Goal: Task Accomplishment & Management: Complete application form

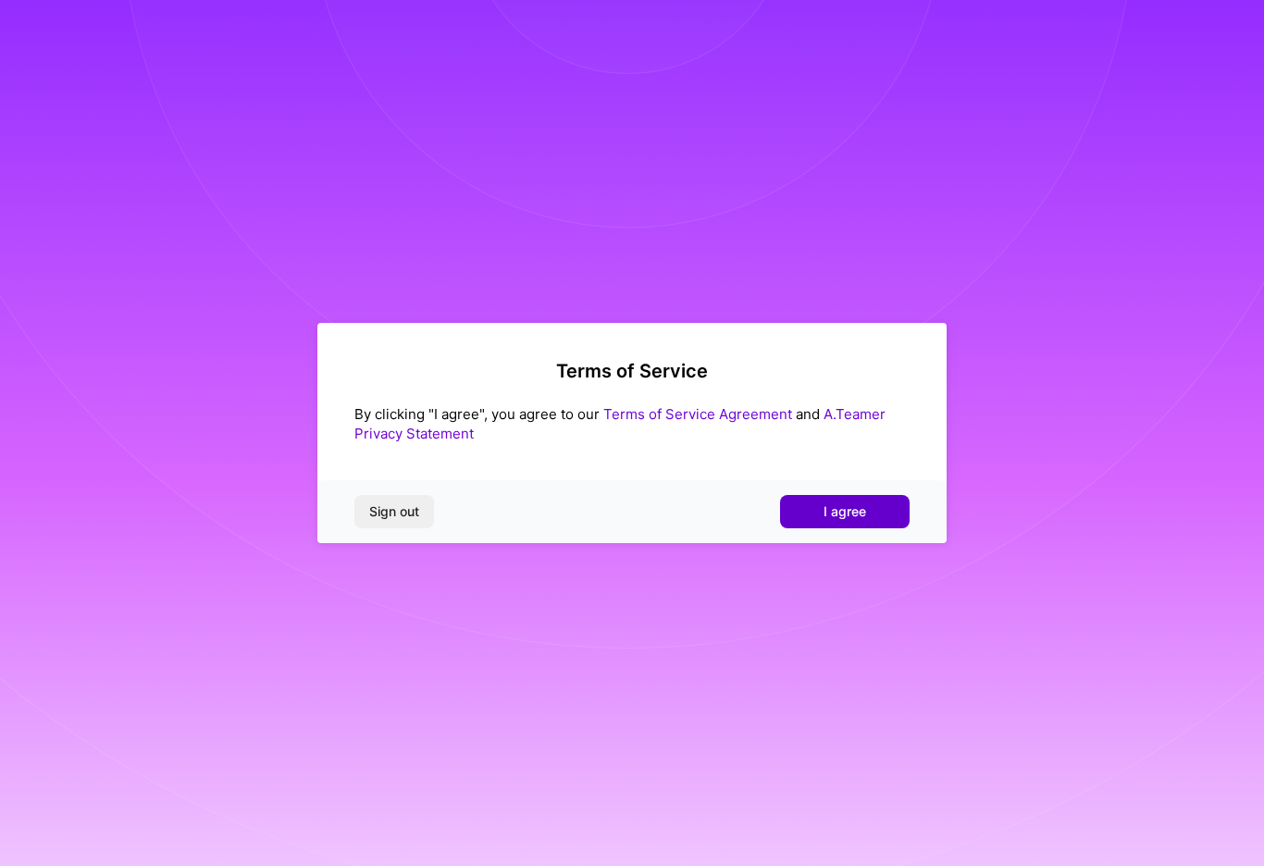
click at [821, 512] on button "I agree" at bounding box center [845, 511] width 130 height 33
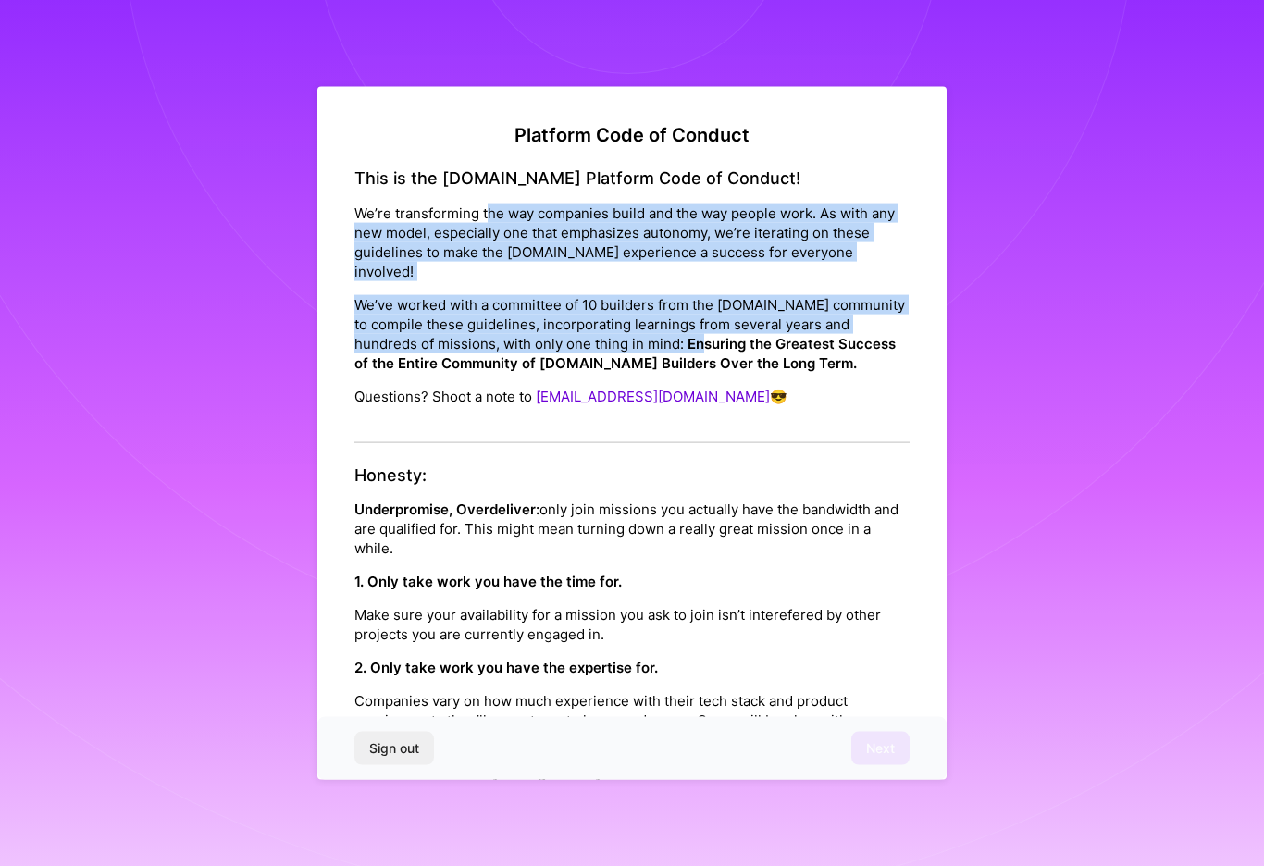
drag, startPoint x: 486, startPoint y: 213, endPoint x: 634, endPoint y: 315, distance: 179.6
click at [634, 315] on div "This is the [DOMAIN_NAME] Platform Code of Conduct! We’re transforming the way …" at bounding box center [631, 305] width 555 height 275
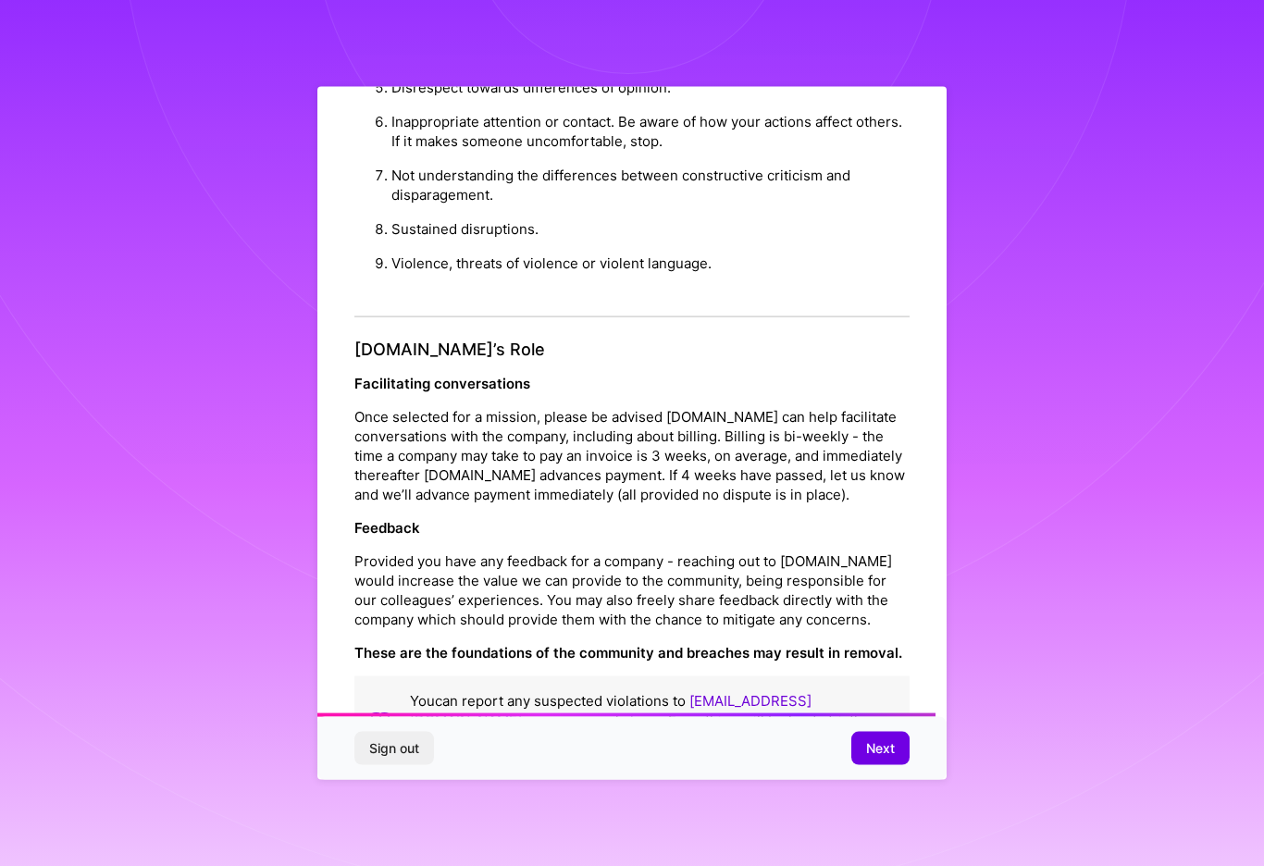
scroll to position [1845, 0]
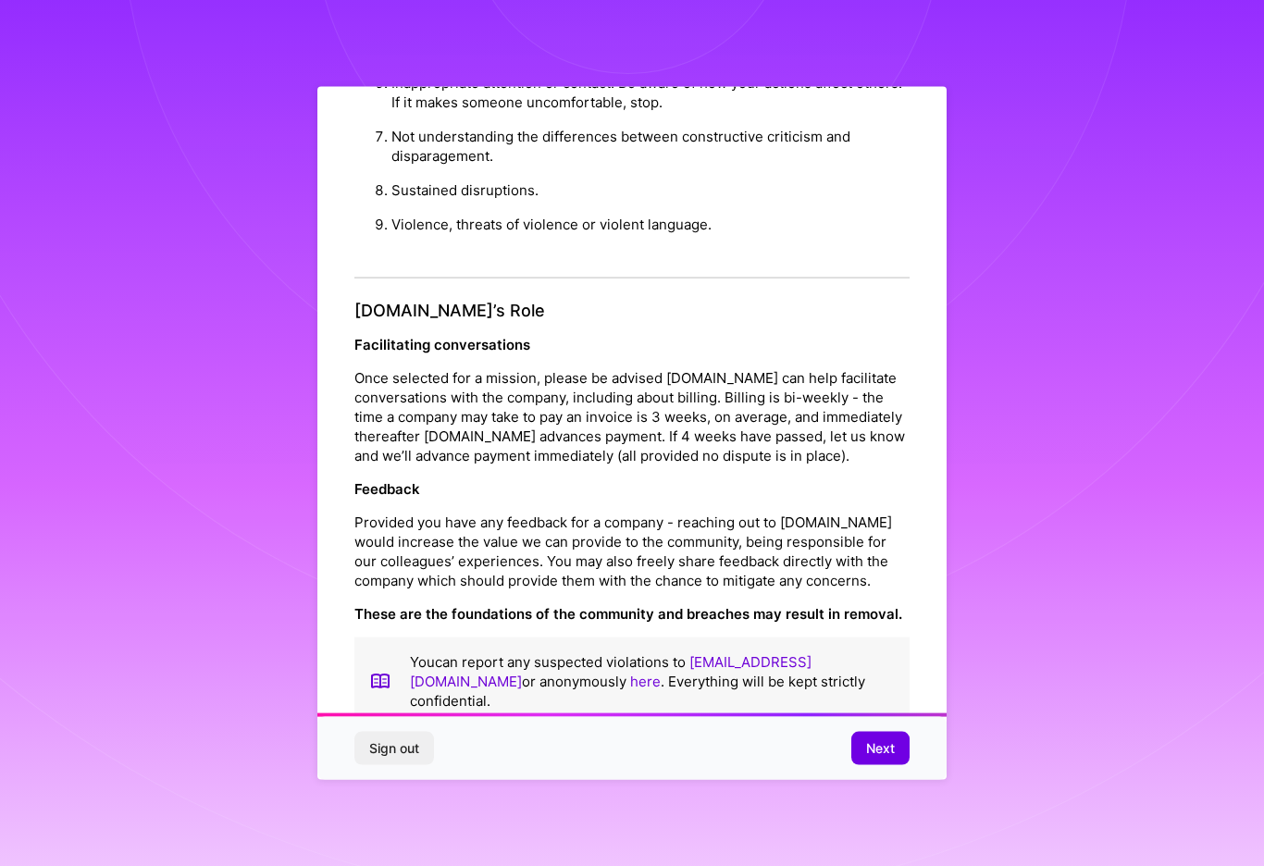
click at [549, 512] on p "Provided you have any feedback for a company - reaching out to [DOMAIN_NAME] wo…" at bounding box center [631, 551] width 555 height 78
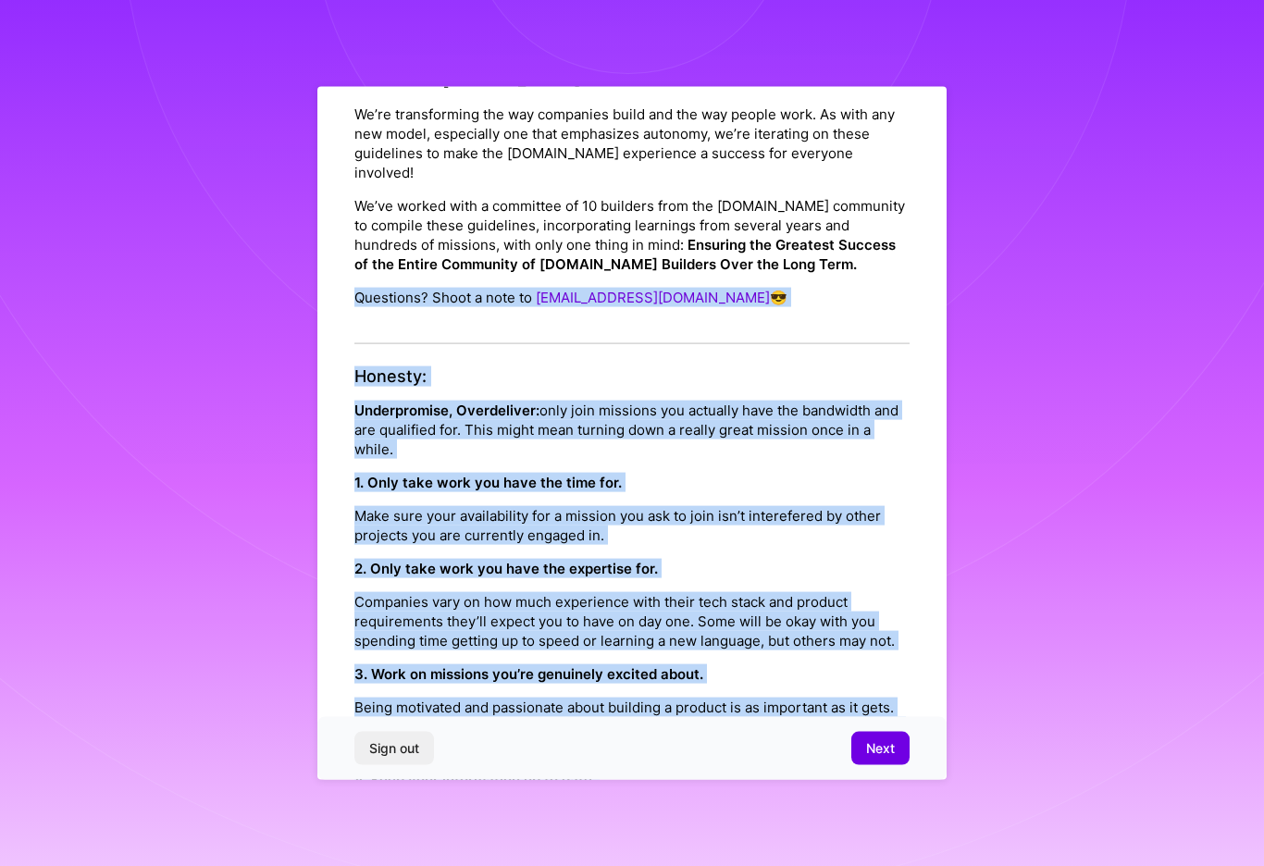
scroll to position [0, 0]
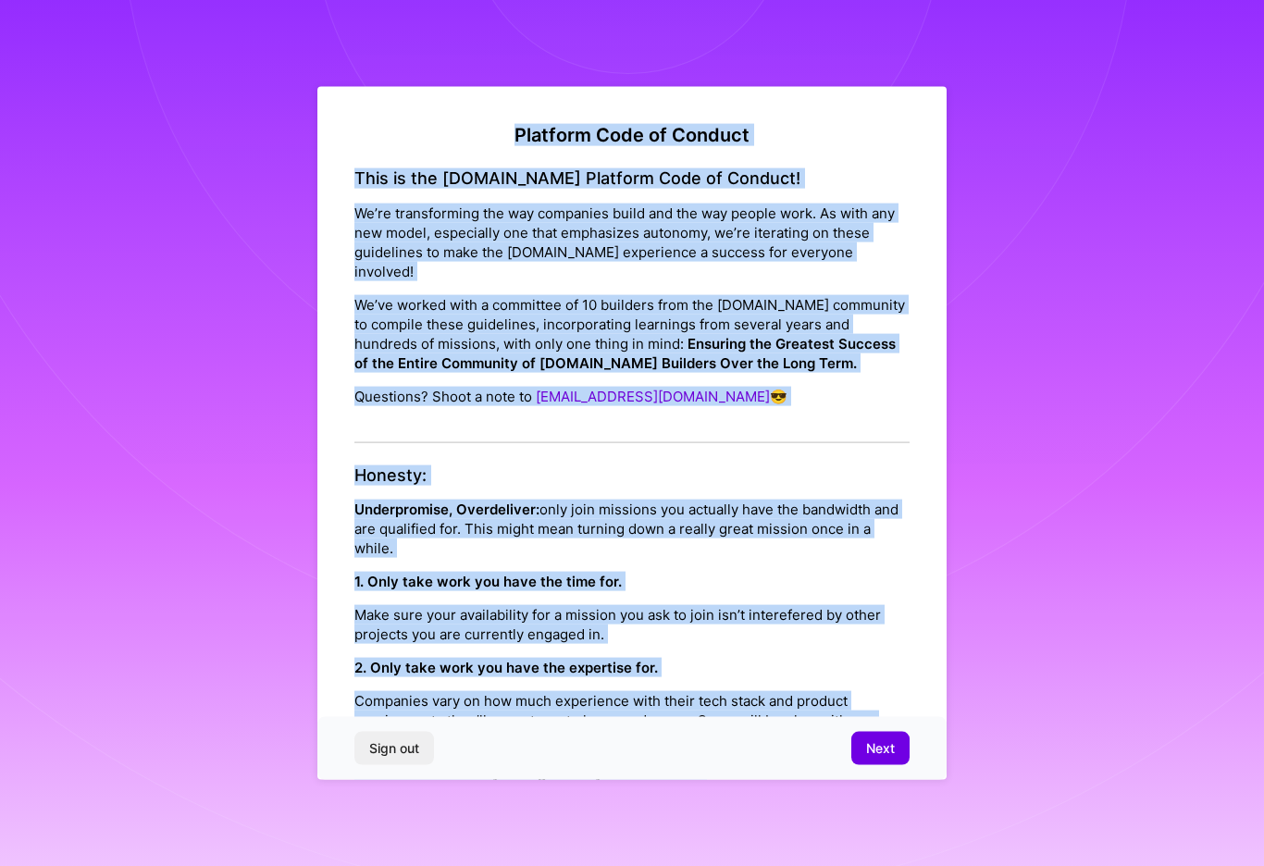
drag, startPoint x: 654, startPoint y: 491, endPoint x: 388, endPoint y: 142, distance: 439.6
copy div "Loremips Dolo si Ametcon Adip el sed D.Eius Temporin Utla et Dolorem! Al’en adm…"
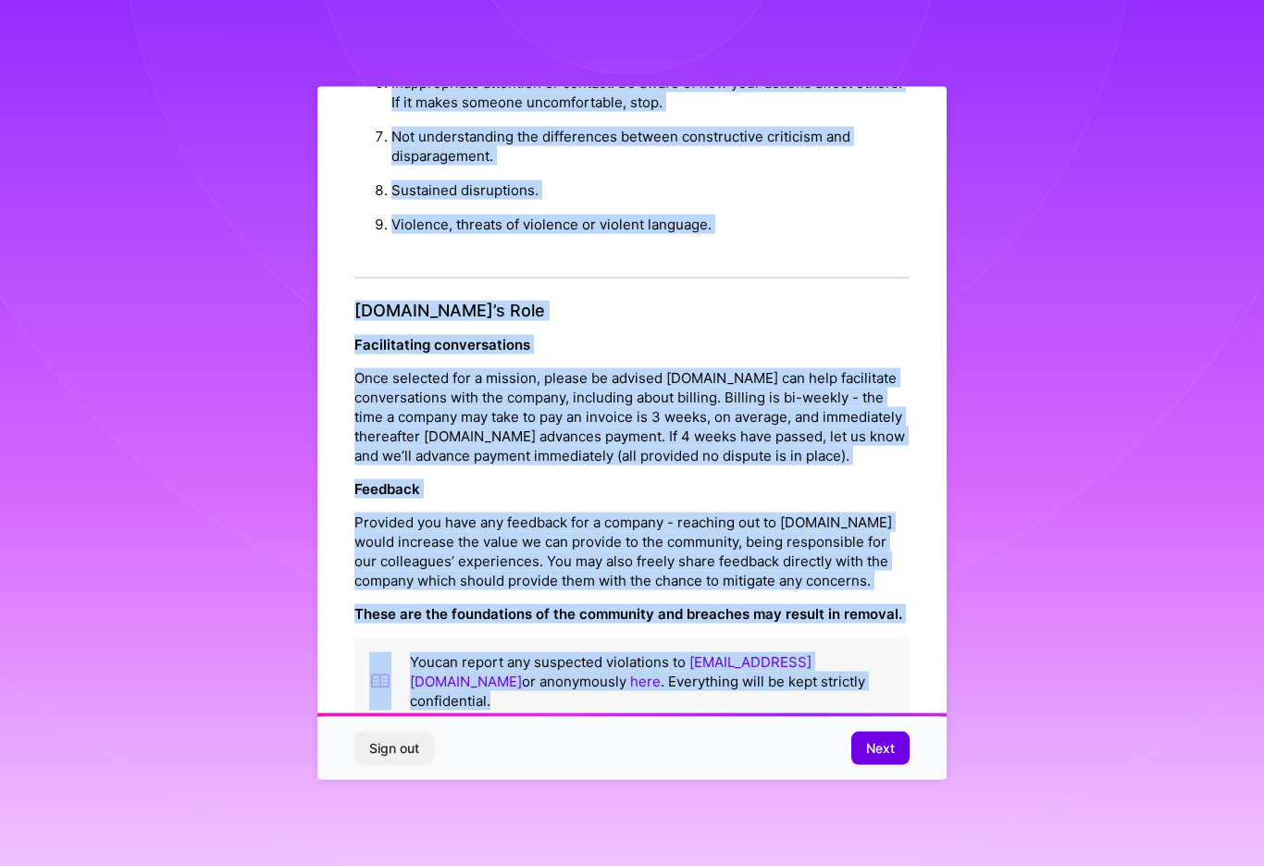
scroll to position [6, 0]
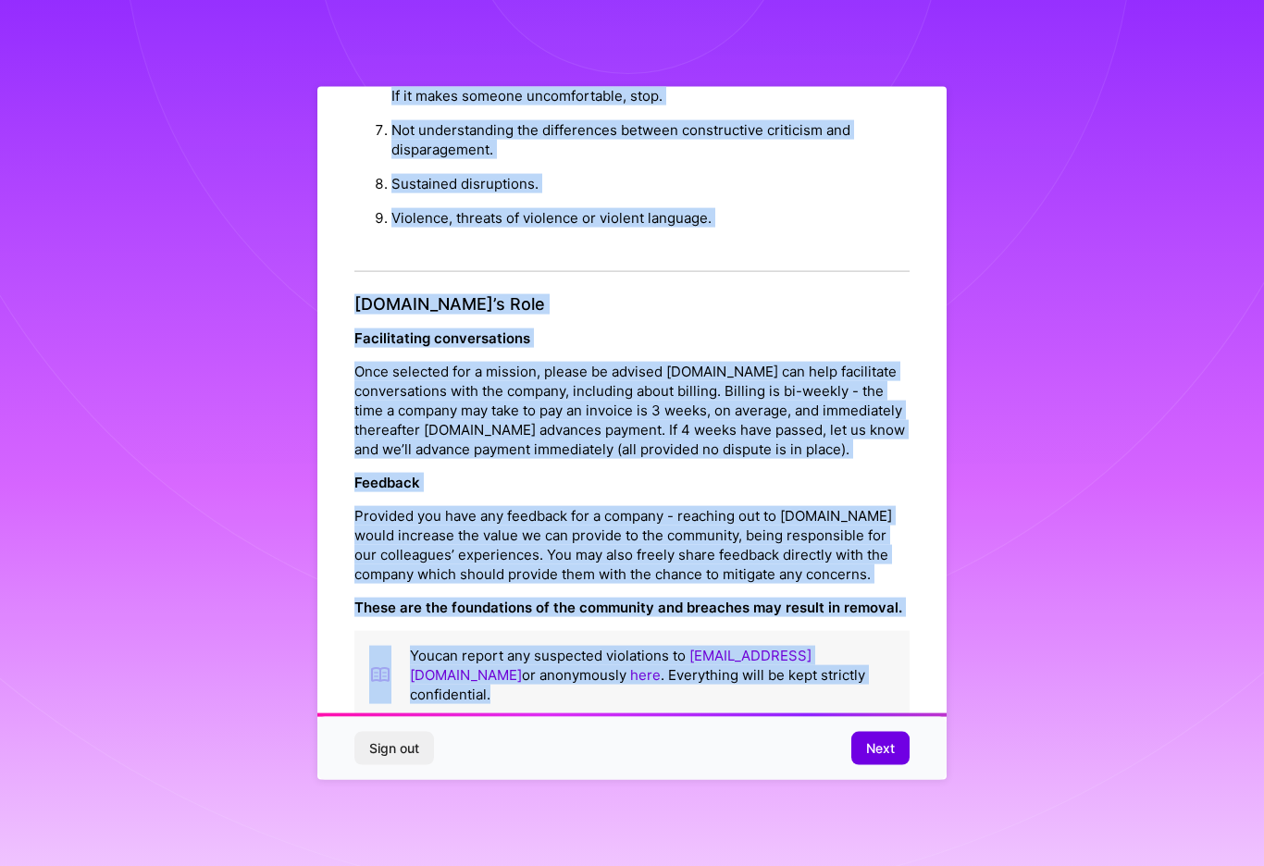
click at [921, 660] on div "Platform Code of Conduct This is the [DOMAIN_NAME] Platform Code of Conduct! We…" at bounding box center [631, 429] width 629 height 699
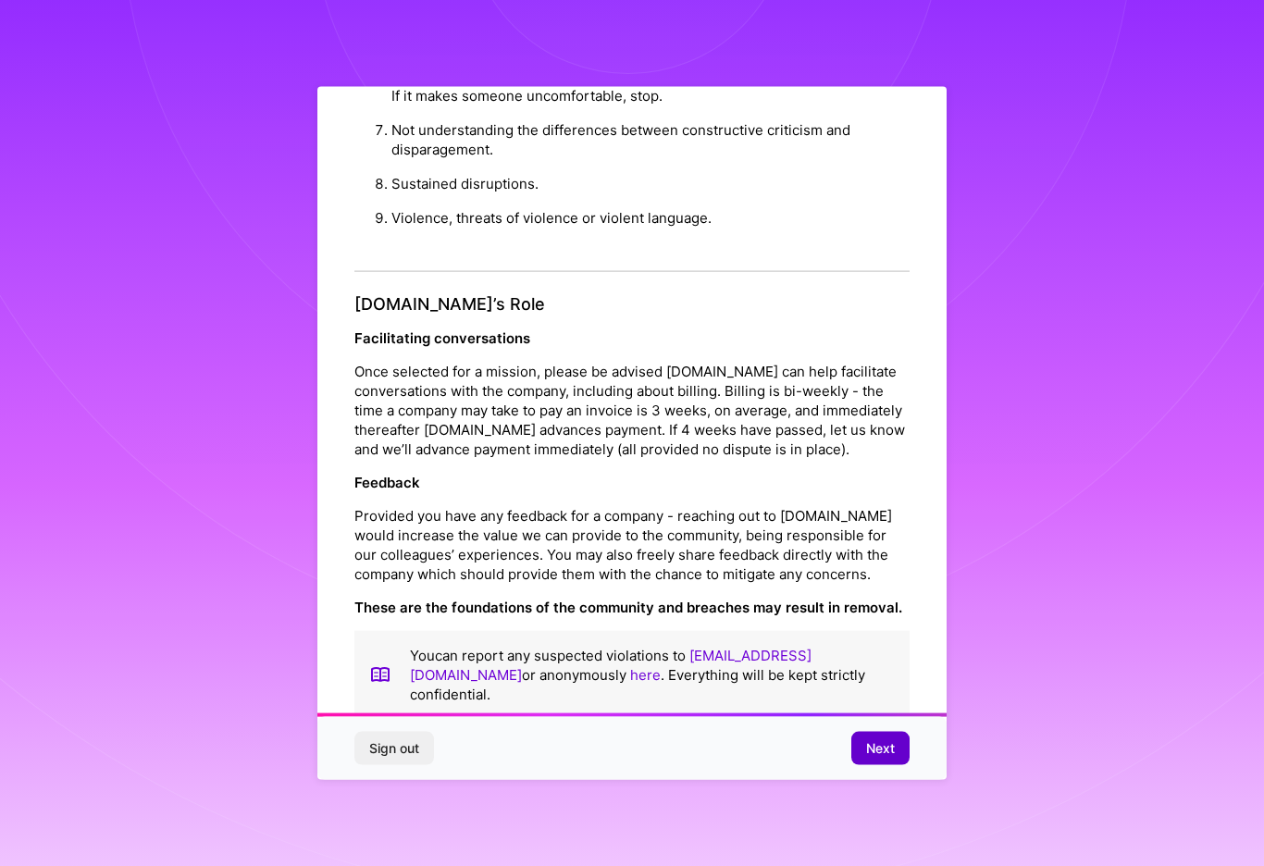
click at [887, 748] on span "Next" at bounding box center [880, 747] width 29 height 19
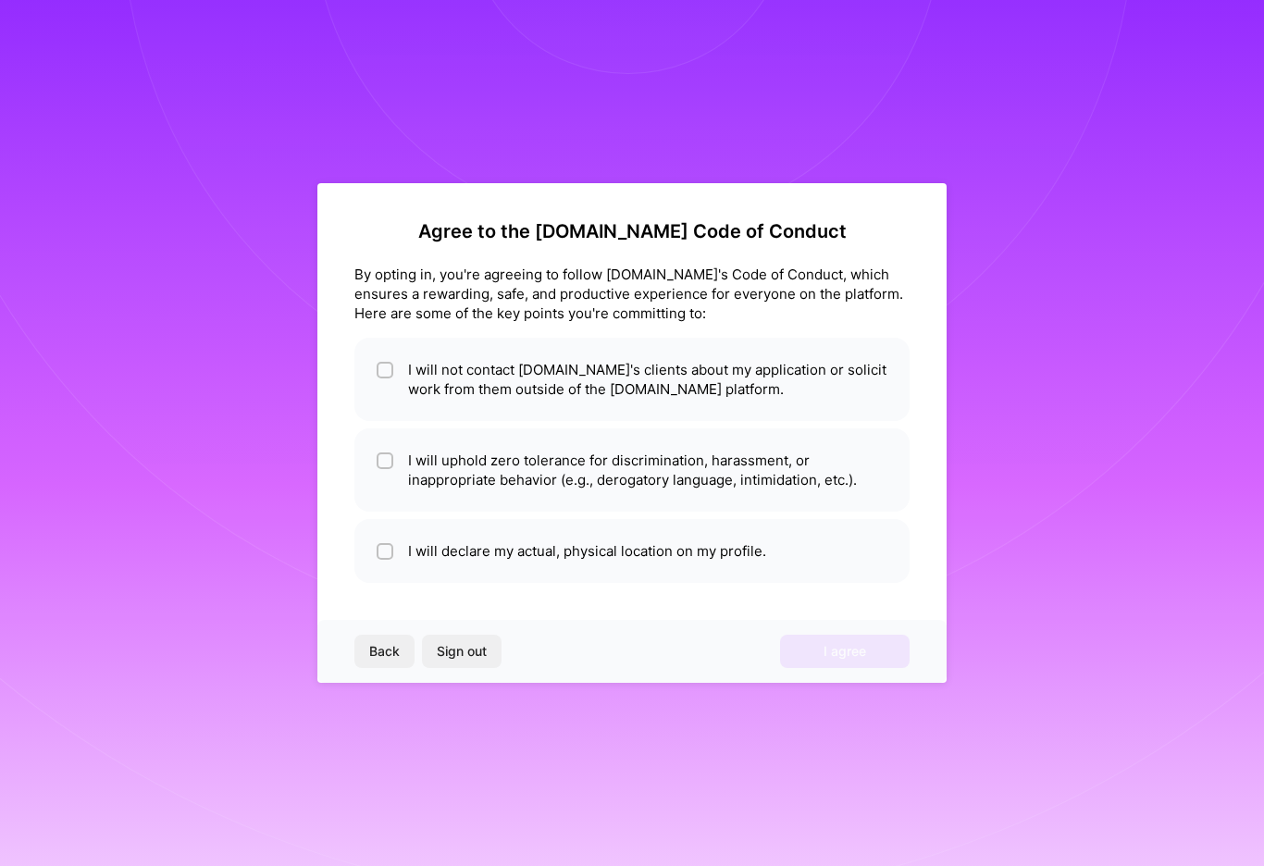
scroll to position [0, 0]
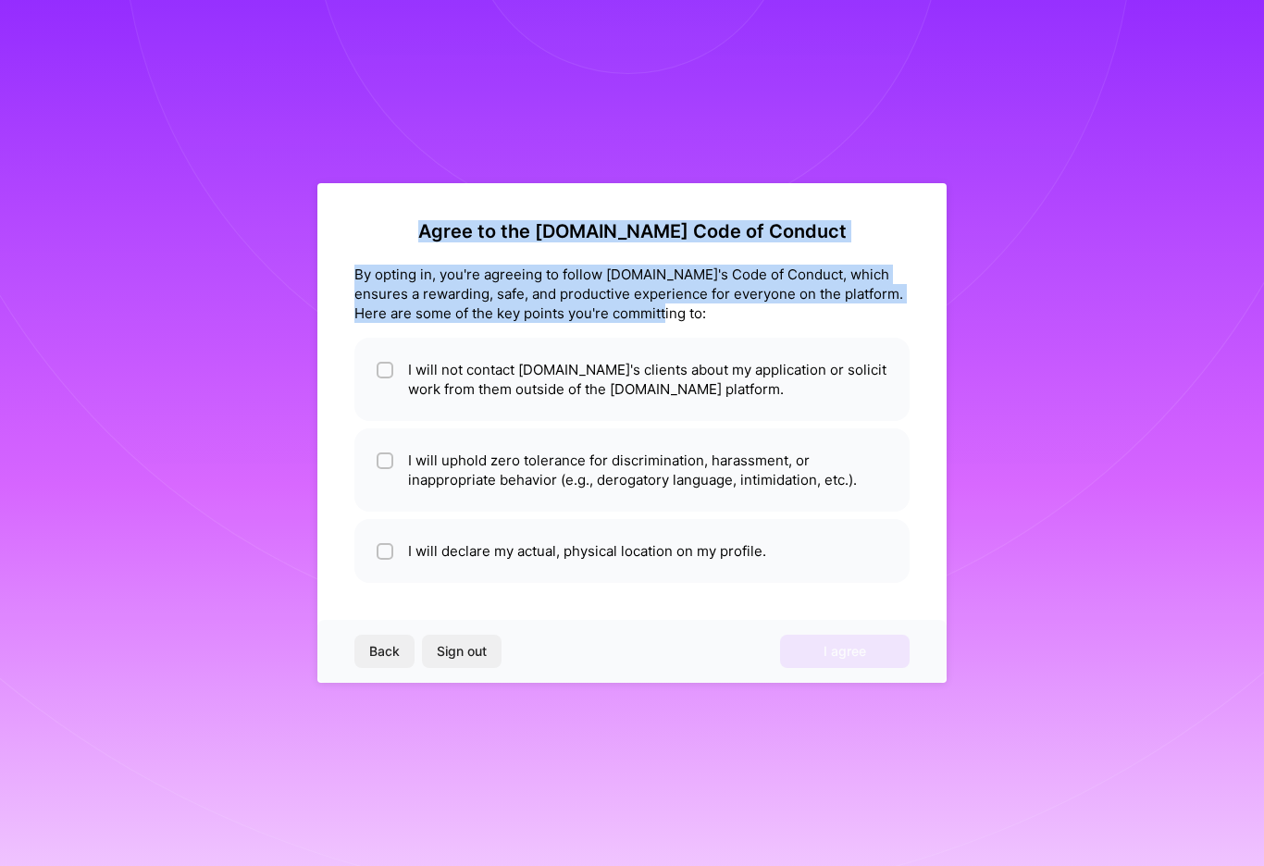
drag, startPoint x: 479, startPoint y: 233, endPoint x: 717, endPoint y: 313, distance: 250.7
click at [717, 313] on div "Agree to the [DOMAIN_NAME] Code of Conduct By opting in, you're agreeing to fol…" at bounding box center [631, 401] width 555 height 363
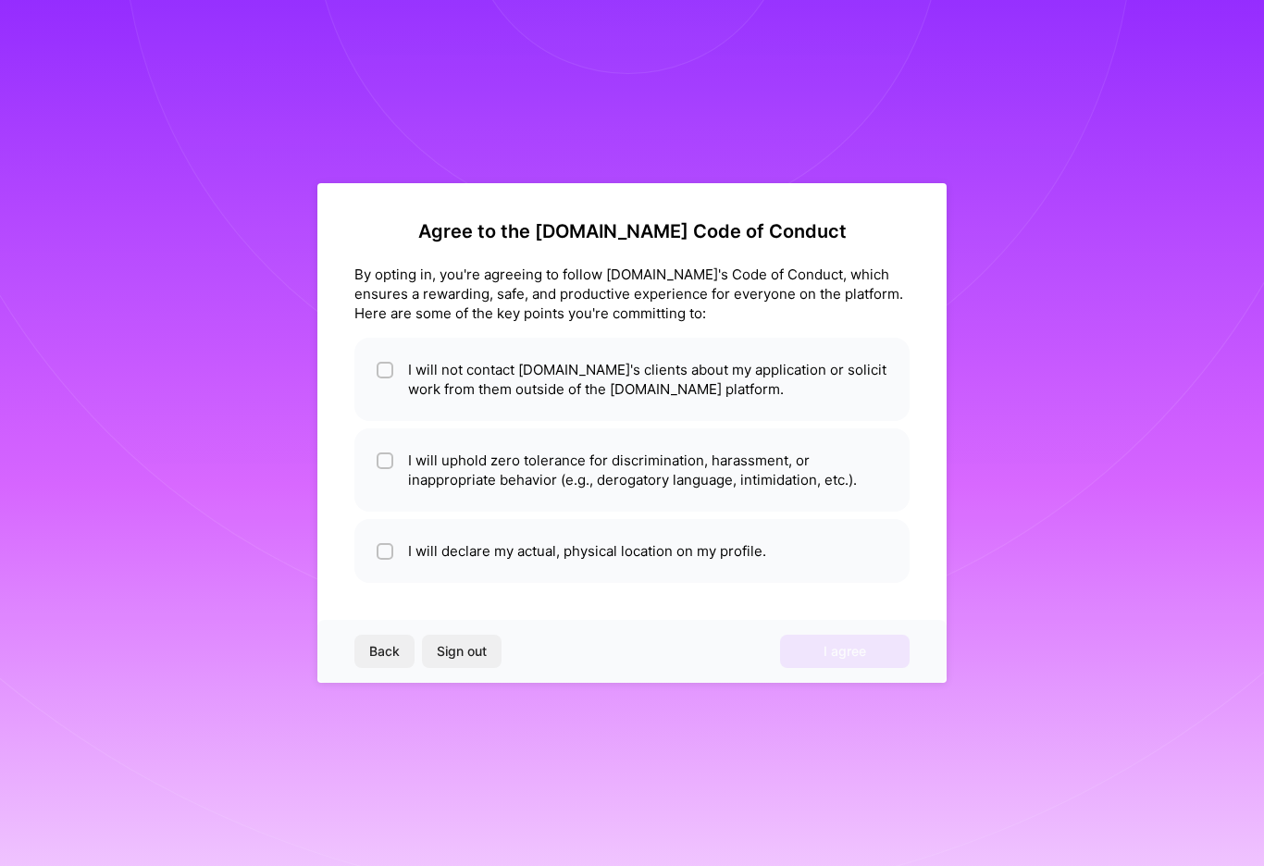
click at [338, 330] on div "Agree to the [DOMAIN_NAME] Code of Conduct By opting in, you're agreeing to fol…" at bounding box center [631, 433] width 629 height 500
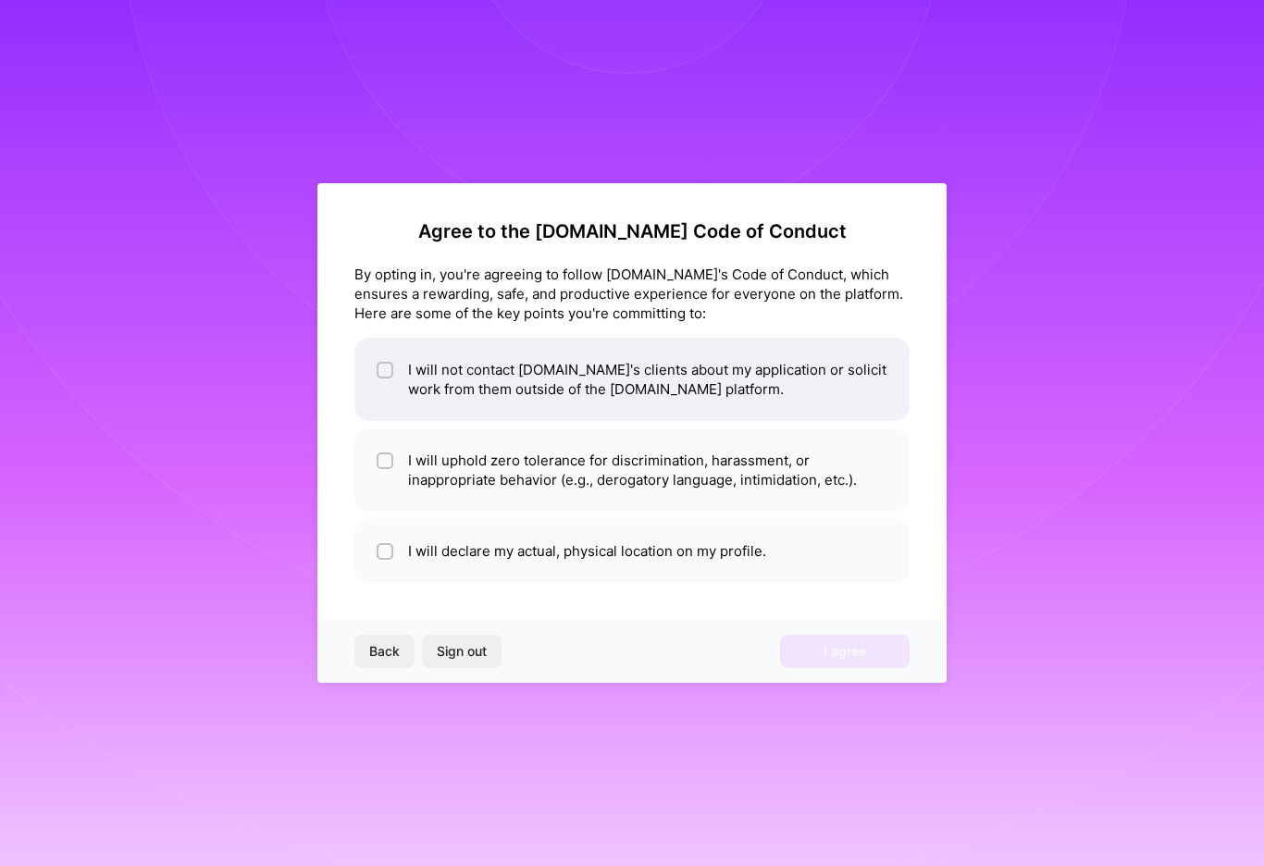
click at [380, 367] on input "checkbox" at bounding box center [386, 370] width 13 height 13
checkbox input "true"
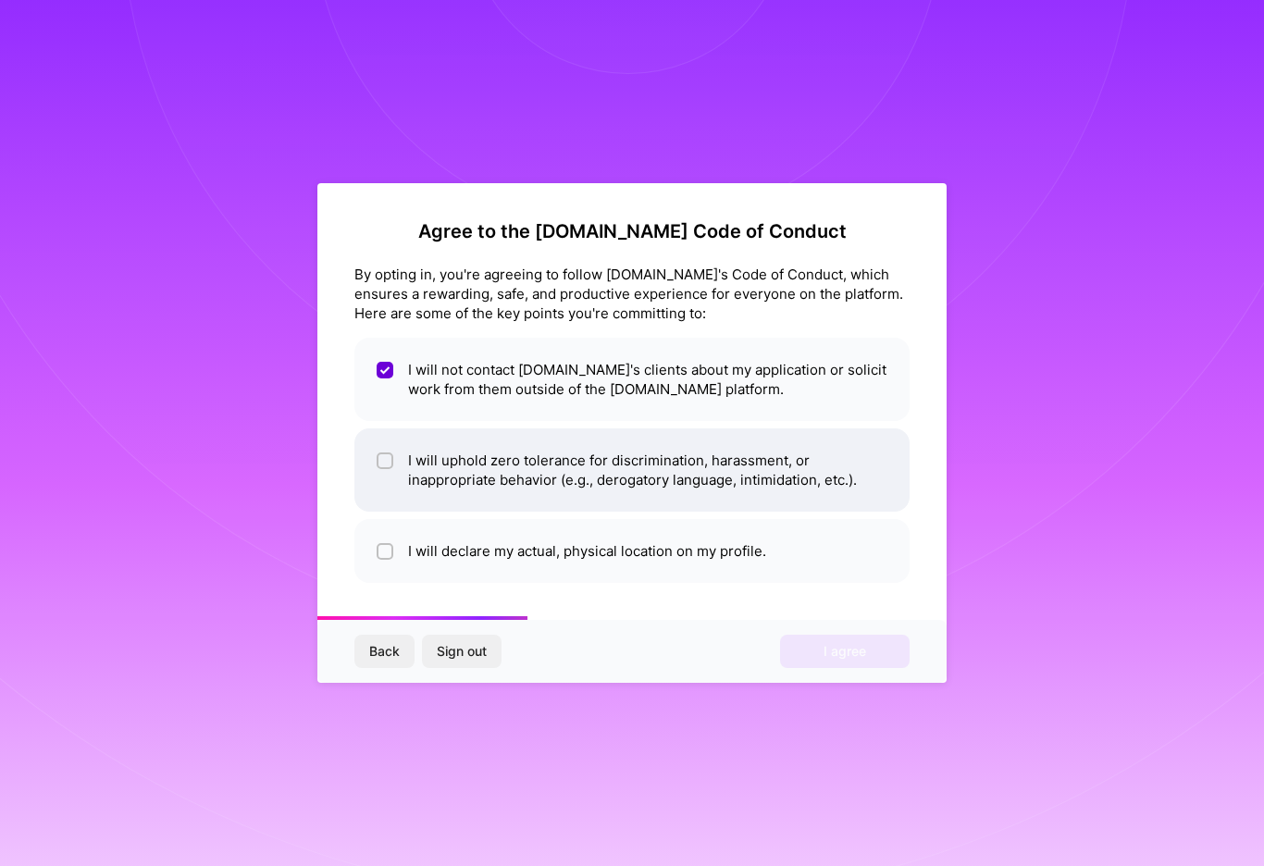
click at [382, 462] on input "checkbox" at bounding box center [386, 461] width 13 height 13
checkbox input "true"
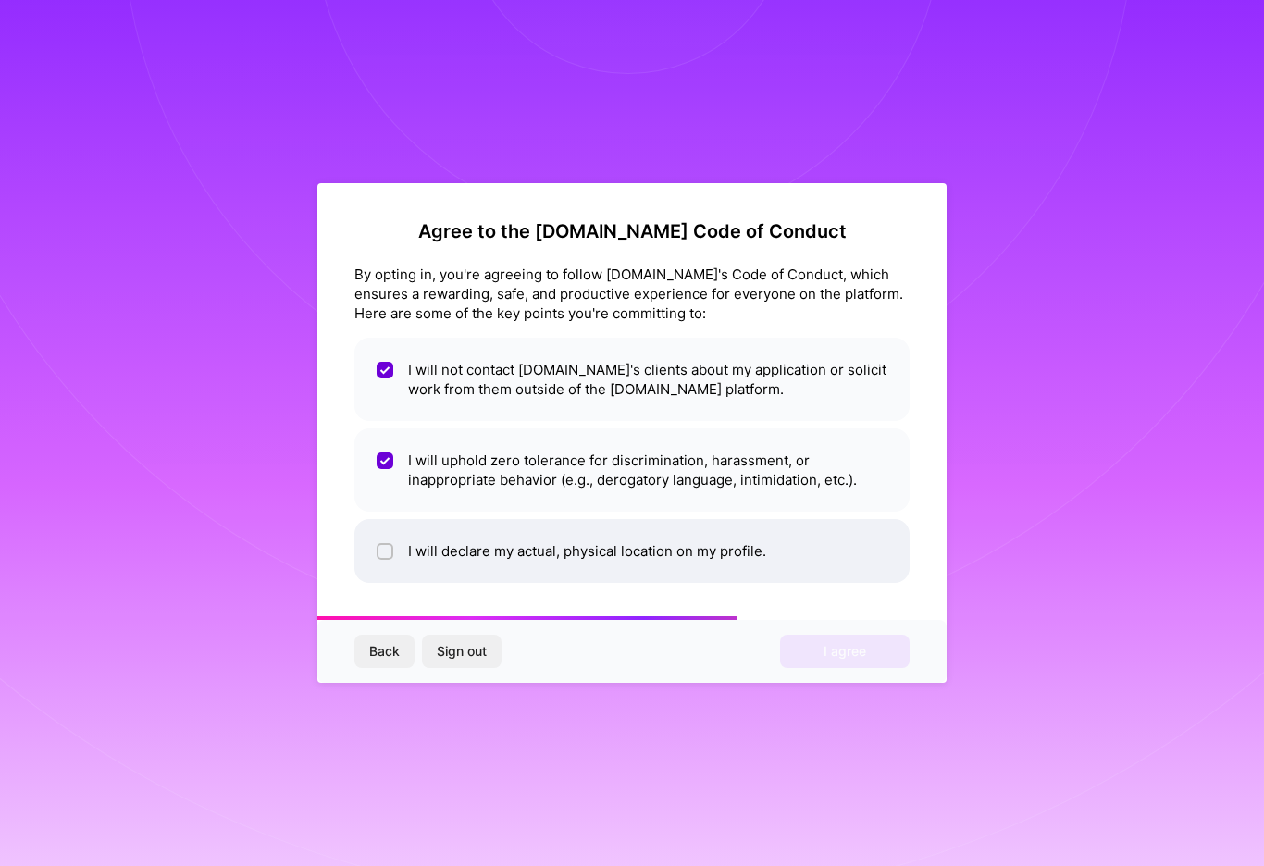
click at [385, 552] on input "checkbox" at bounding box center [386, 552] width 13 height 13
checkbox input "true"
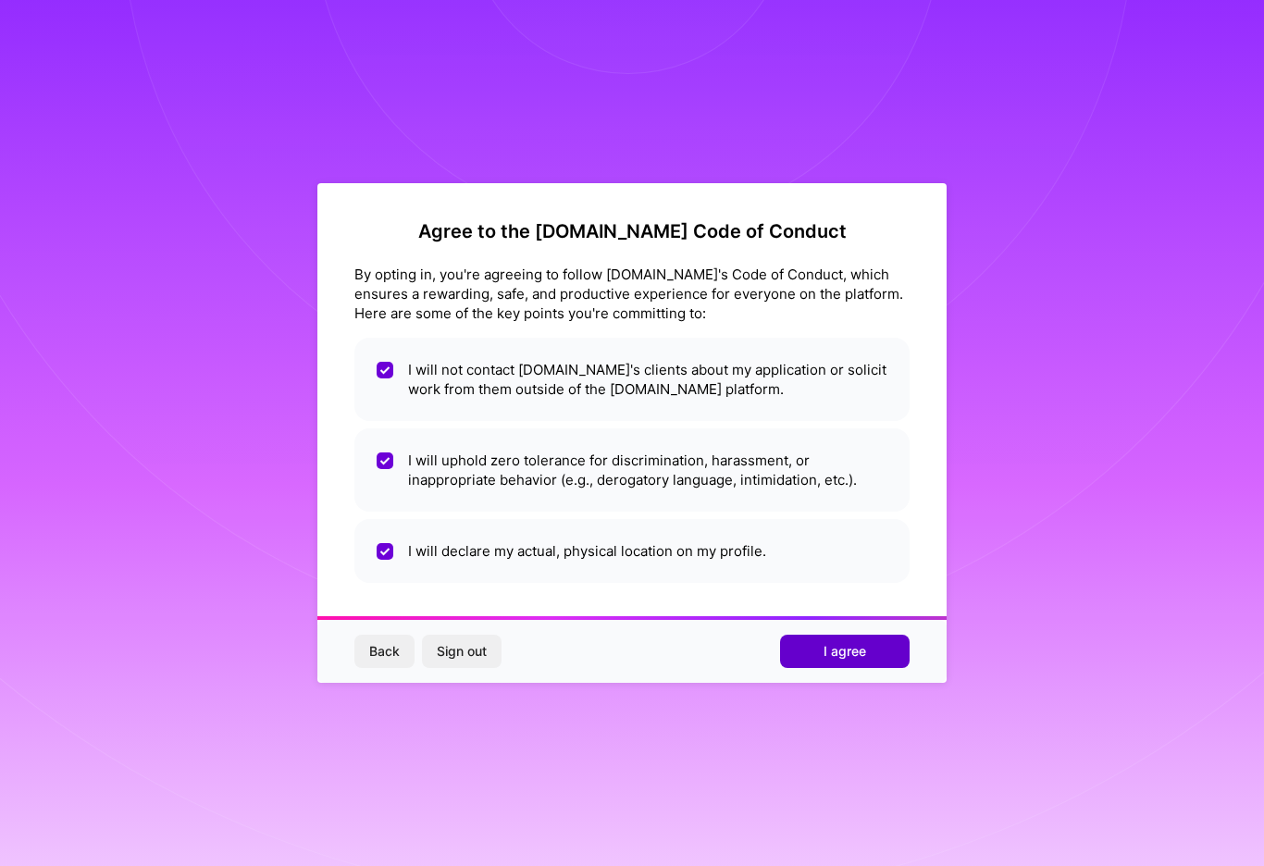
click at [840, 655] on span "I agree" at bounding box center [844, 651] width 43 height 19
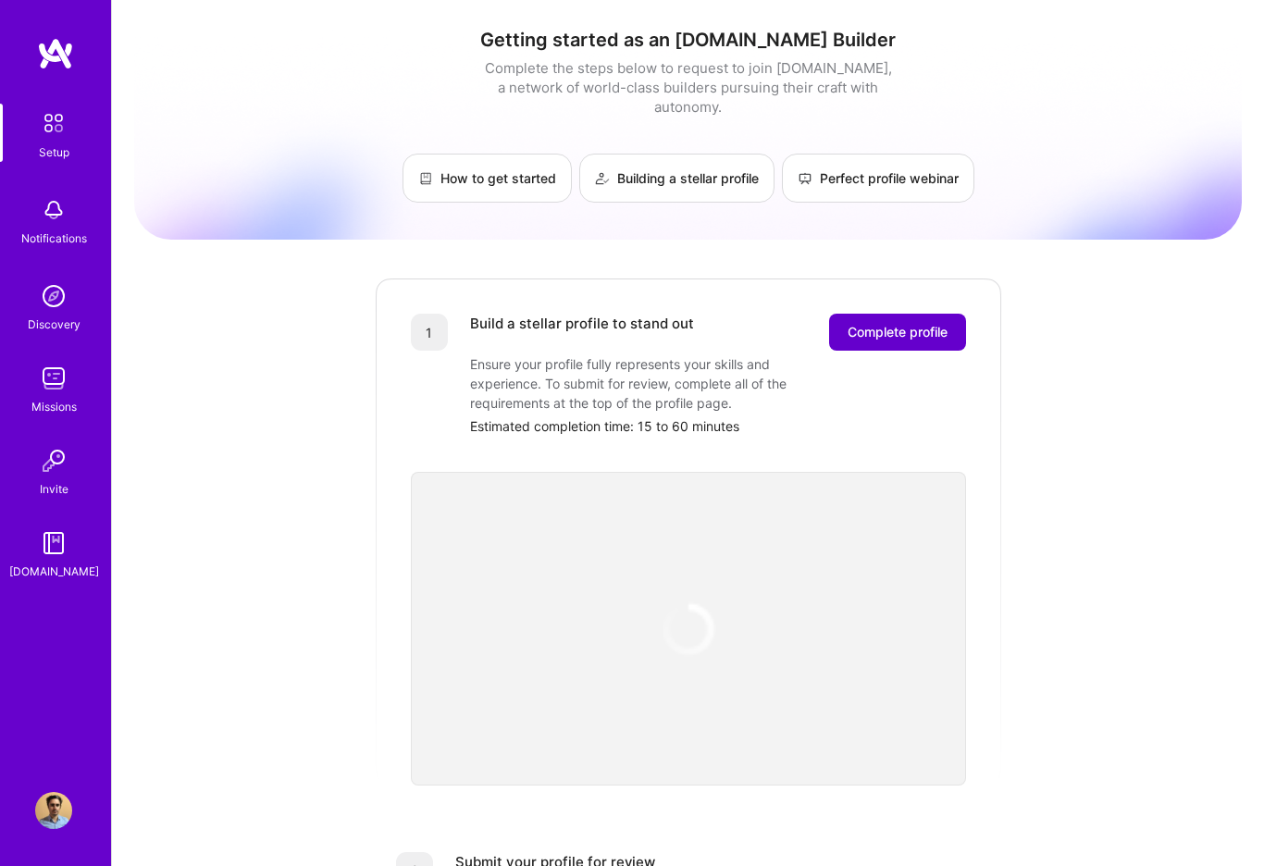
click at [893, 323] on span "Complete profile" at bounding box center [897, 332] width 100 height 19
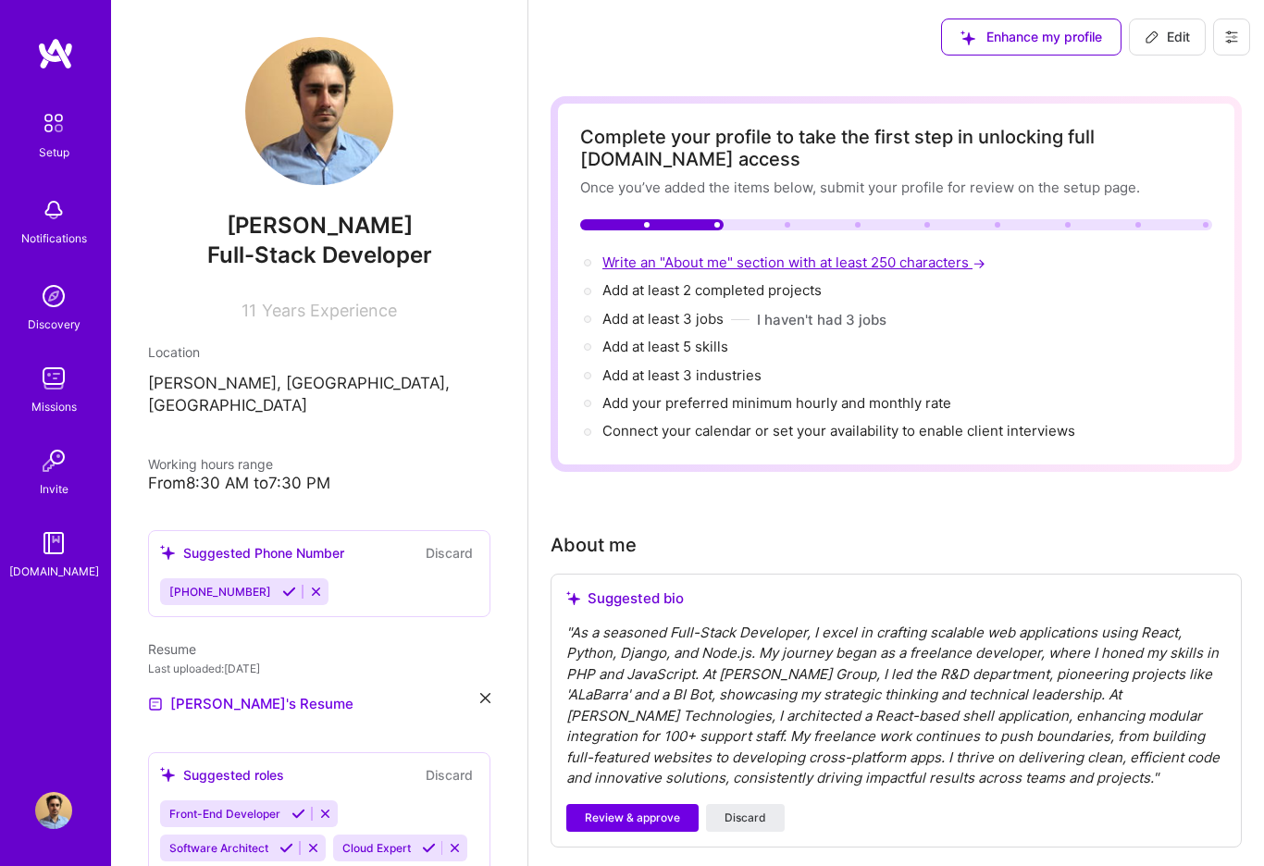
click at [738, 263] on span "Write an "About me" section with at least 250 characters →" at bounding box center [795, 262] width 387 height 18
select select "US"
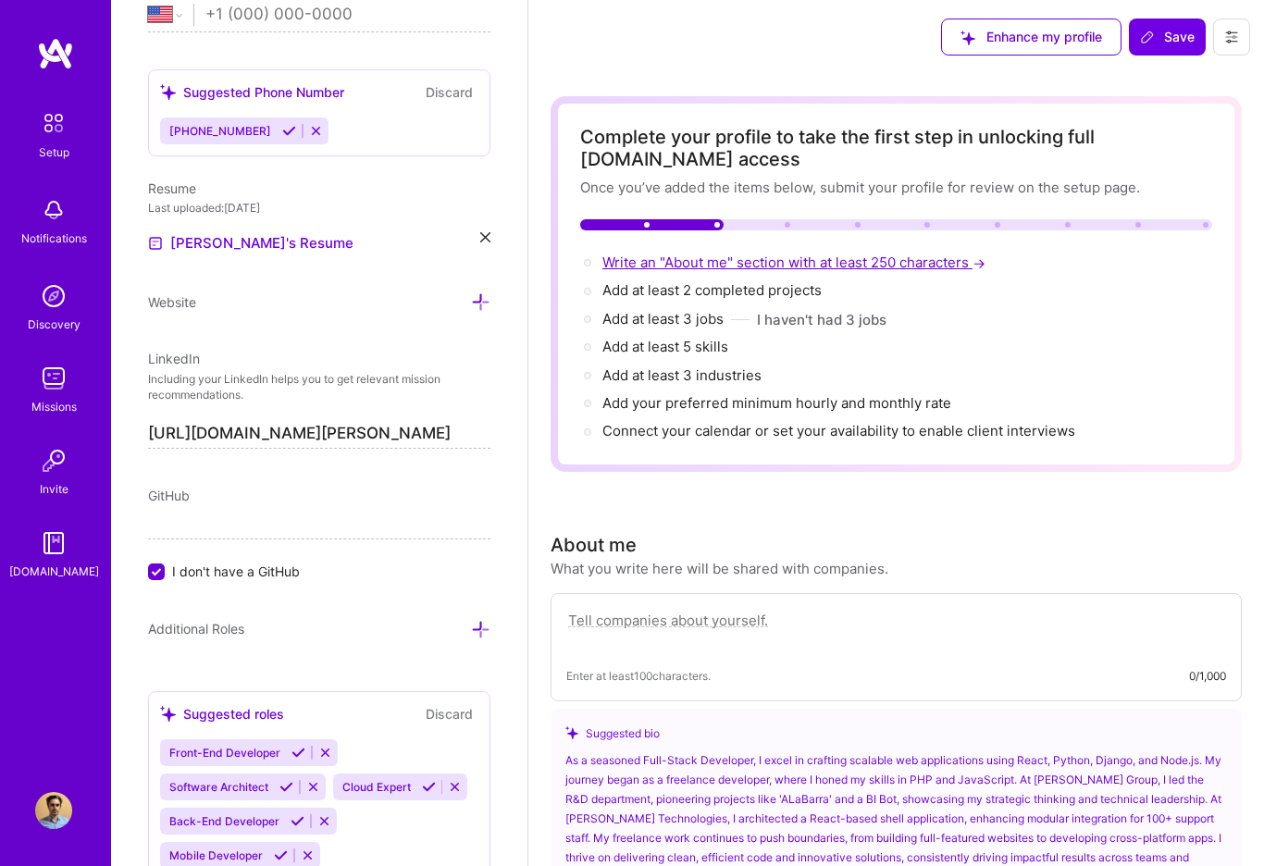
scroll to position [531, 0]
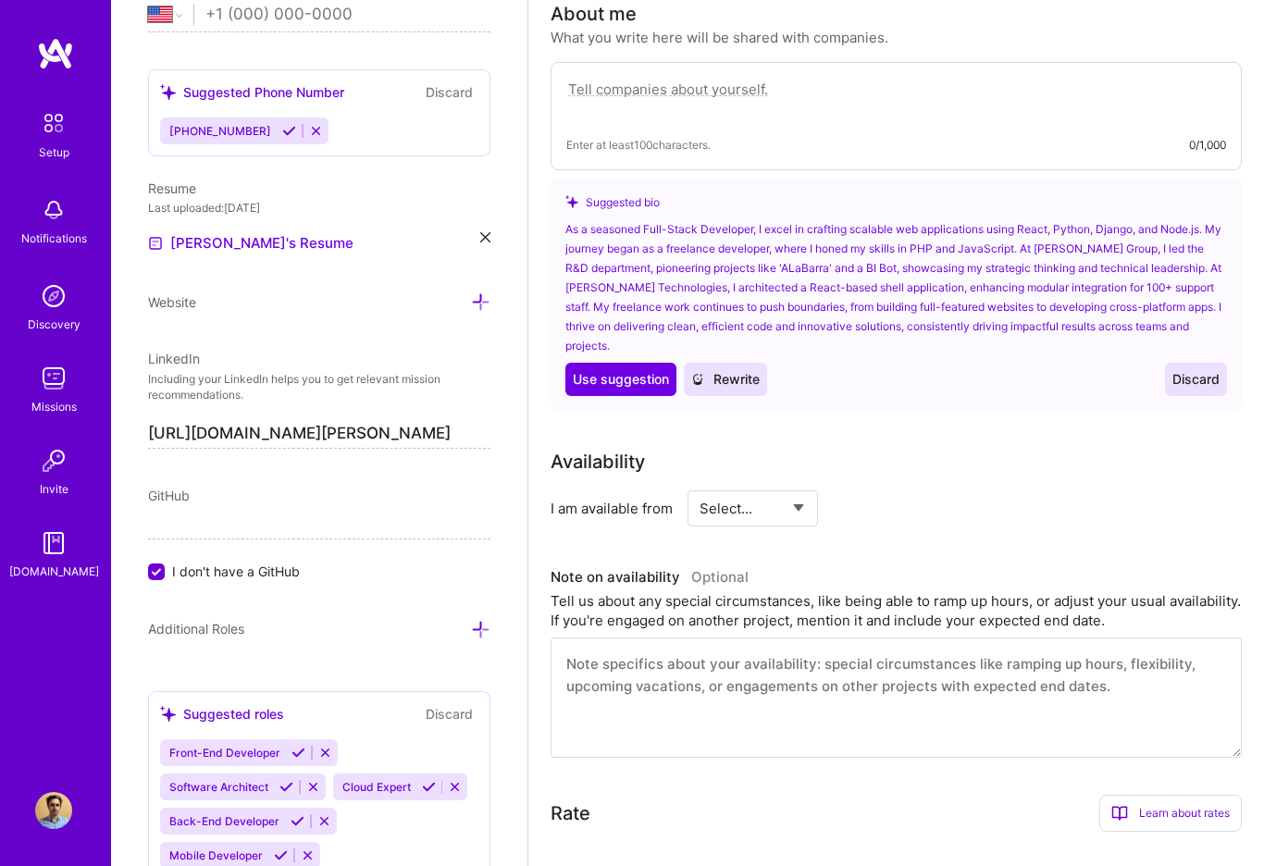
click at [683, 95] on textarea at bounding box center [896, 99] width 660 height 43
paste textarea "As a Full-Stack Software Engineer with over nine years of experience, I special…"
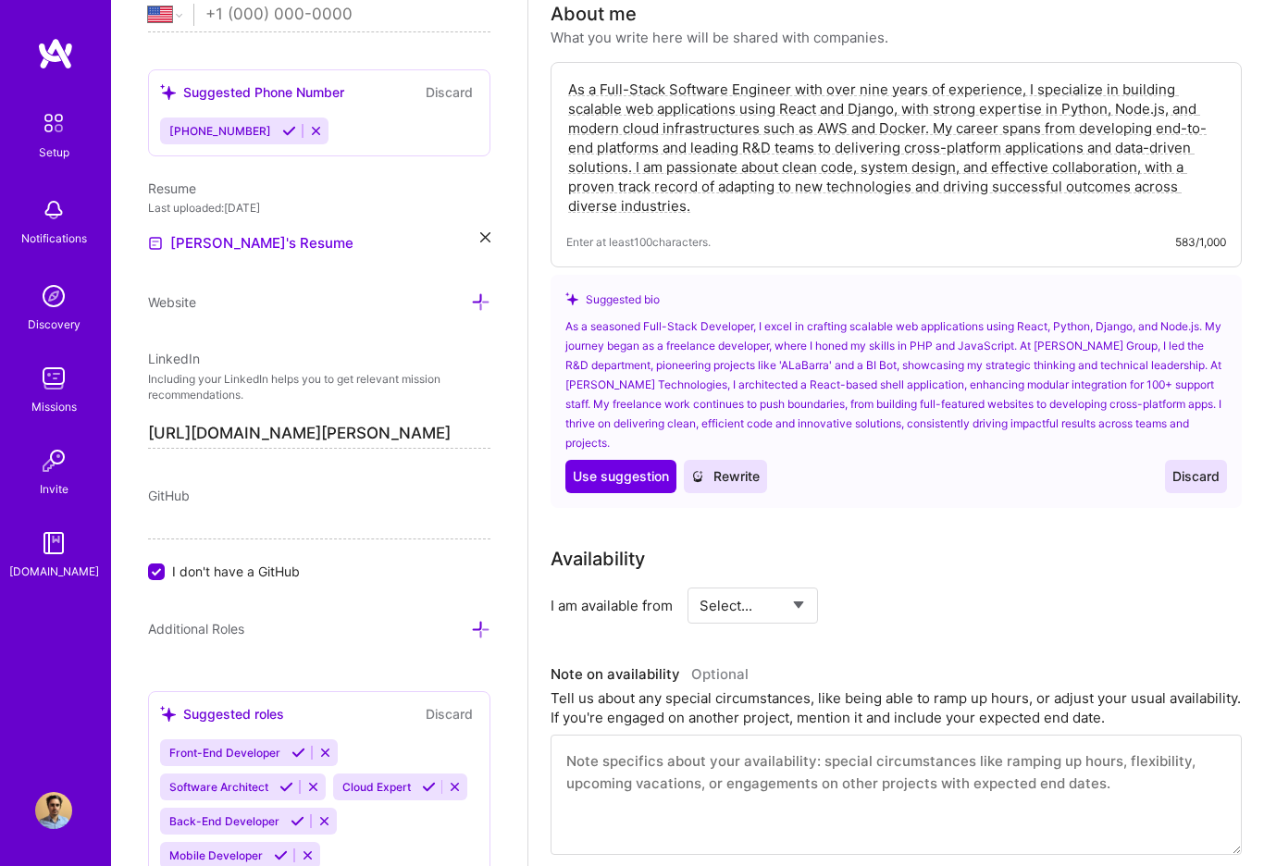
click at [867, 89] on textarea "As a Full-Stack Software Engineer with over nine years of experience, I special…" at bounding box center [896, 148] width 660 height 140
click at [849, 130] on textarea "As a Full-Stack Software Engineer with over ten years of experience, I speciali…" at bounding box center [896, 148] width 660 height 140
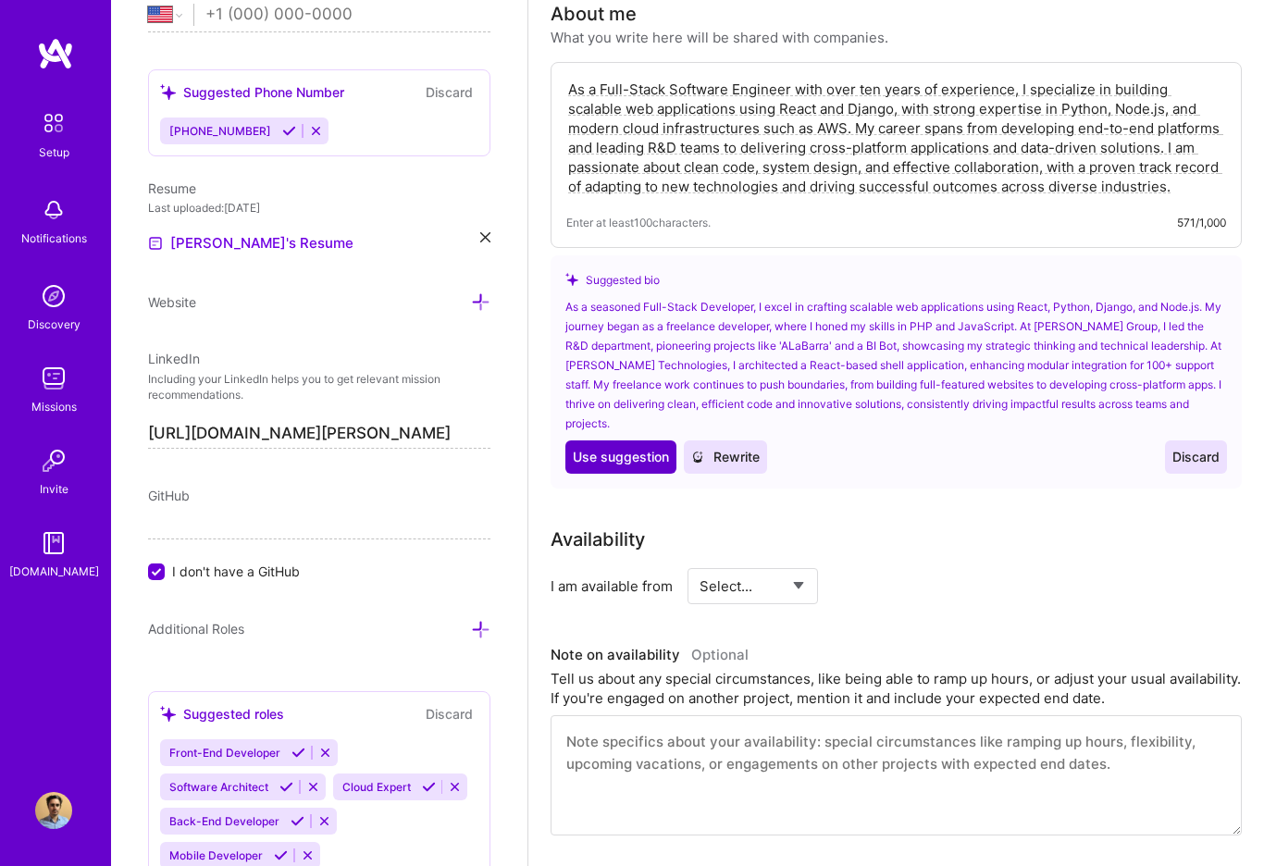
click at [614, 448] on span "Use suggestion" at bounding box center [621, 457] width 96 height 19
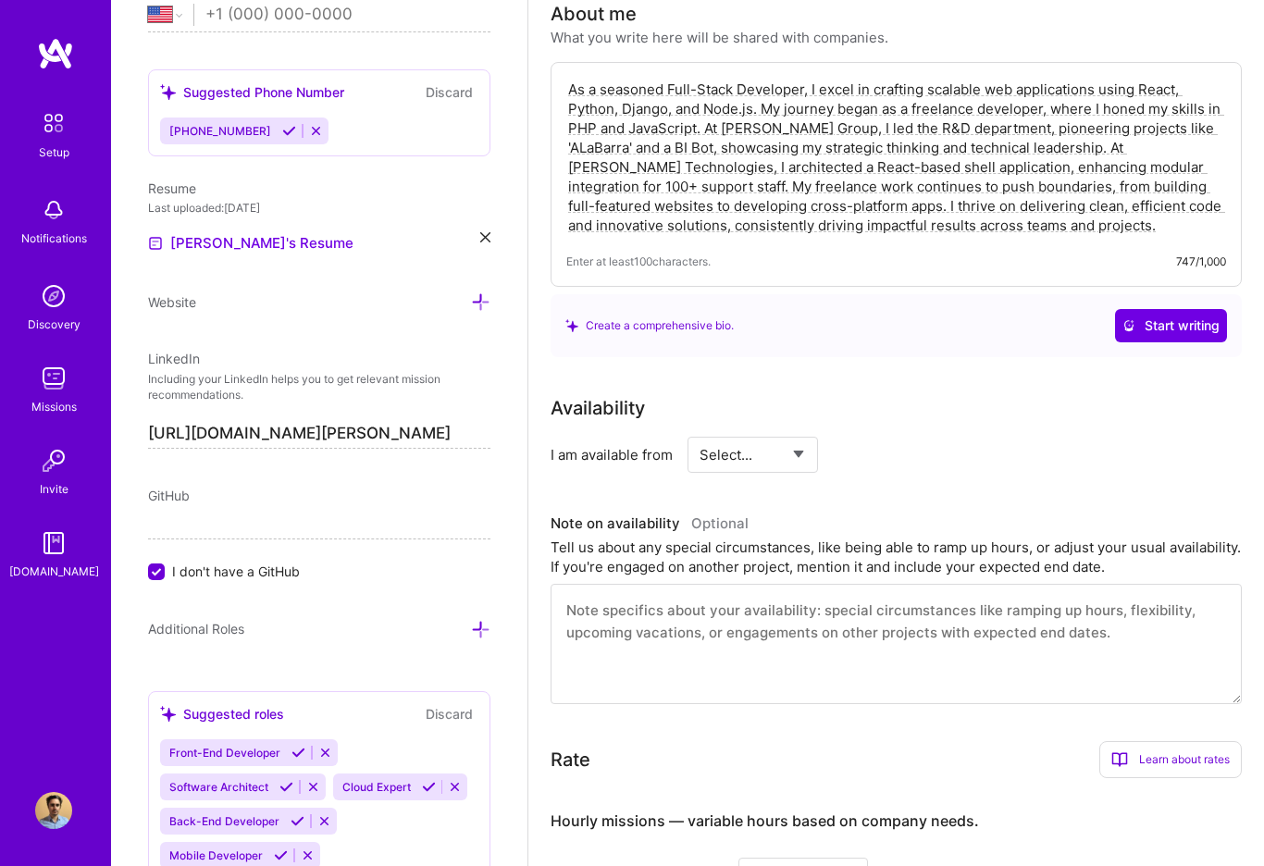
click at [1017, 230] on textarea "As a seasoned Full-Stack Developer, I excel in crafting scalable web applicatio…" at bounding box center [896, 157] width 660 height 159
click at [1016, 230] on textarea "As a seasoned Full-Stack Developer, I excel in crafting scalable web applicatio…" at bounding box center [896, 157] width 660 height 159
paste textarea "Full-Stack Software Engineer with over nine years of experience, I specialize i…"
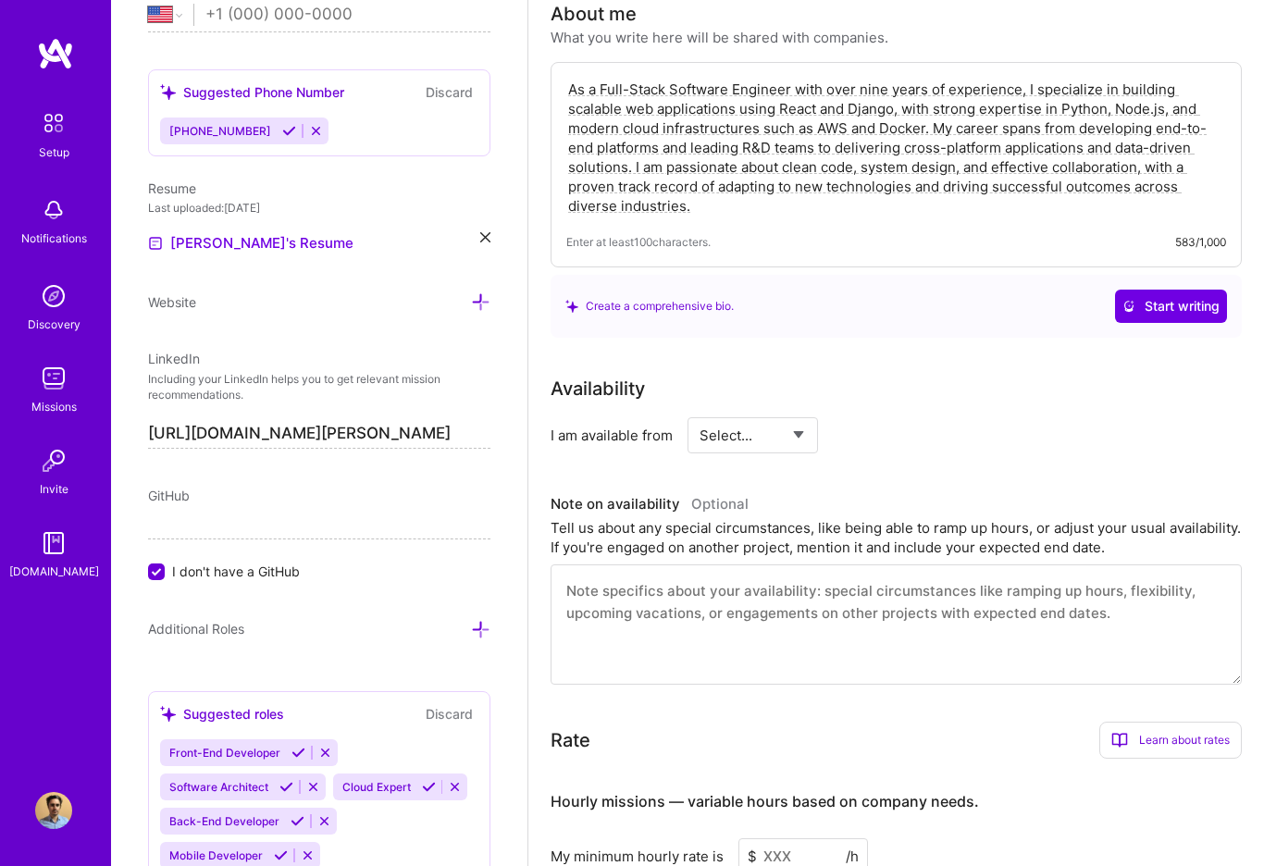
click at [876, 91] on textarea "As a Full-Stack Software Engineer with over nine years of experience, I special…" at bounding box center [896, 148] width 660 height 140
click at [875, 91] on textarea "As a Full-Stack Software Engineer with over nine years of experience, I special…" at bounding box center [896, 148] width 660 height 140
type textarea "As a Full-Stack Software Engineer with over ten years of experience, I speciali…"
click at [805, 433] on select "Select... Right Now Future Date Not Available" at bounding box center [752, 435] width 106 height 47
select select "Right Now"
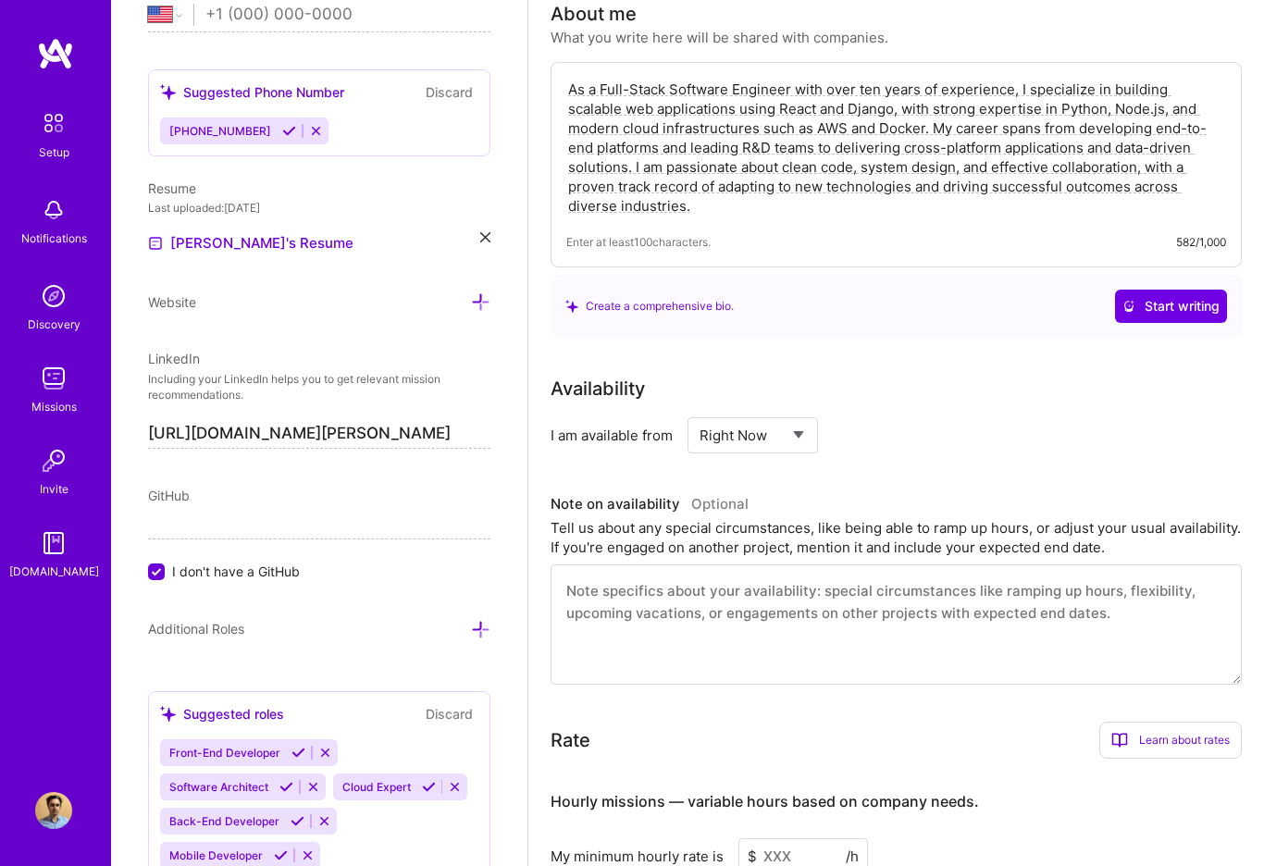
click at [699, 412] on select "Select... Right Now Future Date Not Available" at bounding box center [752, 435] width 106 height 47
click at [895, 435] on input at bounding box center [921, 435] width 111 height 36
click at [910, 502] on h3 "Note on availability Optional" at bounding box center [895, 504] width 691 height 28
click at [889, 436] on input "26" at bounding box center [921, 435] width 111 height 36
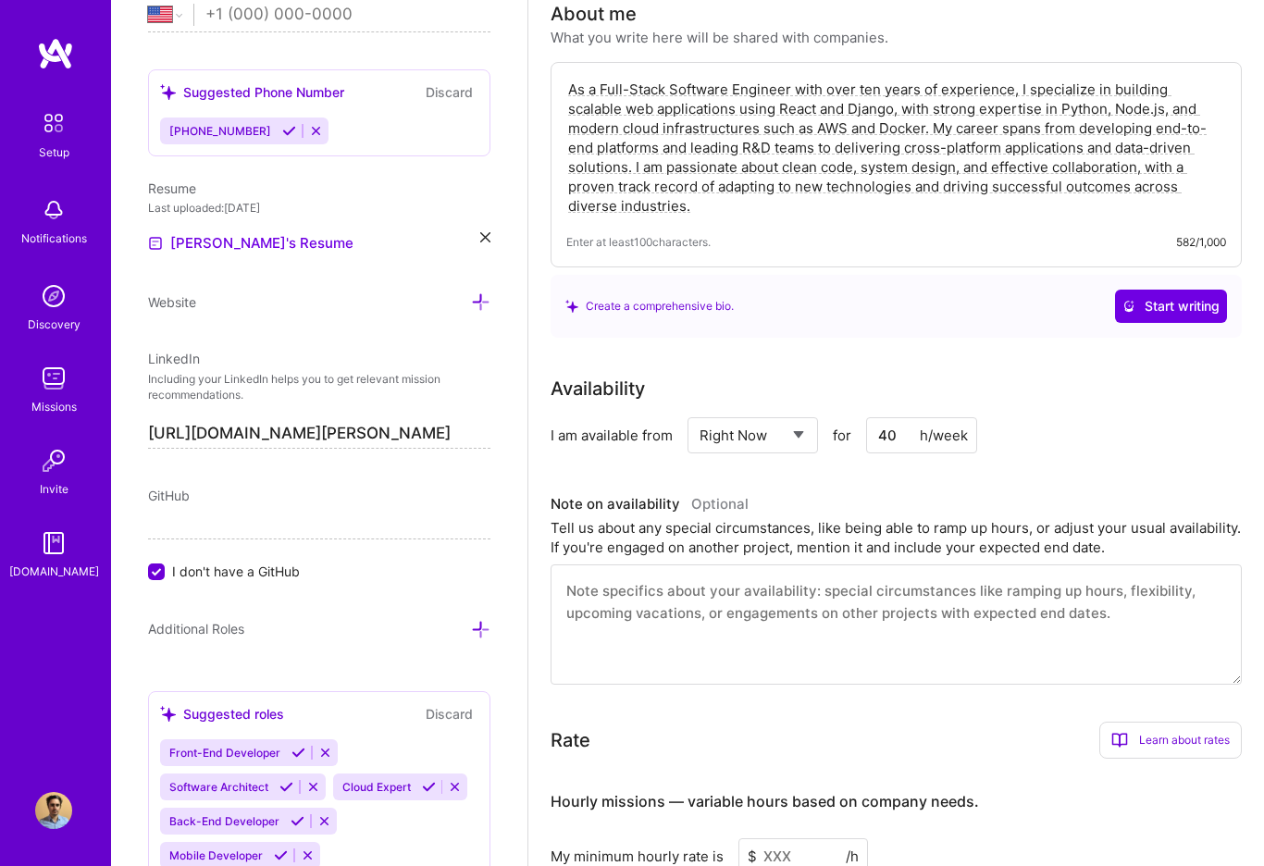
type input "40"
click at [909, 475] on div "Availability I am available from Select... Right Now Future Date Not Available …" at bounding box center [895, 530] width 691 height 310
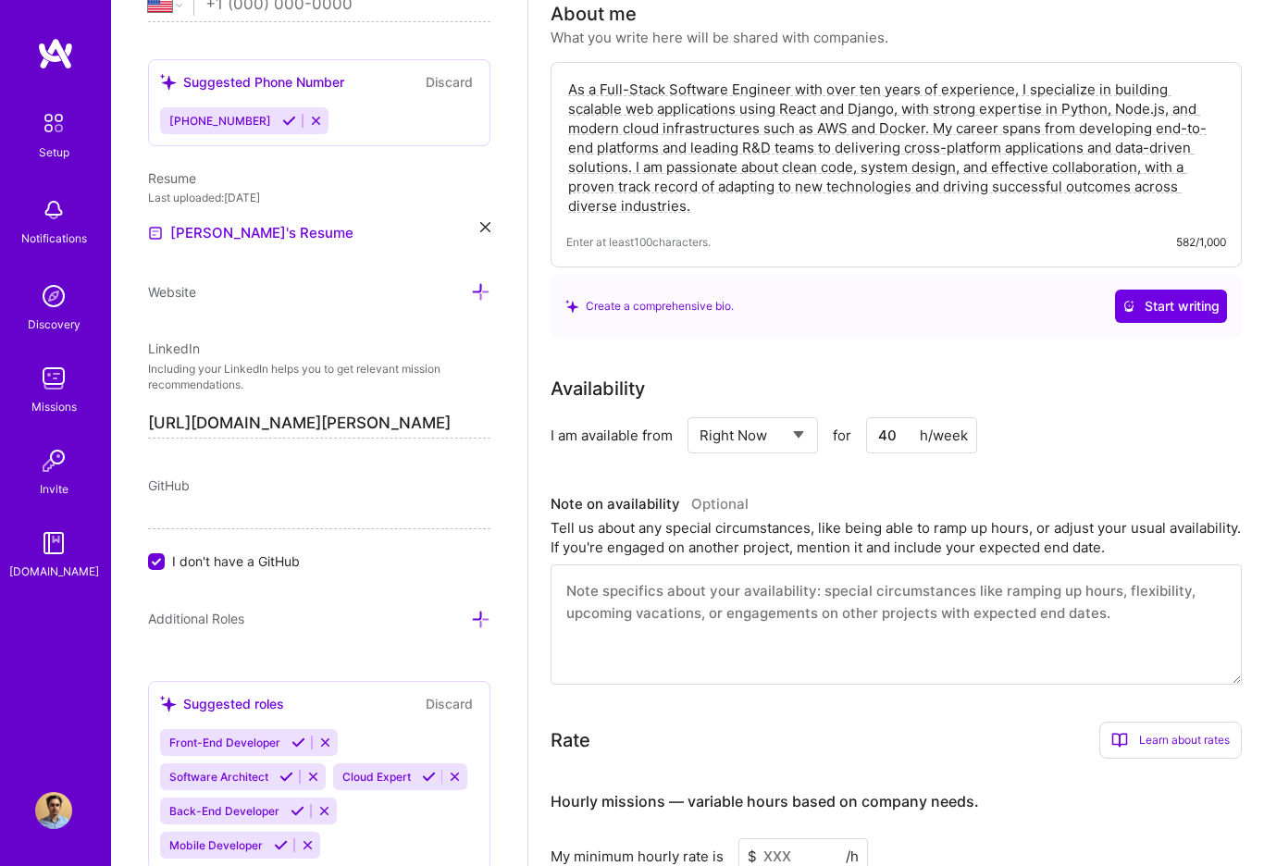
scroll to position [801, 0]
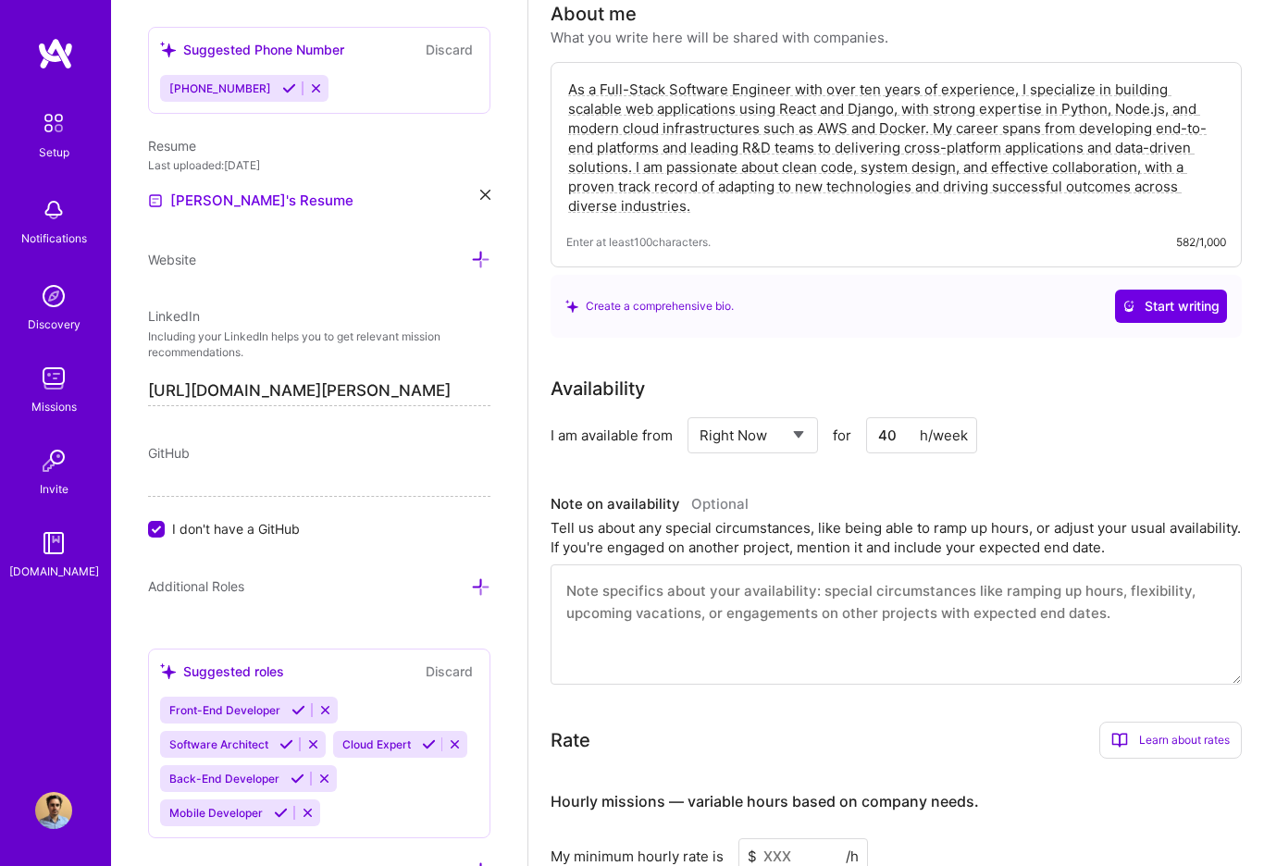
click at [827, 722] on div "Rate Learn about rates Hourly Rate What is hourly rate? This model involves pay…" at bounding box center [895, 740] width 691 height 37
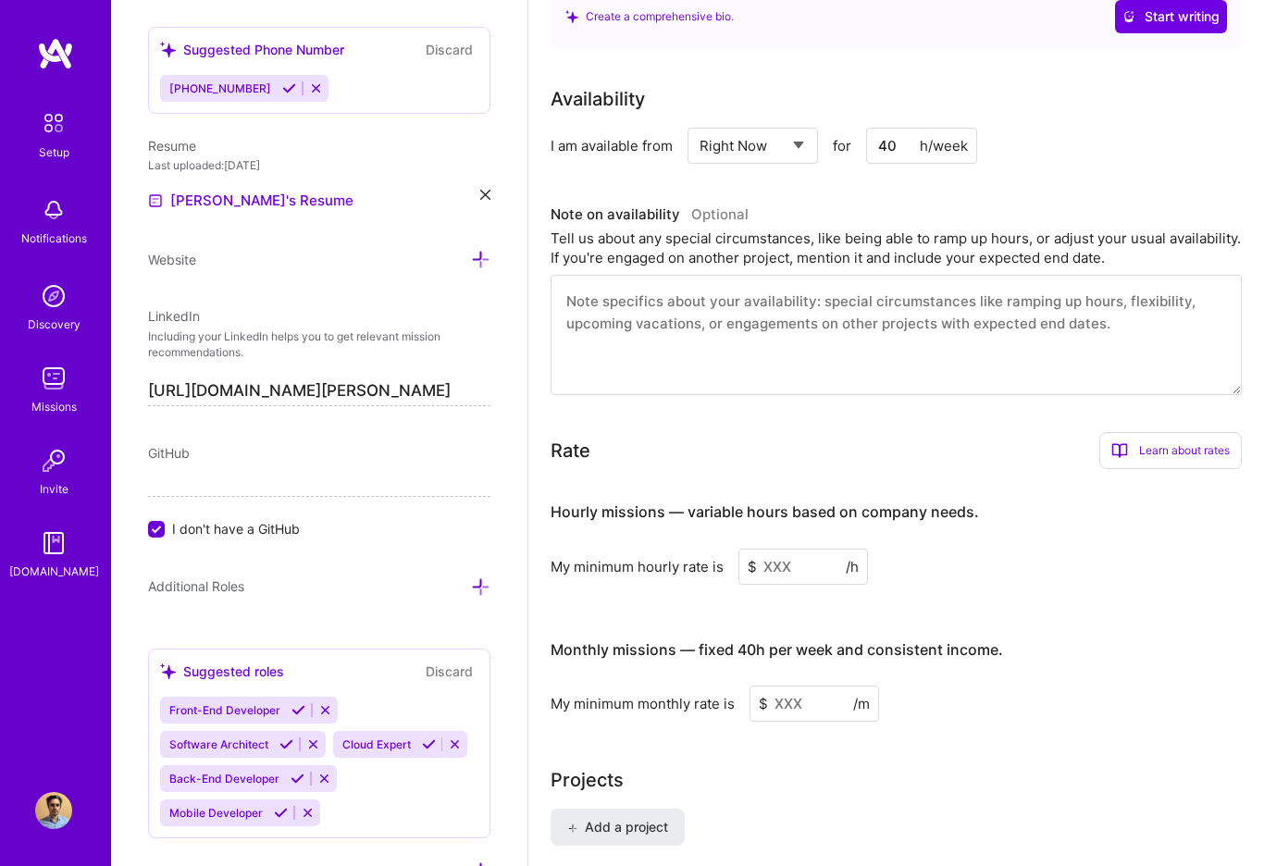
scroll to position [850, 0]
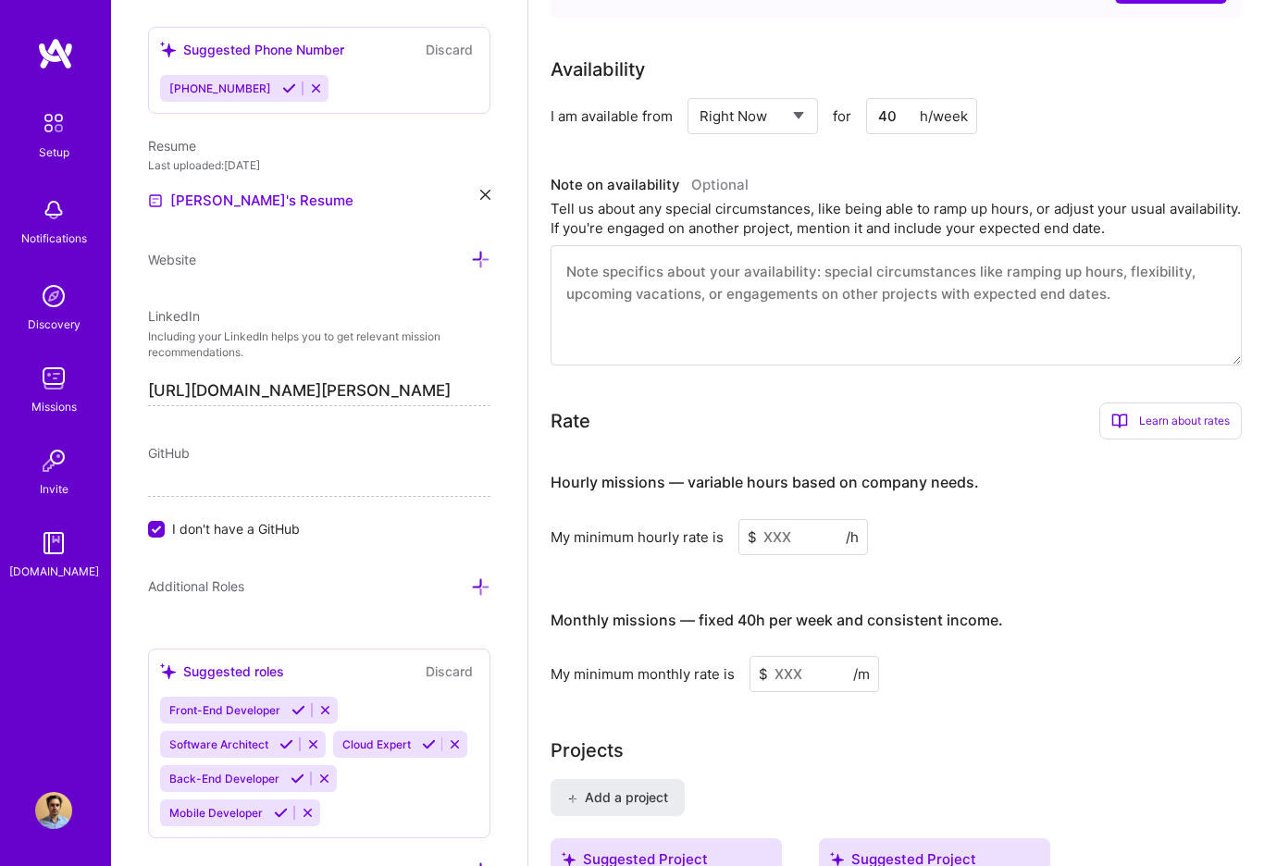
click at [785, 534] on input at bounding box center [803, 537] width 130 height 36
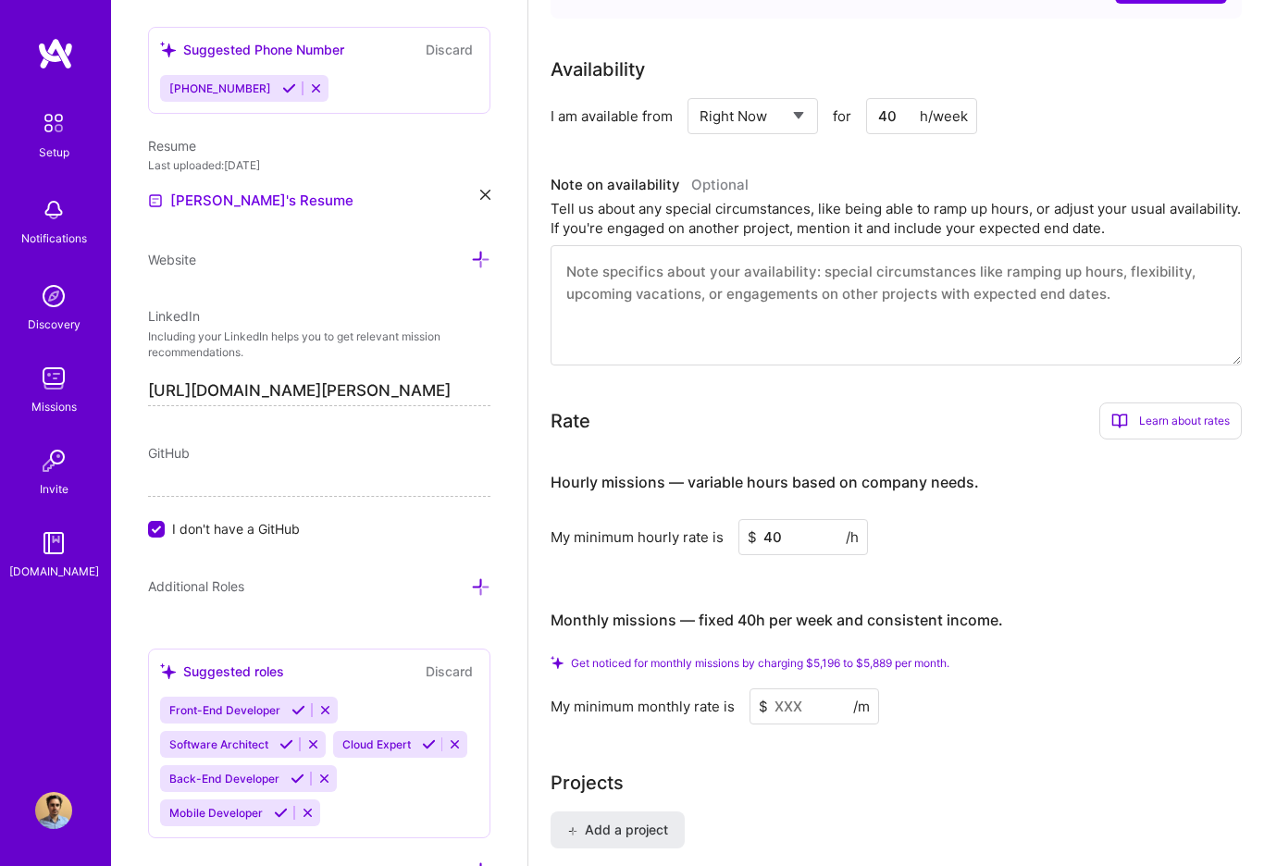
type input "40"
click at [797, 705] on input at bounding box center [814, 706] width 130 height 36
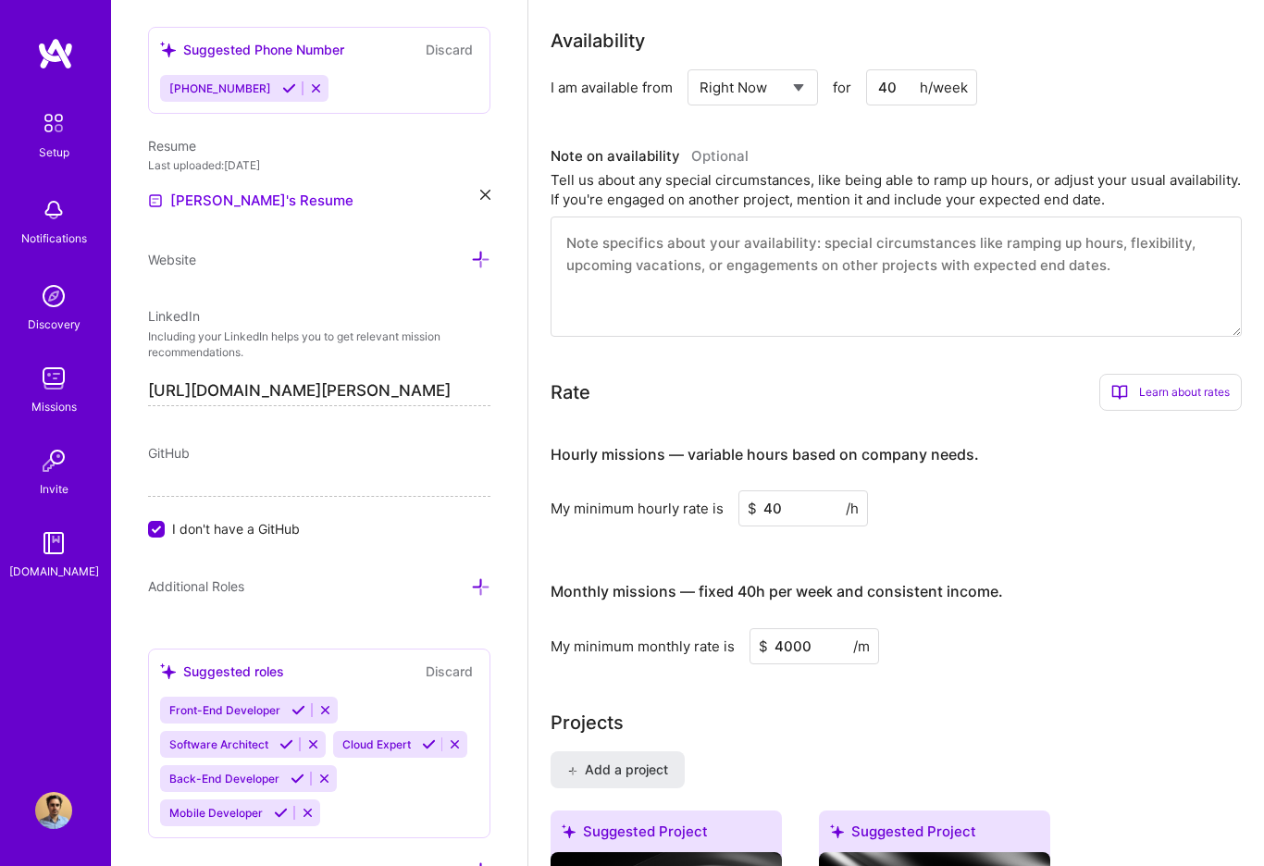
type input "4000"
click at [1086, 632] on div "My minimum monthly rate is $ 4000 /m" at bounding box center [895, 646] width 691 height 36
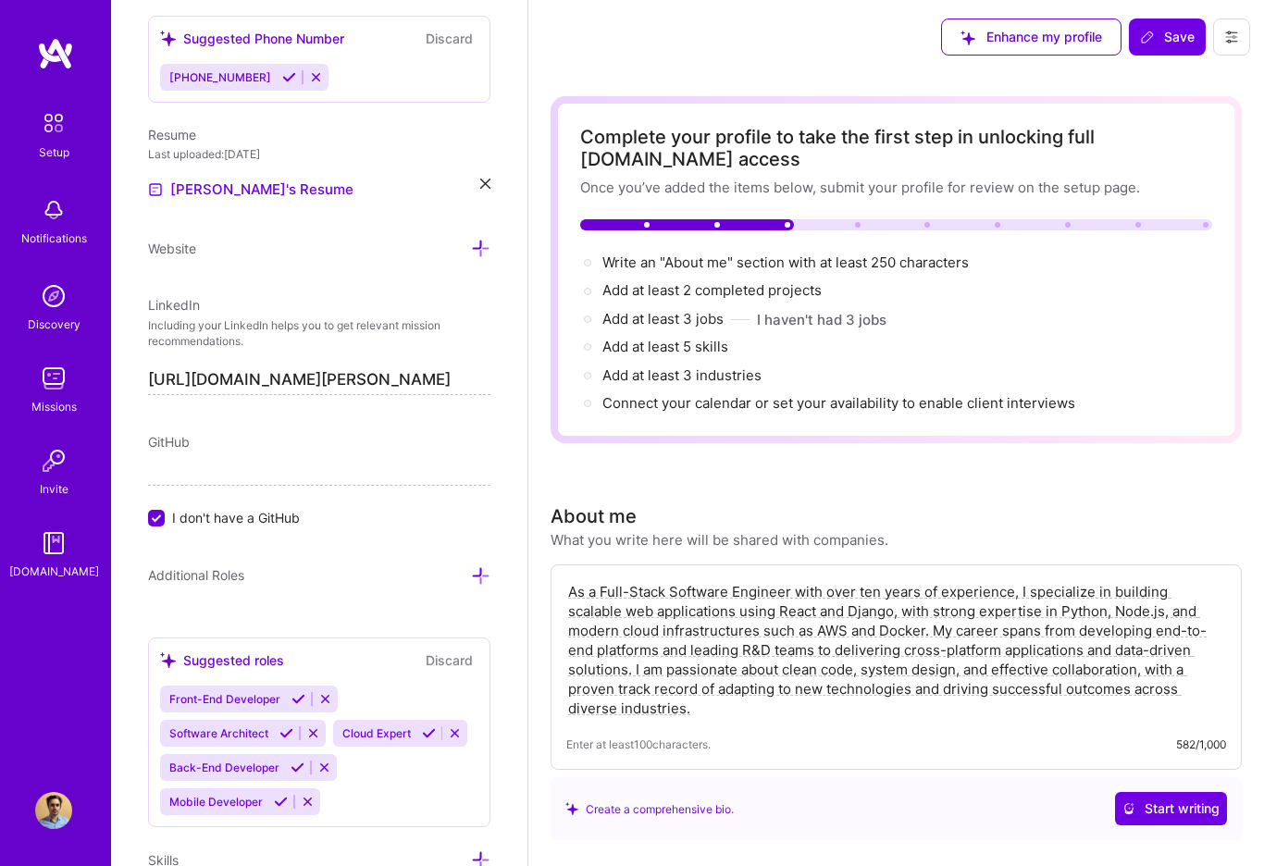
scroll to position [0, 0]
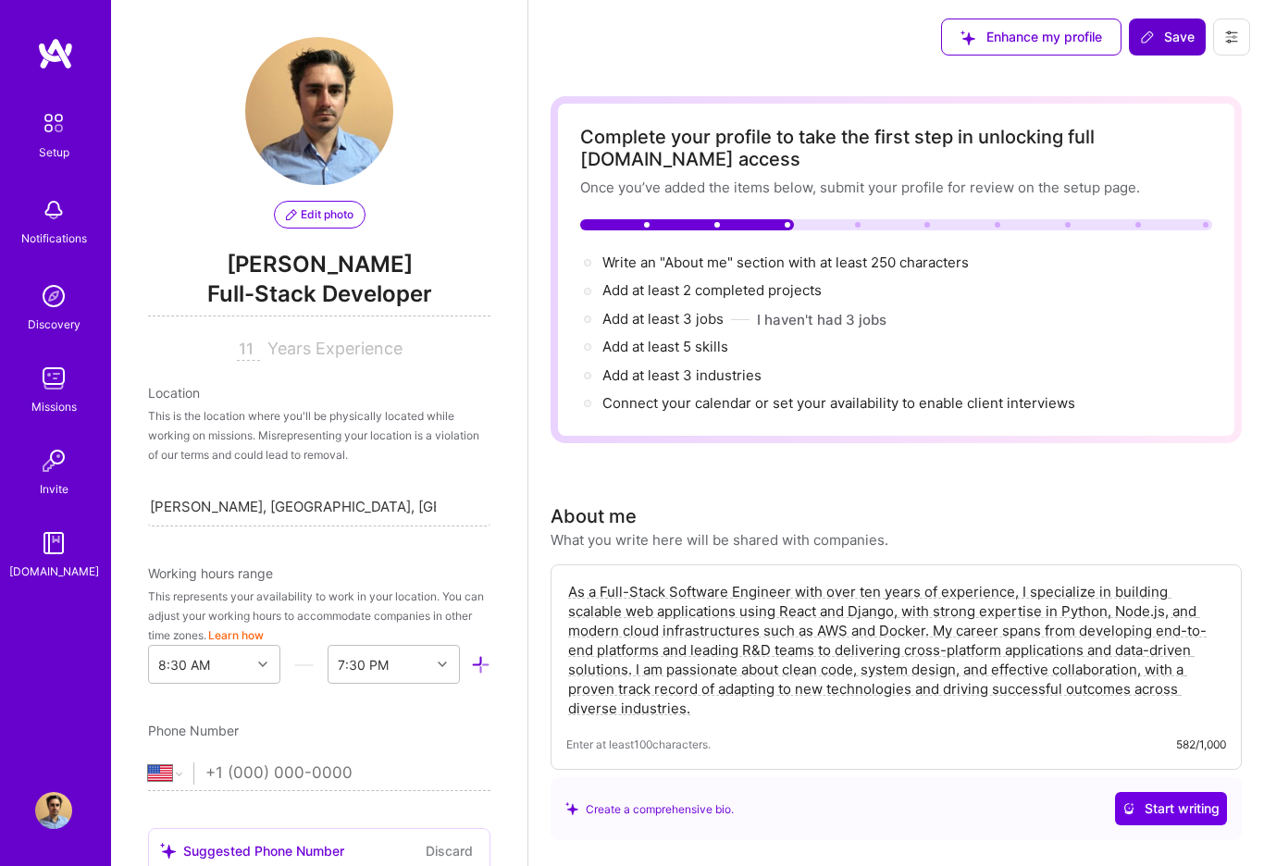
click at [1168, 44] on span "Save" at bounding box center [1167, 37] width 55 height 19
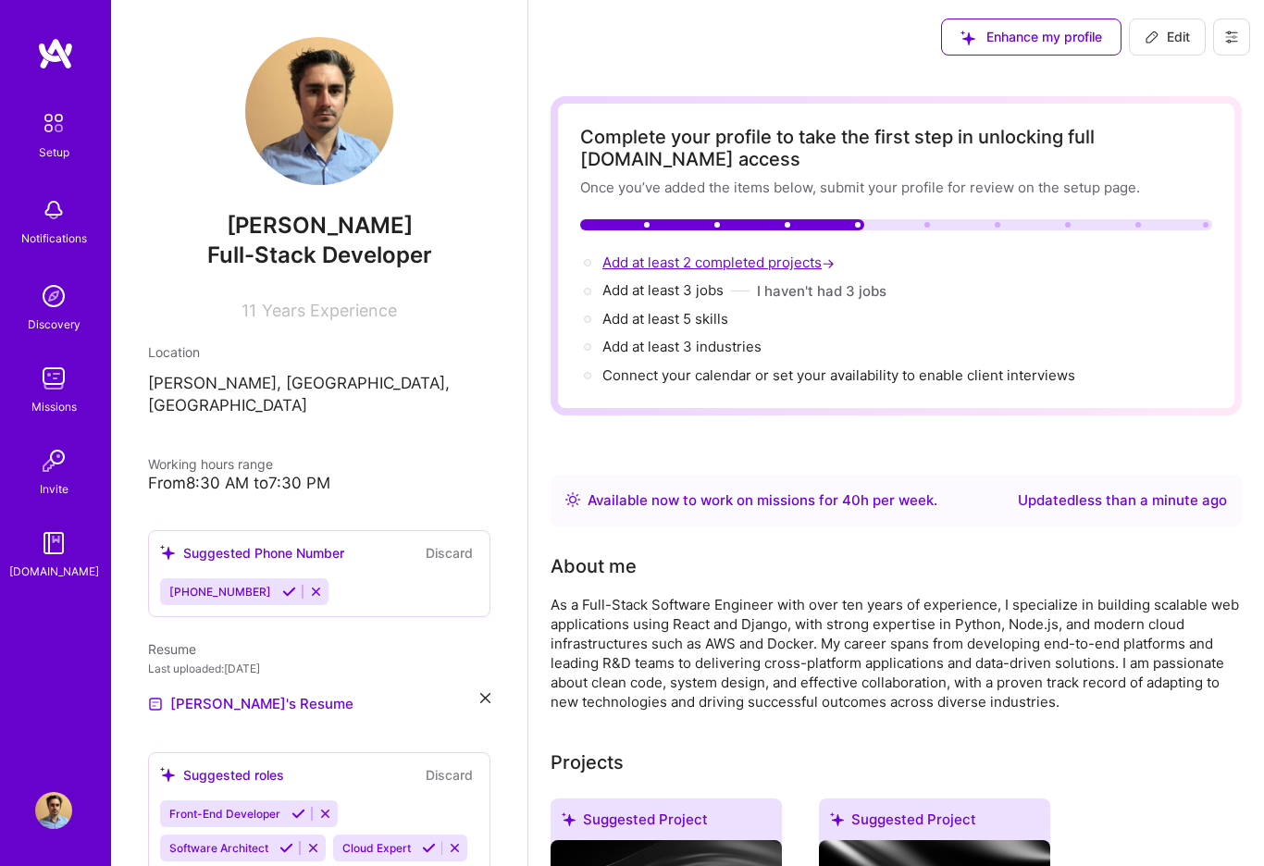
click at [779, 265] on span "Add at least 2 completed projects →" at bounding box center [720, 262] width 236 height 18
select select "US"
select select "Right Now"
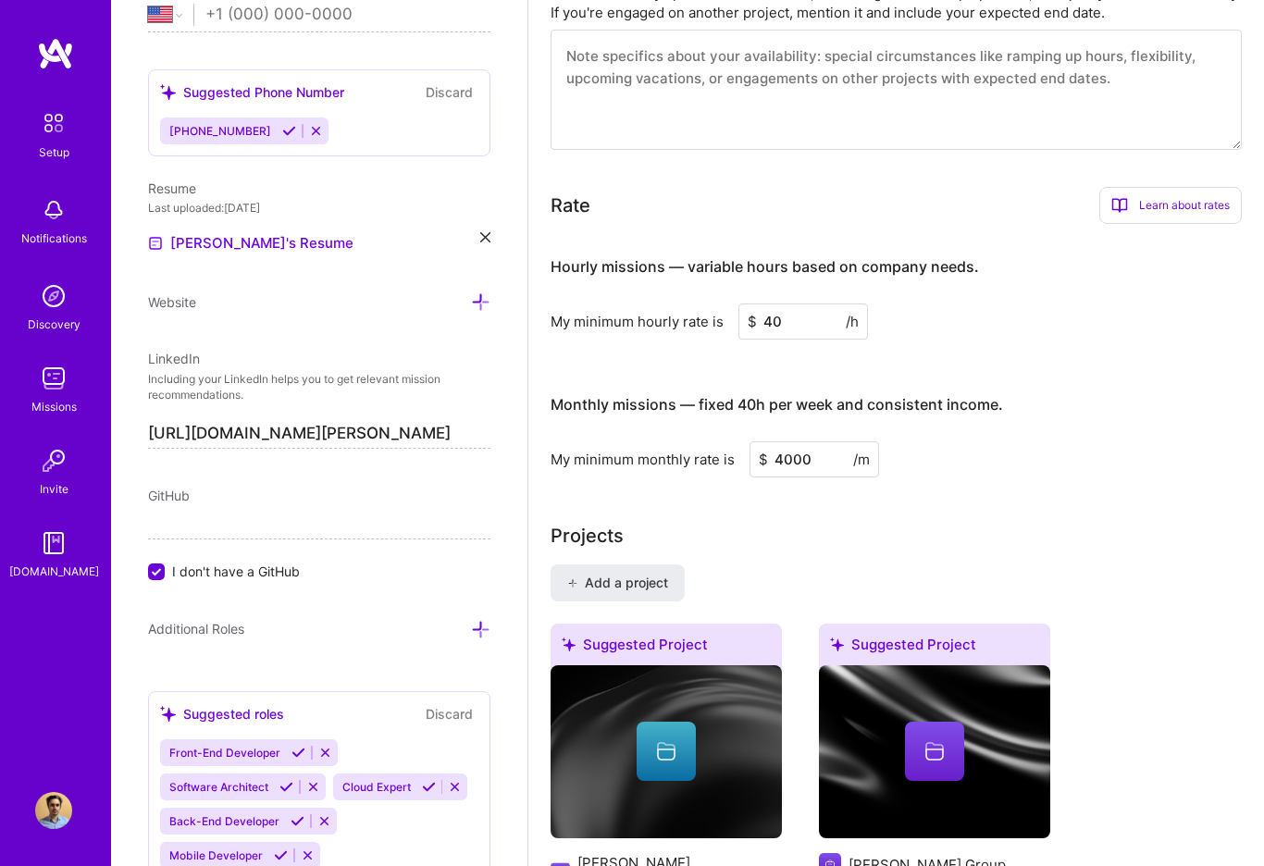
scroll to position [1530, 0]
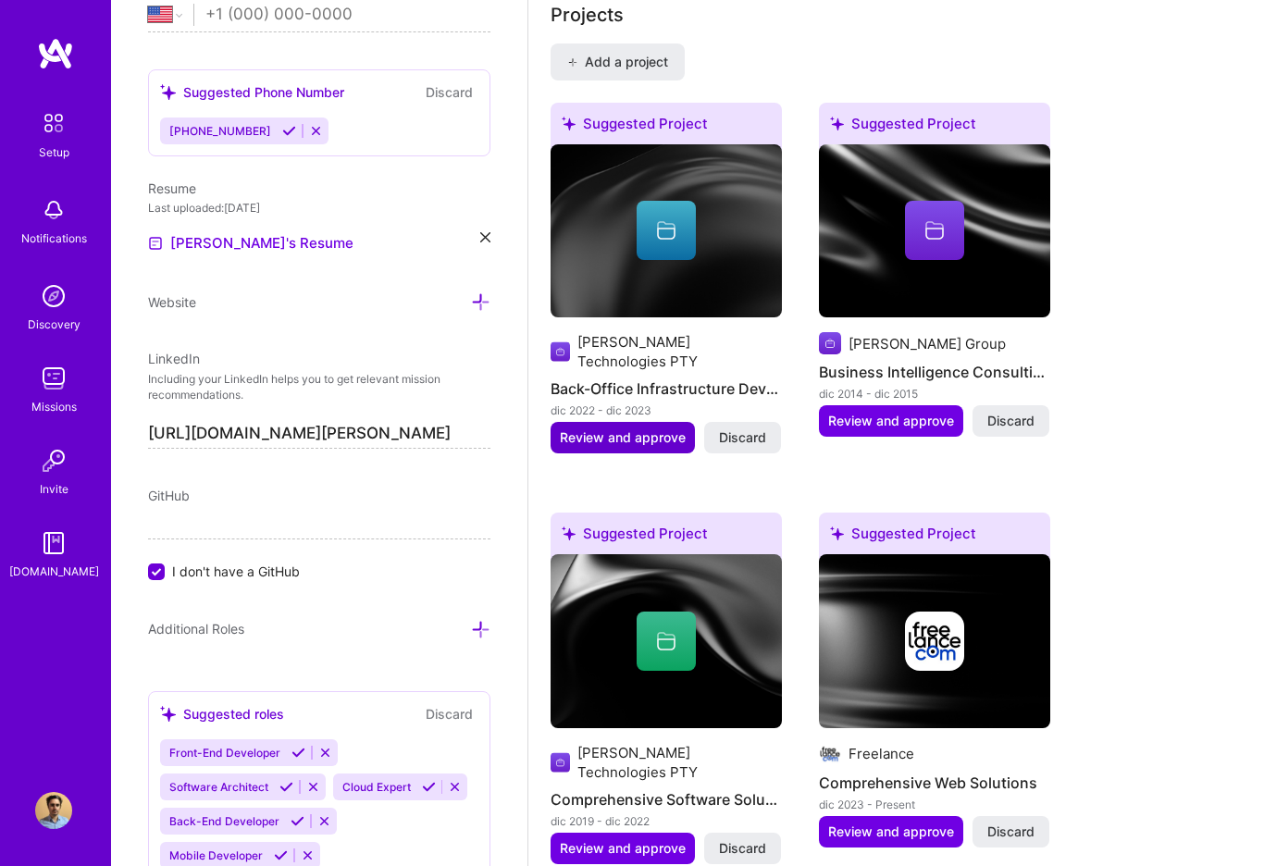
click at [641, 428] on span "Review and approve" at bounding box center [623, 437] width 126 height 19
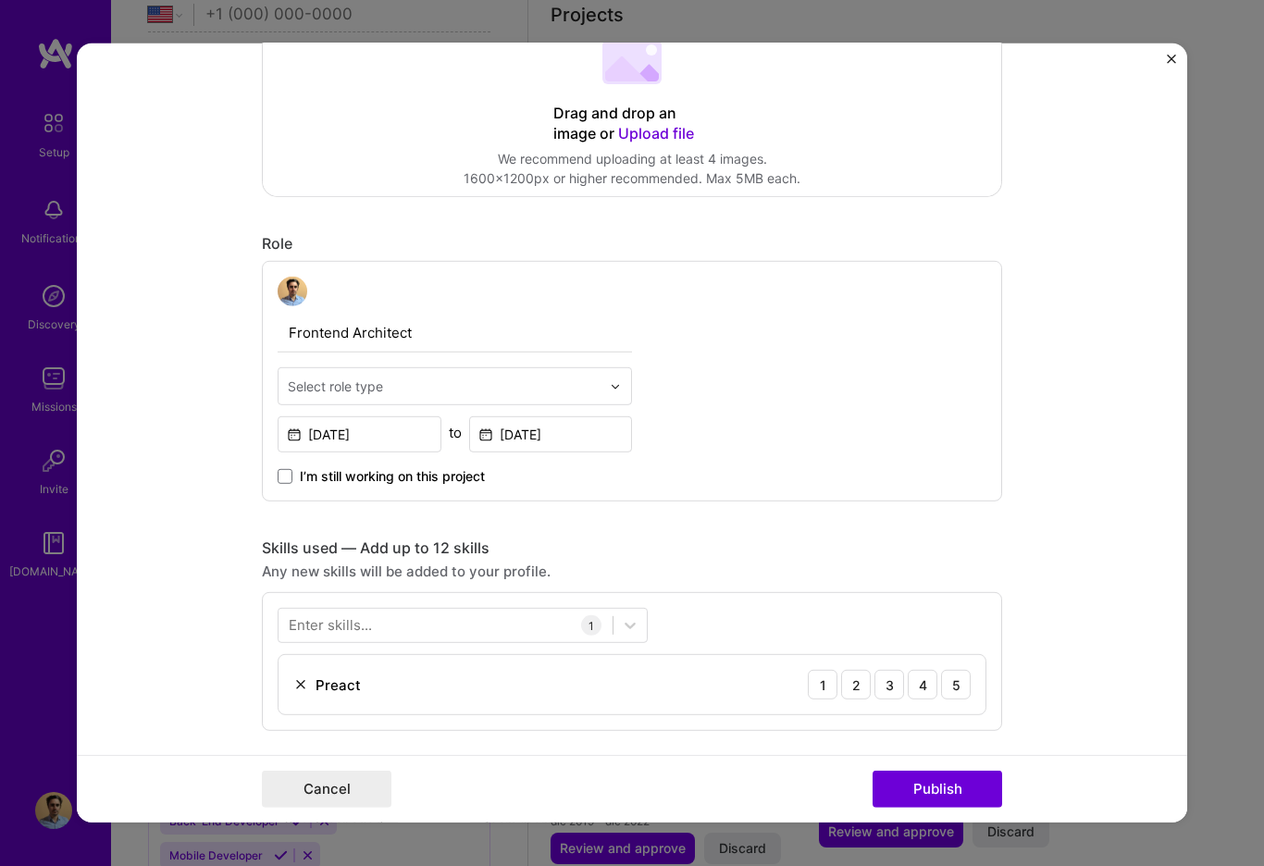
scroll to position [448, 0]
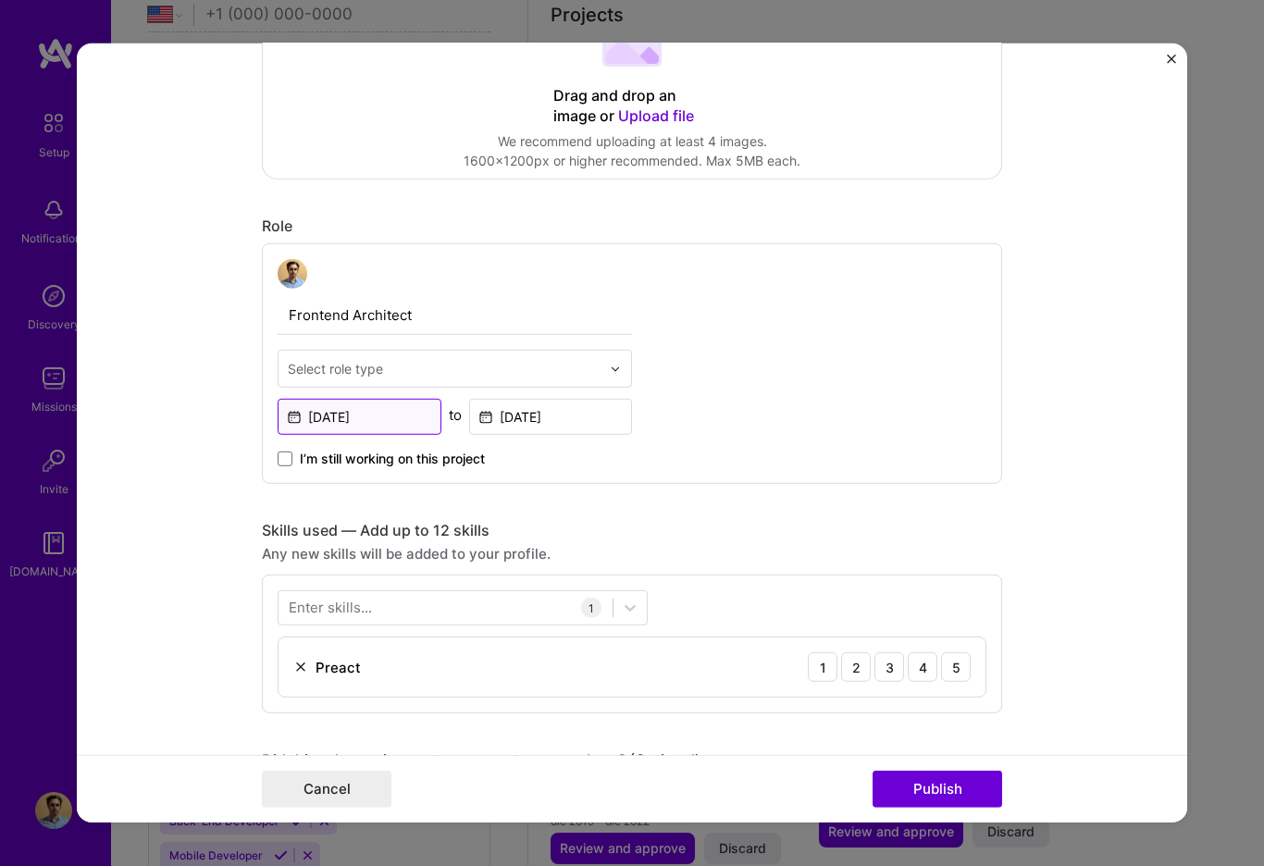
click at [382, 416] on input "[DATE]" at bounding box center [360, 417] width 164 height 36
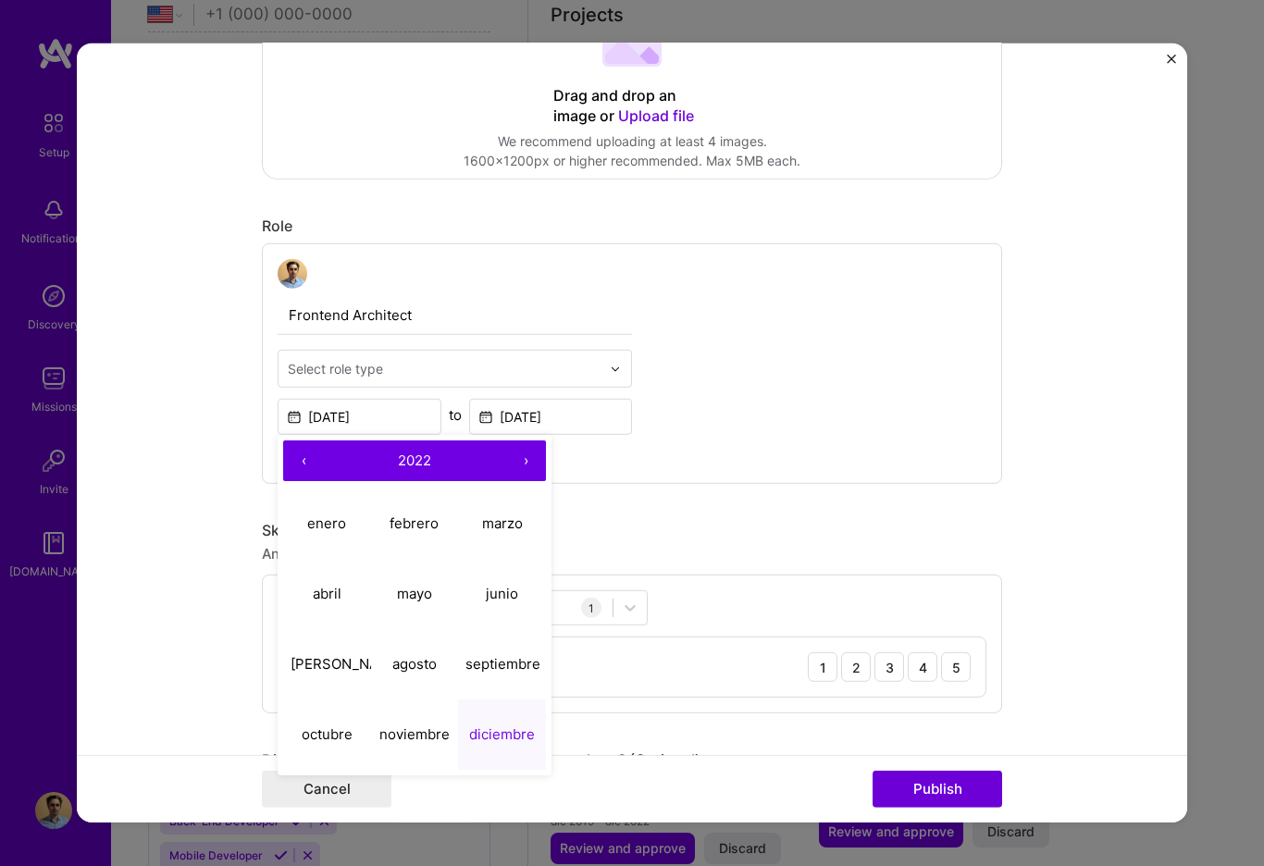
click at [525, 463] on button "›" at bounding box center [525, 460] width 41 height 41
click at [347, 525] on button "enero" at bounding box center [327, 522] width 88 height 70
type input "[DATE]"
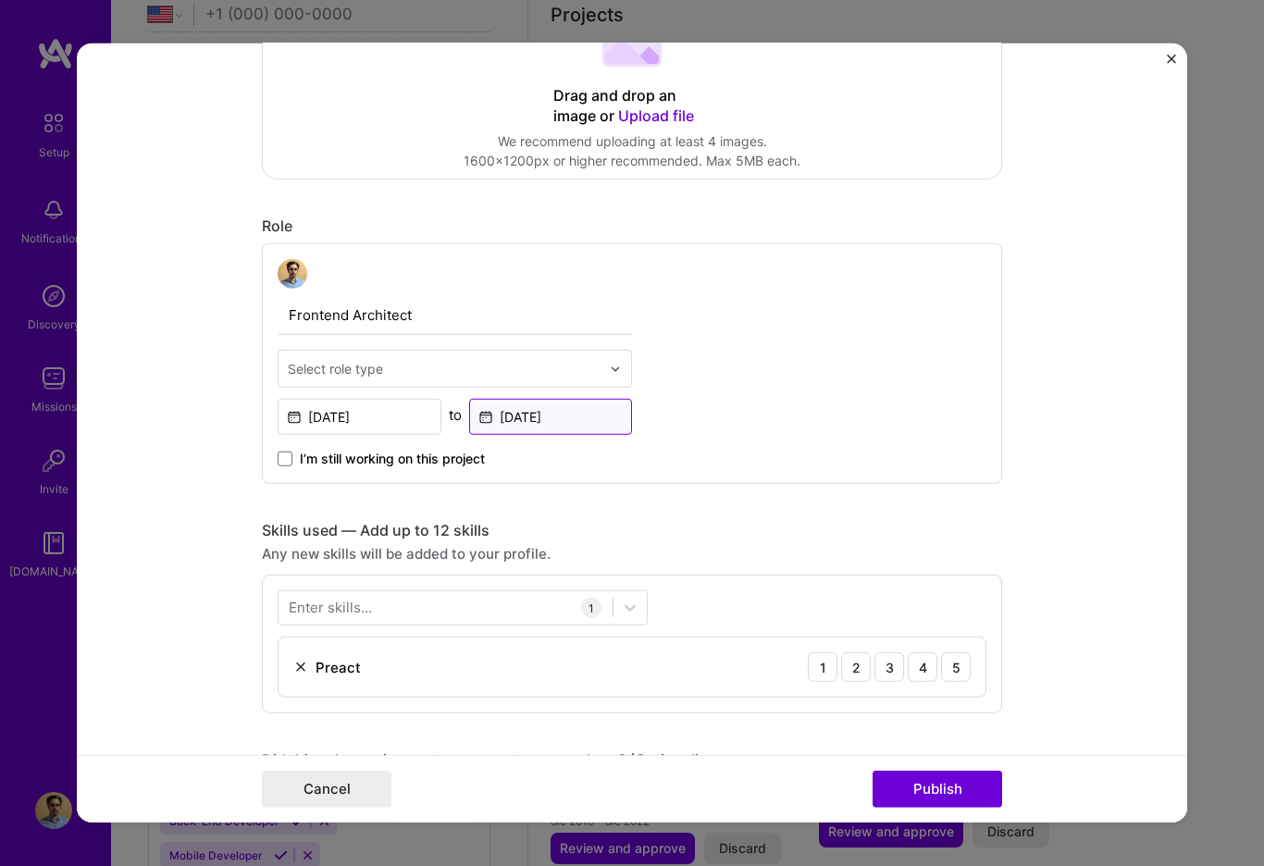
click at [561, 417] on input "[DATE]" at bounding box center [551, 417] width 164 height 36
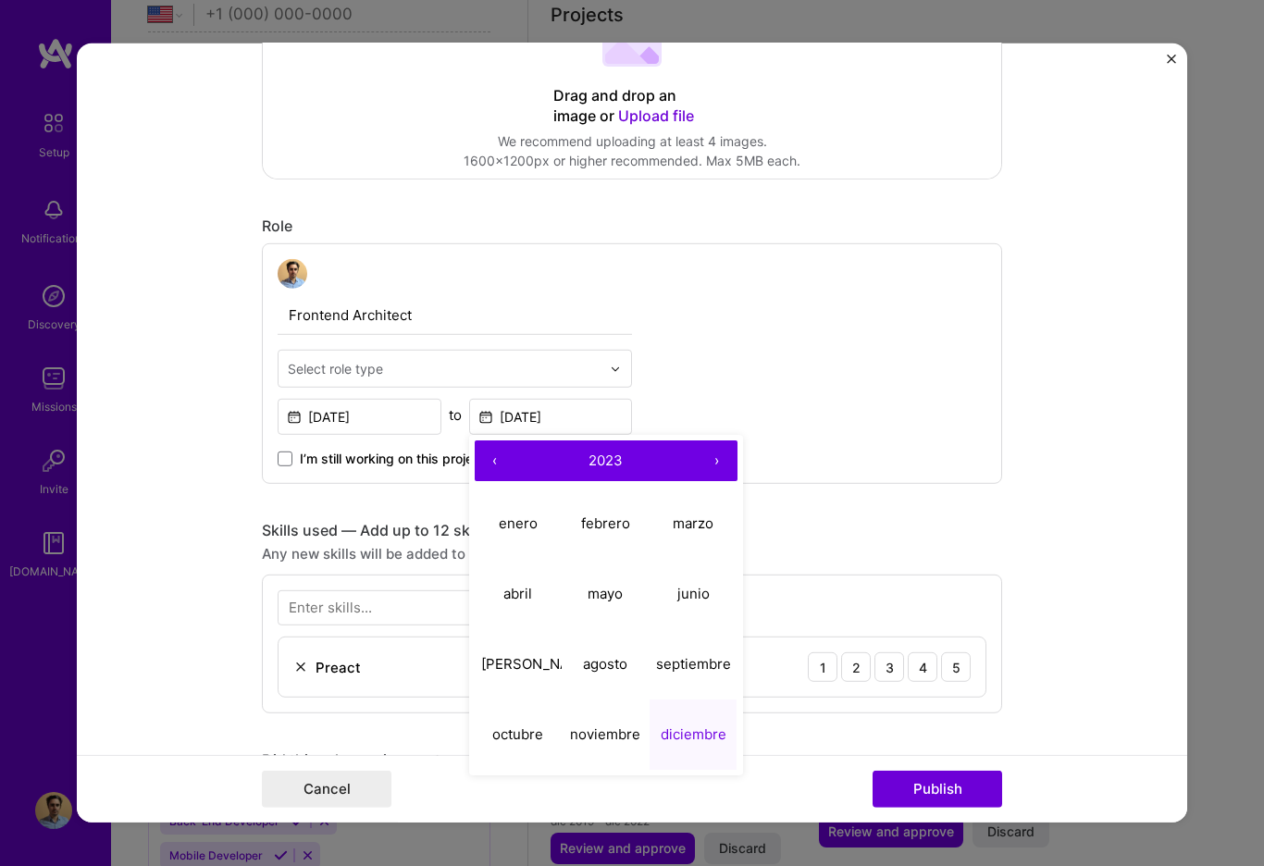
click at [713, 462] on button "›" at bounding box center [717, 460] width 41 height 41
click at [689, 524] on abbr "marzo" at bounding box center [692, 522] width 41 height 18
type input "[DATE]"
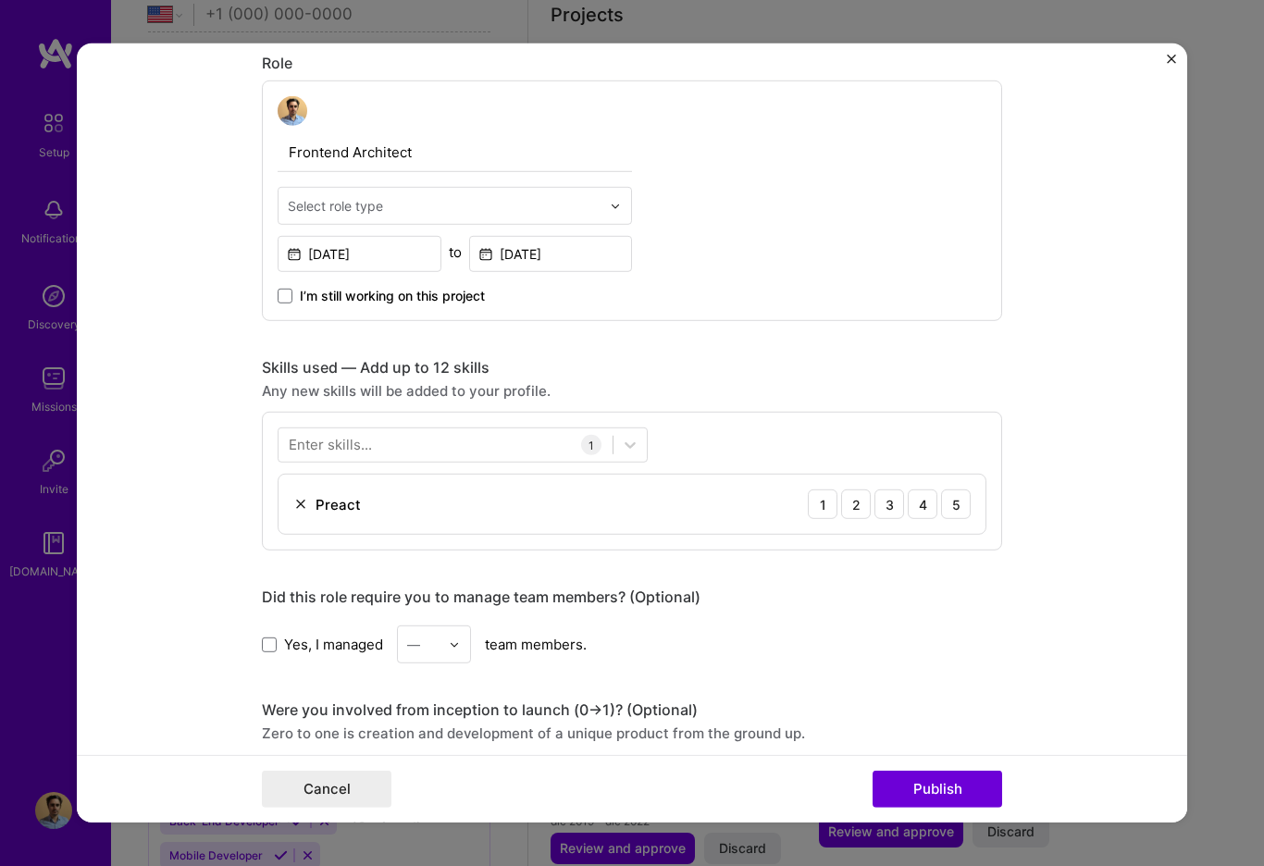
scroll to position [611, 0]
click at [622, 446] on icon at bounding box center [630, 444] width 19 height 19
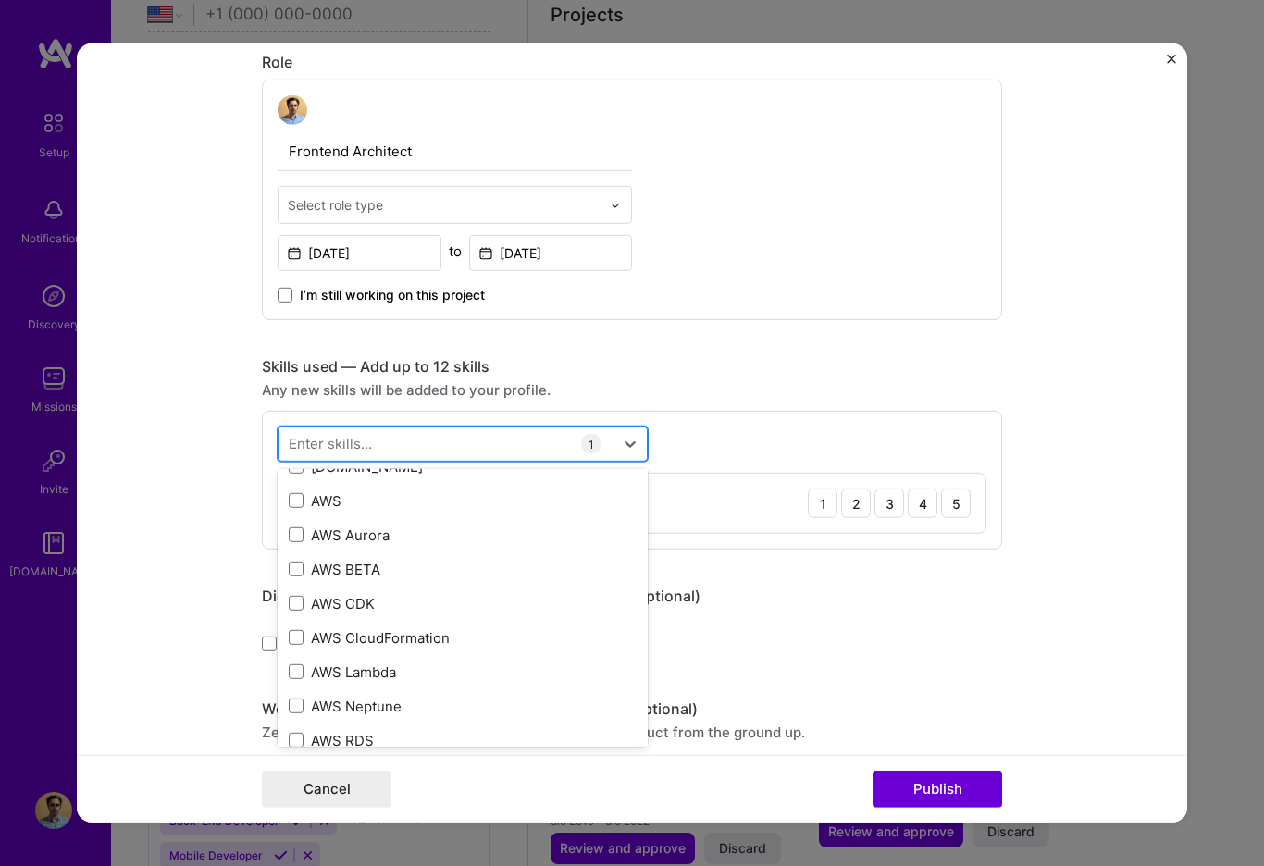
scroll to position [293, 0]
click at [421, 447] on div at bounding box center [445, 443] width 334 height 31
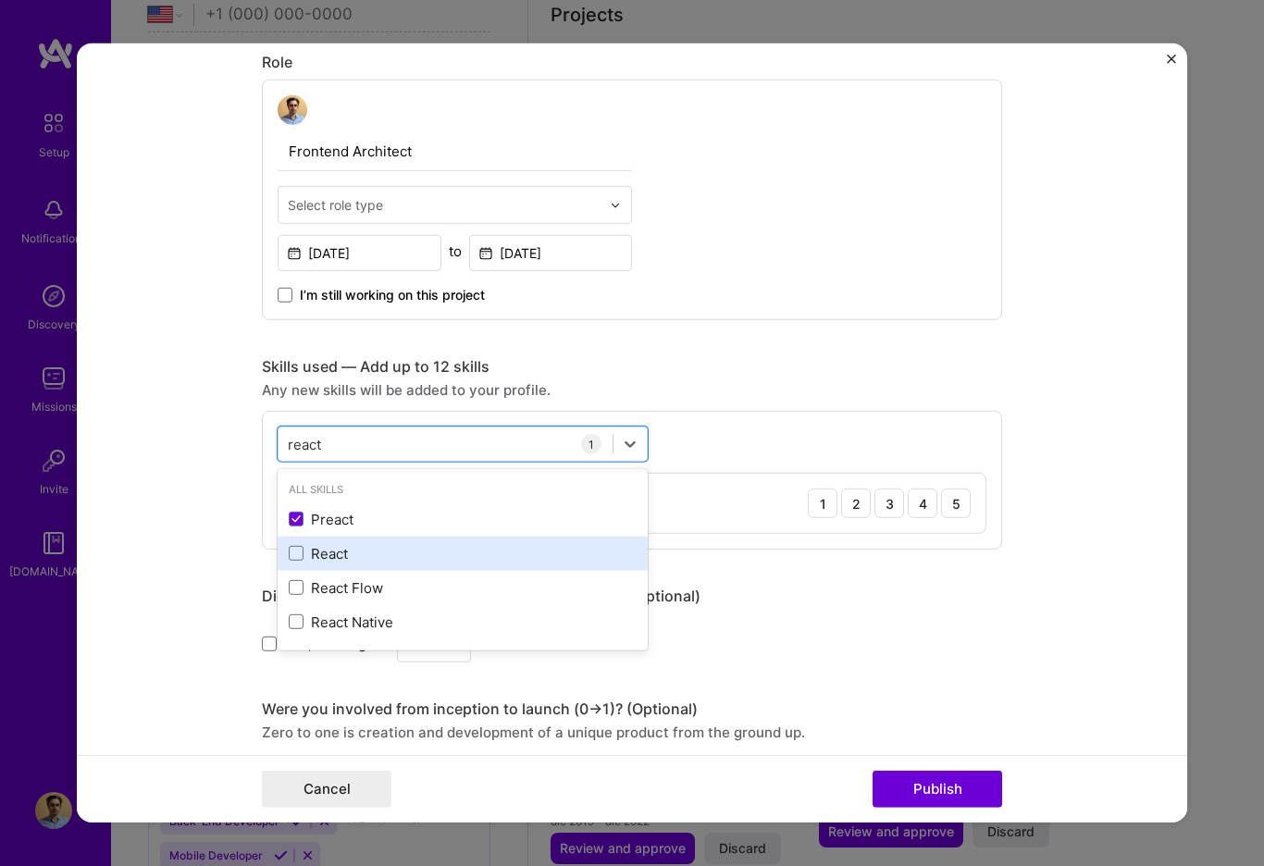
click at [303, 550] on div "React" at bounding box center [463, 553] width 348 height 19
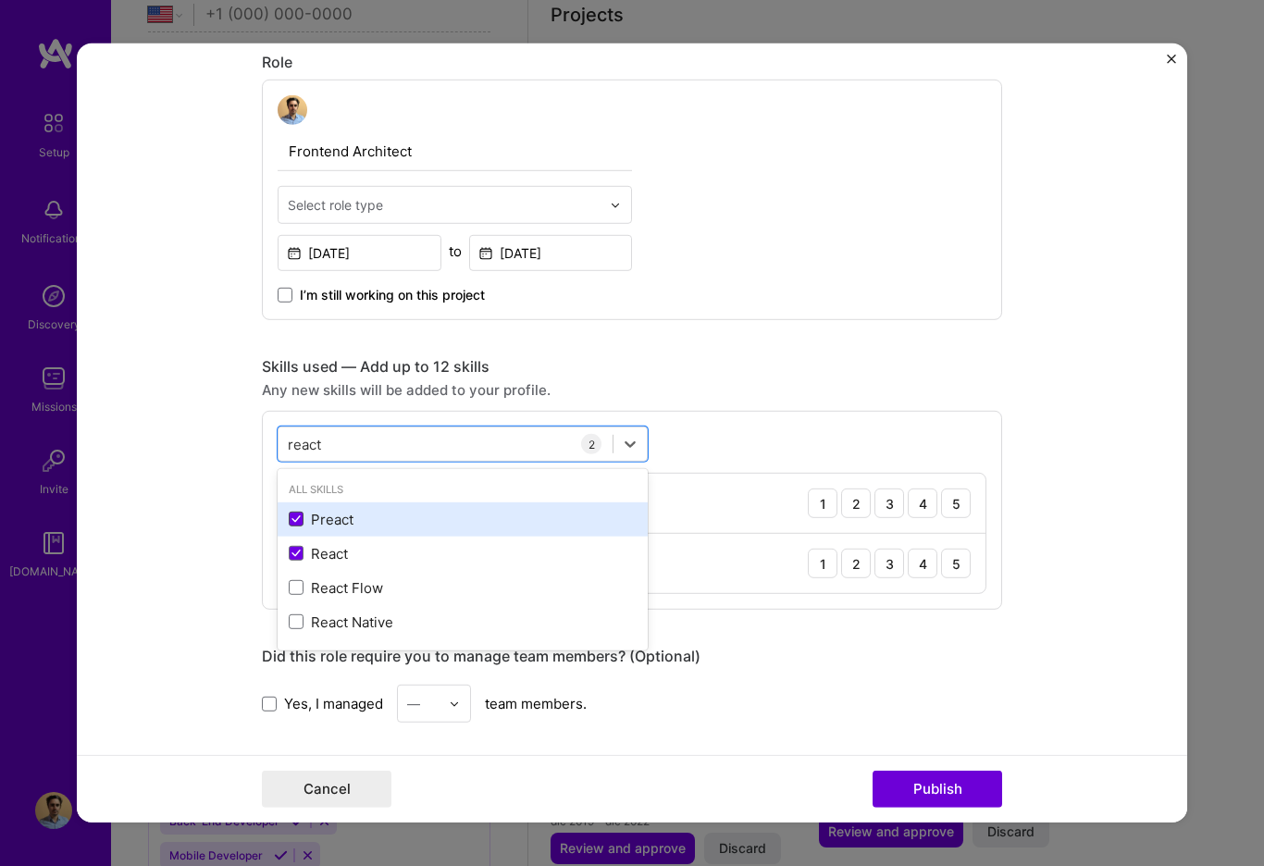
click at [300, 523] on icon at bounding box center [295, 518] width 9 height 7
click at [0, 0] on input "checkbox" at bounding box center [0, 0] width 0 height 0
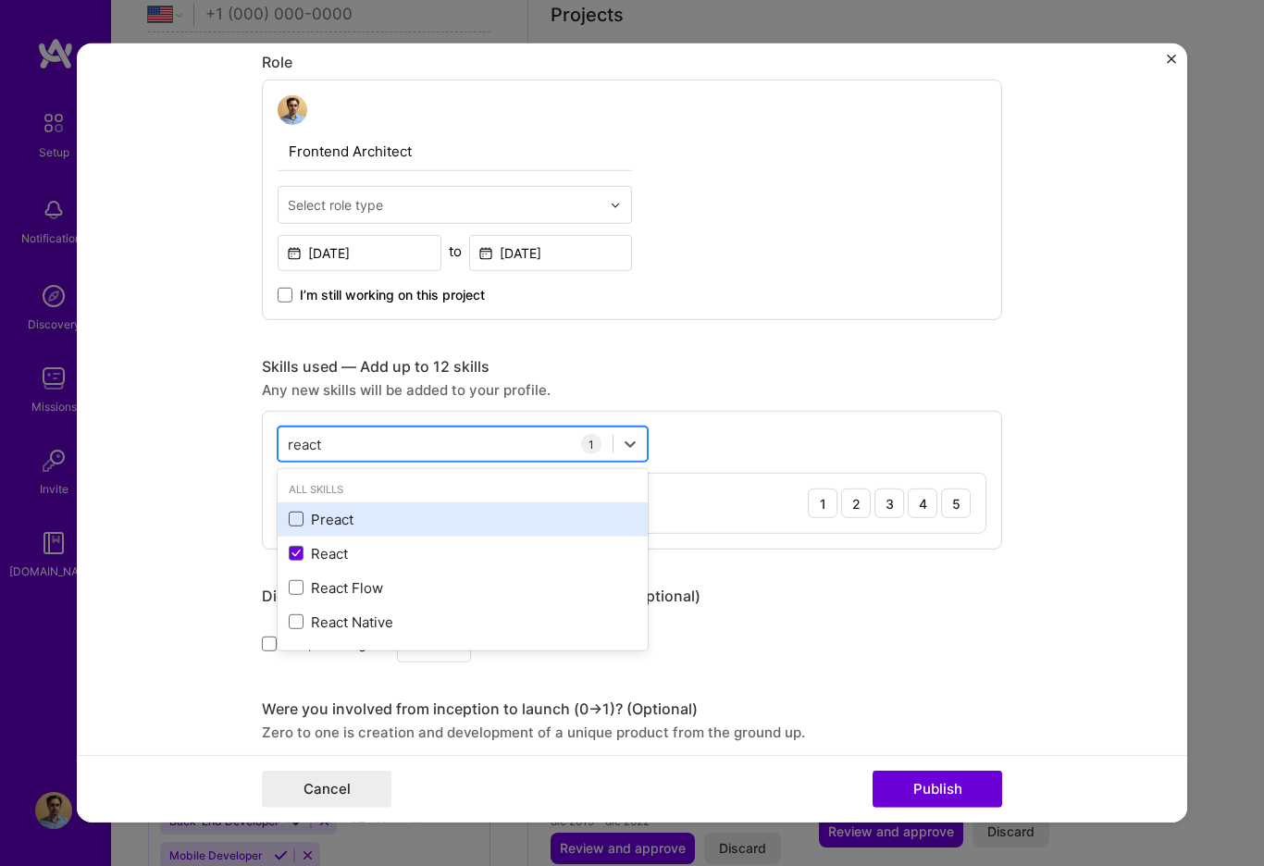
click at [383, 441] on div "react react" at bounding box center [445, 443] width 334 height 31
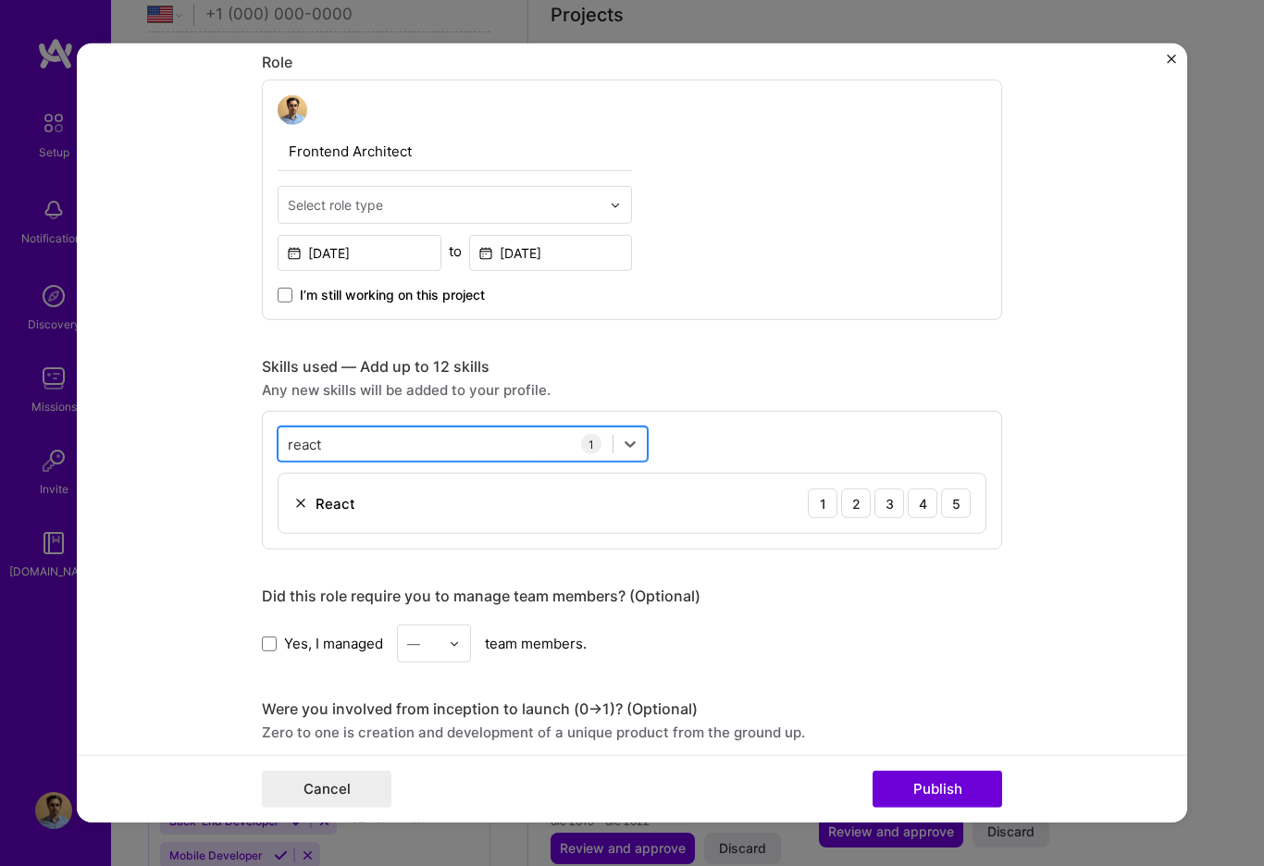
click at [383, 440] on div "react react" at bounding box center [445, 443] width 334 height 31
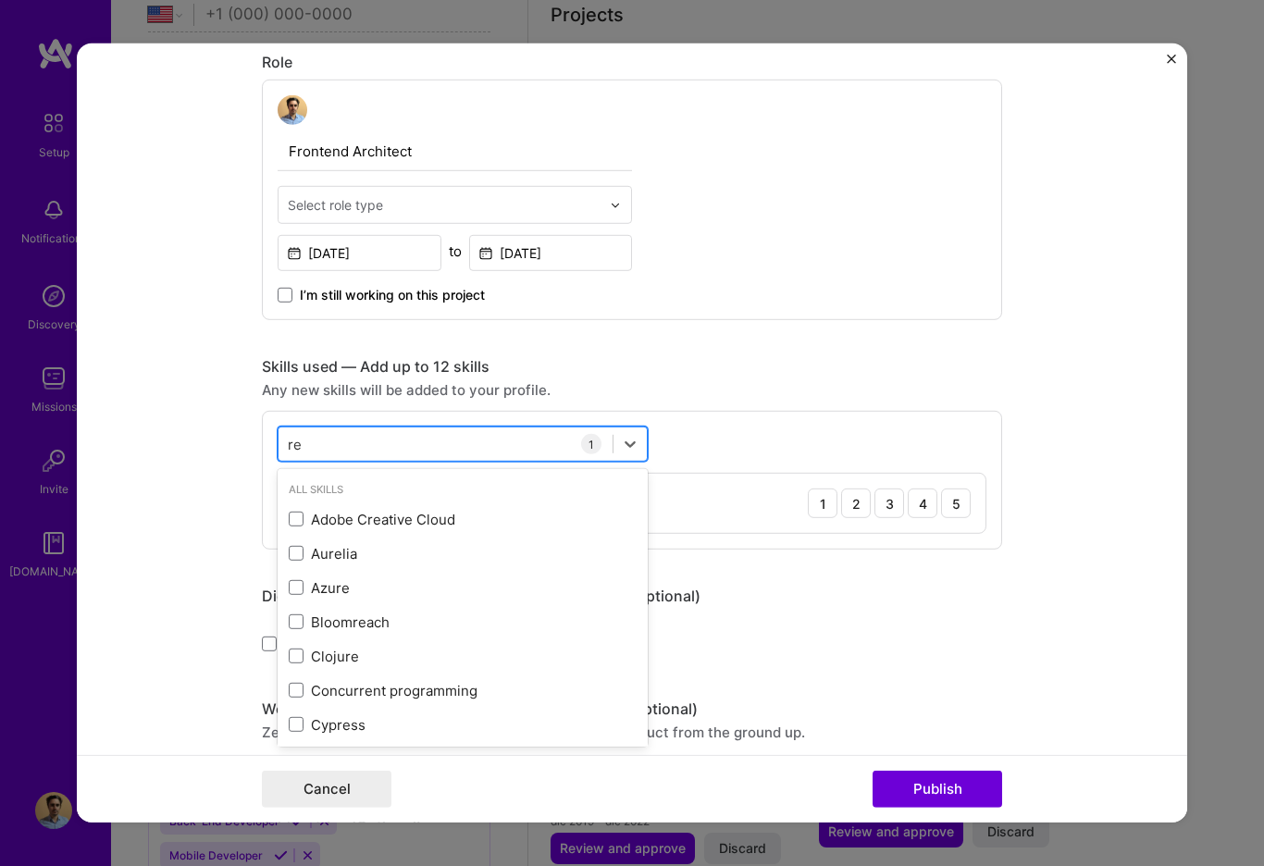
type input "r"
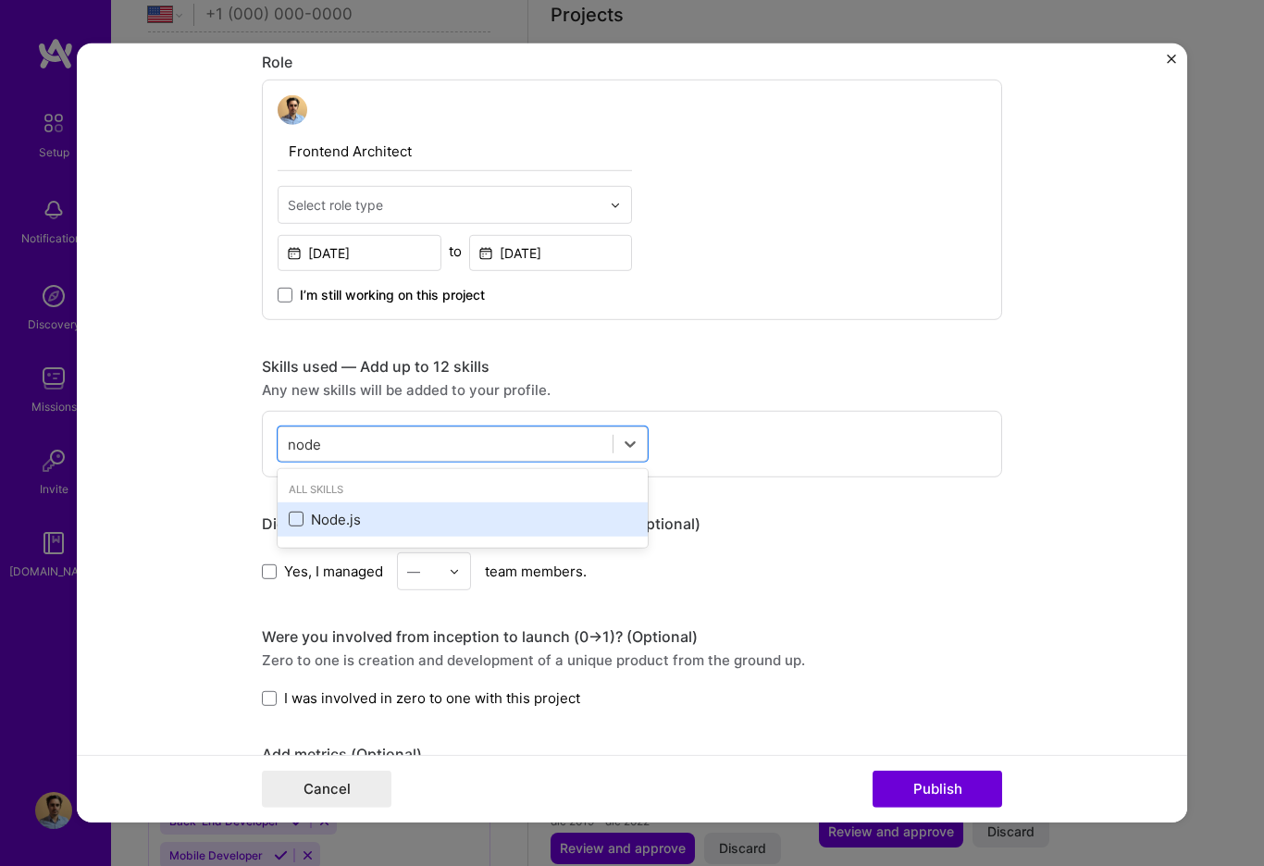
click at [292, 524] on span at bounding box center [296, 519] width 15 height 15
click at [0, 0] on input "checkbox" at bounding box center [0, 0] width 0 height 0
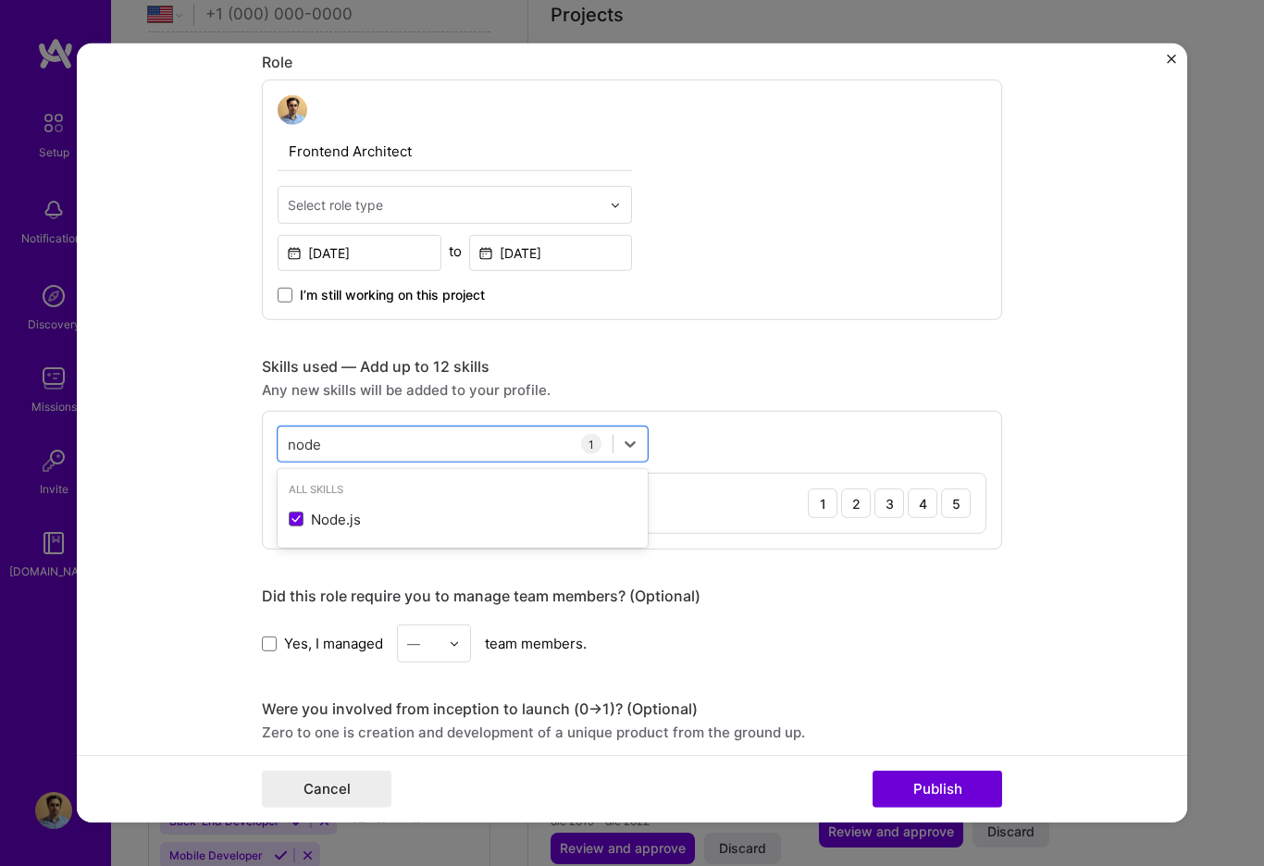
click at [779, 438] on div "option Node.js, selected. option Node.js selected, 0 of 2. 1 result available f…" at bounding box center [632, 480] width 740 height 139
click at [627, 445] on icon at bounding box center [629, 444] width 11 height 6
drag, startPoint x: 431, startPoint y: 446, endPoint x: 260, endPoint y: 438, distance: 171.3
click at [260, 438] on form "Editing suggested project This project is suggested based on your LinkedIn, res…" at bounding box center [632, 432] width 1110 height 779
click at [947, 503] on div "5" at bounding box center [956, 503] width 30 height 30
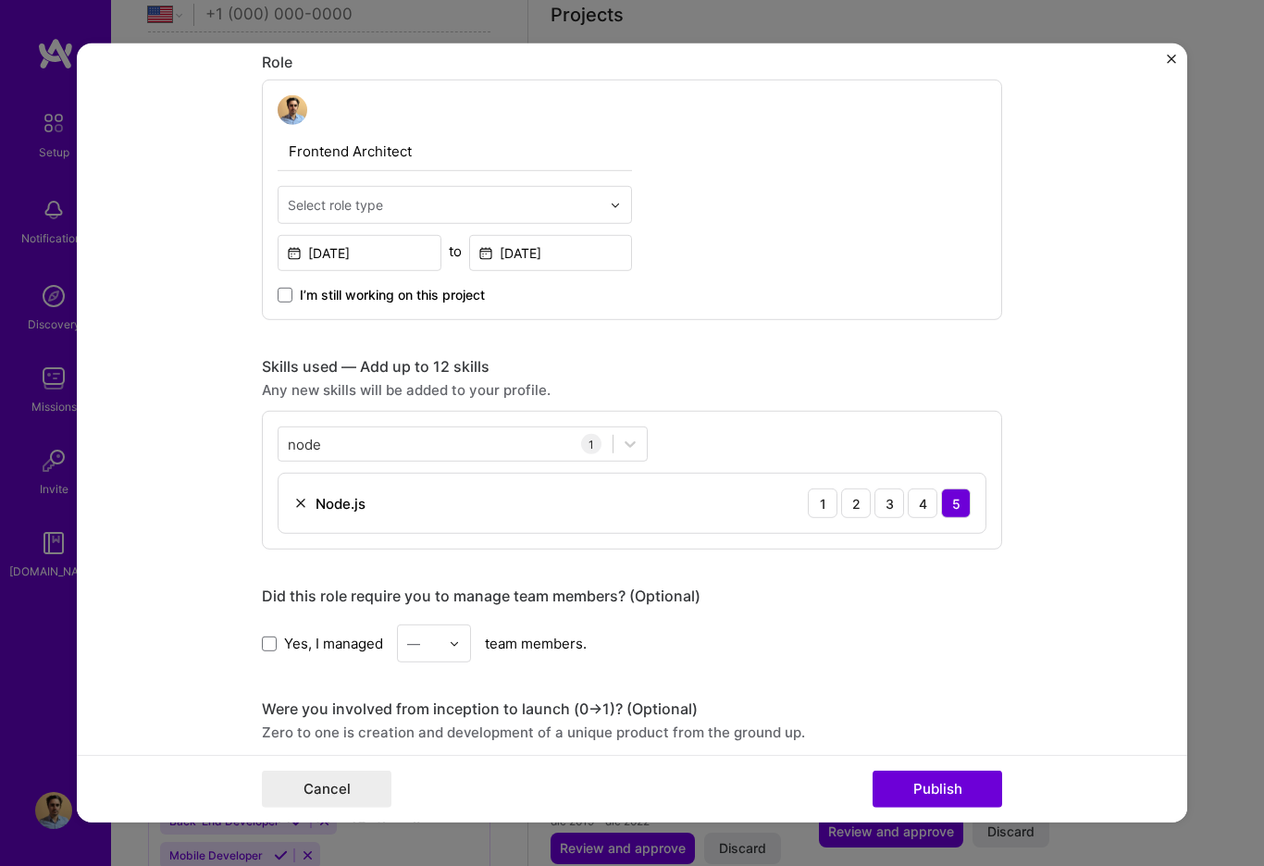
click at [724, 440] on div "node node 1 Node.js 1 2 3 4 5" at bounding box center [632, 480] width 740 height 139
click at [628, 445] on icon at bounding box center [629, 444] width 11 height 6
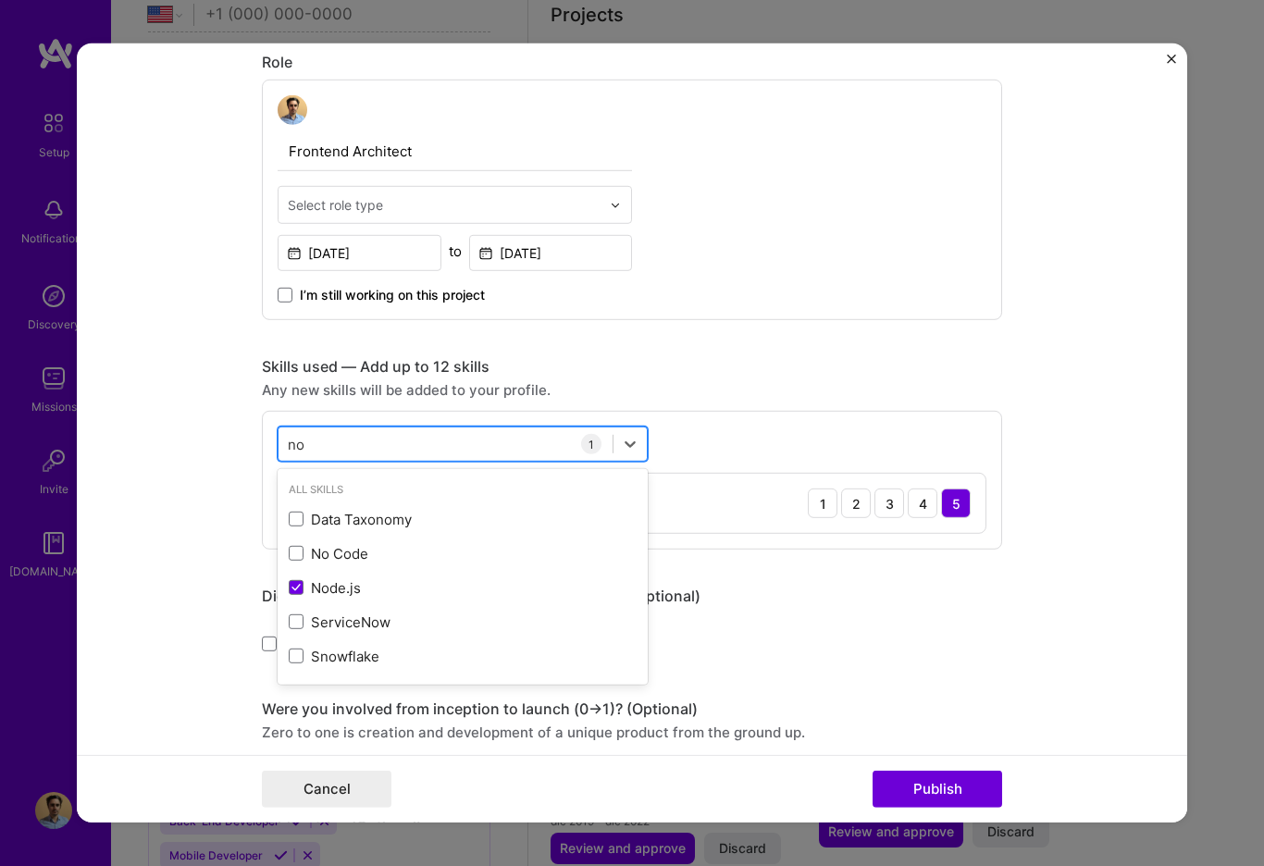
type input "n"
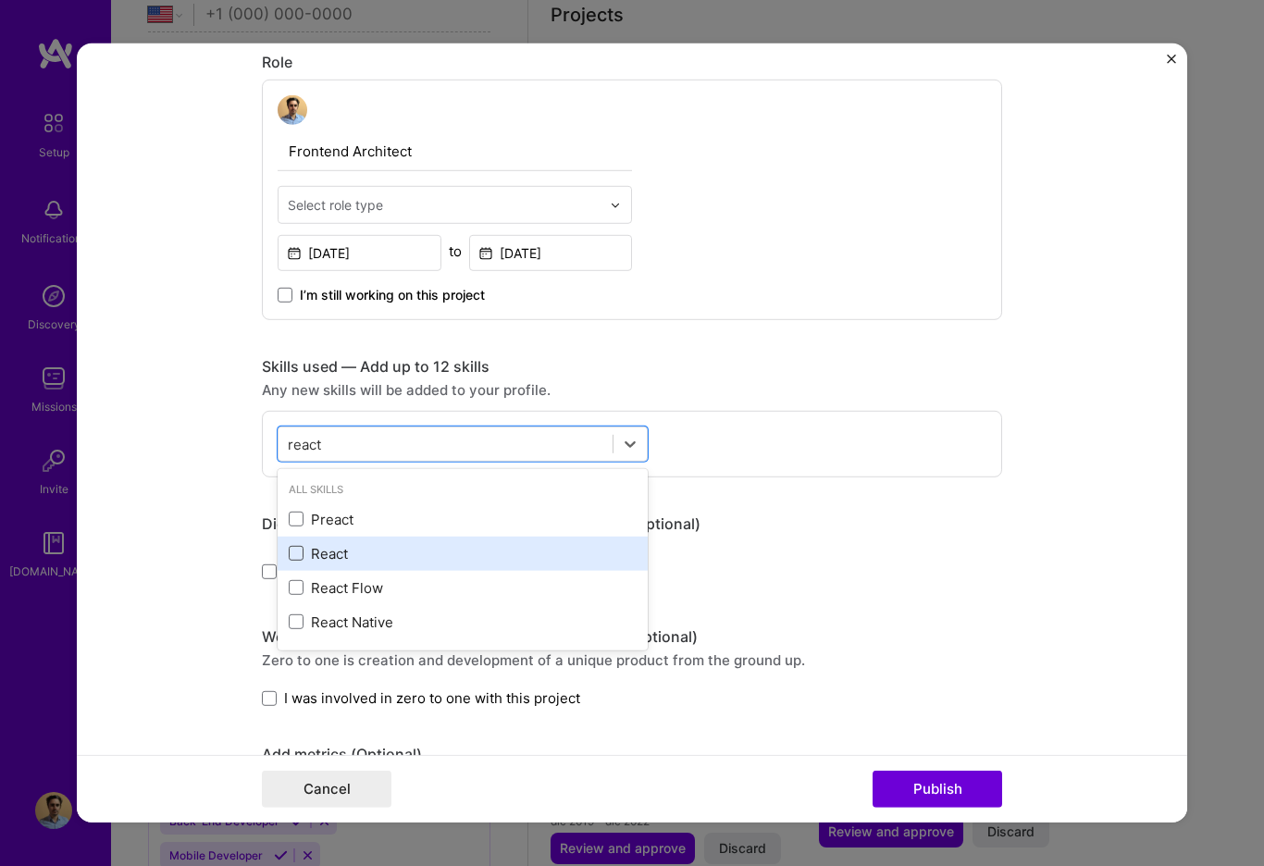
click at [292, 557] on span at bounding box center [296, 553] width 15 height 15
click at [0, 0] on input "checkbox" at bounding box center [0, 0] width 0 height 0
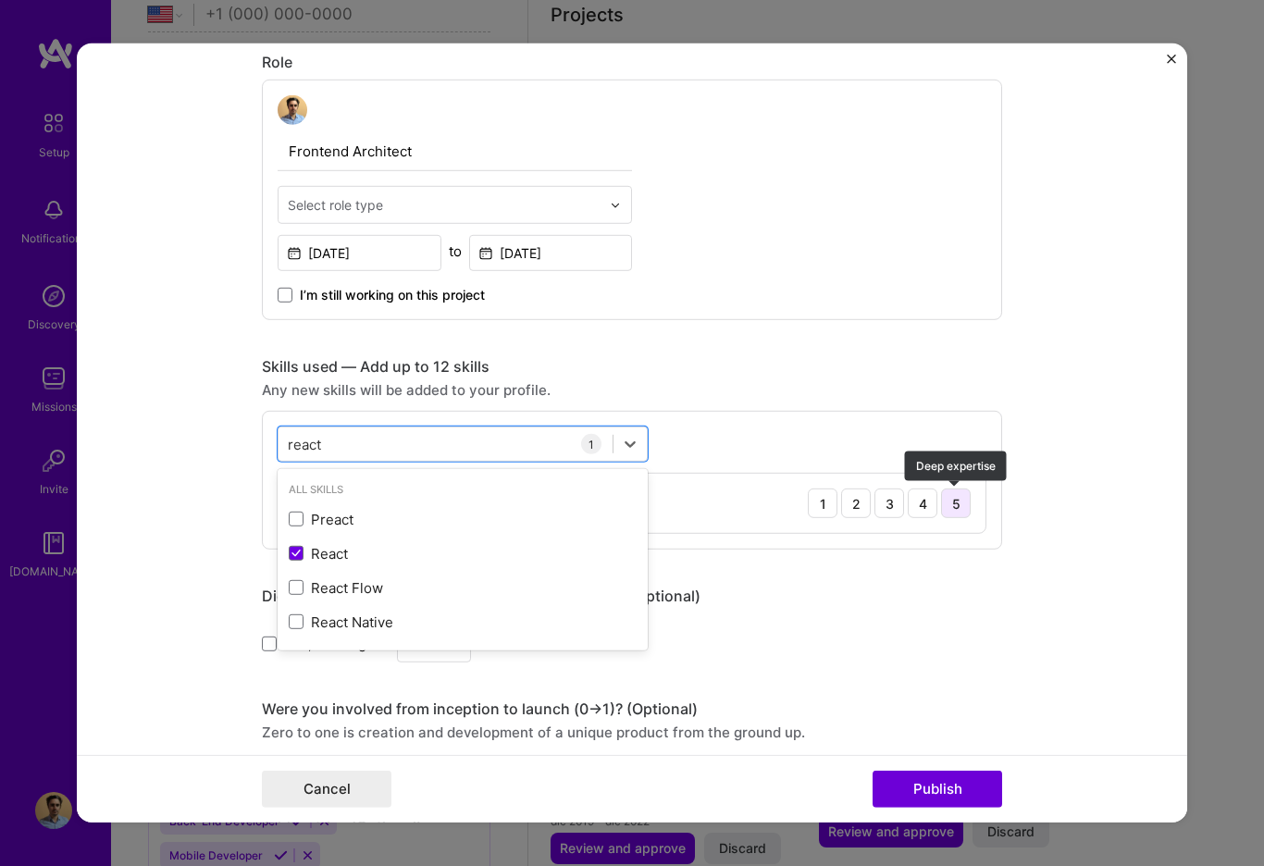
type input "react"
click at [944, 507] on div "5" at bounding box center [956, 503] width 30 height 30
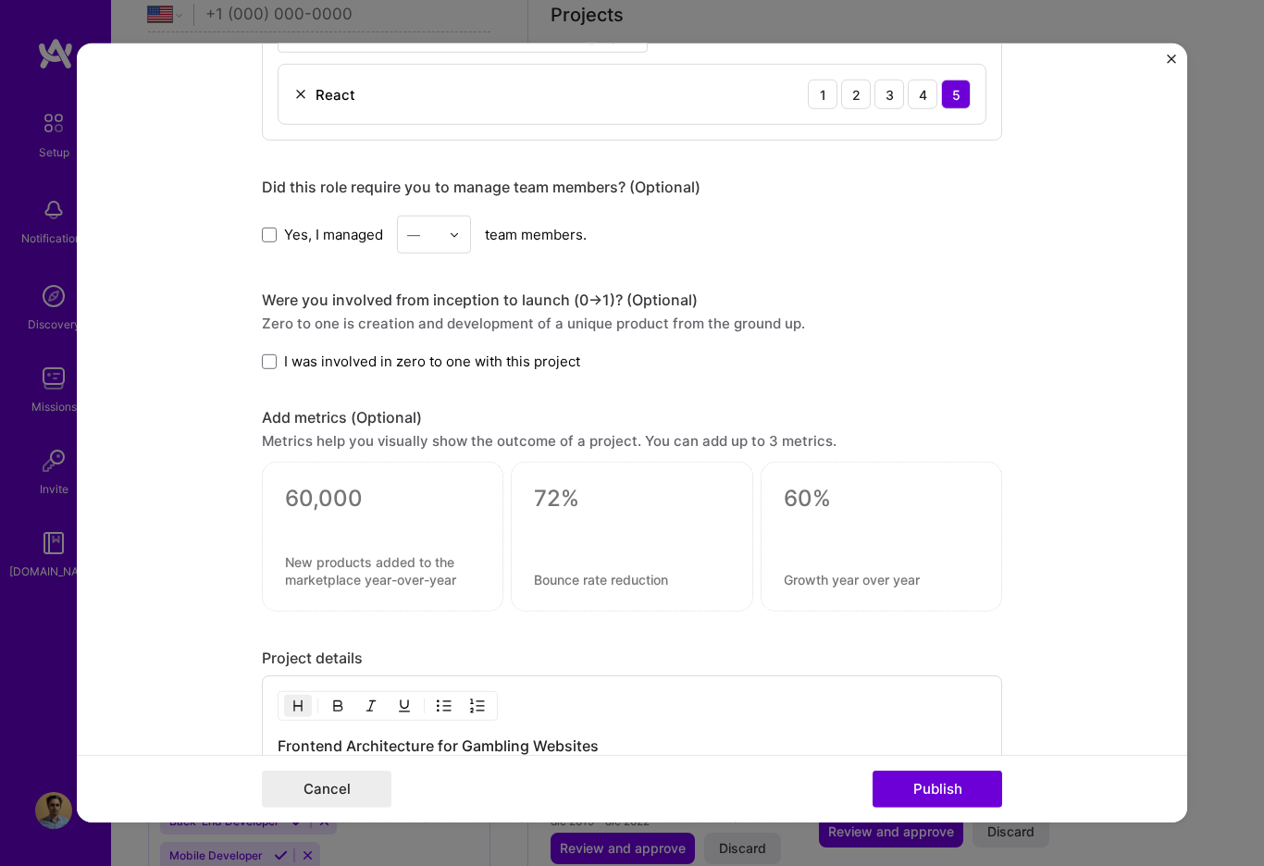
scroll to position [1388, 0]
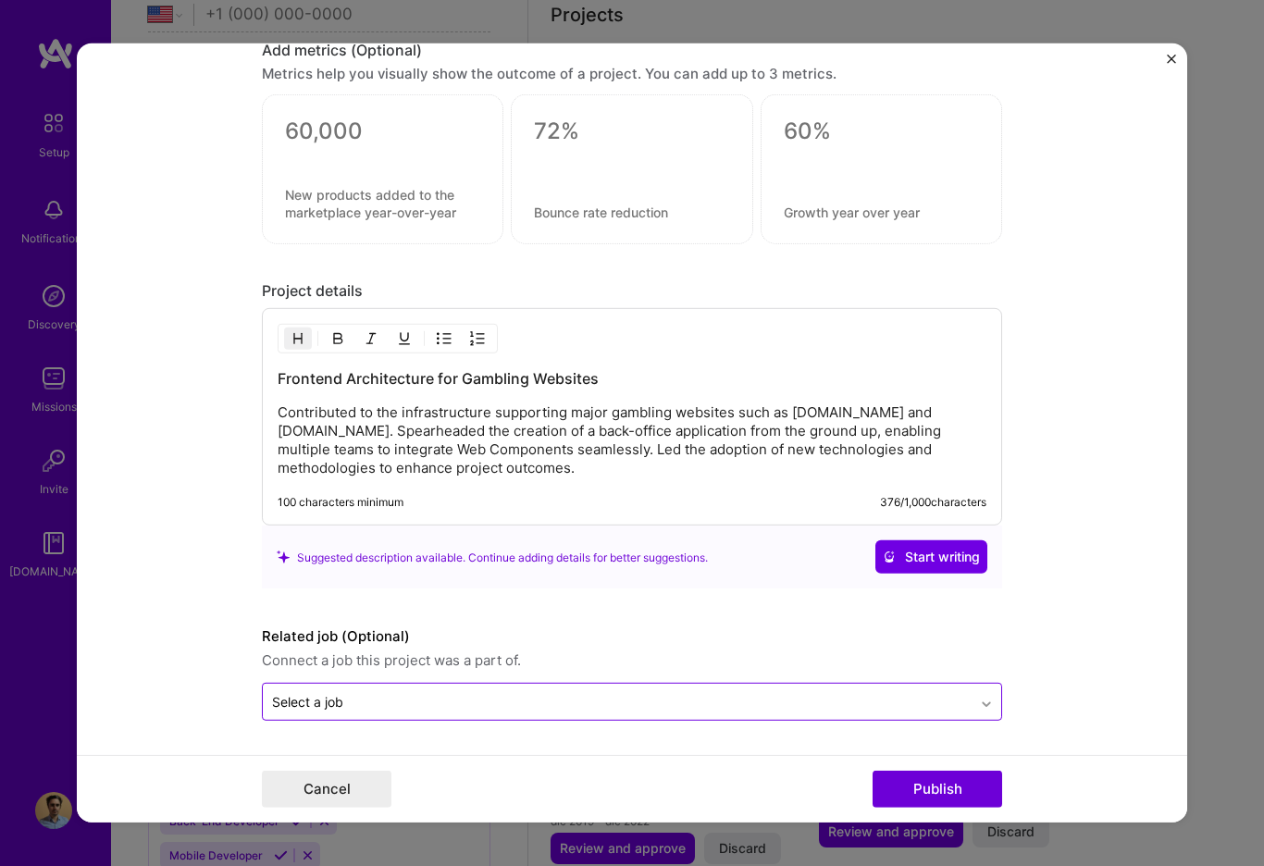
click at [985, 705] on icon at bounding box center [986, 704] width 15 height 19
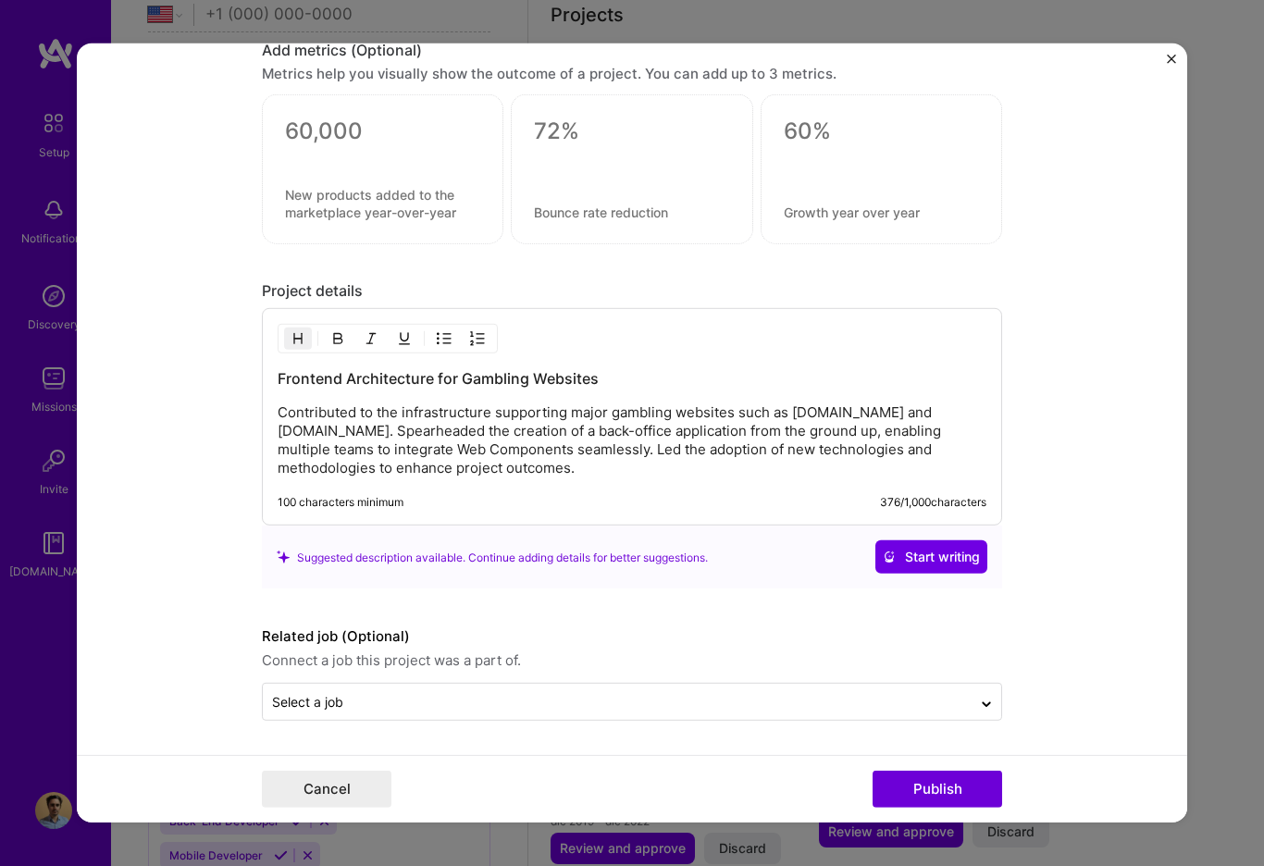
drag, startPoint x: 1115, startPoint y: 636, endPoint x: 1097, endPoint y: 597, distance: 43.5
click at [1113, 635] on form "Editing suggested project This project is suggested based on your LinkedIn, res…" at bounding box center [632, 432] width 1110 height 779
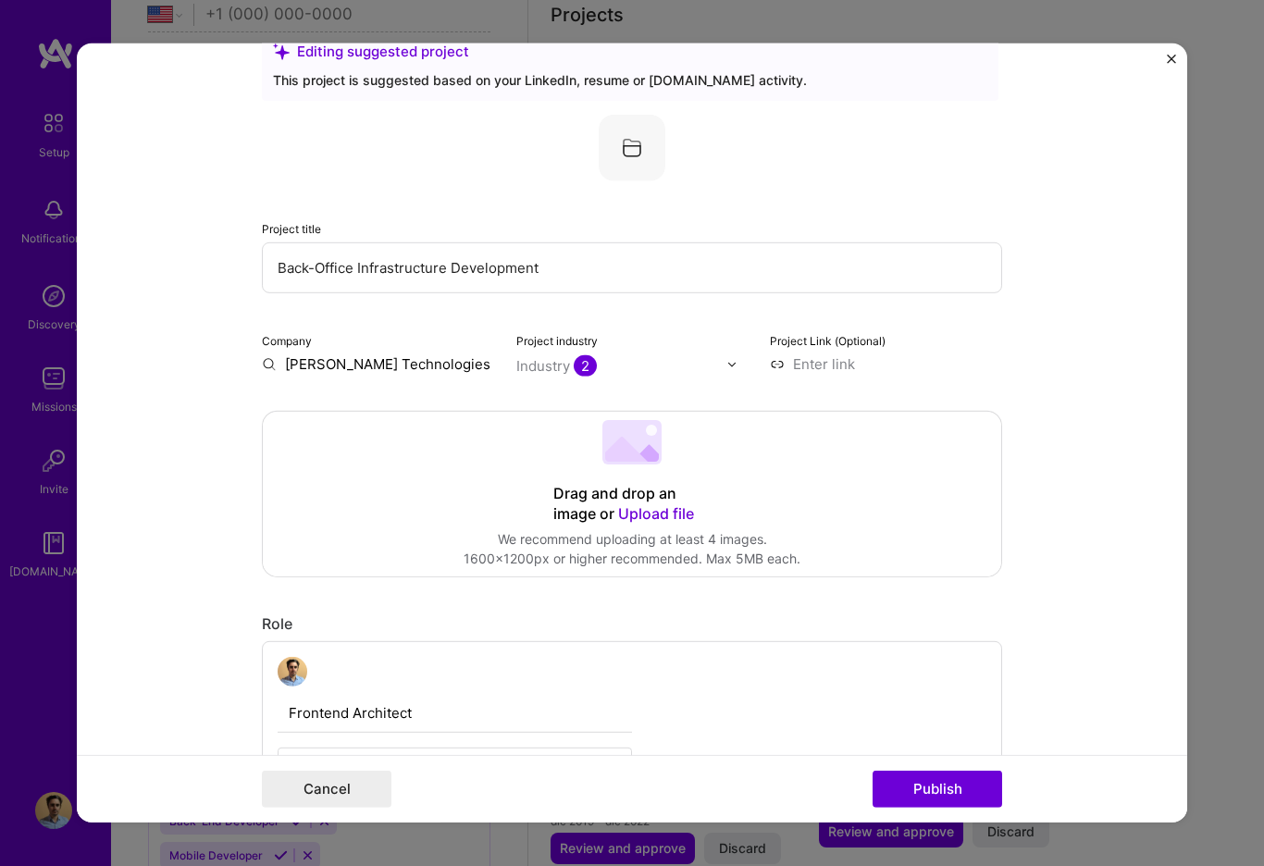
scroll to position [0, 0]
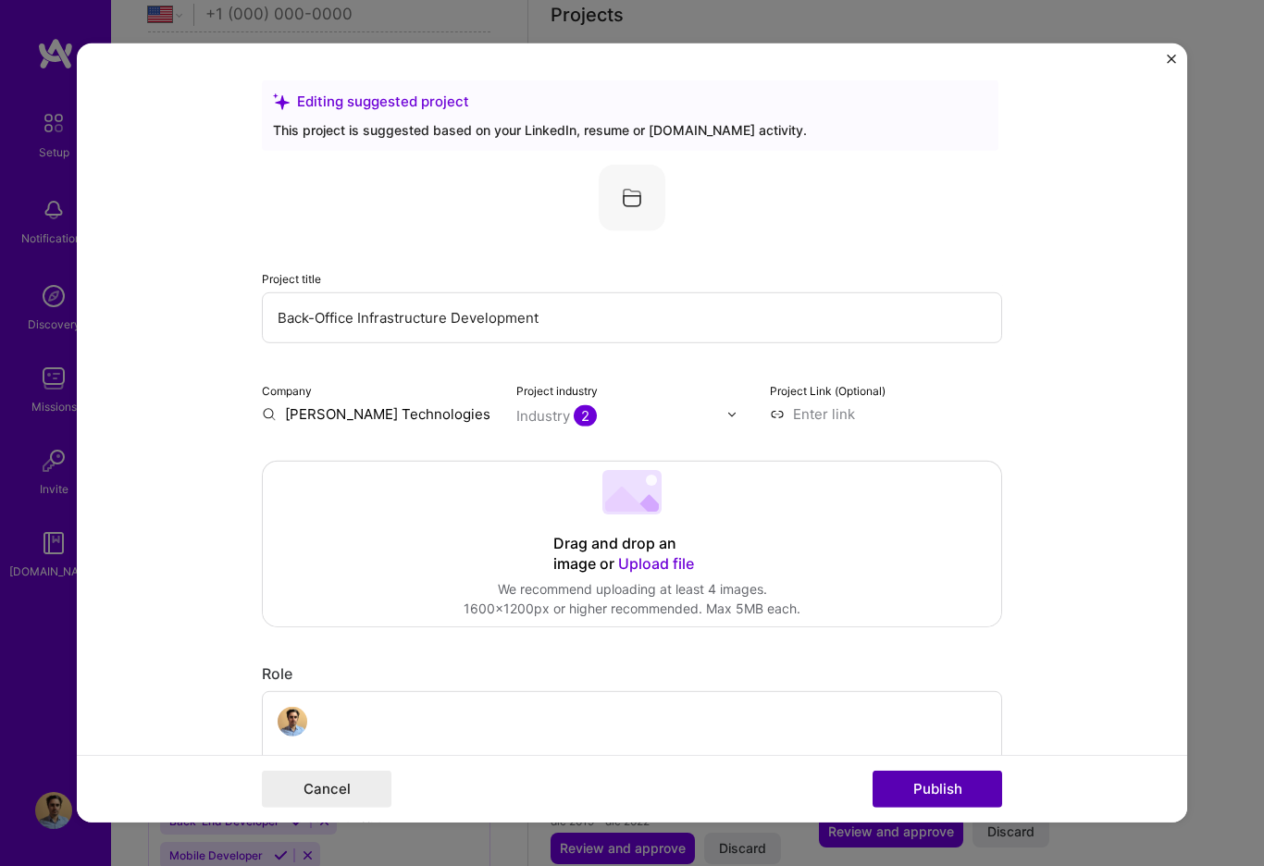
click at [936, 783] on button "Publish" at bounding box center [937, 789] width 130 height 37
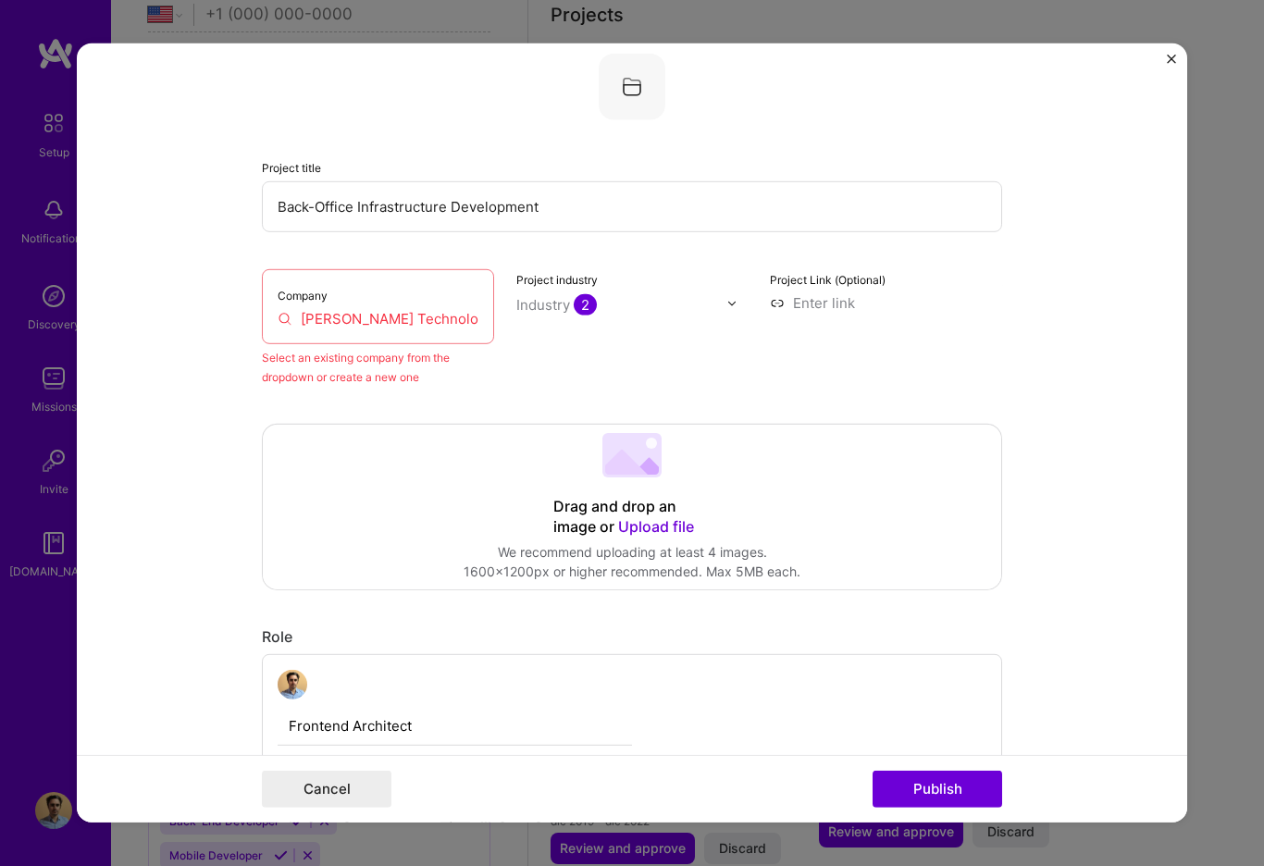
scroll to position [121, 0]
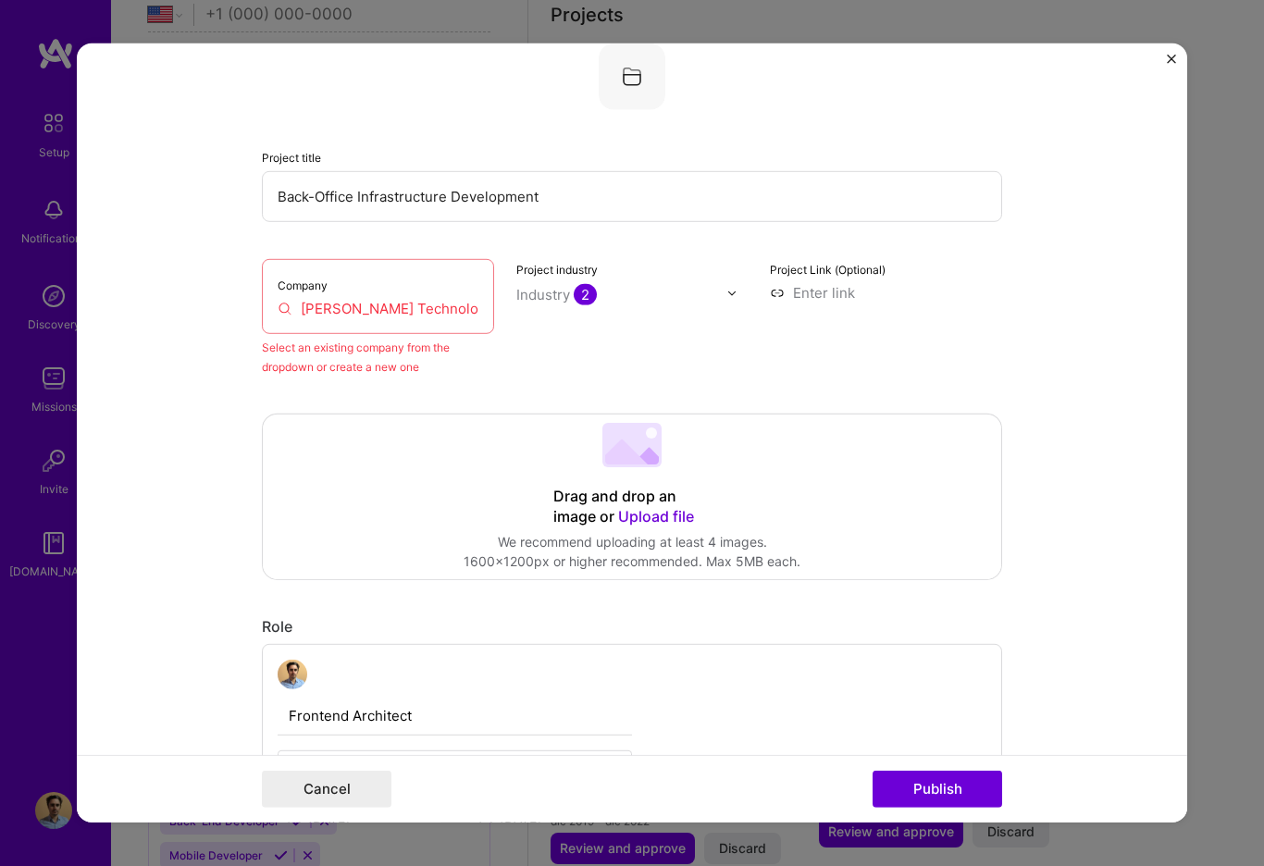
click at [415, 310] on input "[PERSON_NAME] Technologies PTY" at bounding box center [378, 308] width 201 height 19
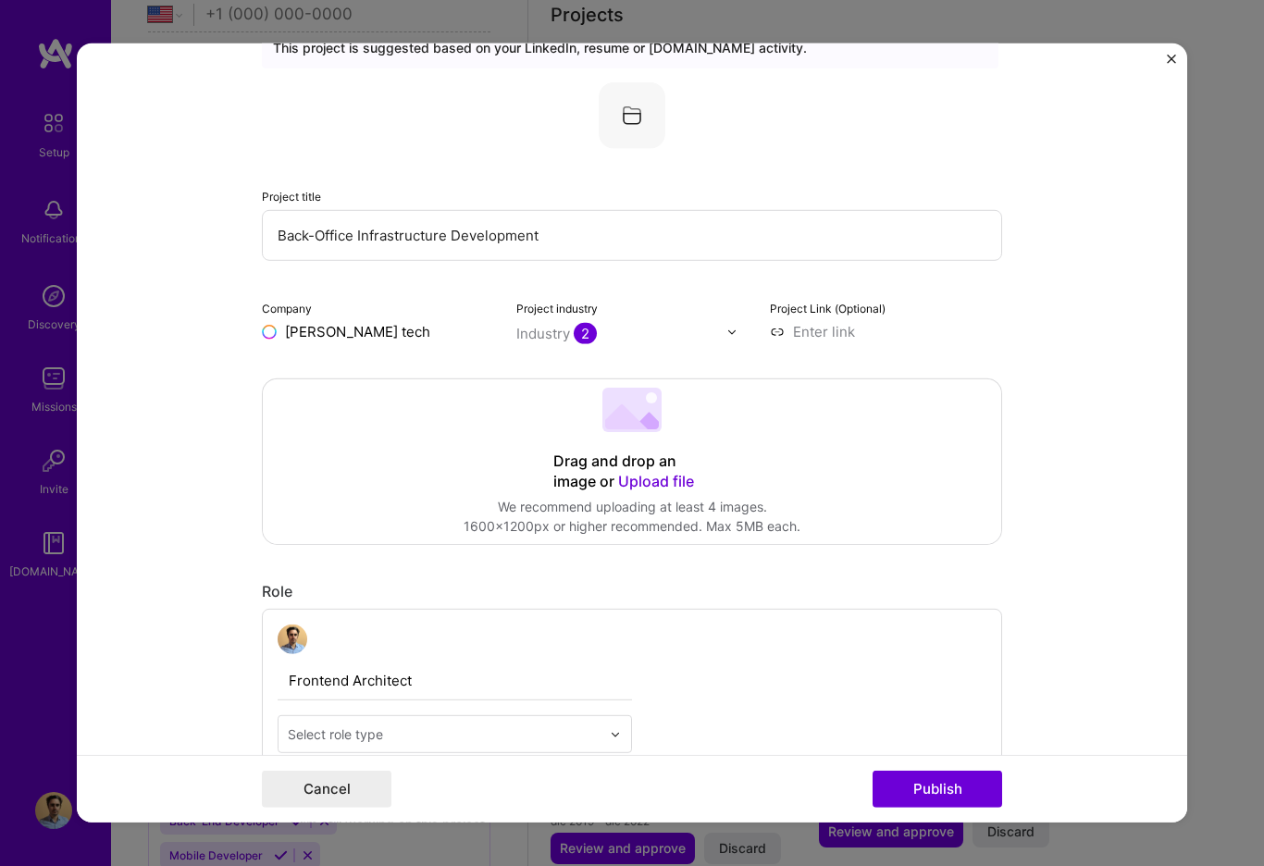
scroll to position [0, 0]
type input "[PERSON_NAME] tech"
click at [315, 378] on span "Add company" at bounding box center [313, 373] width 89 height 19
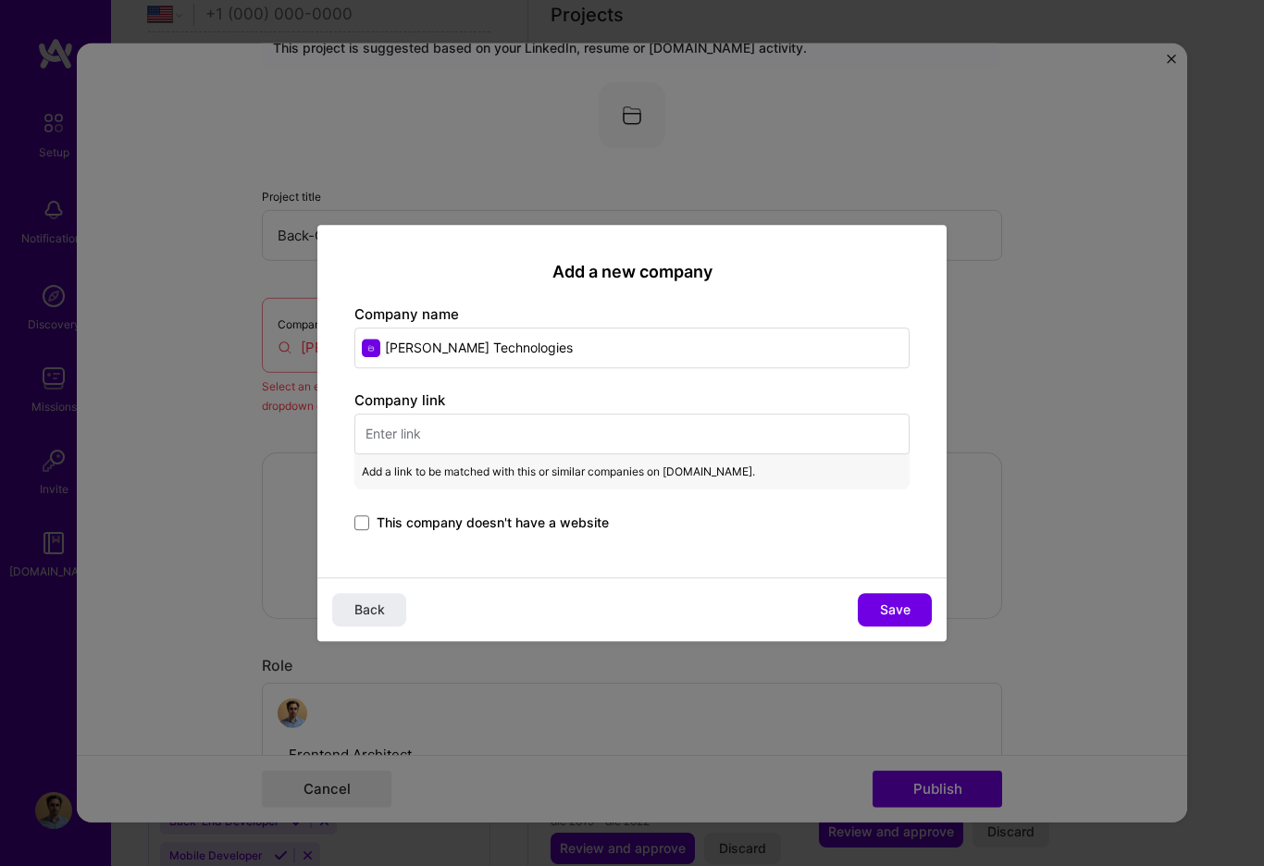
type input "[PERSON_NAME] Technologies"
paste input "[URL][PERSON_NAME][DOMAIN_NAME]"
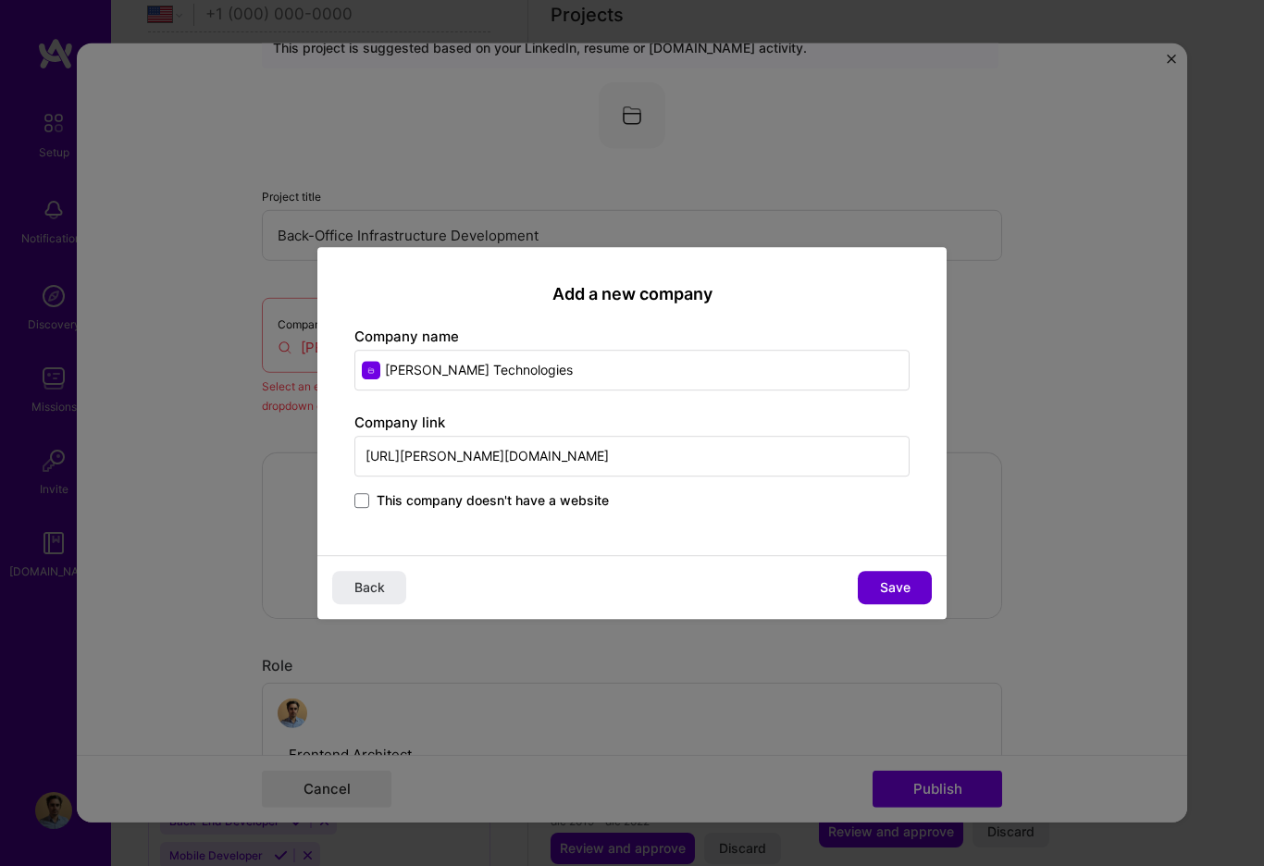
type input "[URL][PERSON_NAME][DOMAIN_NAME]"
click at [911, 583] on button "Save" at bounding box center [895, 587] width 74 height 33
type input "[PERSON_NAME] Technologies"
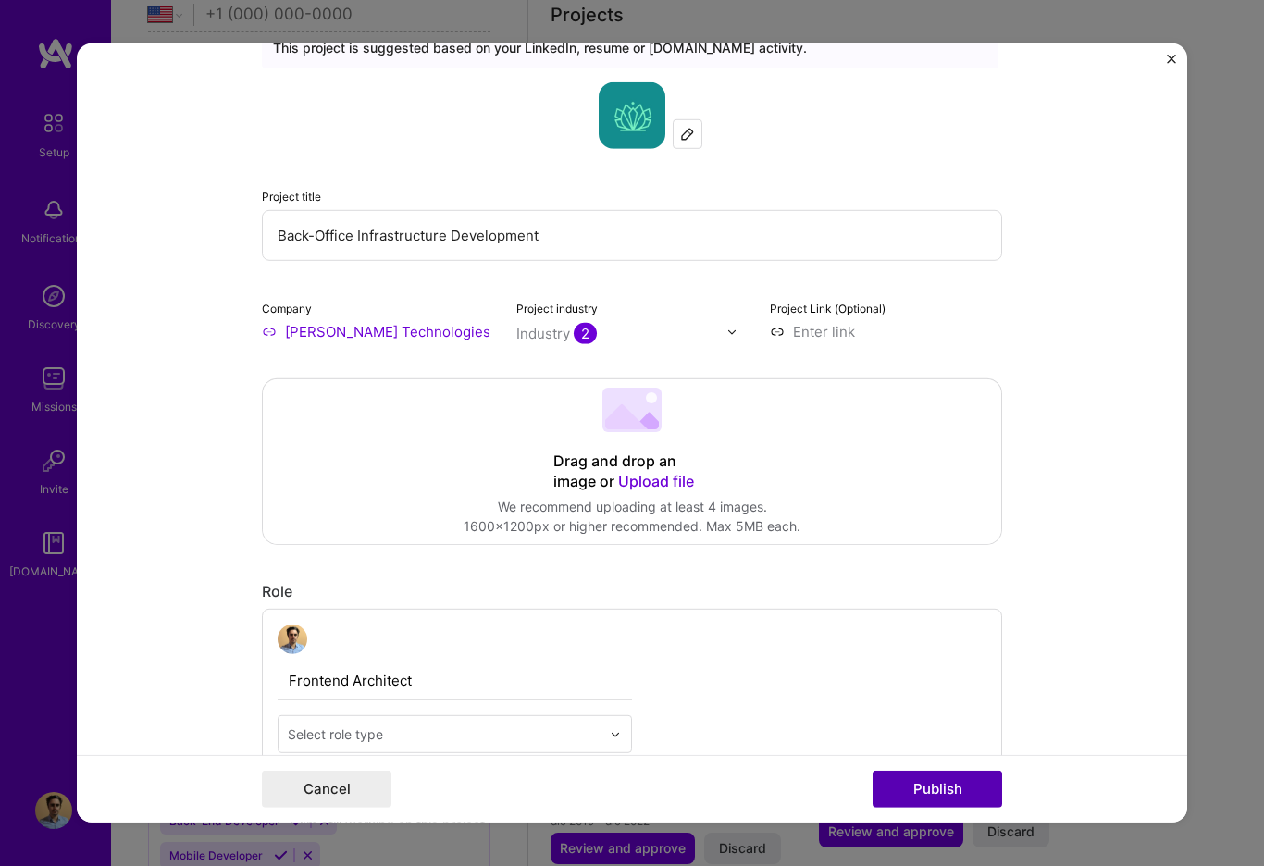
click at [944, 791] on button "Publish" at bounding box center [937, 789] width 130 height 37
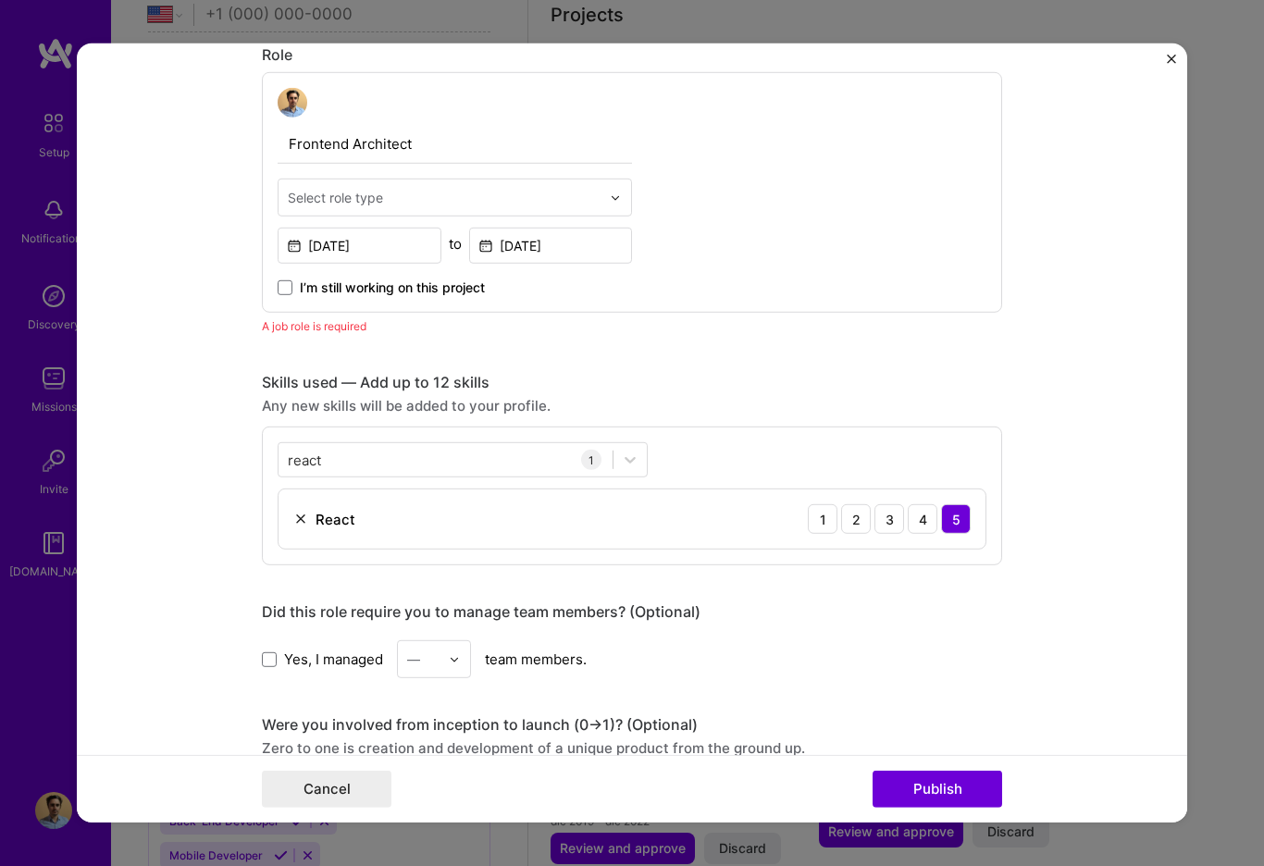
scroll to position [618, 0]
click at [618, 201] on img at bounding box center [615, 197] width 11 height 11
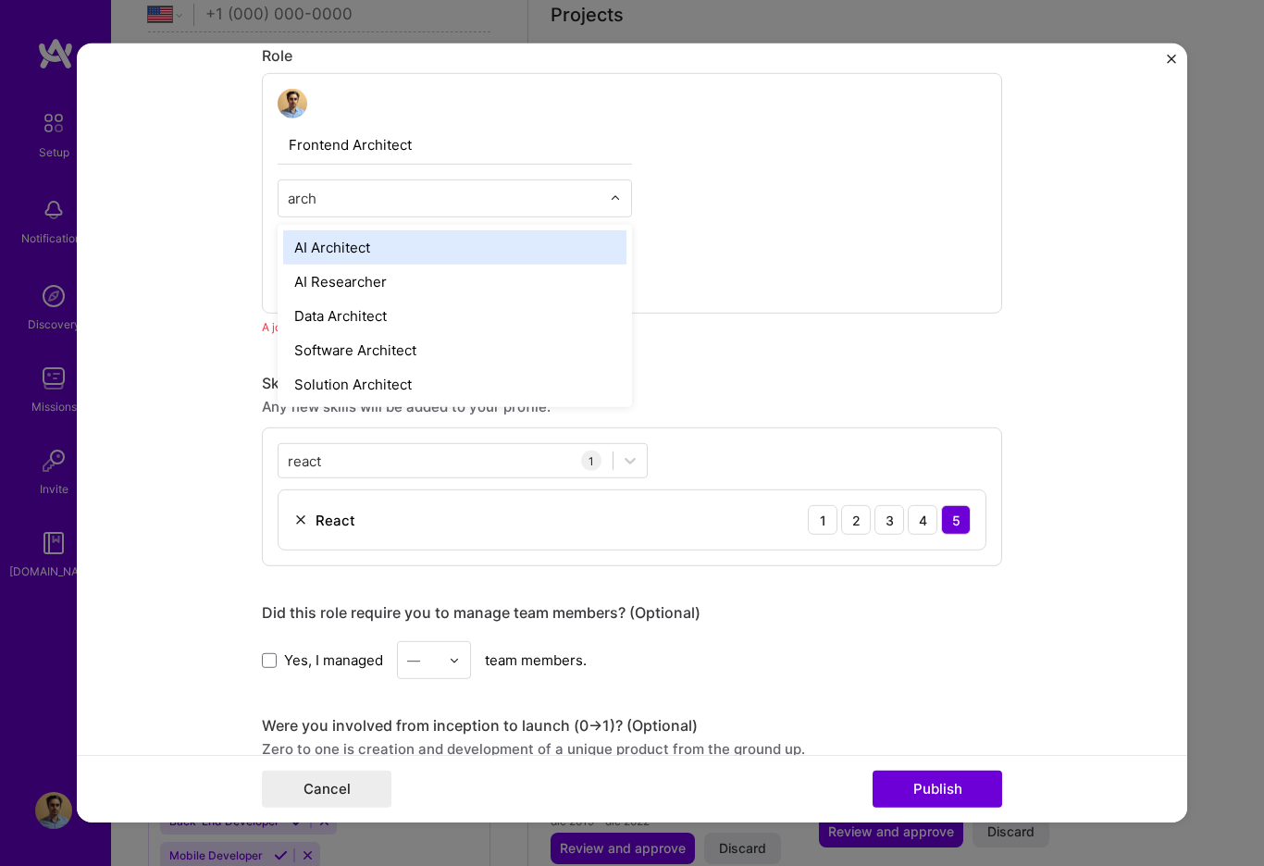
type input "archi"
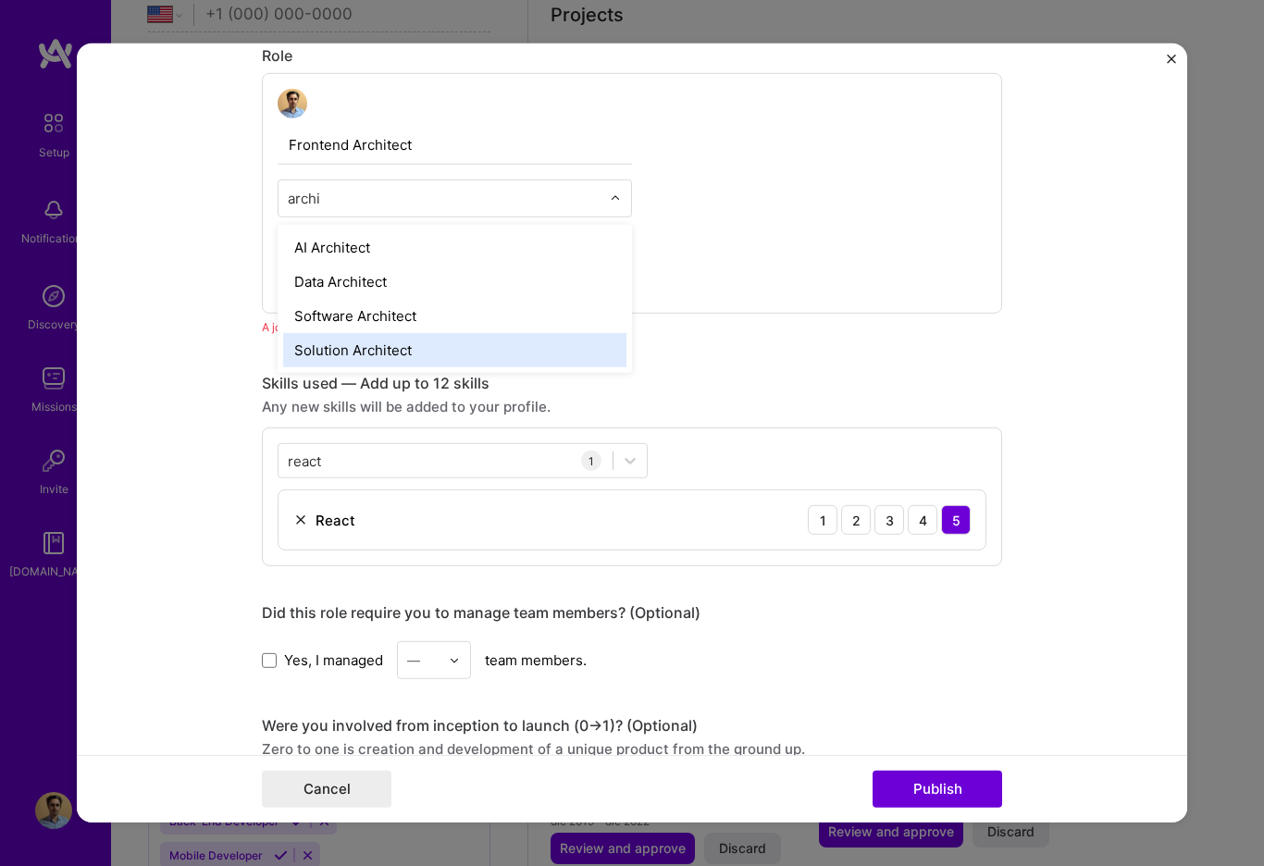
click at [434, 347] on div "Solution Architect" at bounding box center [454, 350] width 343 height 34
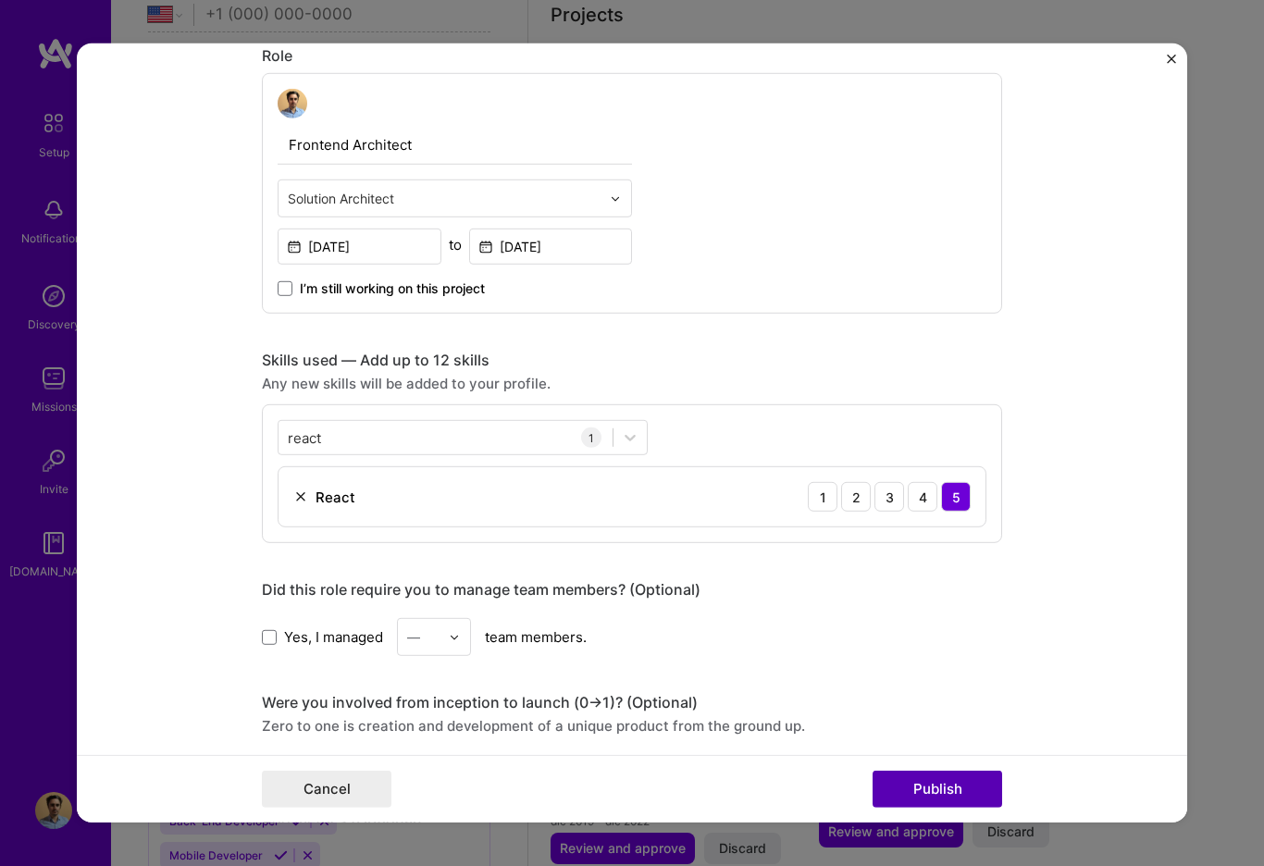
click at [958, 794] on button "Publish" at bounding box center [937, 789] width 130 height 37
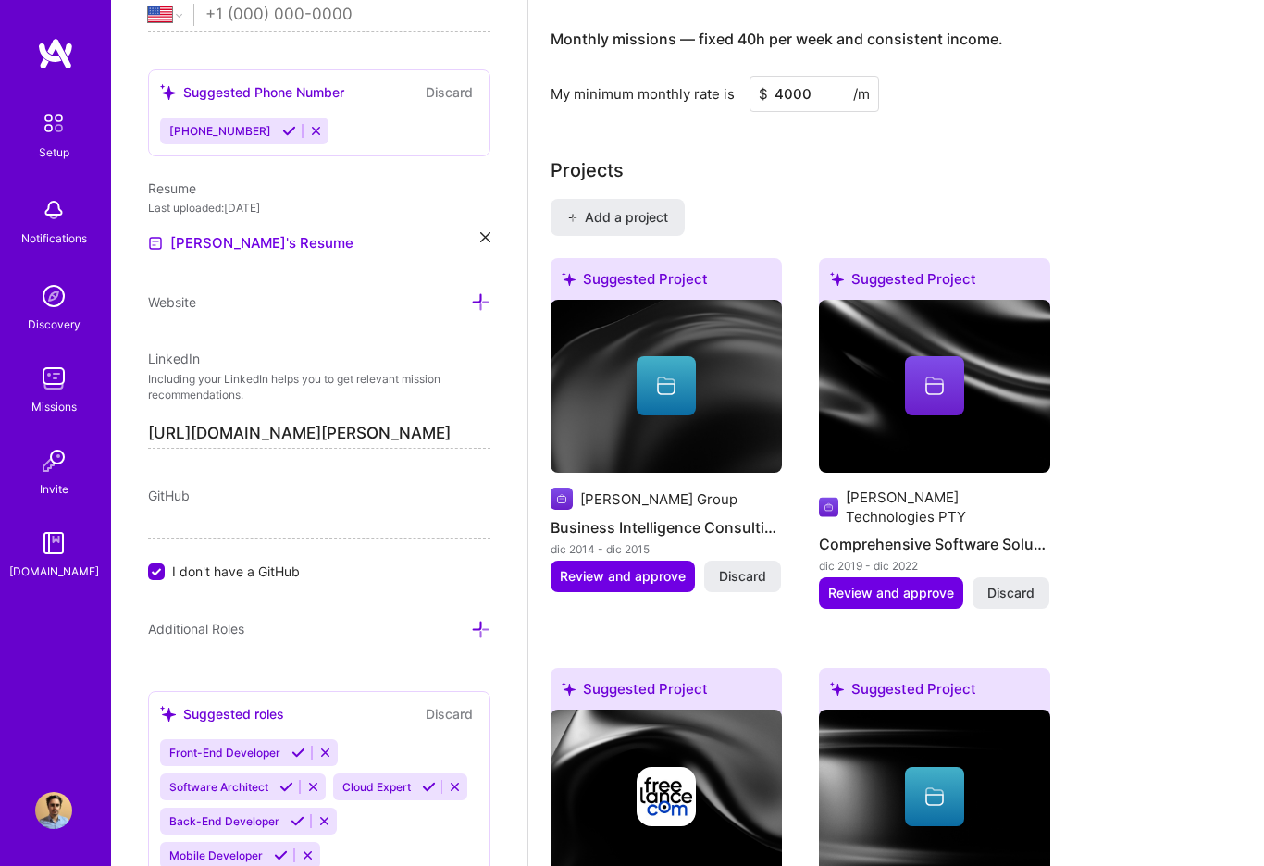
scroll to position [1322, 0]
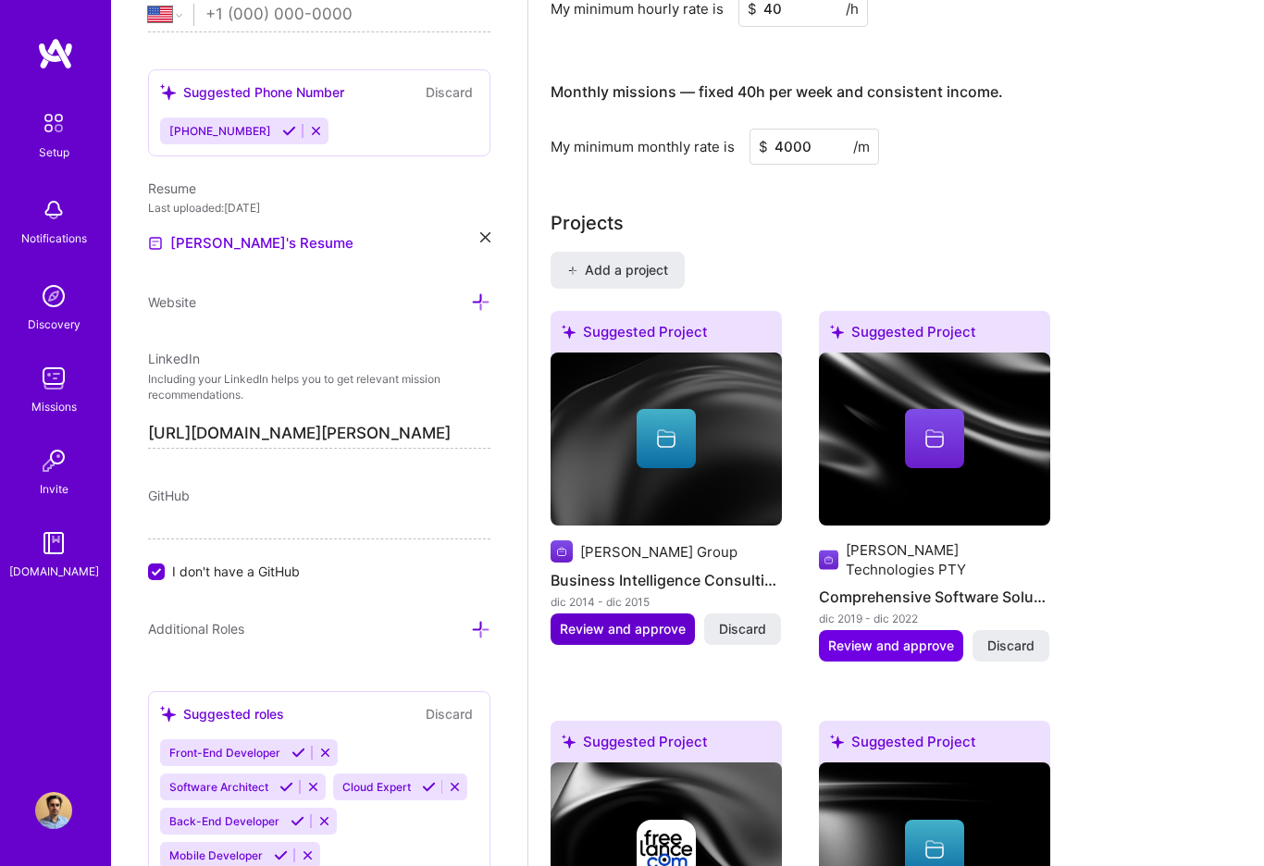
click at [635, 629] on span "Review and approve" at bounding box center [623, 629] width 126 height 19
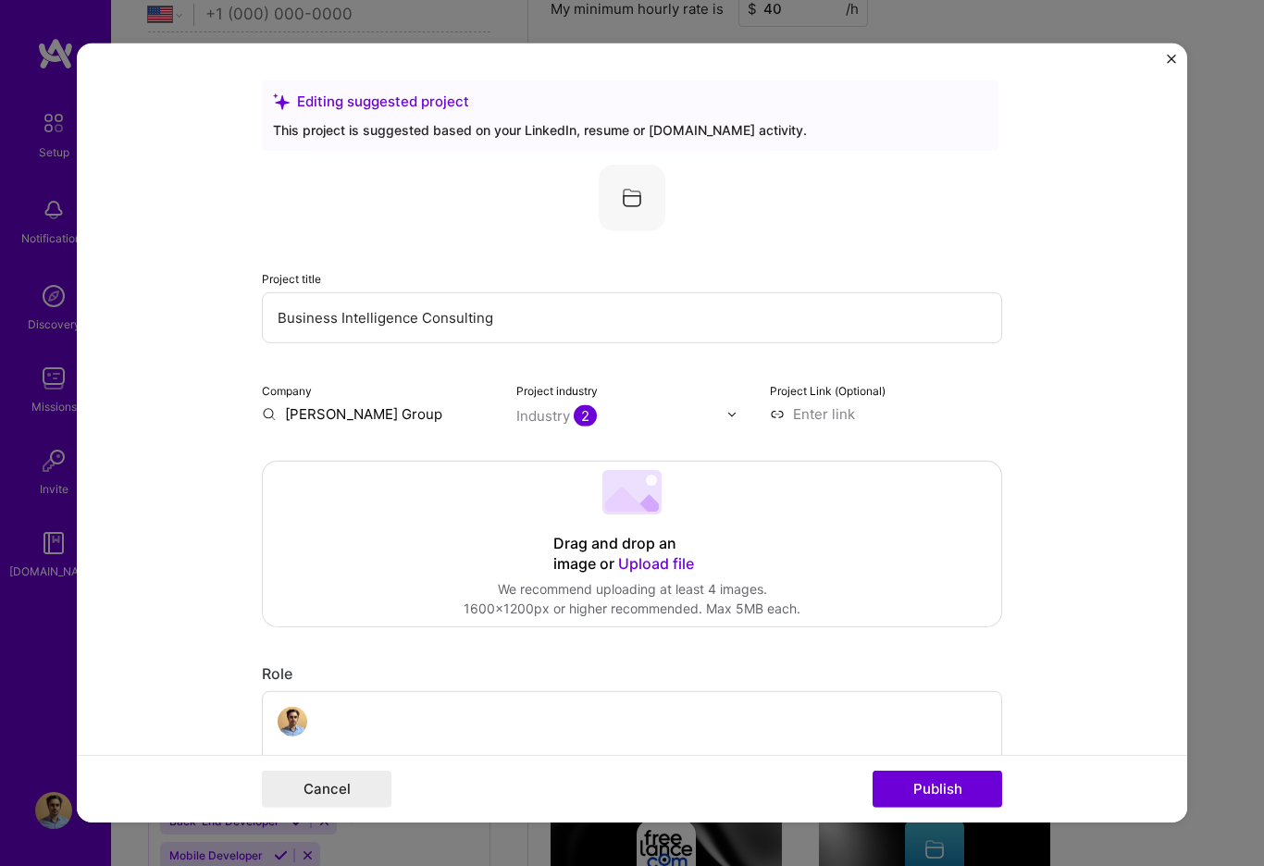
drag, startPoint x: 492, startPoint y: 318, endPoint x: 242, endPoint y: 315, distance: 249.8
click at [242, 315] on form "Editing suggested project This project is suggested based on your LinkedIn, res…" at bounding box center [632, 432] width 1110 height 779
type input "Full Stack Developer"
click at [366, 404] on div "Company [PERSON_NAME] Group" at bounding box center [378, 401] width 232 height 43
click at [328, 416] on input "[PERSON_NAME] Group" at bounding box center [378, 413] width 232 height 19
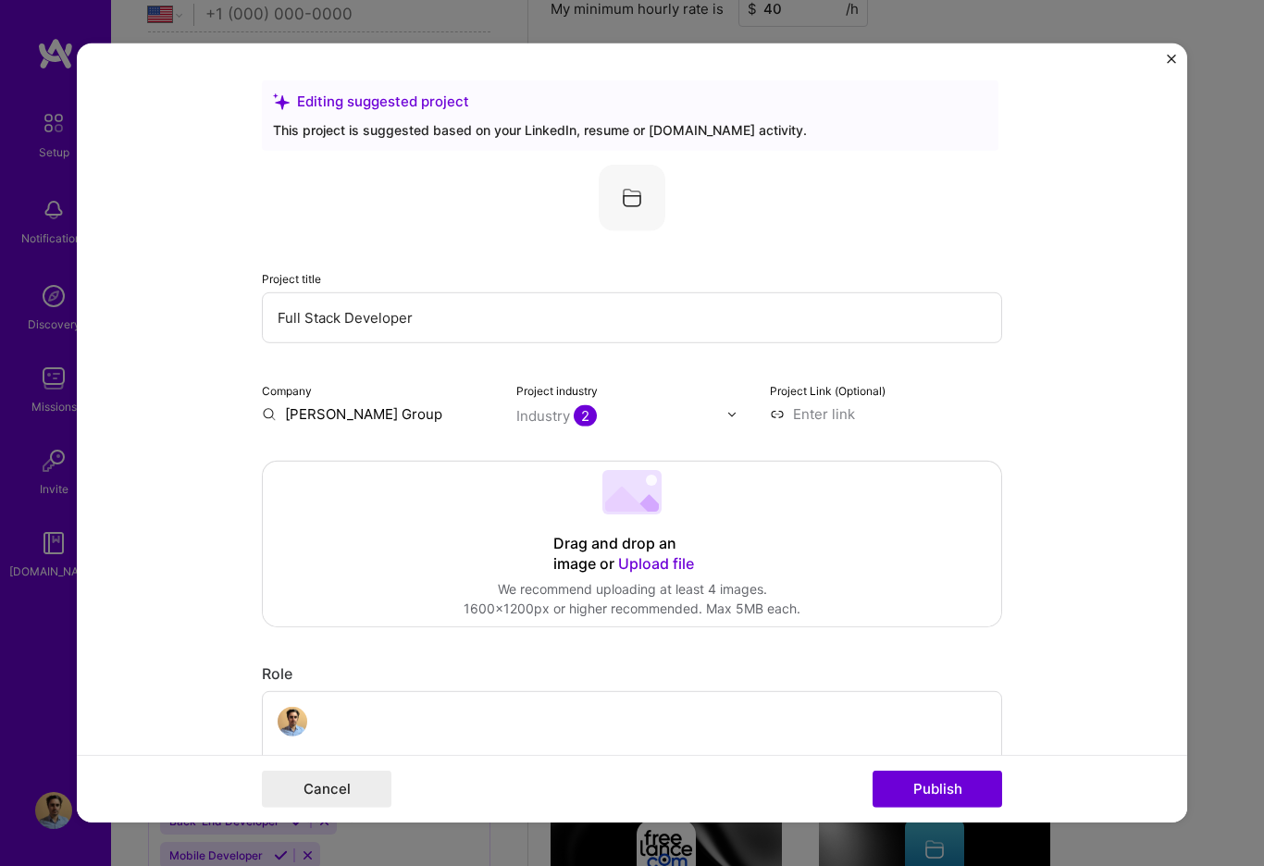
click at [328, 416] on input "[PERSON_NAME] Group" at bounding box center [378, 413] width 232 height 19
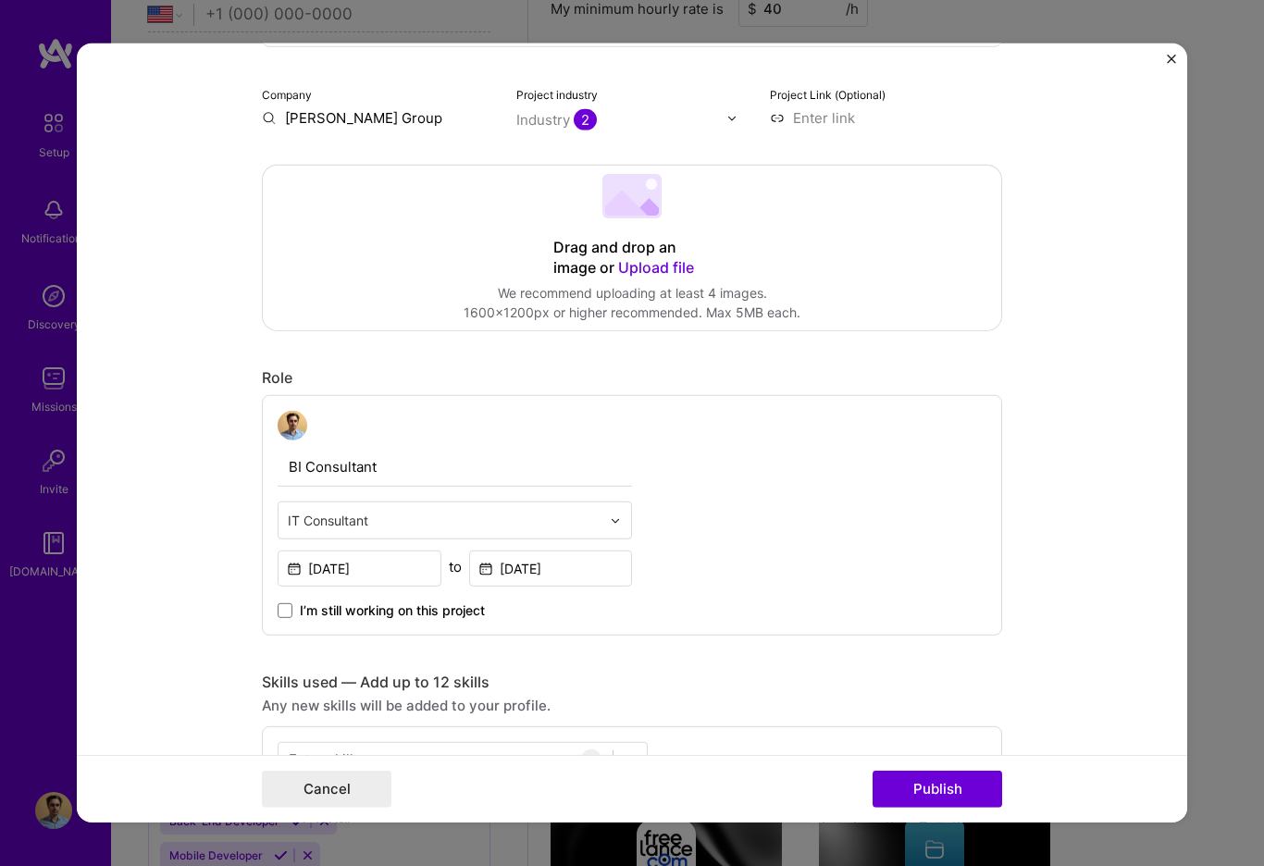
scroll to position [533, 0]
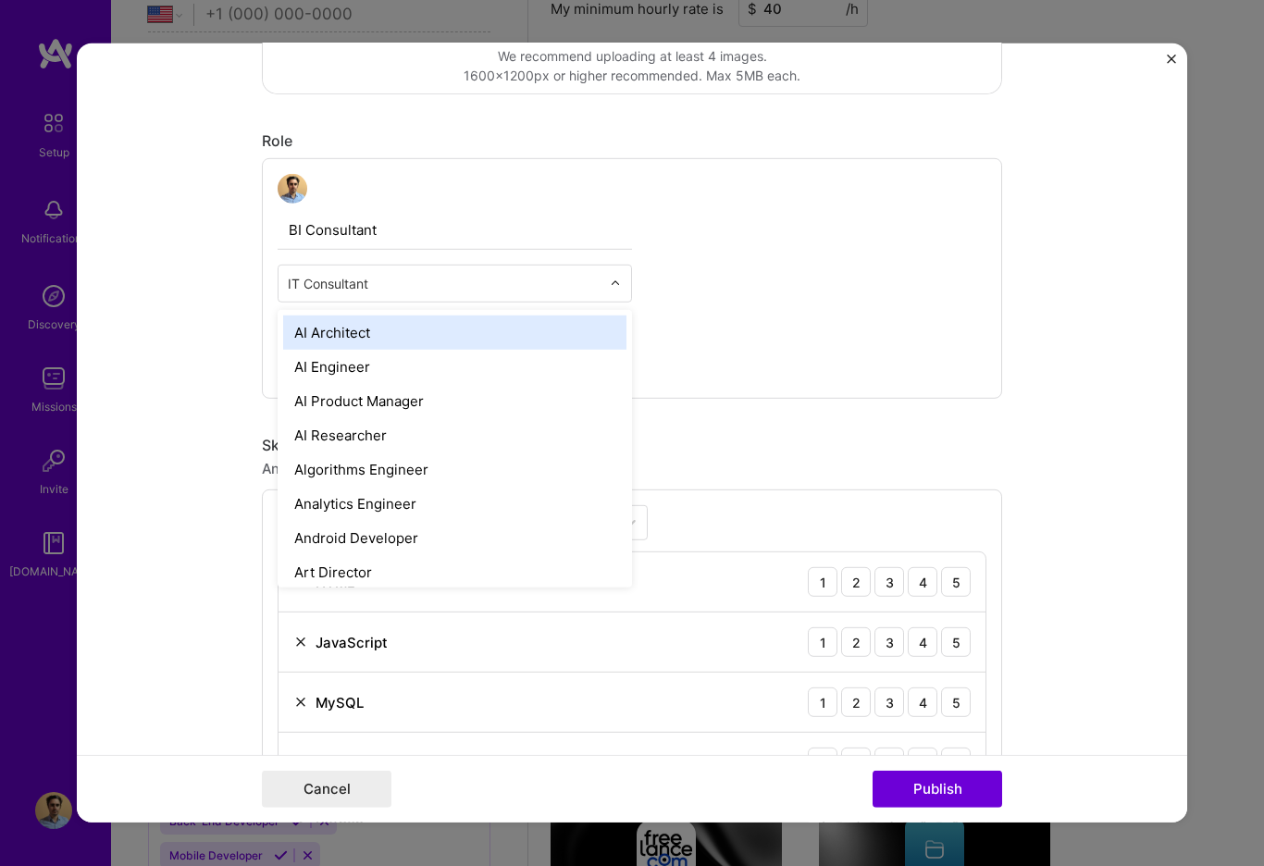
click at [617, 284] on img at bounding box center [615, 283] width 11 height 11
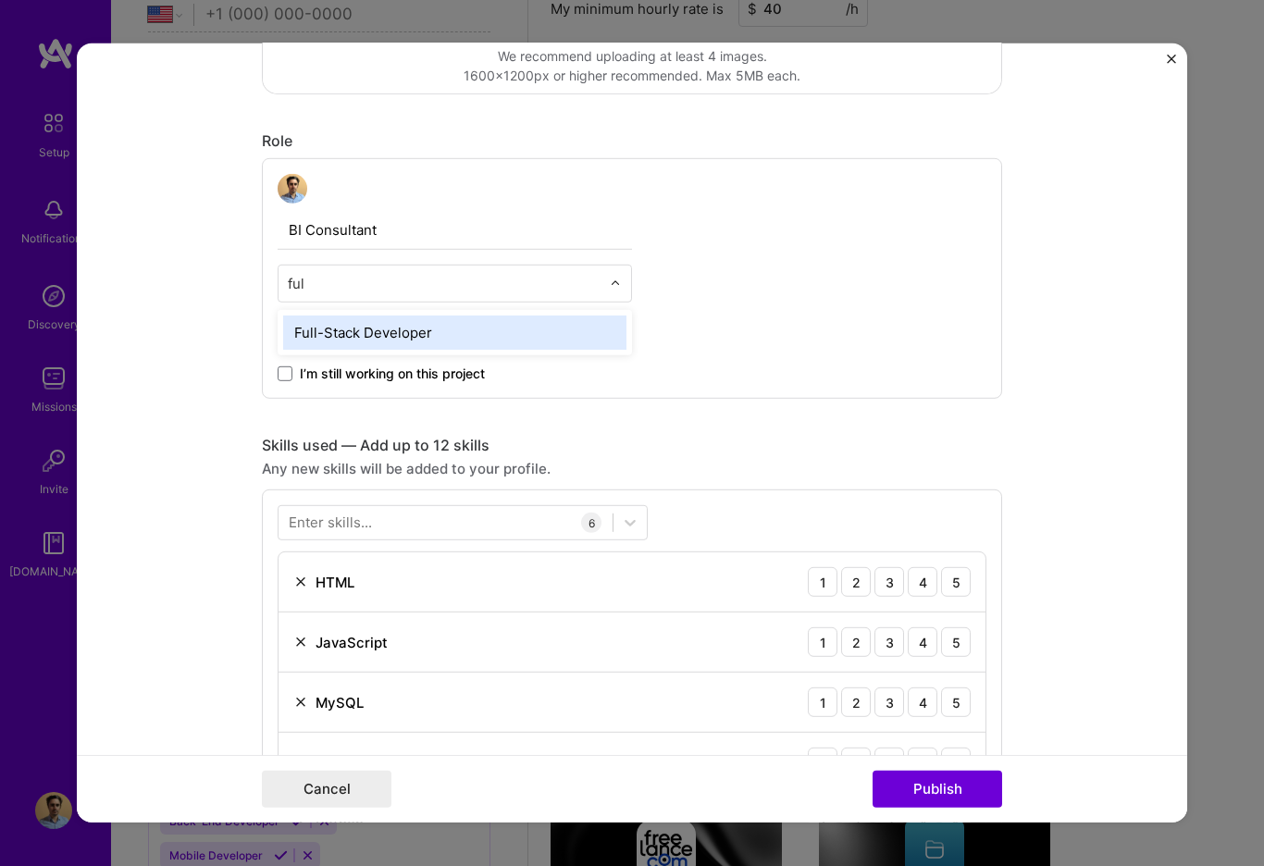
type input "full"
click at [551, 333] on div "Full-Stack Developer" at bounding box center [454, 332] width 343 height 34
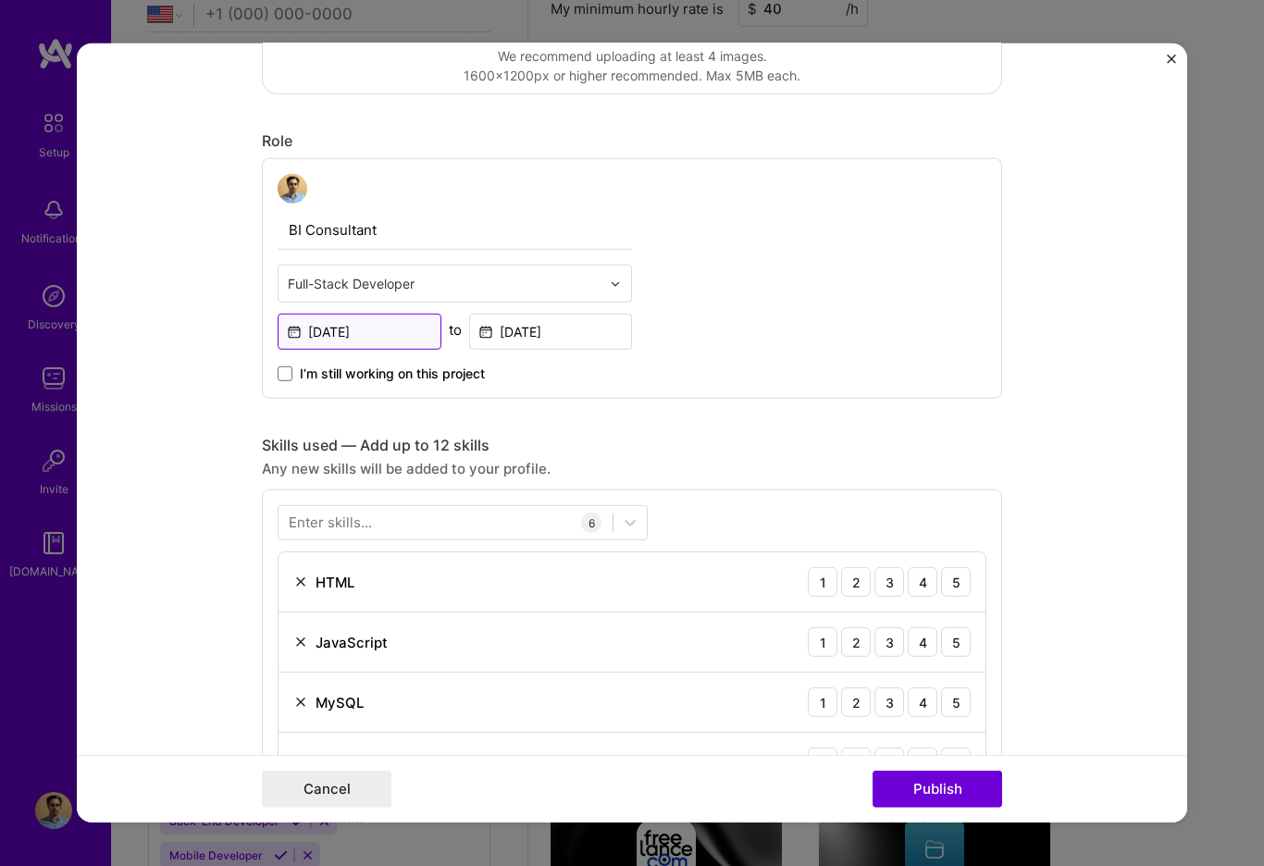
click at [359, 328] on input "[DATE]" at bounding box center [360, 332] width 164 height 36
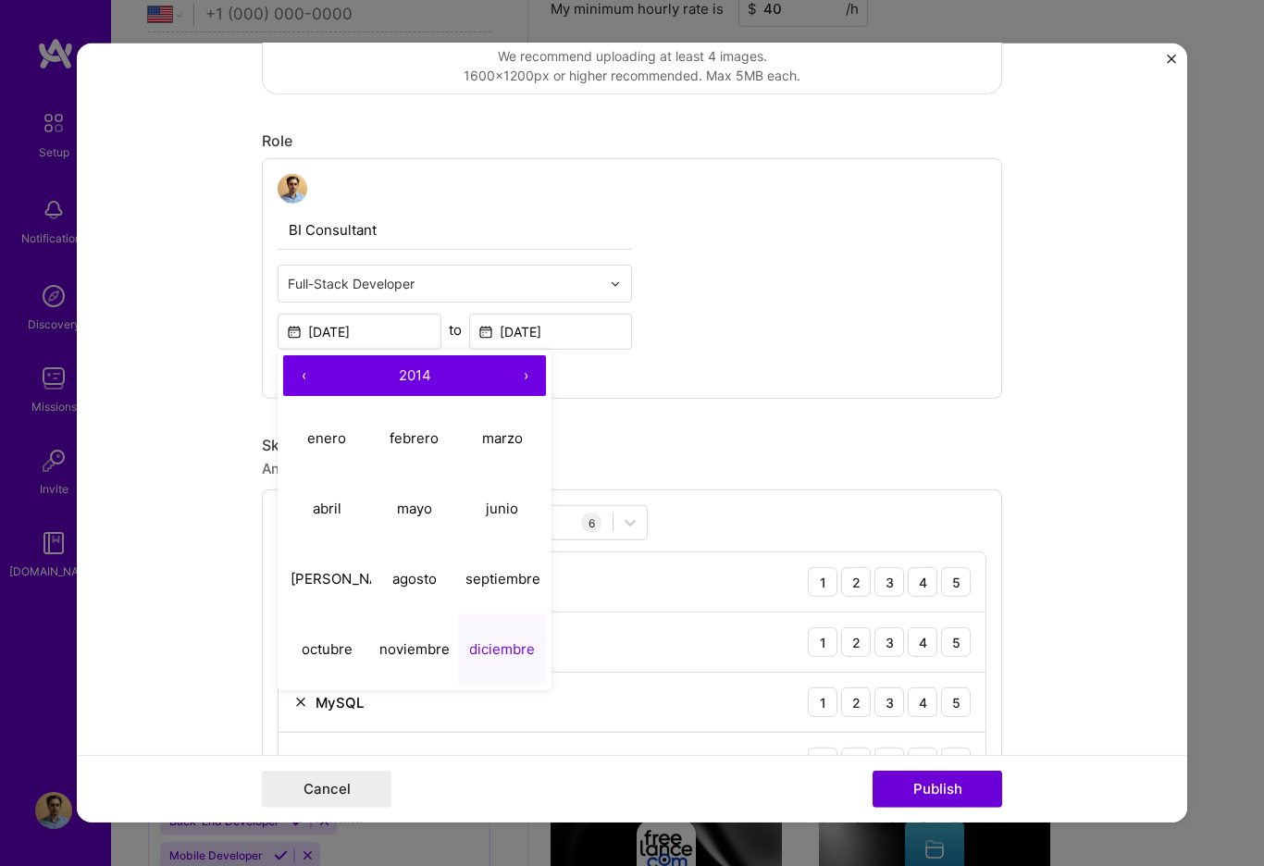
click at [518, 377] on button "›" at bounding box center [525, 375] width 41 height 41
click at [556, 337] on input "[DATE]" at bounding box center [551, 332] width 164 height 36
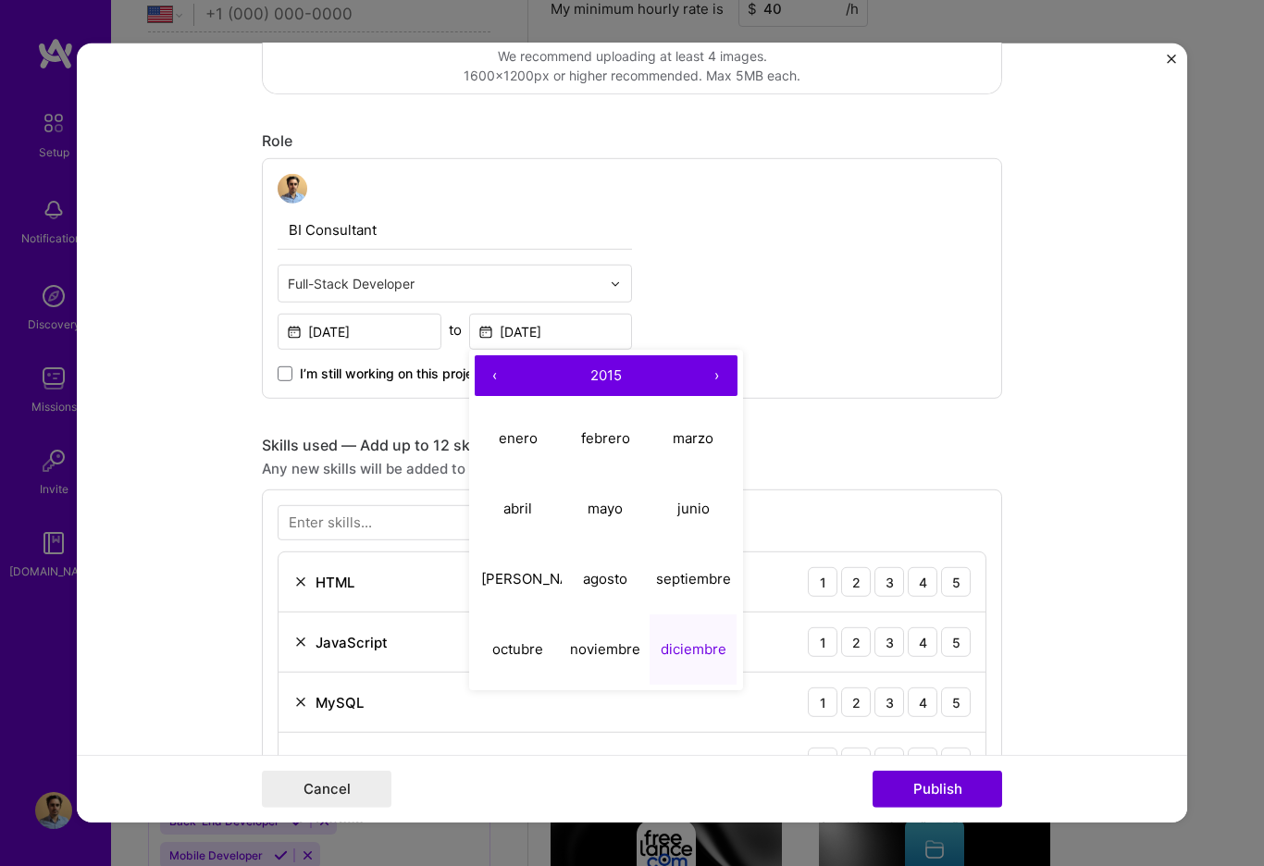
click at [708, 377] on button "›" at bounding box center [717, 375] width 41 height 41
click at [710, 377] on button "›" at bounding box center [717, 375] width 41 height 41
click at [712, 377] on button "›" at bounding box center [717, 375] width 41 height 41
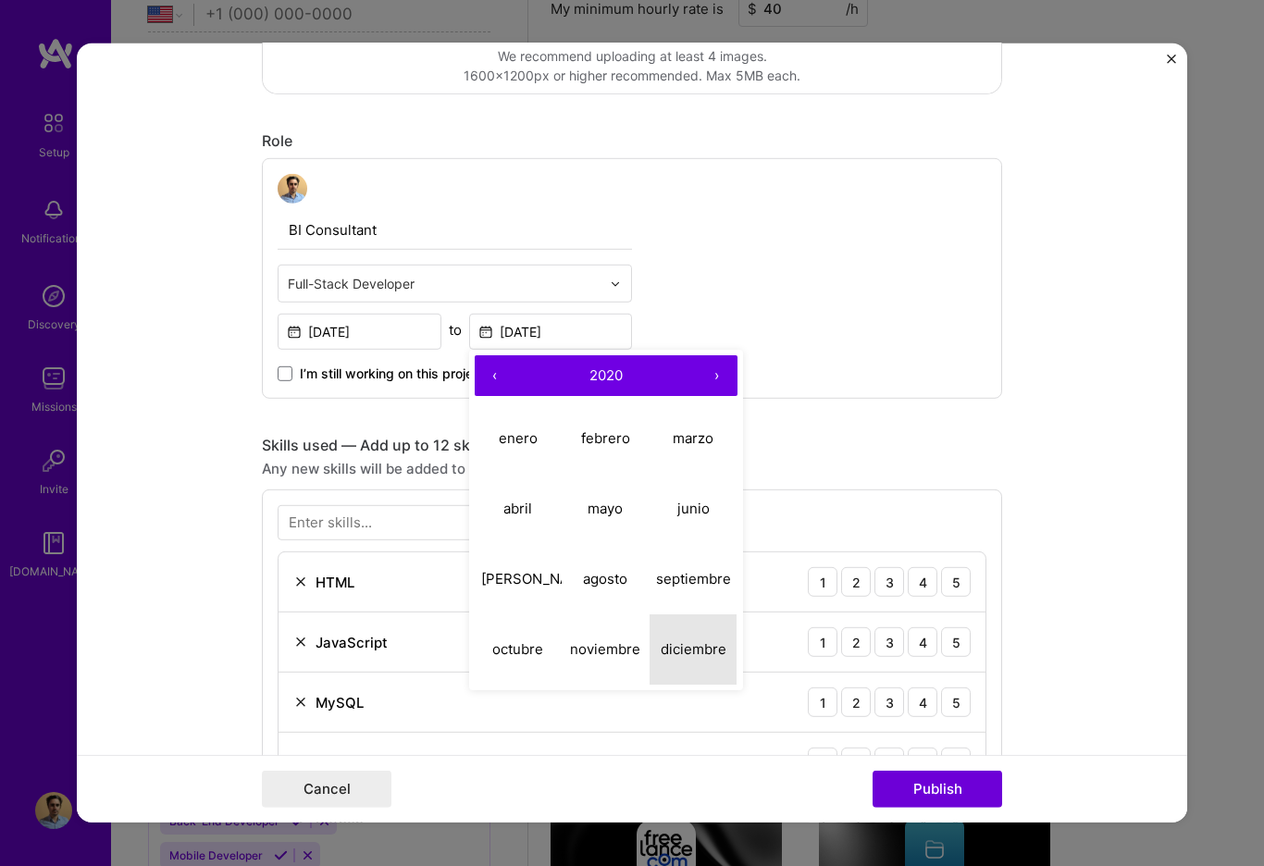
click at [689, 651] on abbr "diciembre" at bounding box center [693, 648] width 66 height 18
type input "[DATE]"
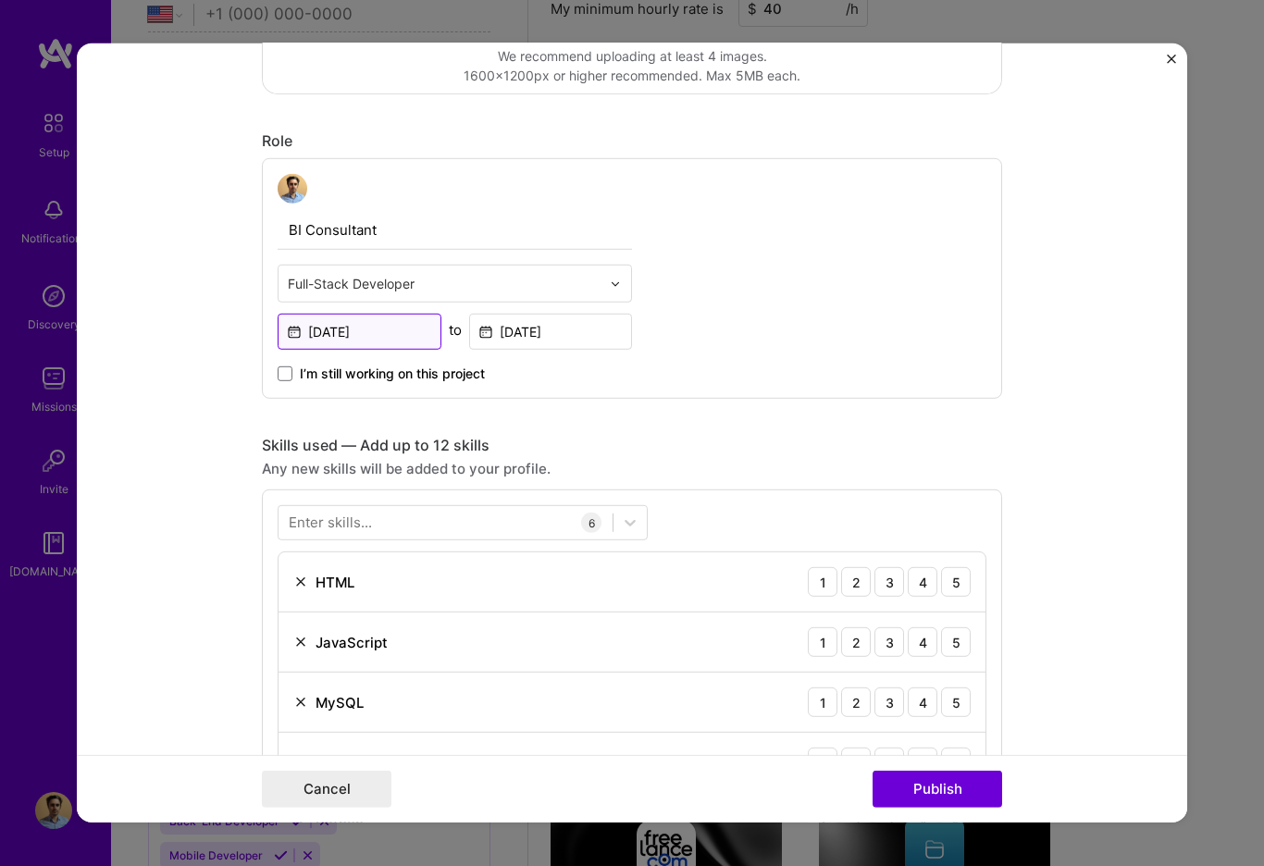
click at [420, 336] on input "[DATE]" at bounding box center [360, 332] width 164 height 36
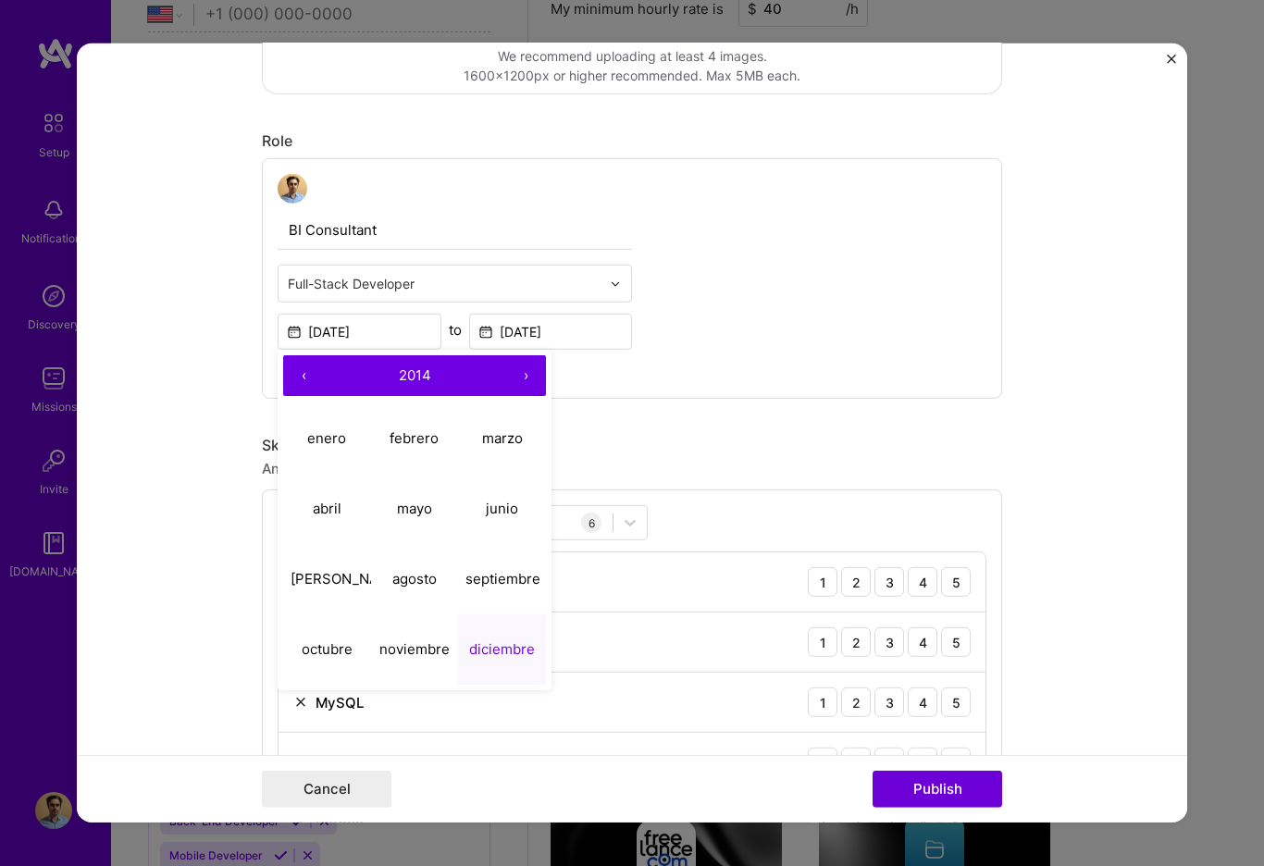
click at [524, 377] on button "›" at bounding box center [525, 375] width 41 height 41
click at [493, 513] on abbr "junio" at bounding box center [502, 508] width 32 height 18
type input "[DATE]"
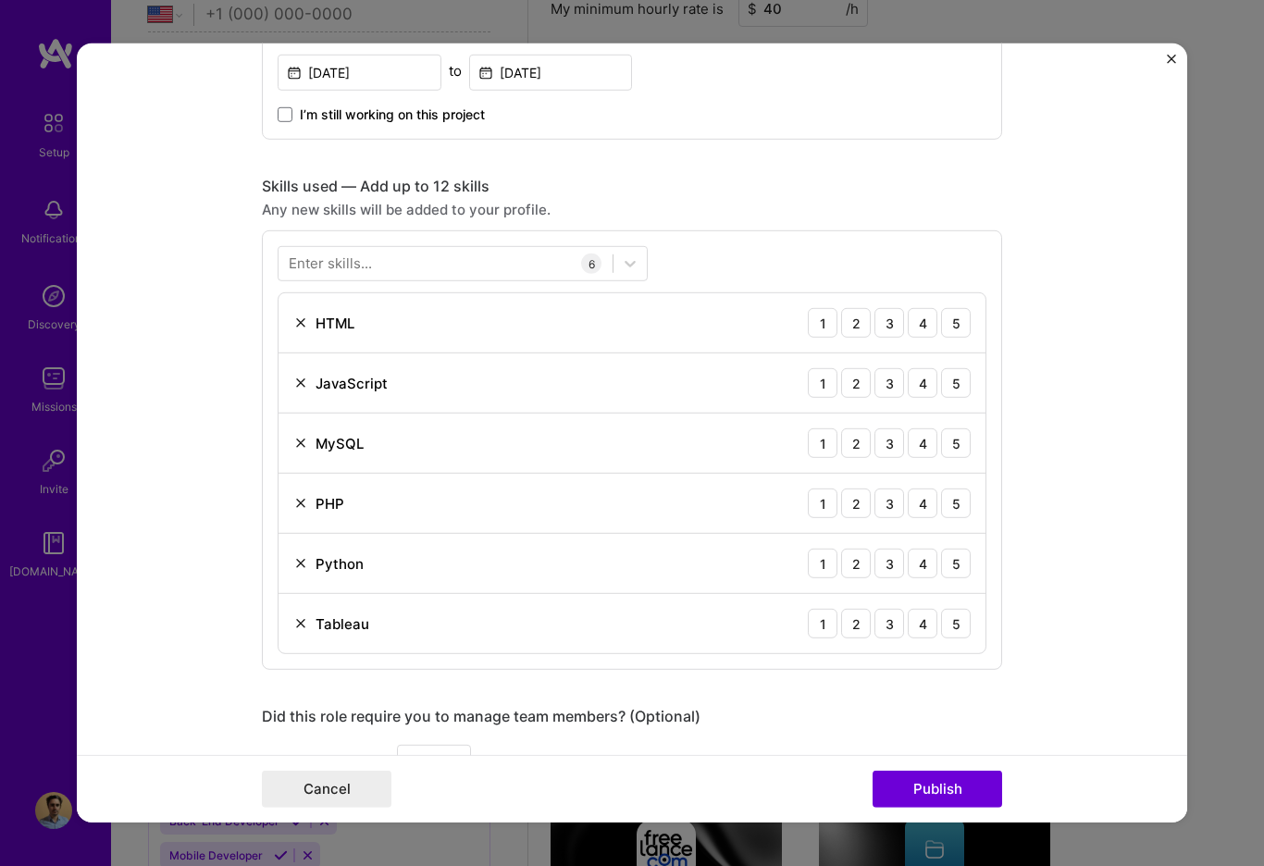
scroll to position [821, 0]
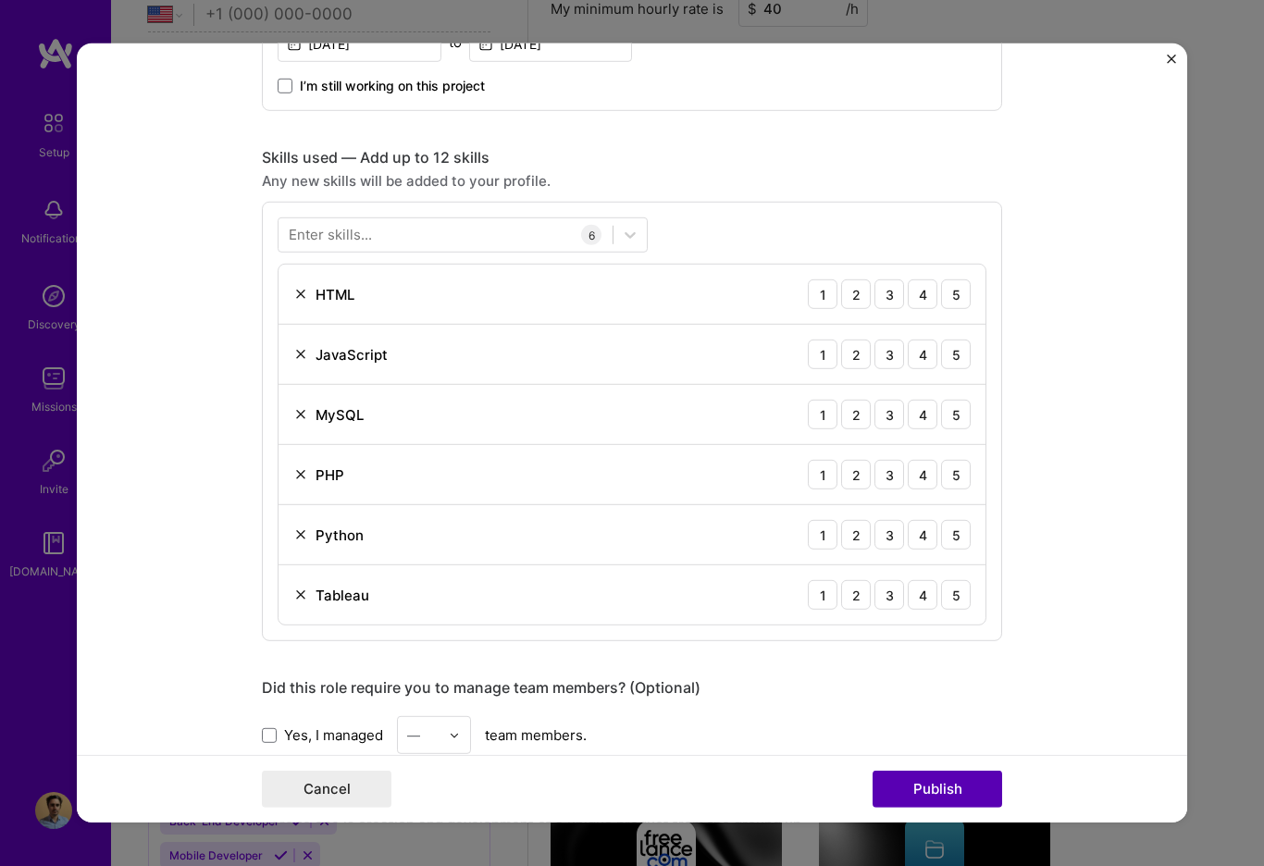
click at [952, 786] on button "Publish" at bounding box center [937, 789] width 130 height 37
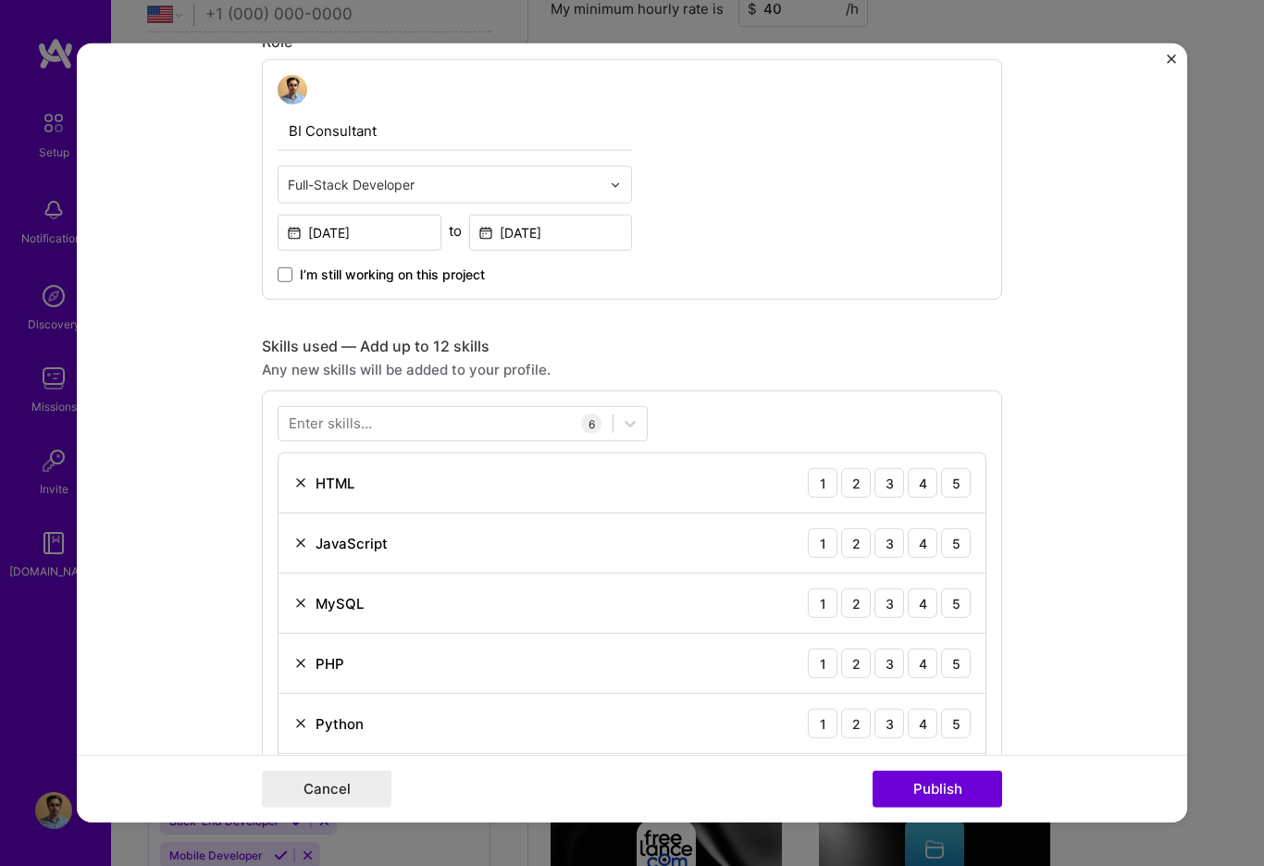
scroll to position [121, 0]
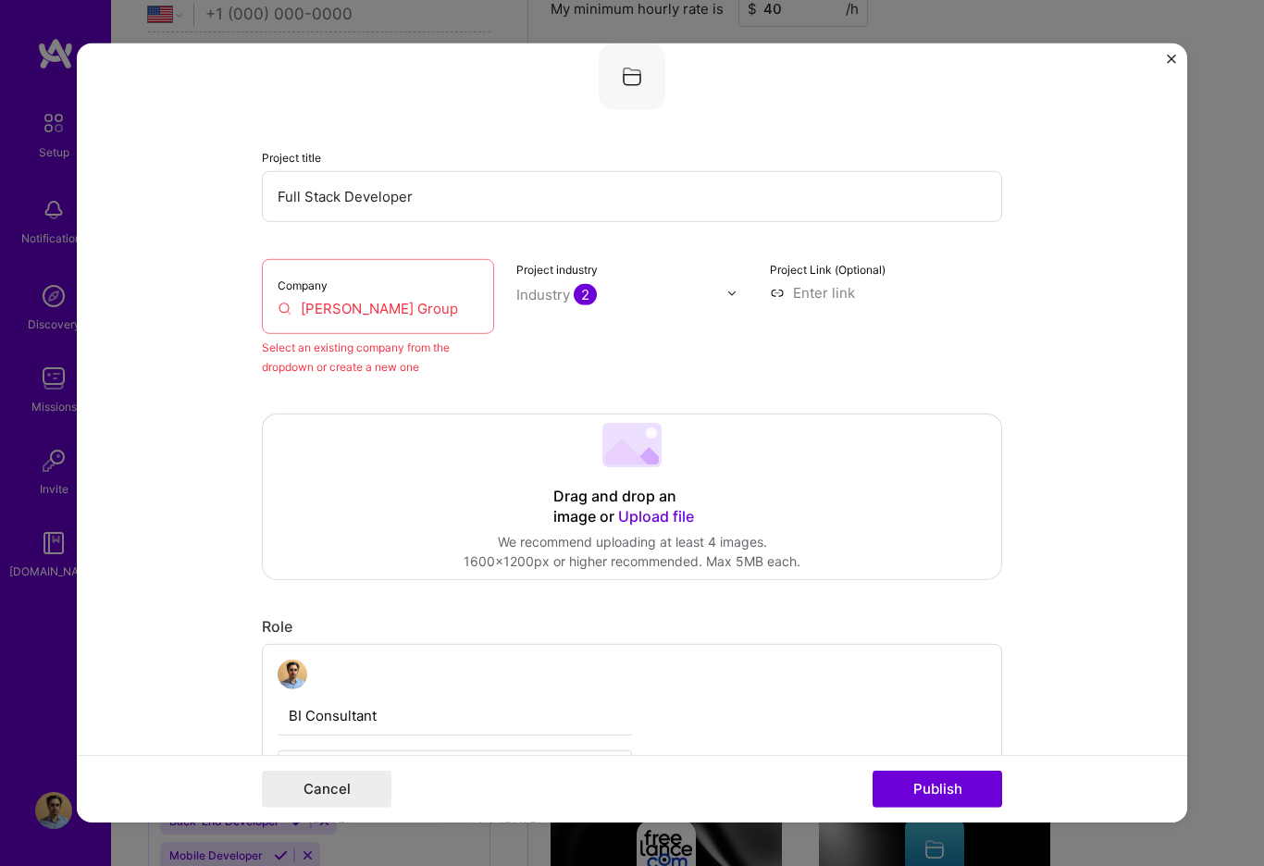
click at [407, 312] on input "[PERSON_NAME] Group" at bounding box center [378, 308] width 201 height 19
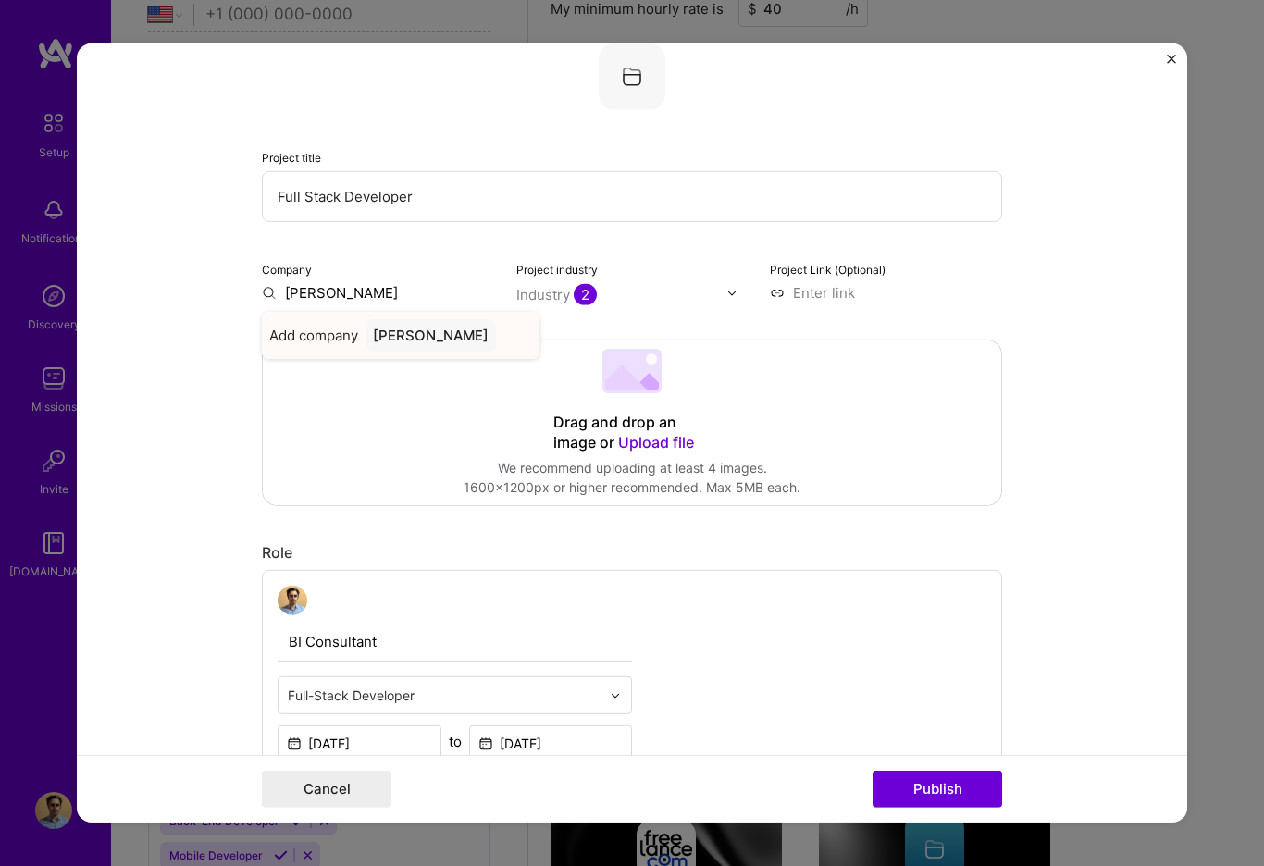
type input "[PERSON_NAME]"
click at [329, 340] on span "Add company" at bounding box center [313, 335] width 89 height 19
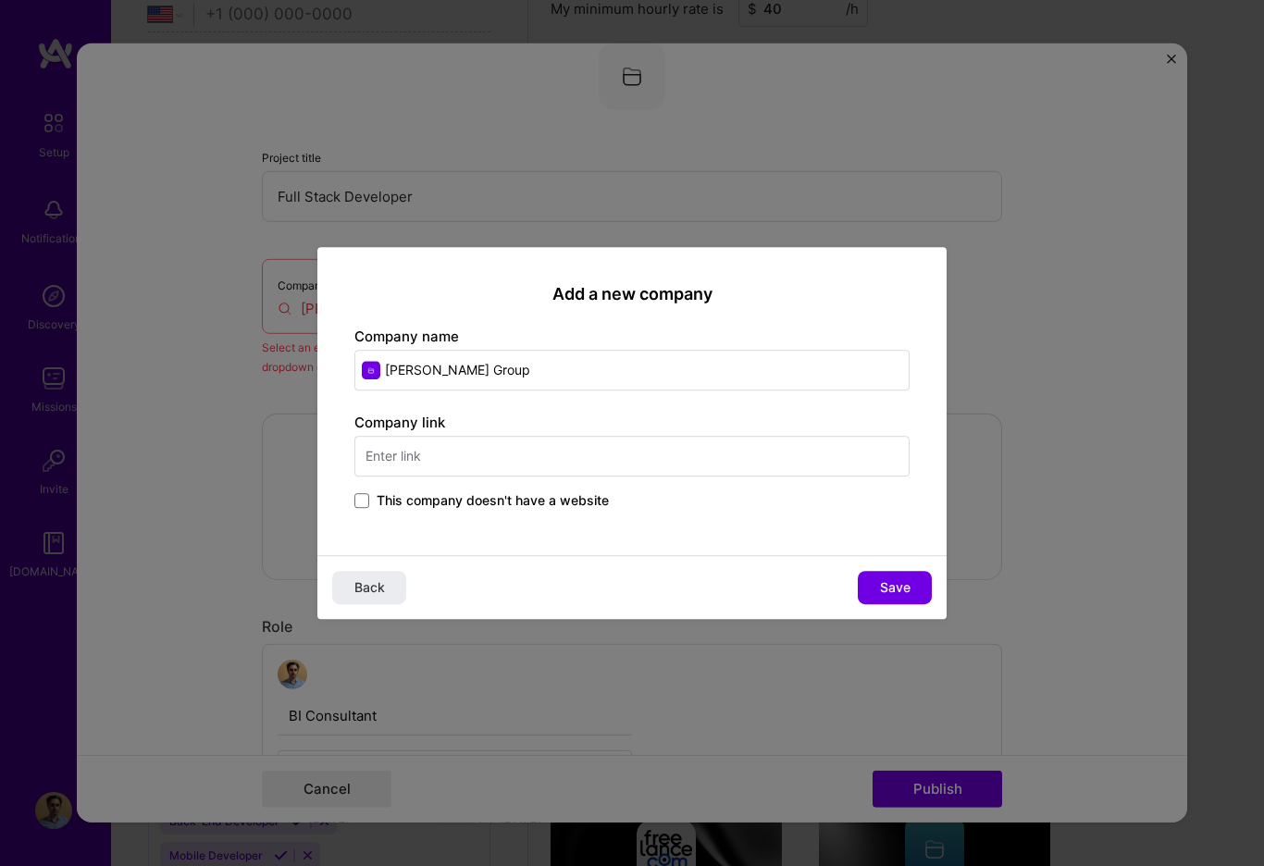
type input "[PERSON_NAME] Group"
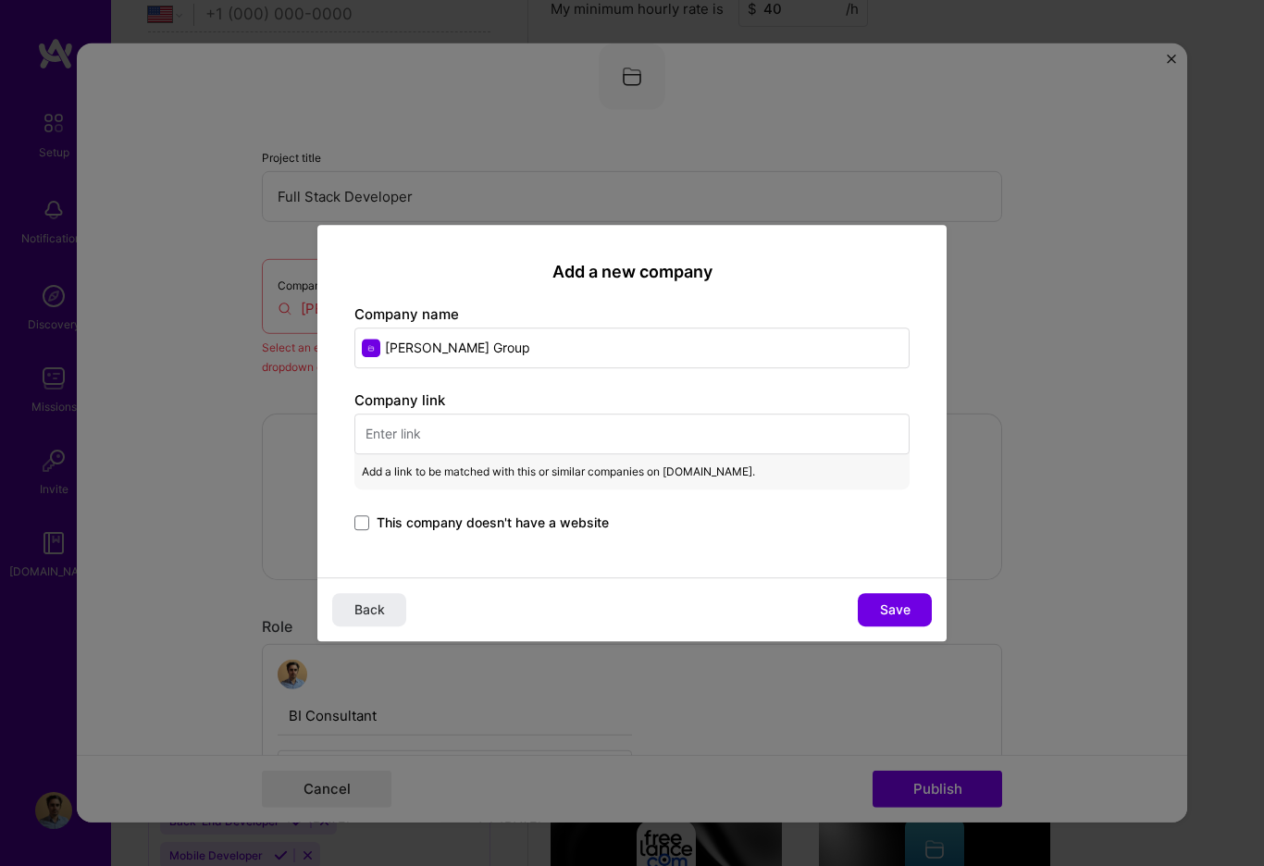
click at [476, 432] on input "text" at bounding box center [631, 433] width 555 height 41
paste input "[URL][DOMAIN_NAME]"
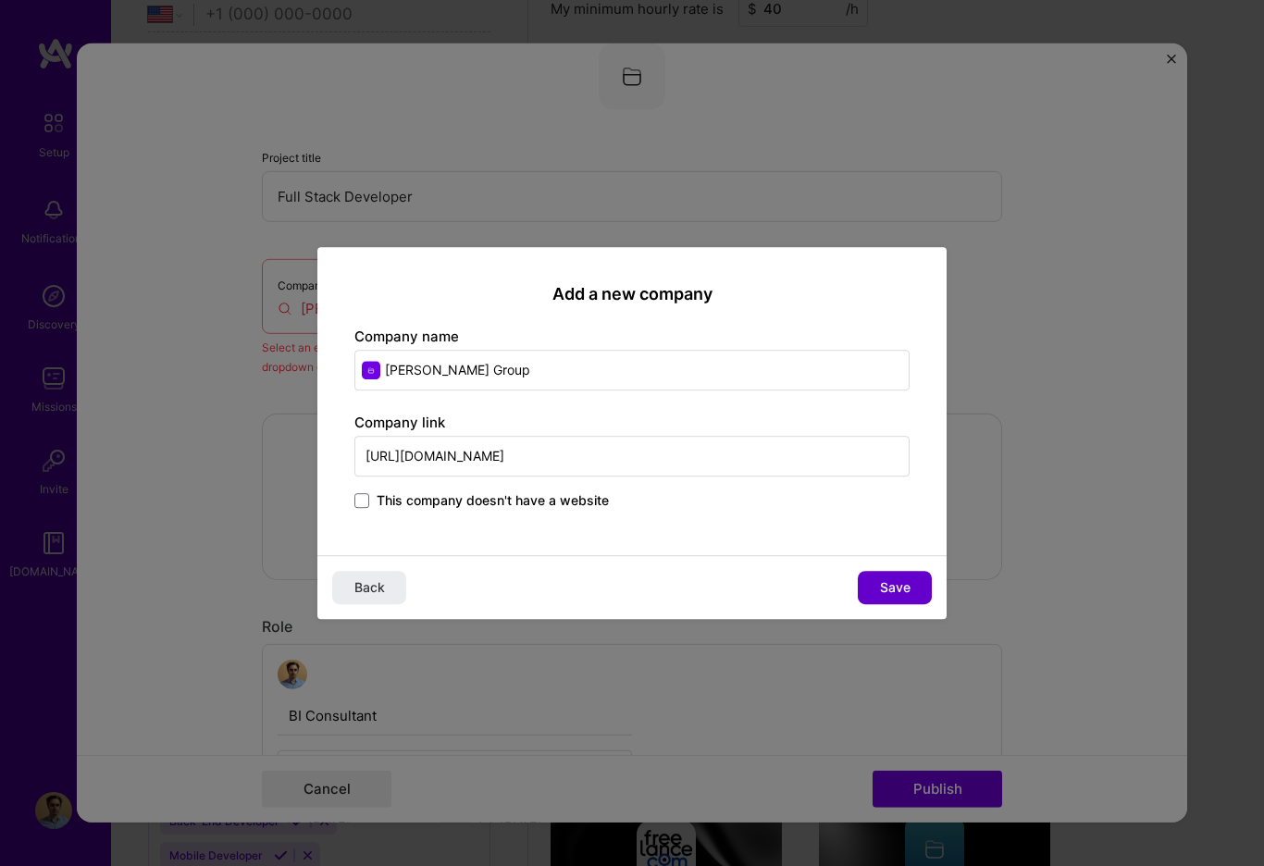
type input "[URL][DOMAIN_NAME]"
click at [883, 578] on span "Save" at bounding box center [895, 587] width 31 height 19
type input "[PERSON_NAME] Group"
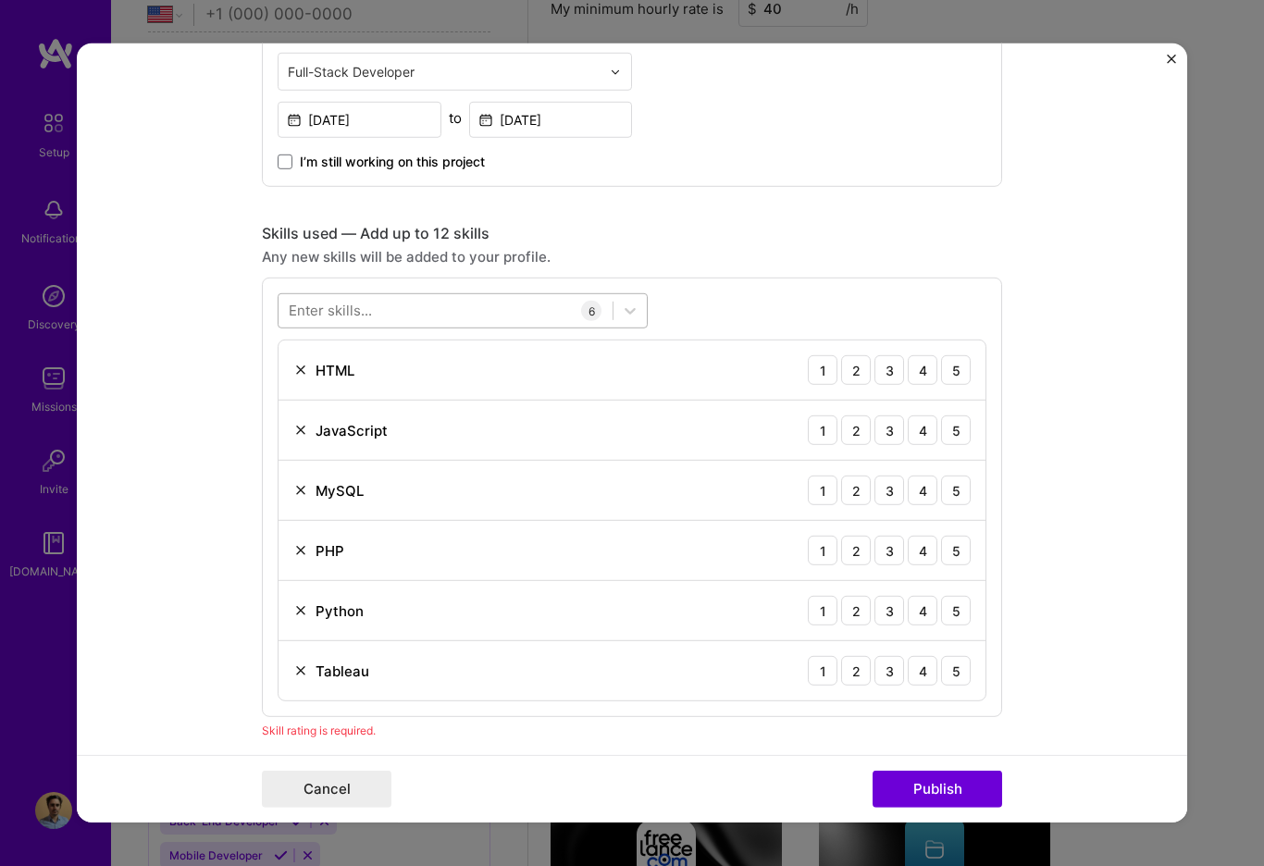
scroll to position [746, 0]
click at [405, 306] on div at bounding box center [445, 309] width 334 height 31
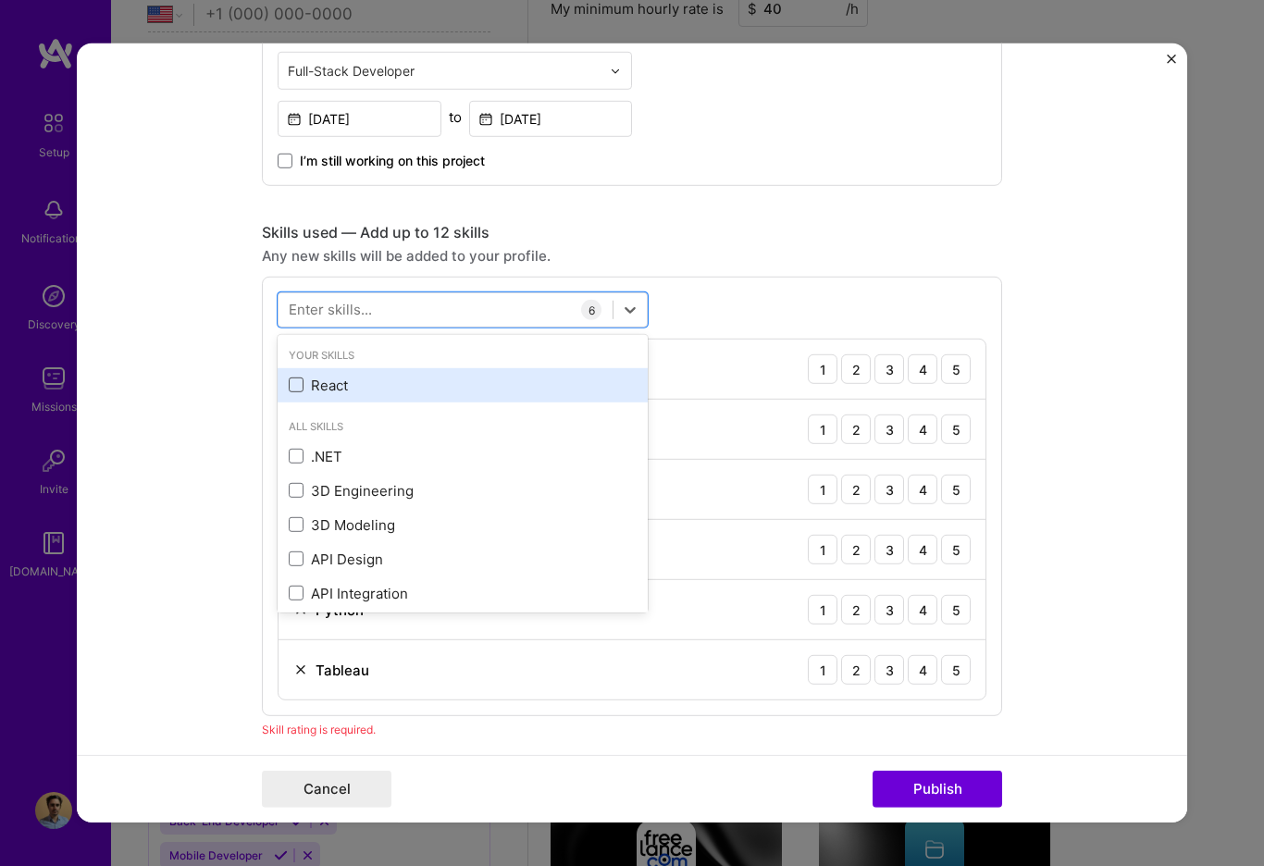
click at [296, 386] on span at bounding box center [296, 384] width 15 height 15
click at [0, 0] on input "checkbox" at bounding box center [0, 0] width 0 height 0
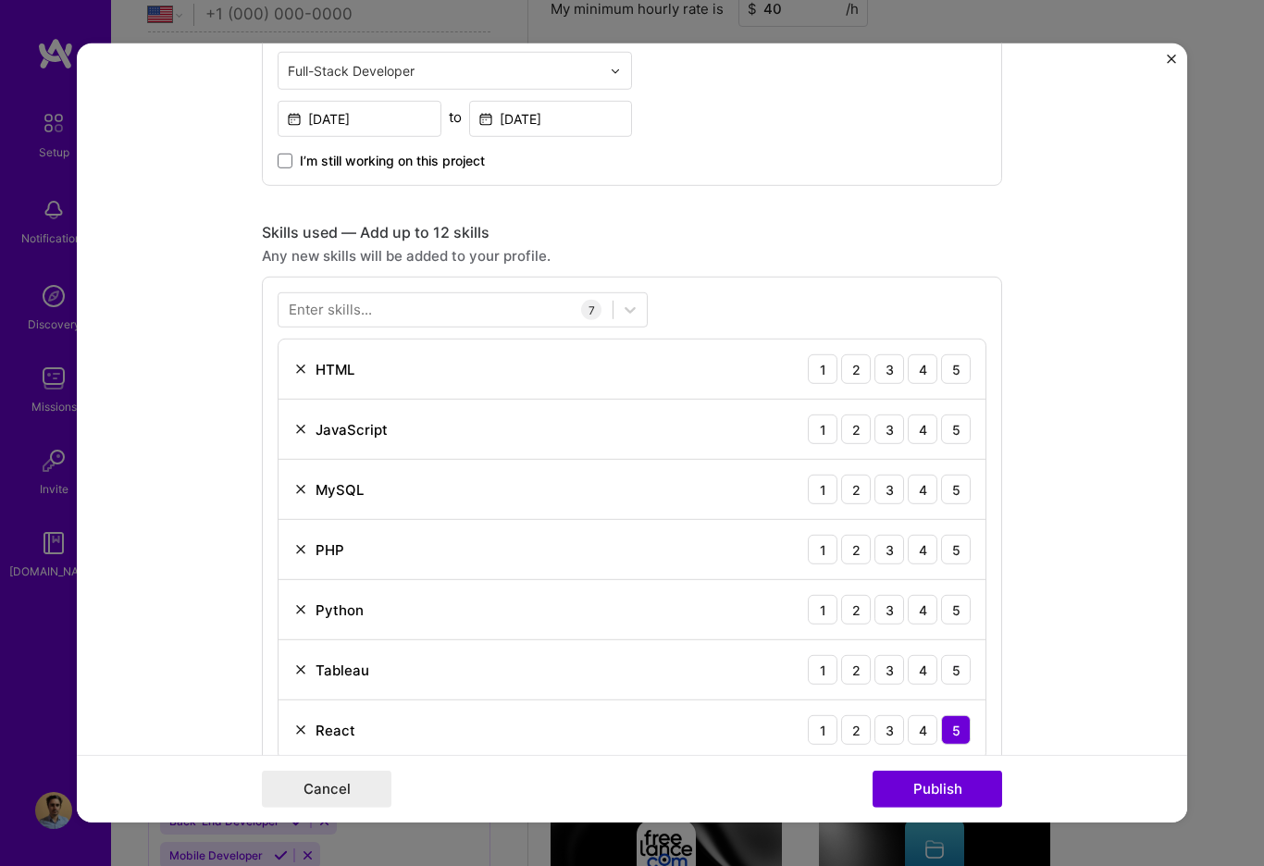
click at [302, 669] on img at bounding box center [300, 669] width 15 height 15
click at [947, 614] on div "5" at bounding box center [956, 610] width 30 height 30
click at [955, 495] on div "5" at bounding box center [956, 490] width 30 height 30
click at [958, 435] on div "5" at bounding box center [956, 429] width 30 height 30
click at [445, 319] on div at bounding box center [445, 309] width 334 height 31
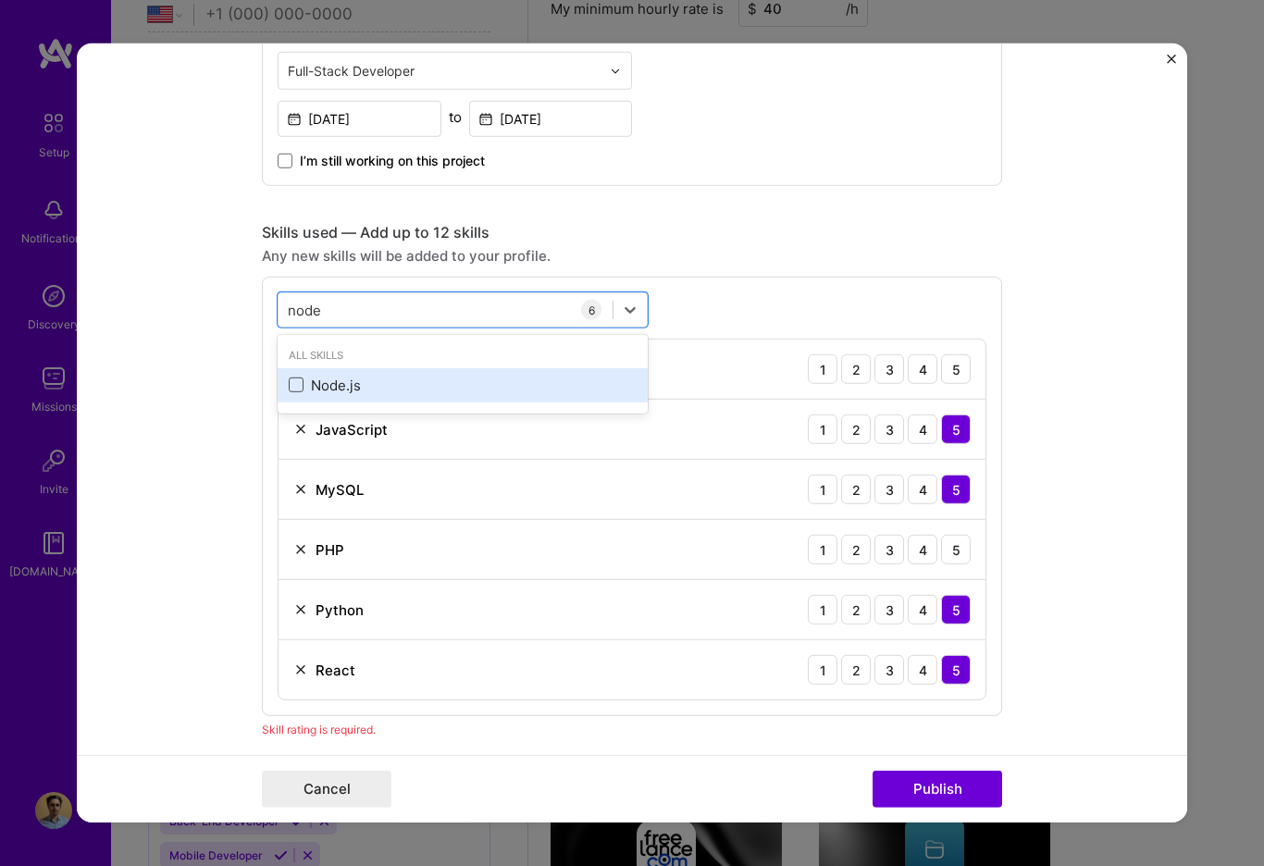
click at [302, 388] on span at bounding box center [296, 384] width 15 height 15
click at [0, 0] on input "checkbox" at bounding box center [0, 0] width 0 height 0
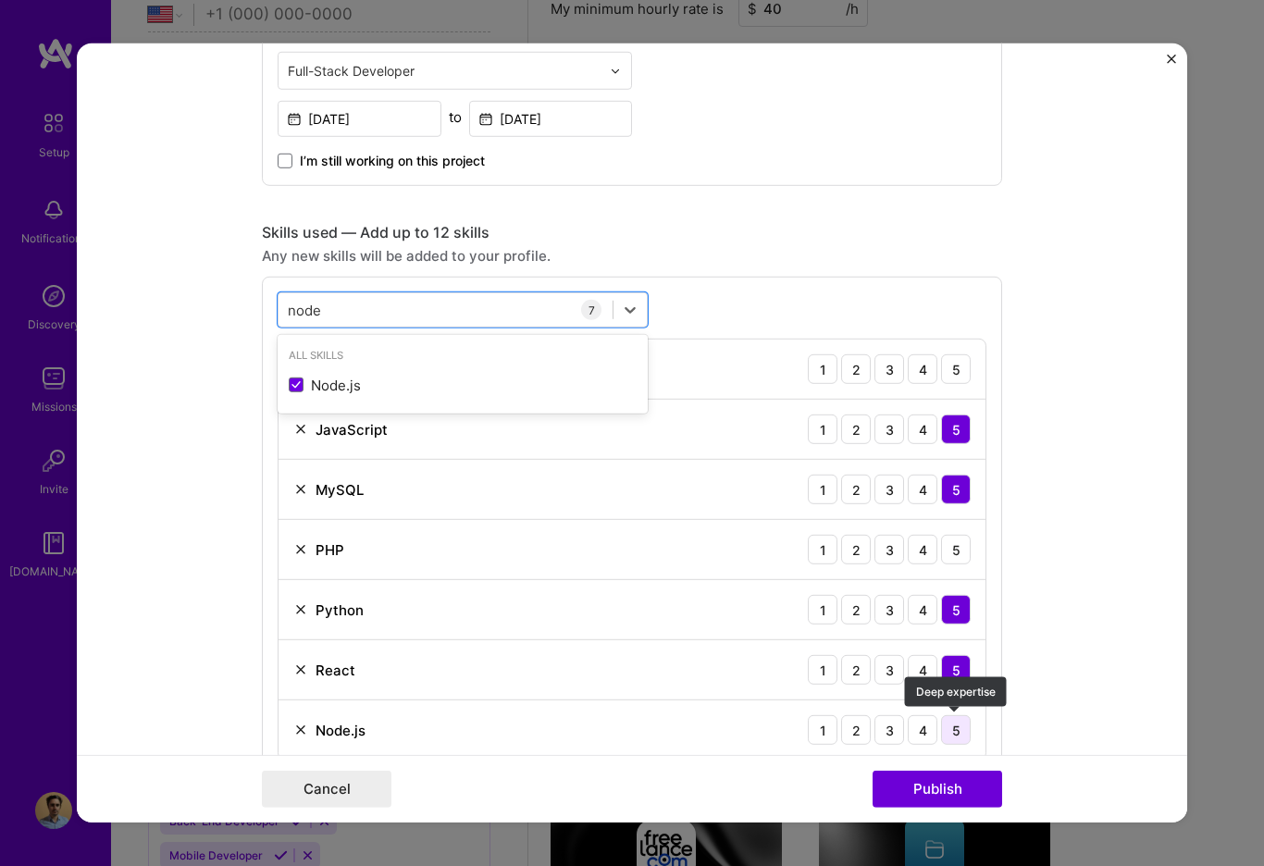
type input "node"
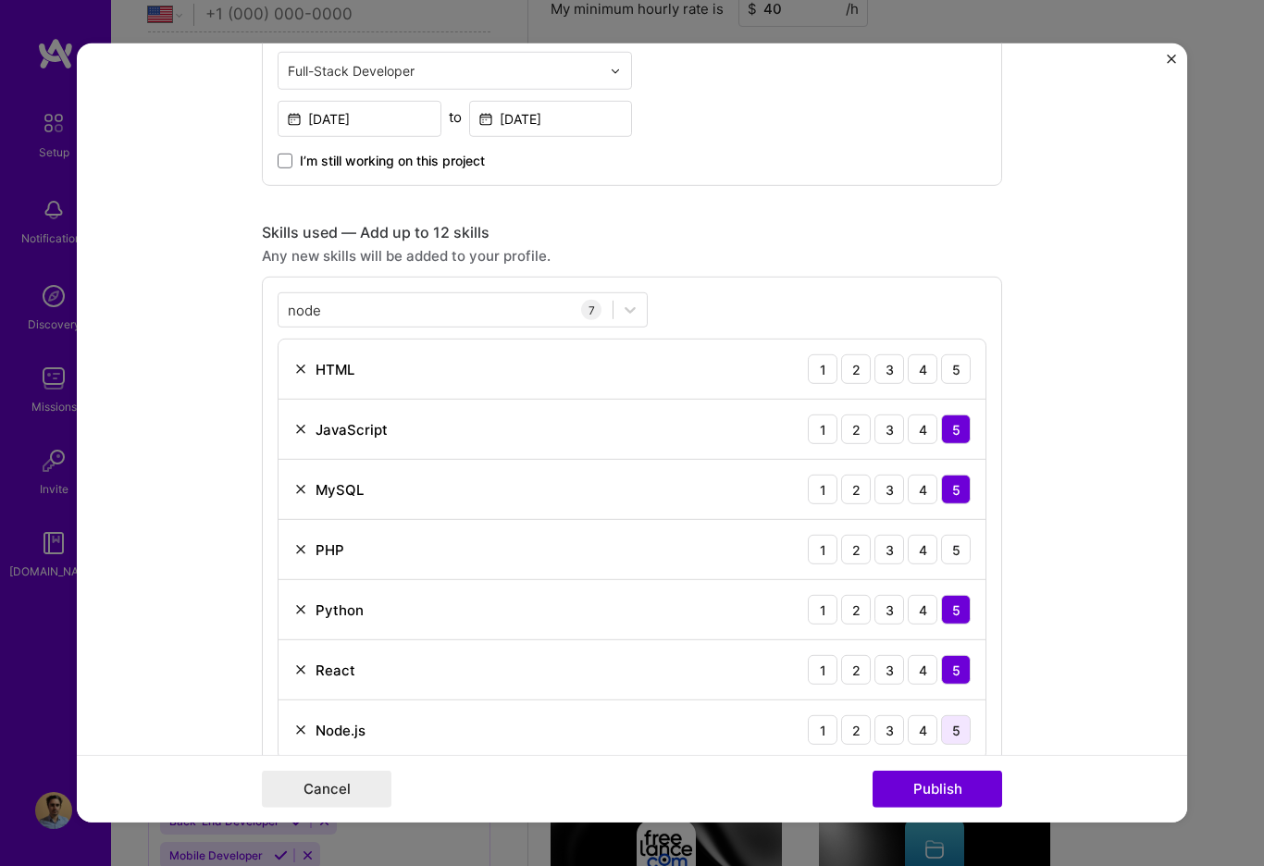
click at [961, 733] on div "5" at bounding box center [956, 730] width 30 height 30
click at [964, 791] on button "Publish" at bounding box center [937, 789] width 130 height 37
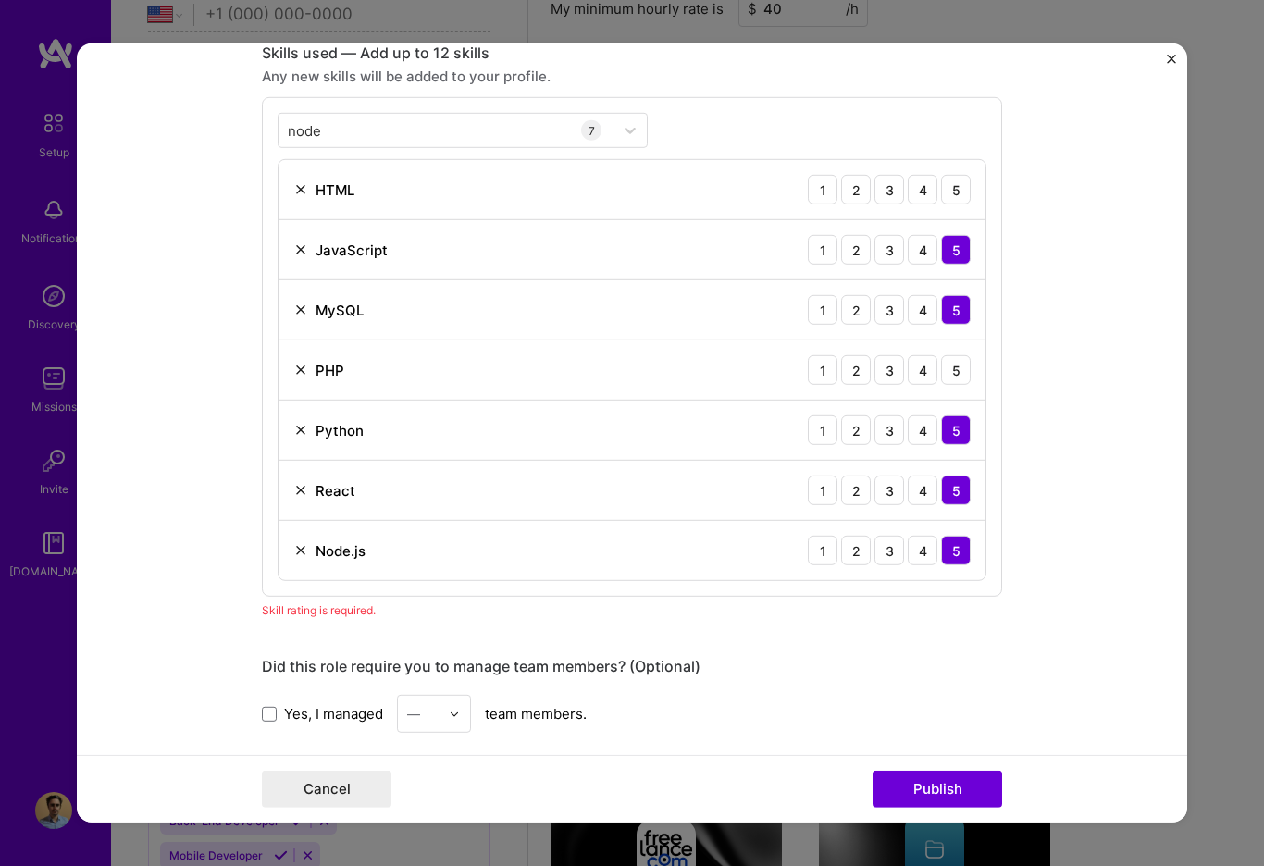
scroll to position [926, 0]
click at [866, 369] on div "2" at bounding box center [856, 369] width 30 height 30
click at [950, 190] on div "5" at bounding box center [956, 189] width 30 height 30
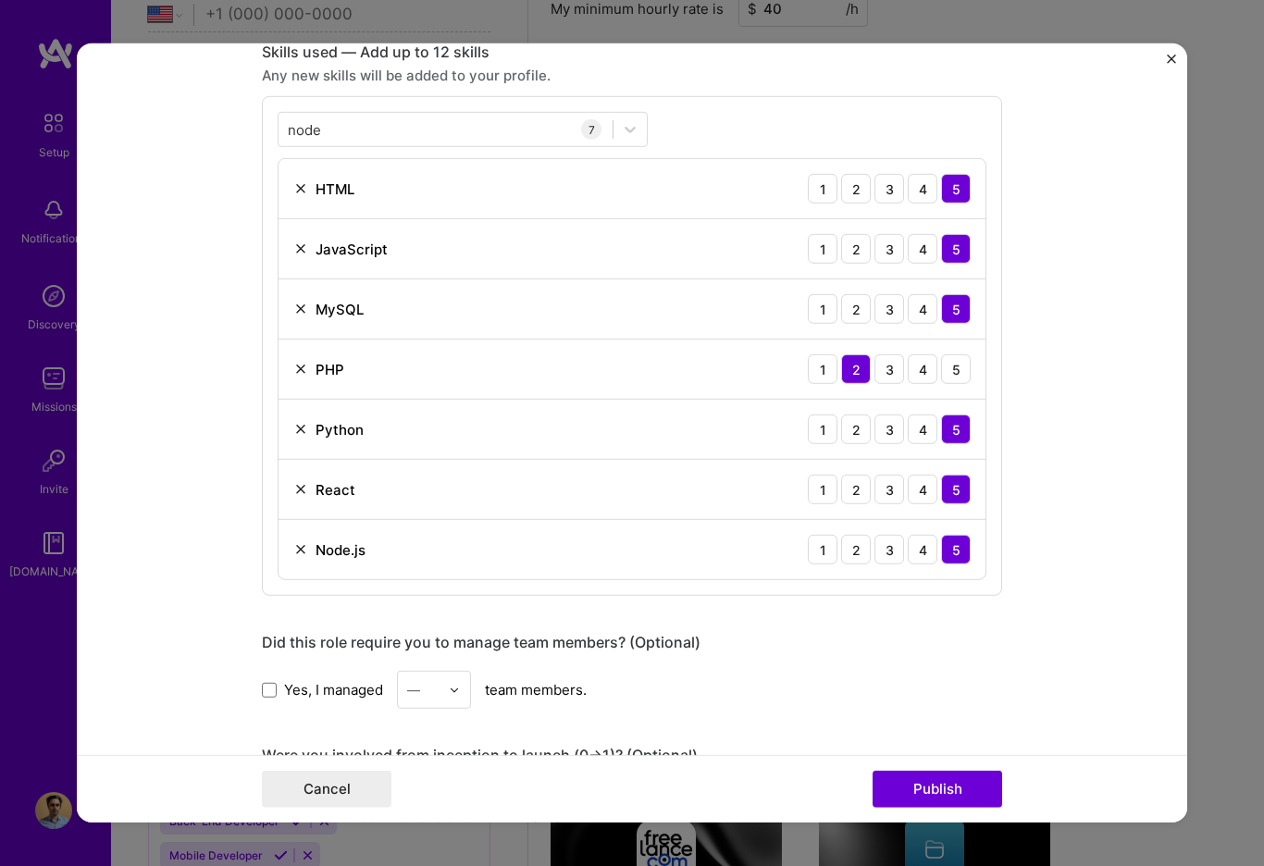
click at [458, 691] on img at bounding box center [454, 689] width 11 height 11
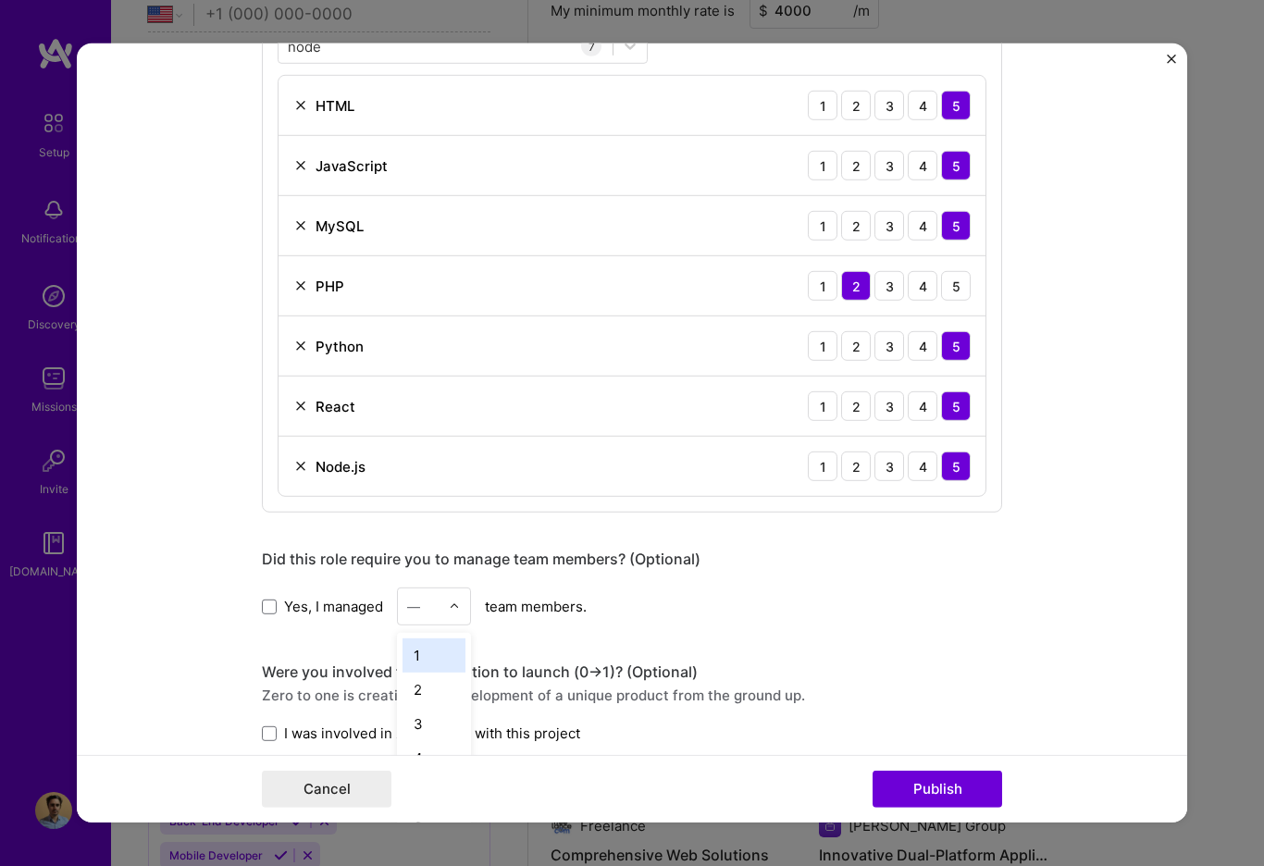
scroll to position [1264, 0]
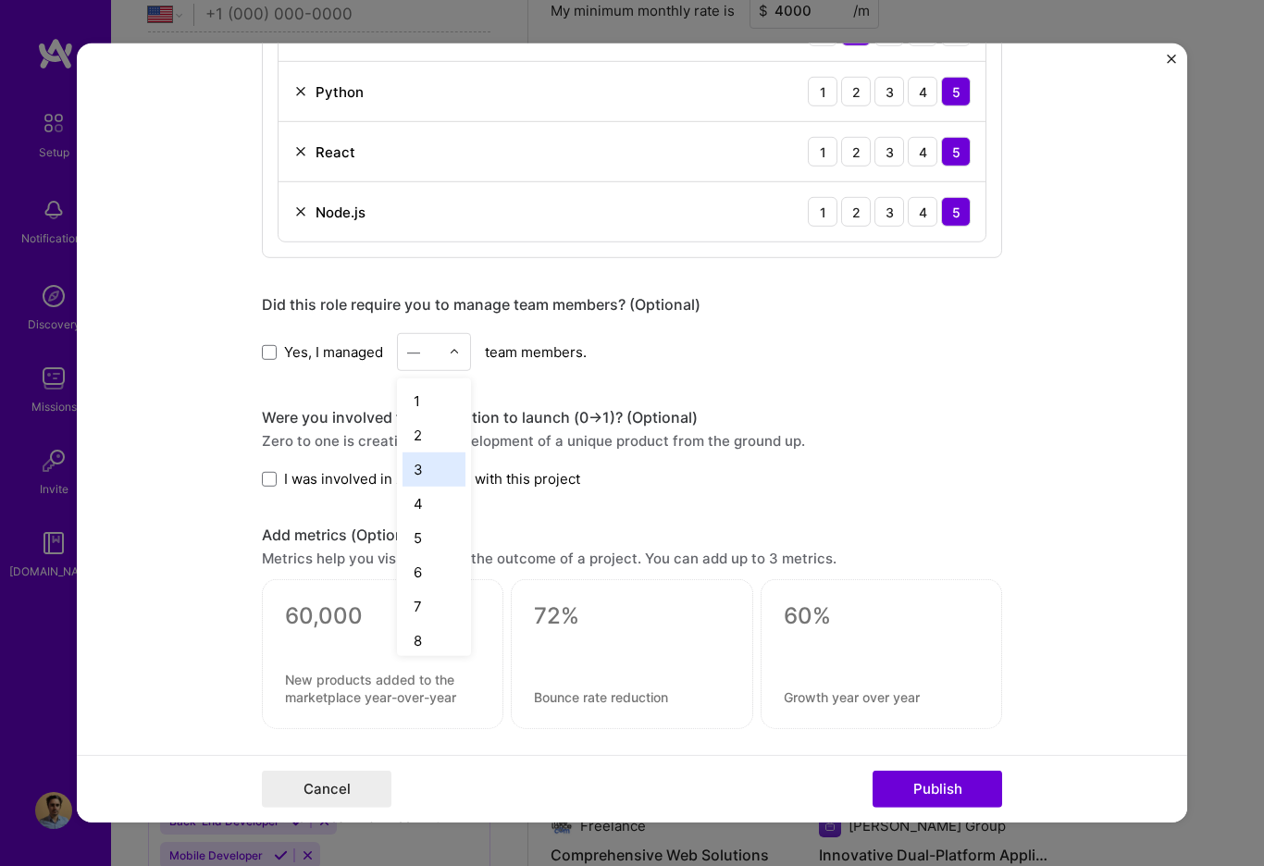
drag, startPoint x: 420, startPoint y: 468, endPoint x: 375, endPoint y: 446, distance: 50.5
click at [419, 468] on div "3" at bounding box center [433, 469] width 63 height 34
click at [269, 481] on span at bounding box center [269, 479] width 15 height 15
click at [0, 0] on input "I was involved in zero to one with this project" at bounding box center [0, 0] width 0 height 0
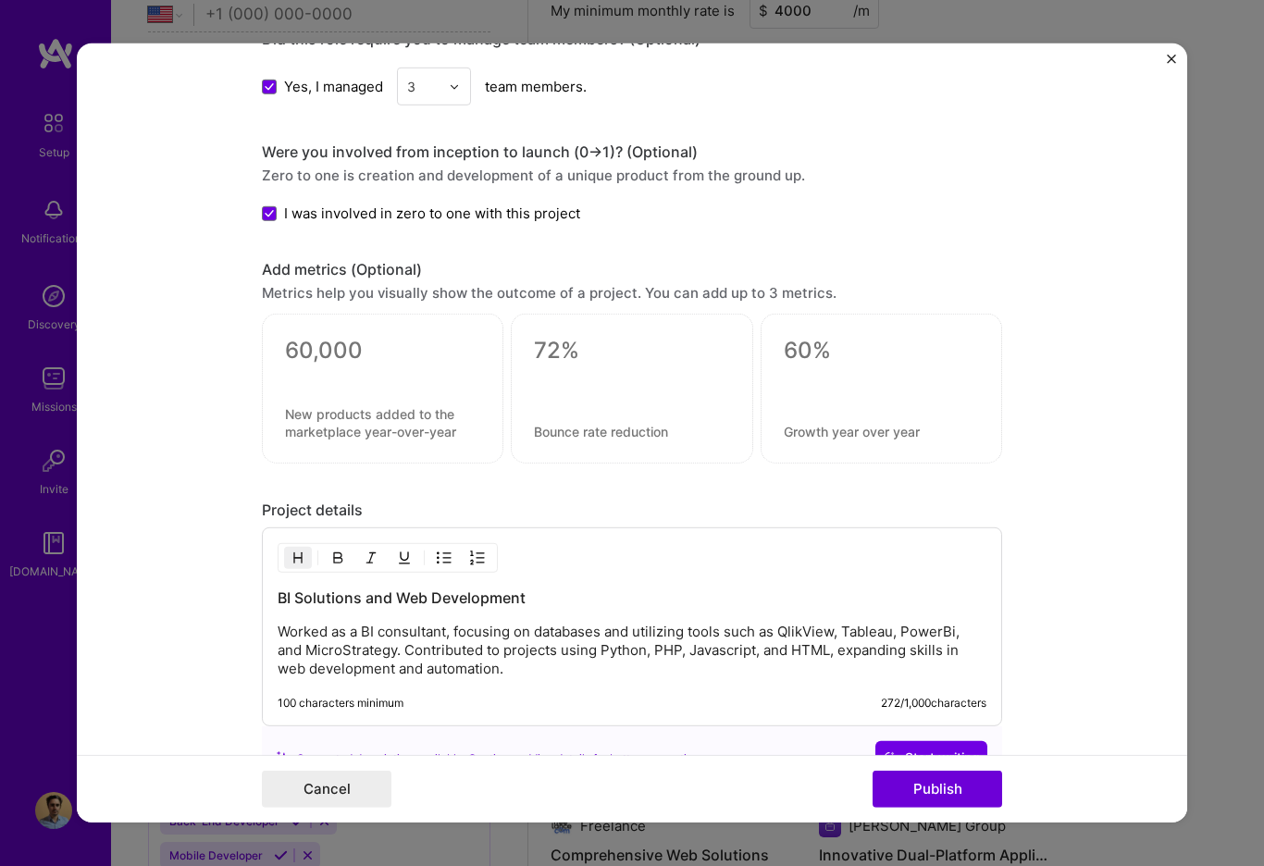
scroll to position [1530, 0]
click at [362, 629] on p "Worked as a BI consultant, focusing on databases and utilizing tools such as Ql…" at bounding box center [632, 650] width 709 height 56
drag, startPoint x: 363, startPoint y: 629, endPoint x: 448, endPoint y: 624, distance: 85.2
click at [448, 624] on p "Worked as a BI consultant, focusing on databases and utilizing tools such as Ql…" at bounding box center [632, 650] width 709 height 56
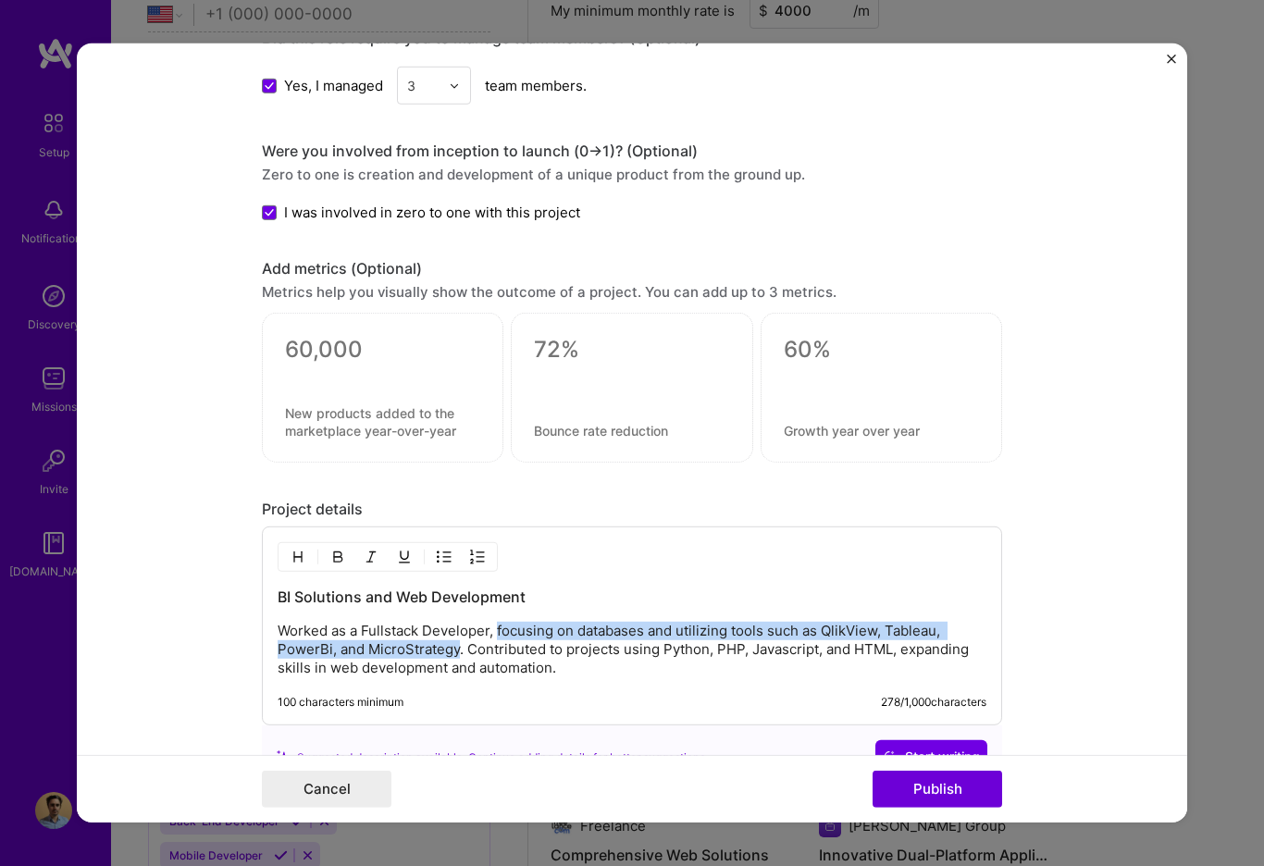
drag, startPoint x: 499, startPoint y: 629, endPoint x: 458, endPoint y: 644, distance: 43.3
click at [458, 644] on p "Worked as a Fullstack Developer, focusing on databases and utilizing tools such…" at bounding box center [632, 650] width 709 height 56
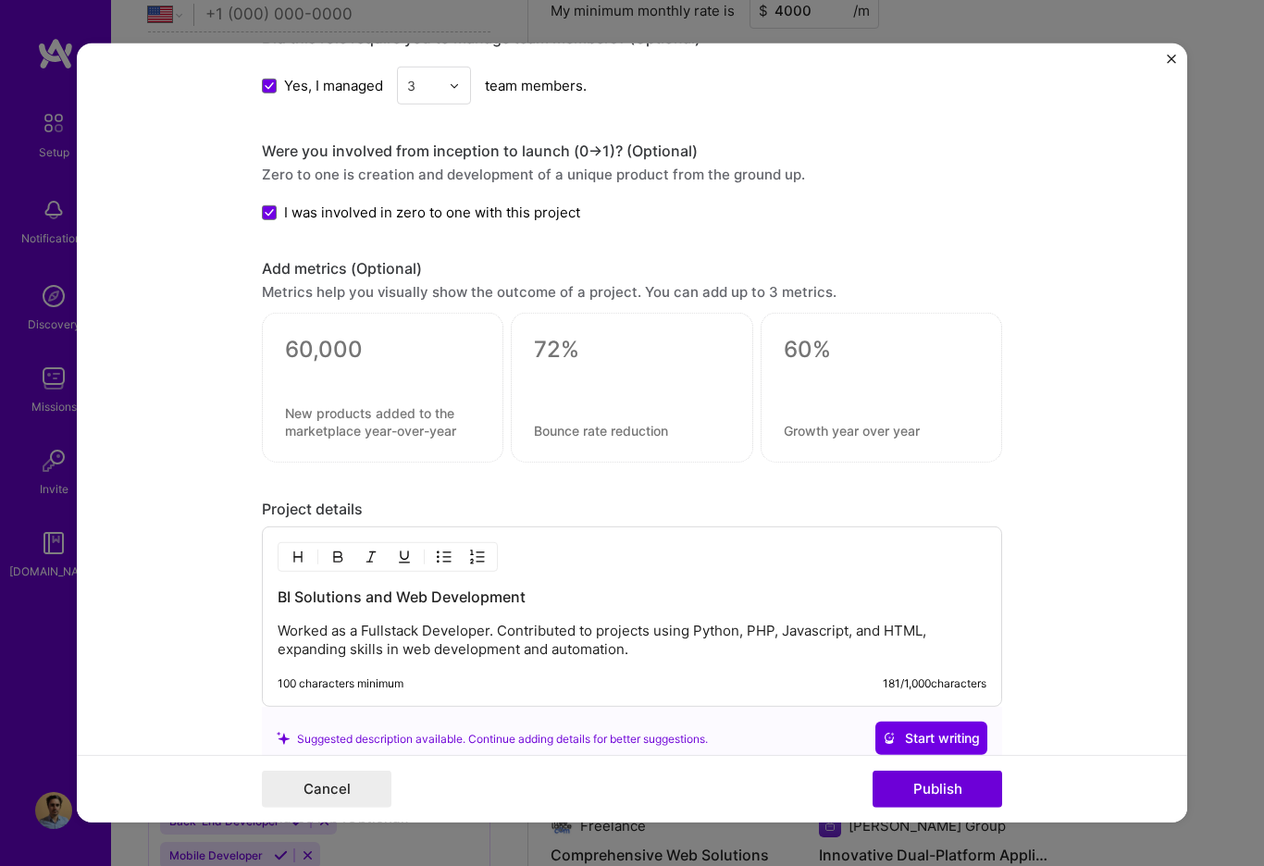
click at [521, 627] on p "Worked as a Fullstack Developer. Contributed to projects using Python, PHP, Jav…" at bounding box center [632, 640] width 709 height 37
click at [952, 795] on button "Publish" at bounding box center [937, 789] width 130 height 37
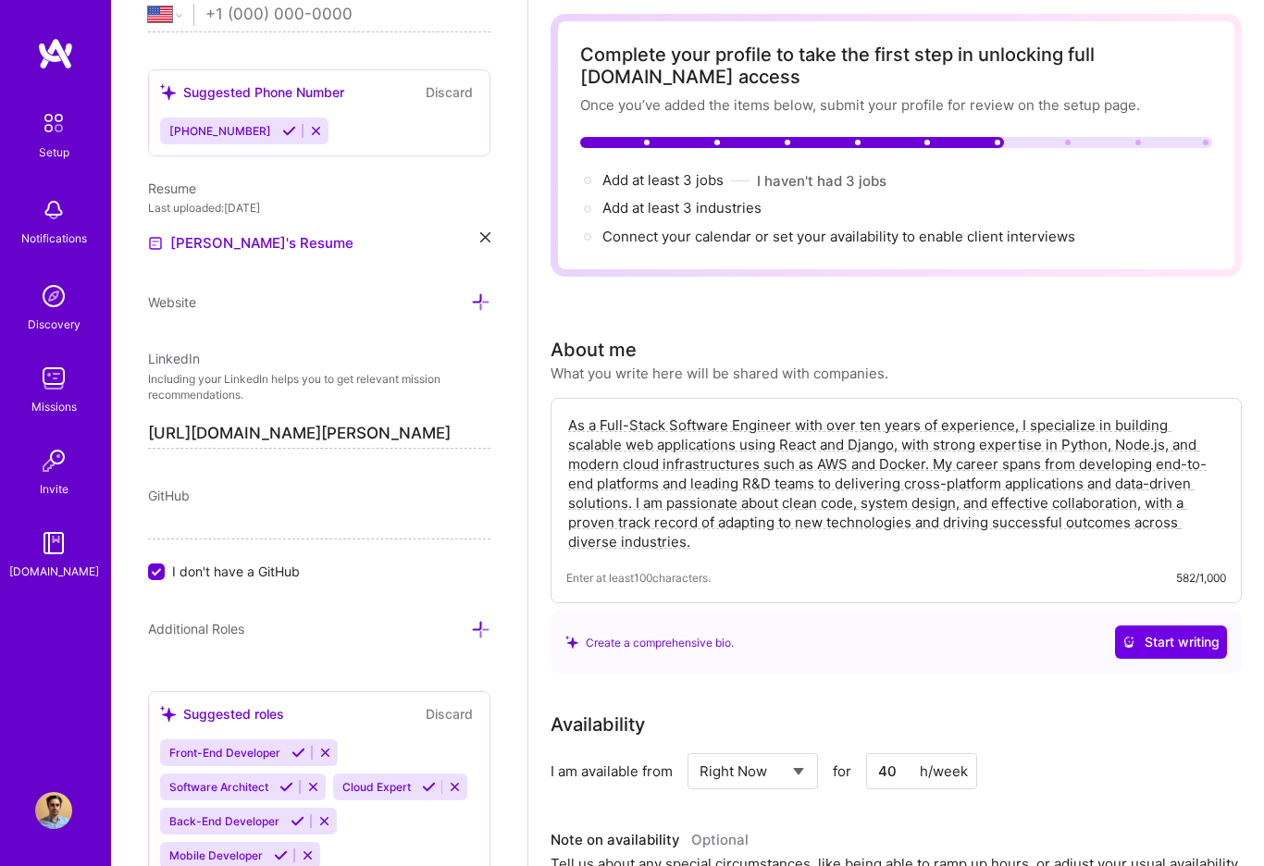
scroll to position [0, 0]
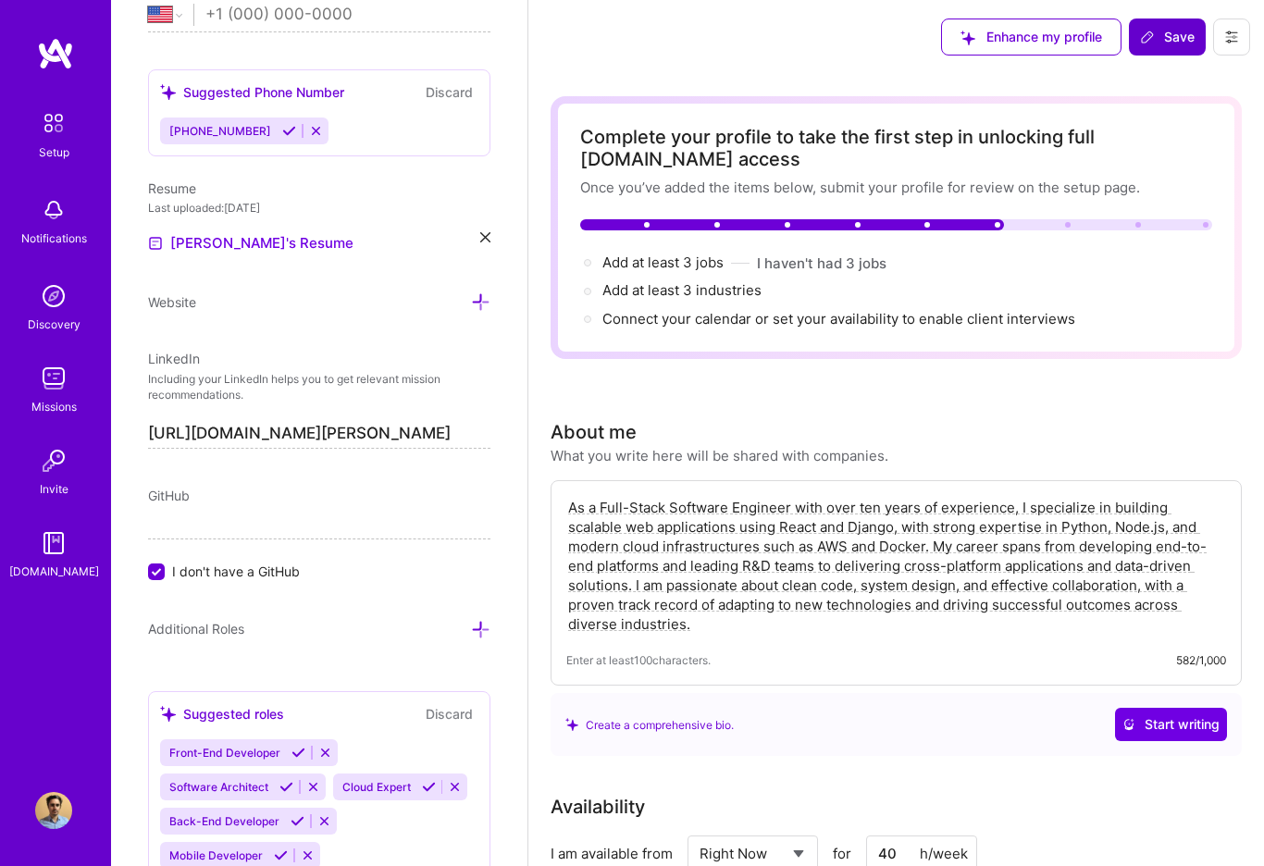
click at [1162, 50] on button "Save" at bounding box center [1167, 37] width 77 height 37
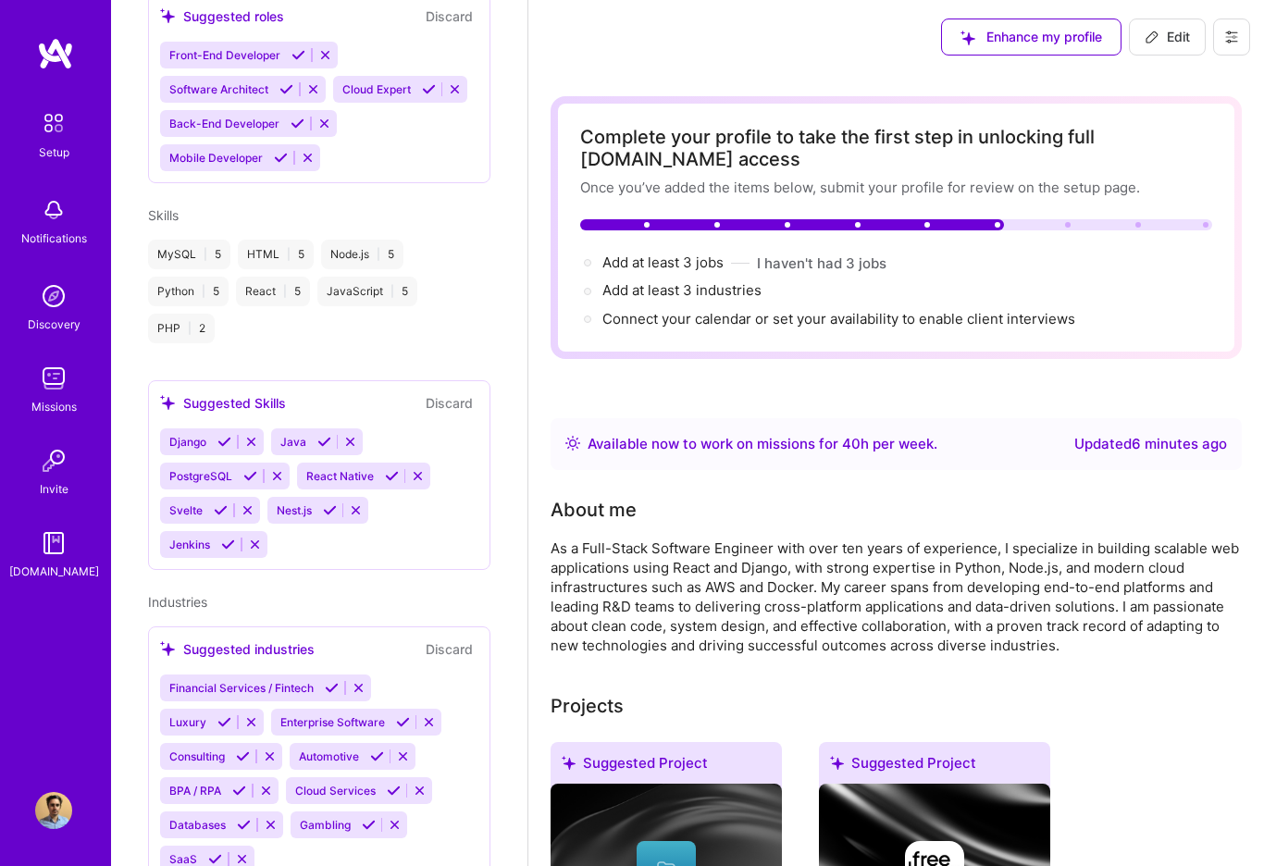
scroll to position [438, 0]
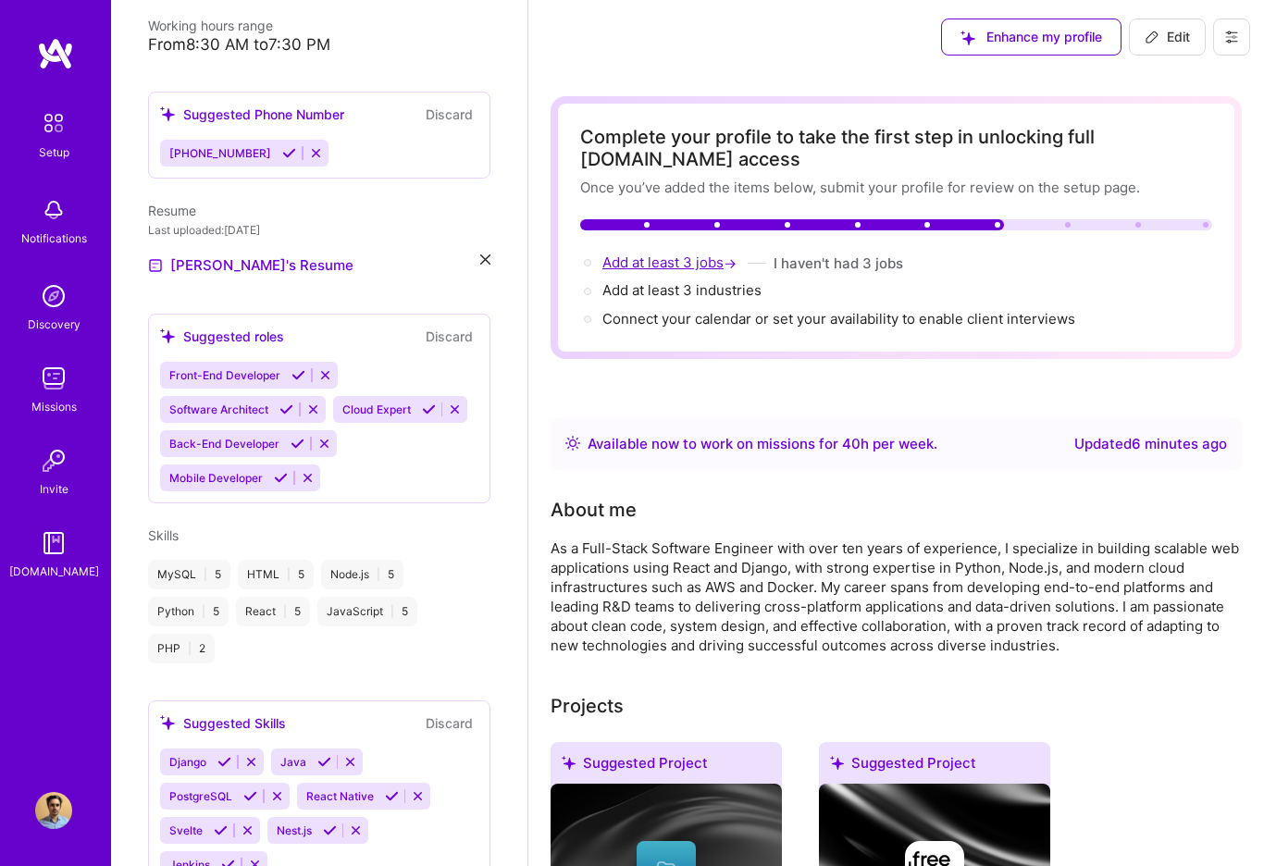
click at [680, 264] on span "Add at least 3 jobs →" at bounding box center [671, 262] width 138 height 18
select select "US"
select select "Right Now"
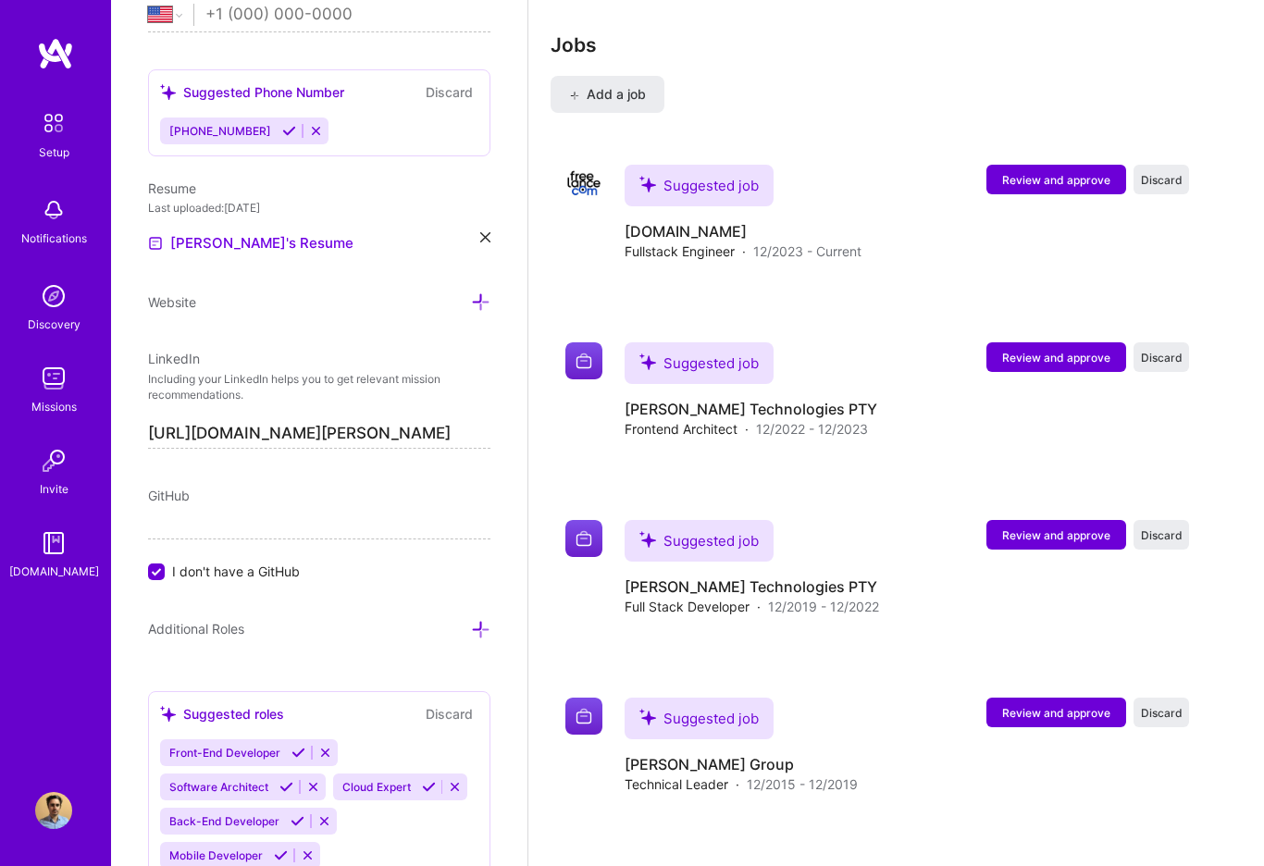
scroll to position [2868, 0]
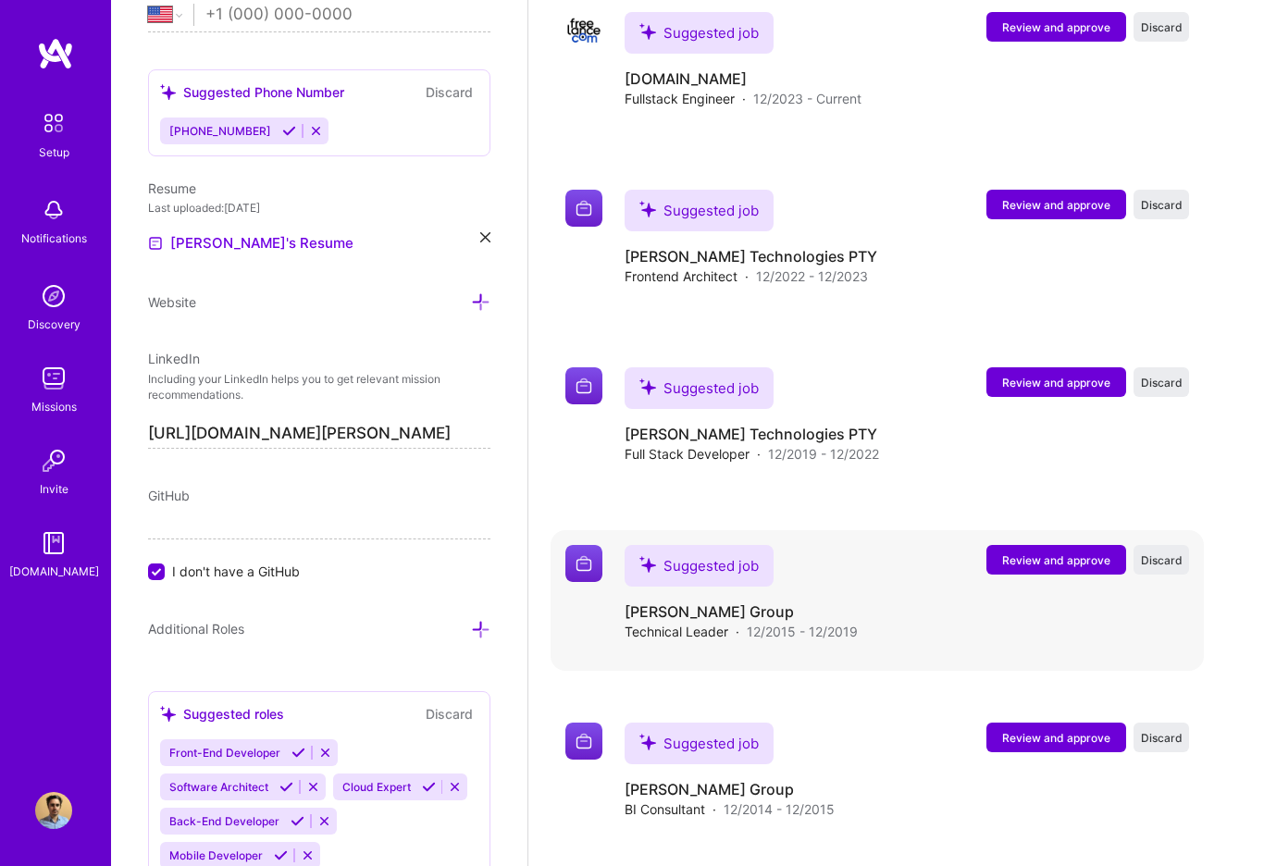
click at [1040, 552] on span "Review and approve" at bounding box center [1056, 560] width 108 height 16
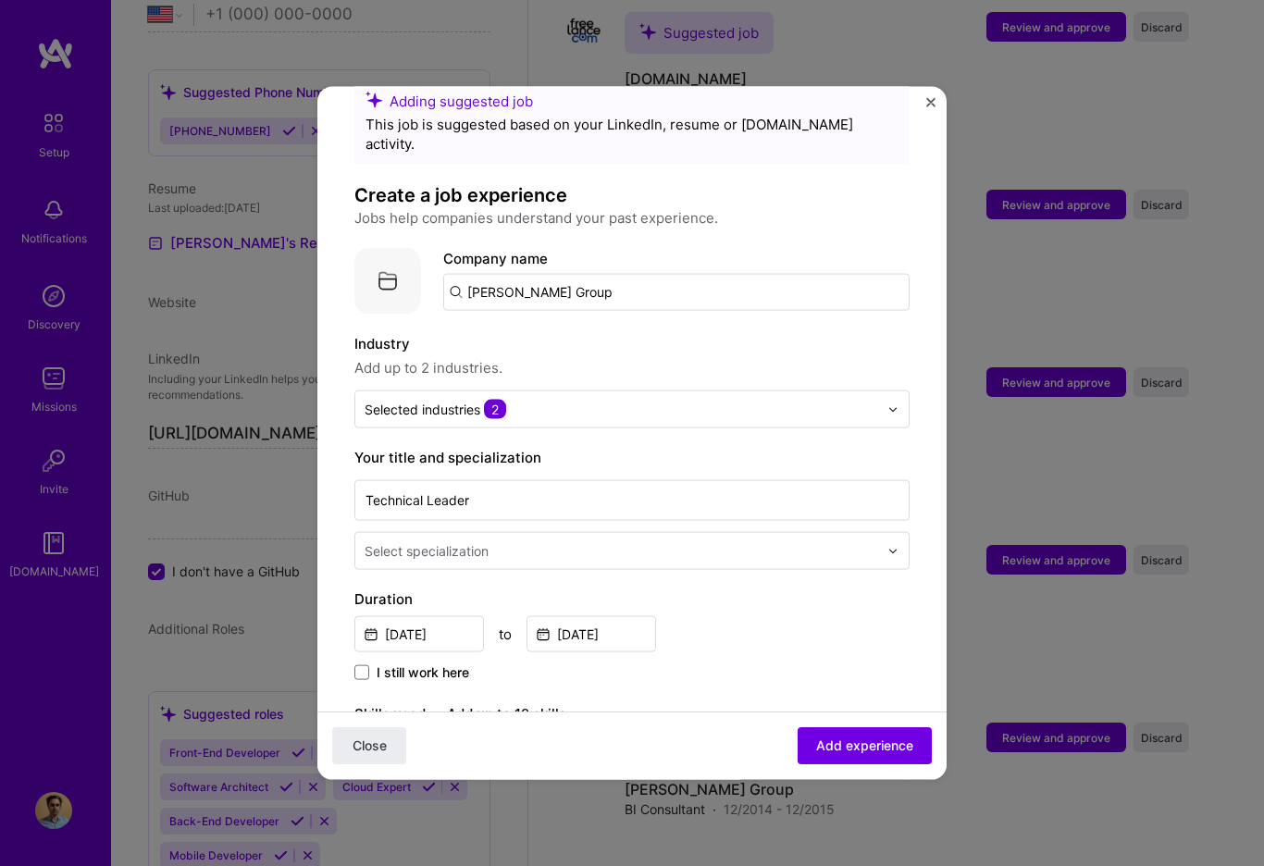
scroll to position [145, 0]
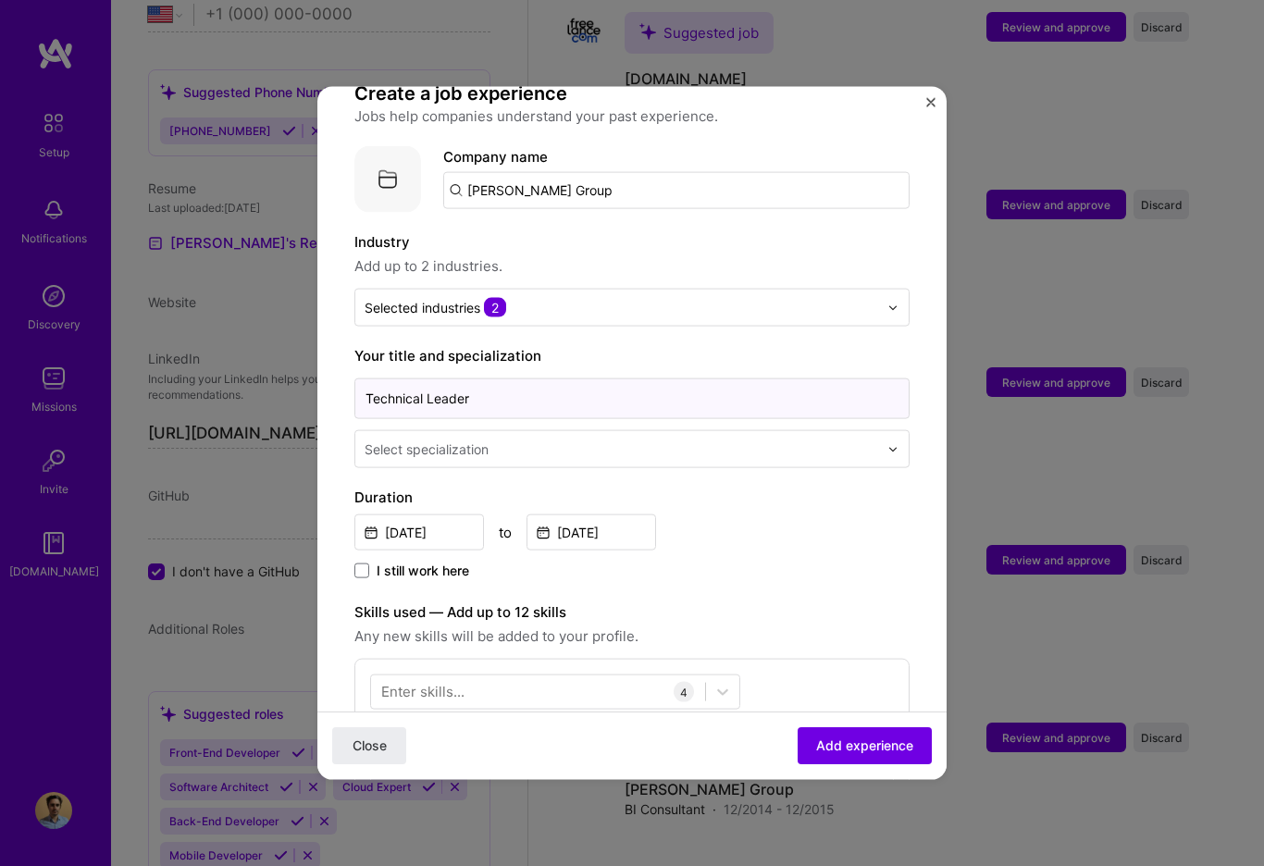
click at [527, 378] on input "Technical Leader" at bounding box center [631, 398] width 555 height 41
click at [536, 438] on div at bounding box center [622, 449] width 517 height 23
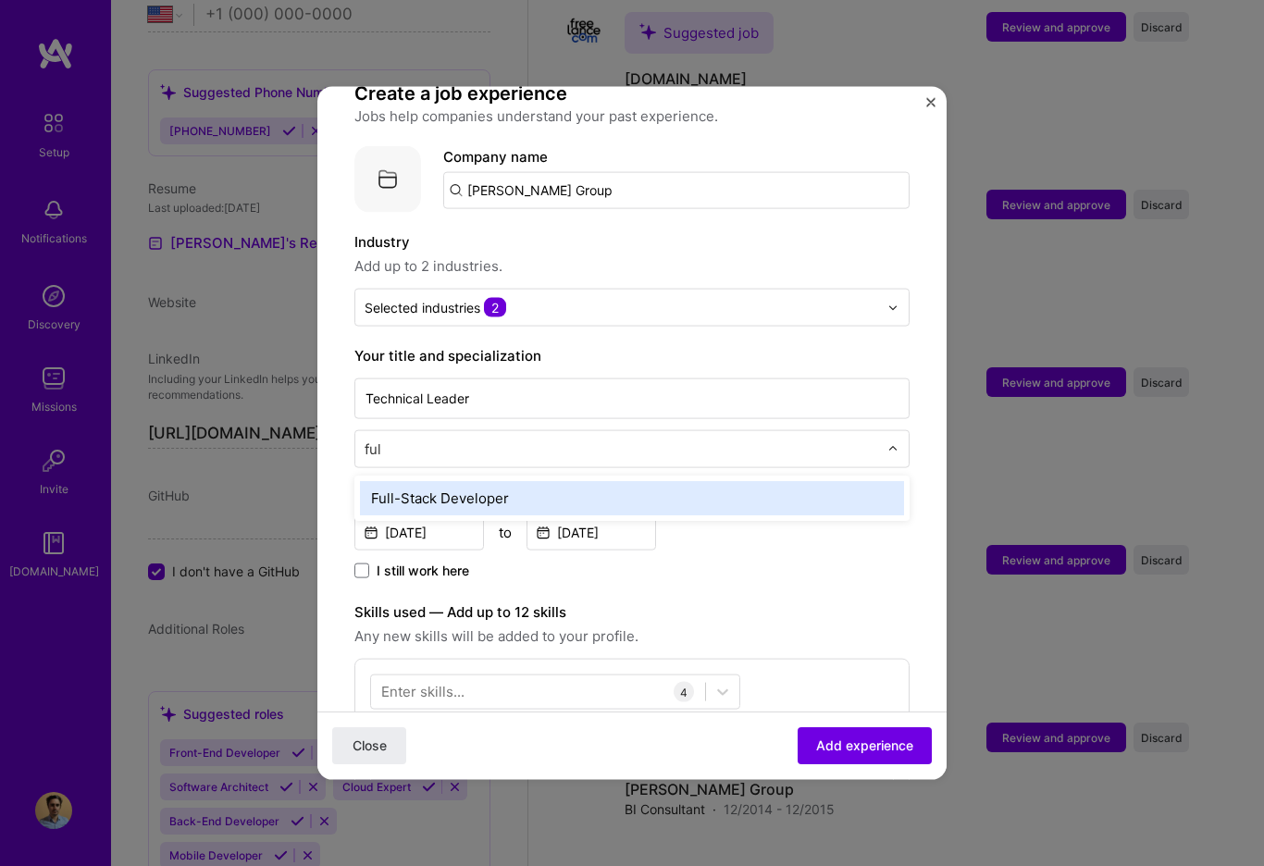
type input "full"
click at [536, 481] on div "Full-Stack Developer" at bounding box center [632, 498] width 544 height 34
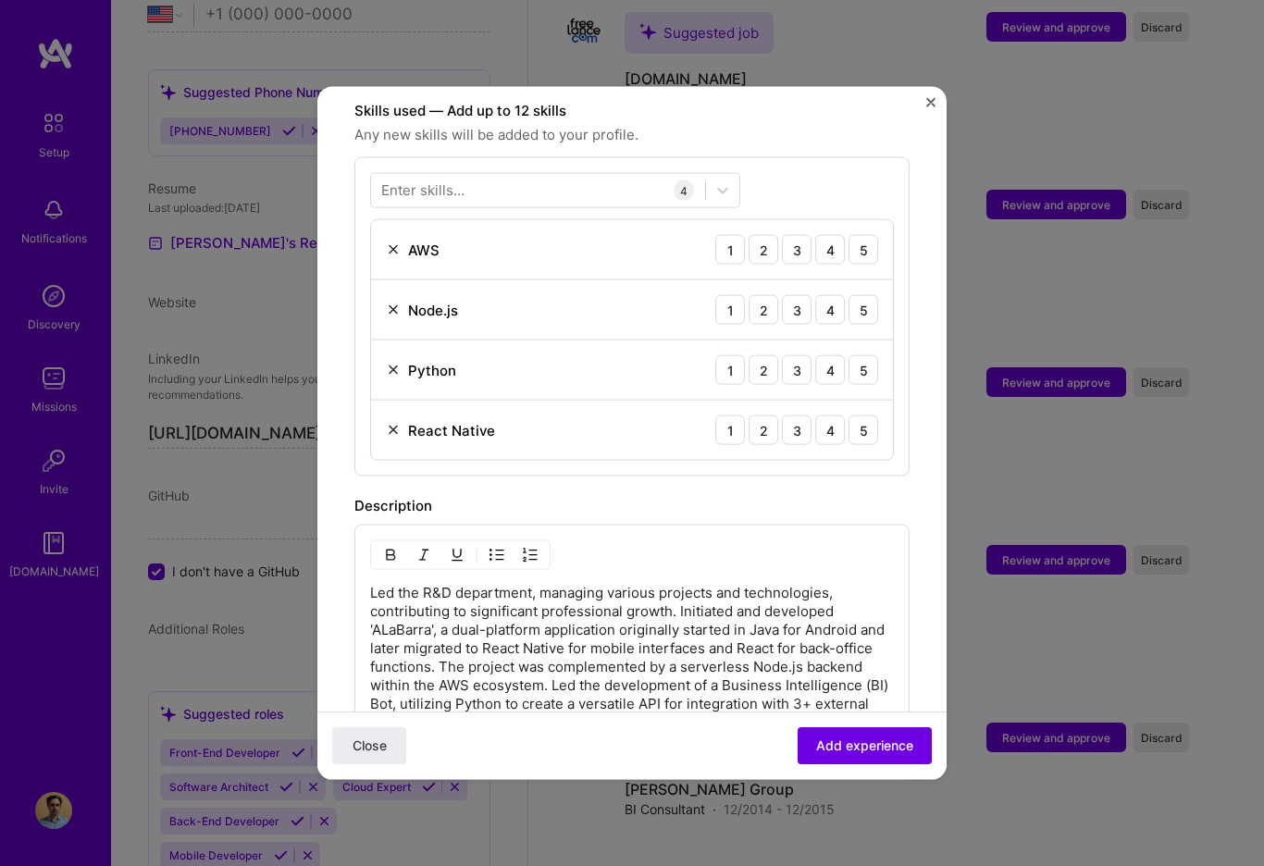
scroll to position [675, 0]
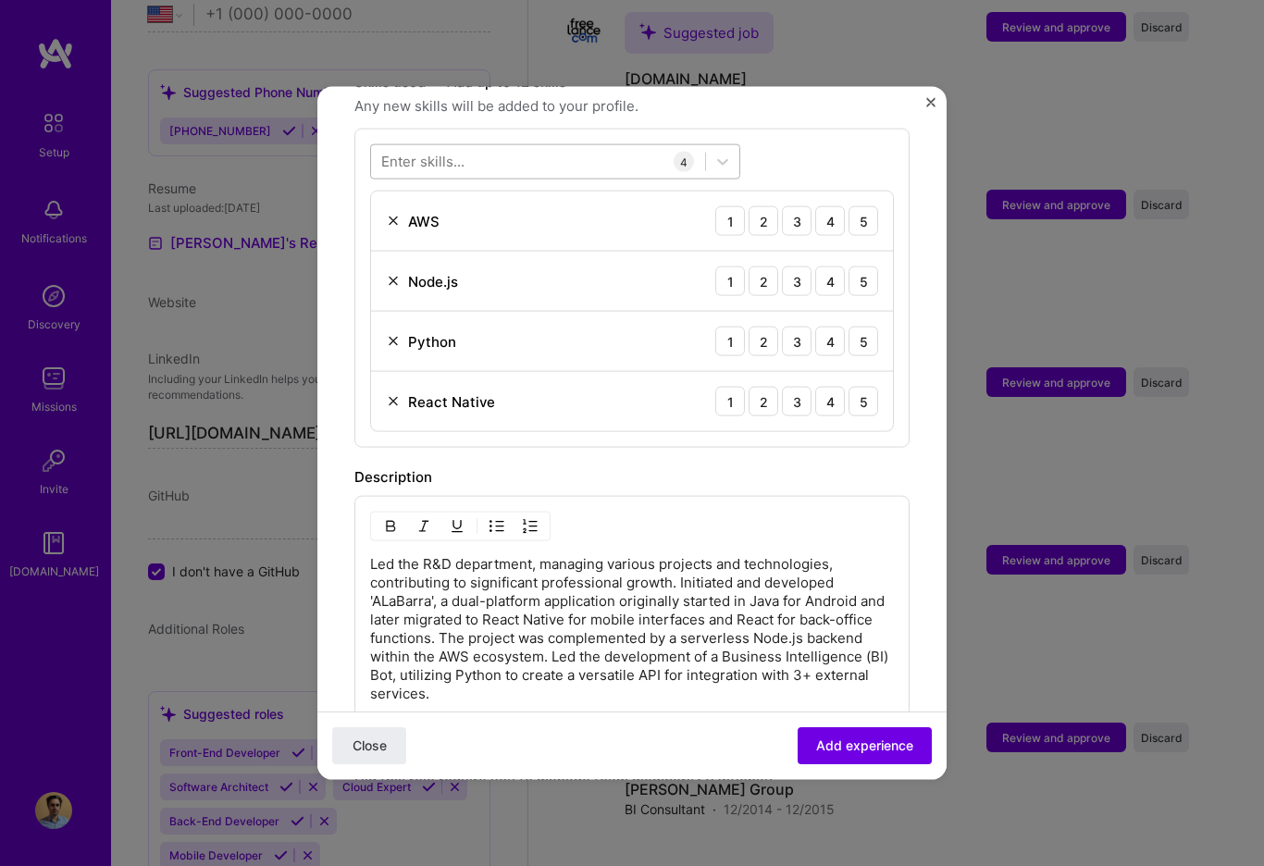
click at [494, 146] on div at bounding box center [538, 161] width 334 height 31
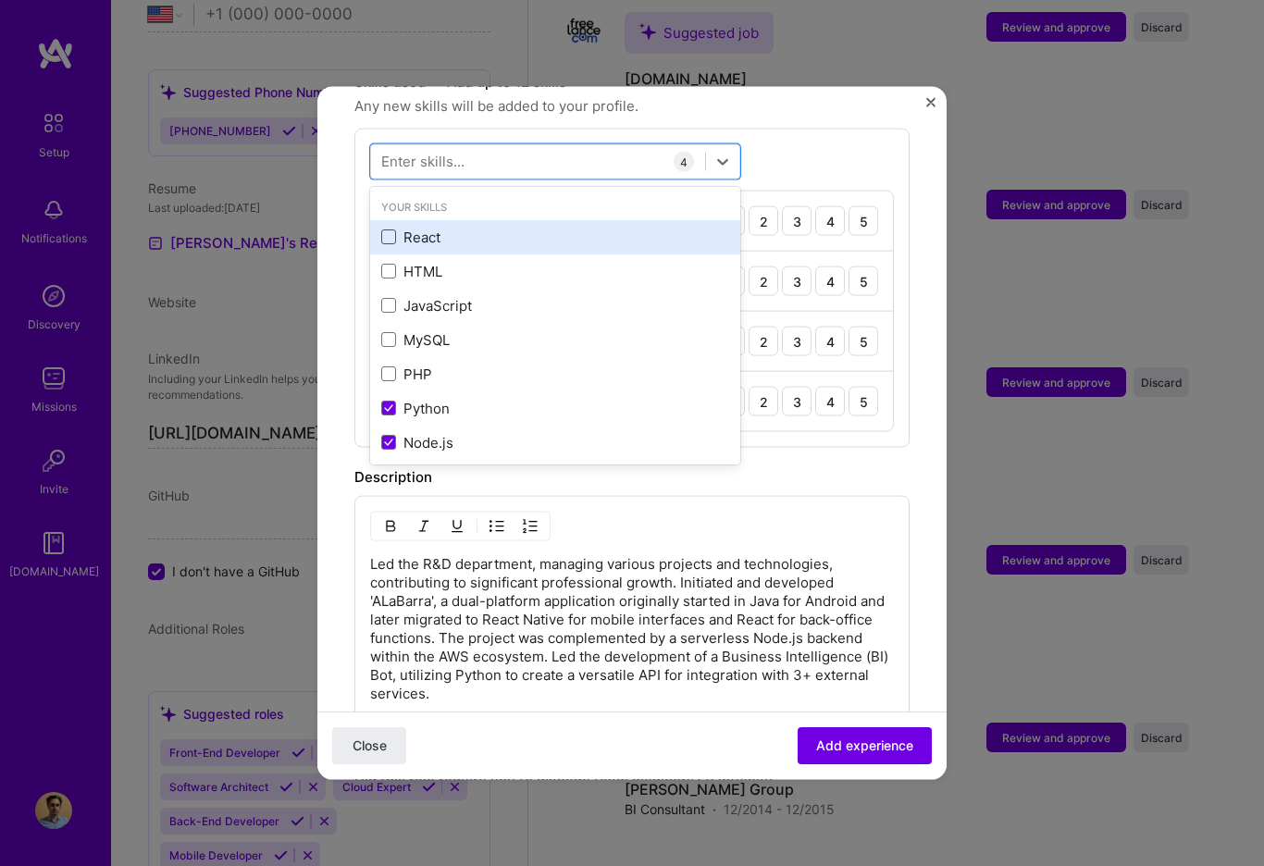
click at [391, 229] on span at bounding box center [388, 236] width 15 height 15
click at [0, 0] on input "checkbox" at bounding box center [0, 0] width 0 height 0
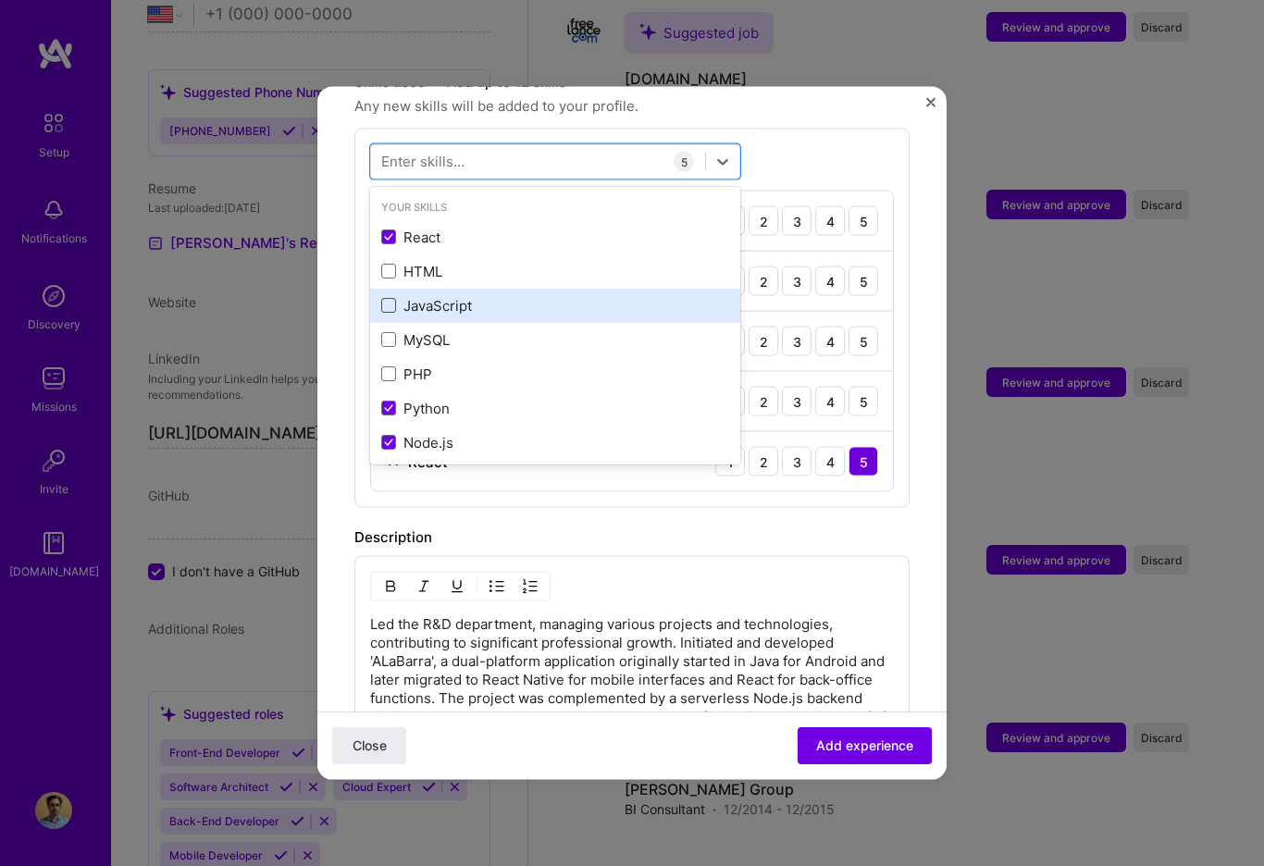
click at [389, 298] on span at bounding box center [388, 305] width 15 height 15
click at [0, 0] on input "checkbox" at bounding box center [0, 0] width 0 height 0
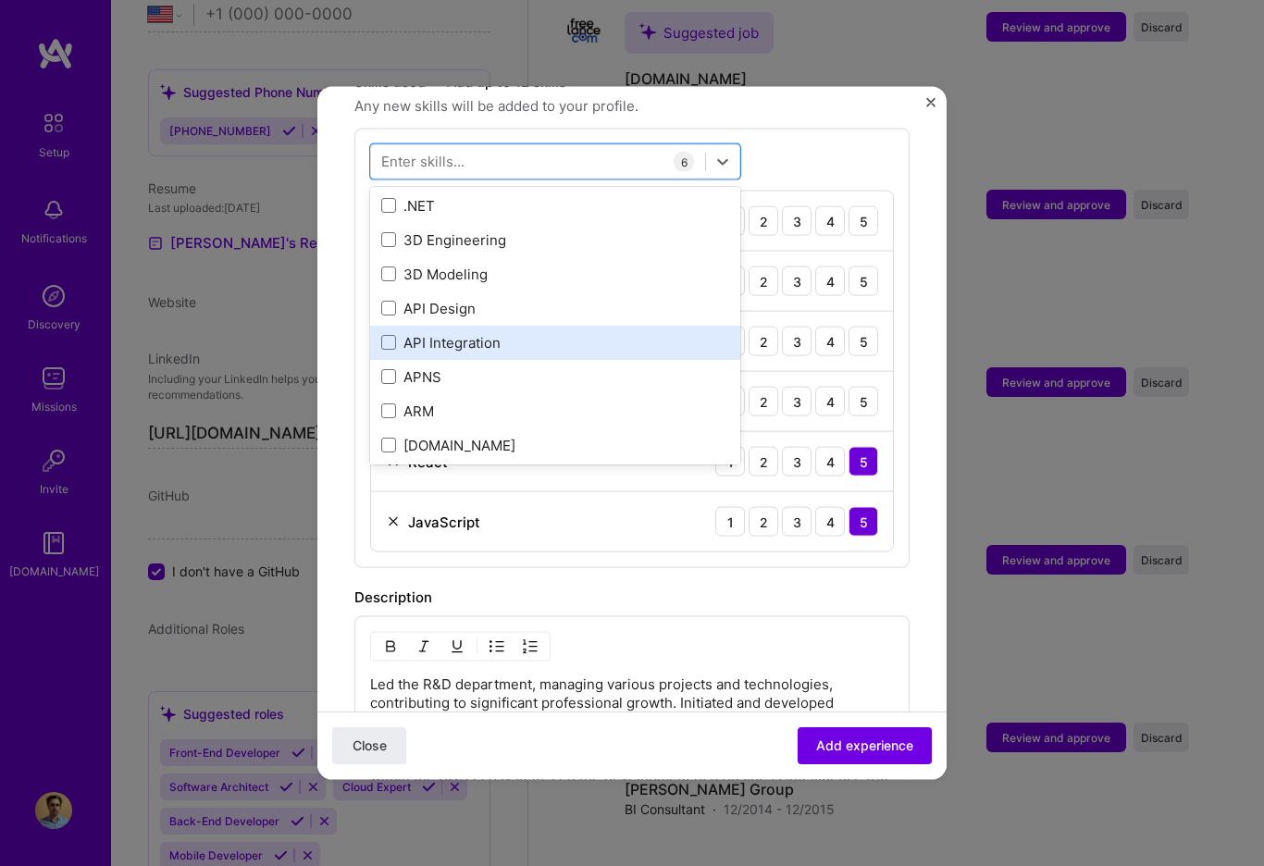
scroll to position [461, 0]
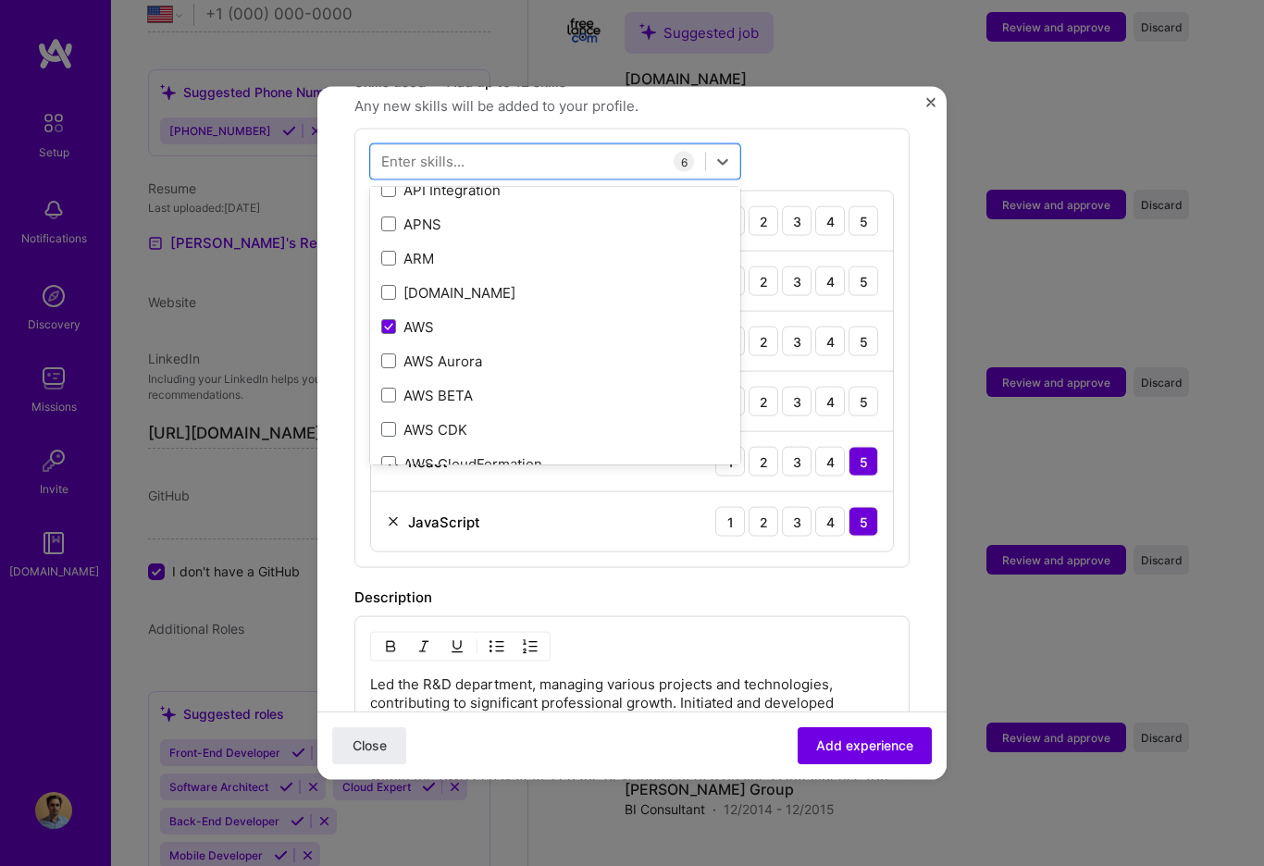
click at [911, 574] on form "Adding suggested job This job is suggested based on your LinkedIn, resume or [D…" at bounding box center [631, 360] width 629 height 1823
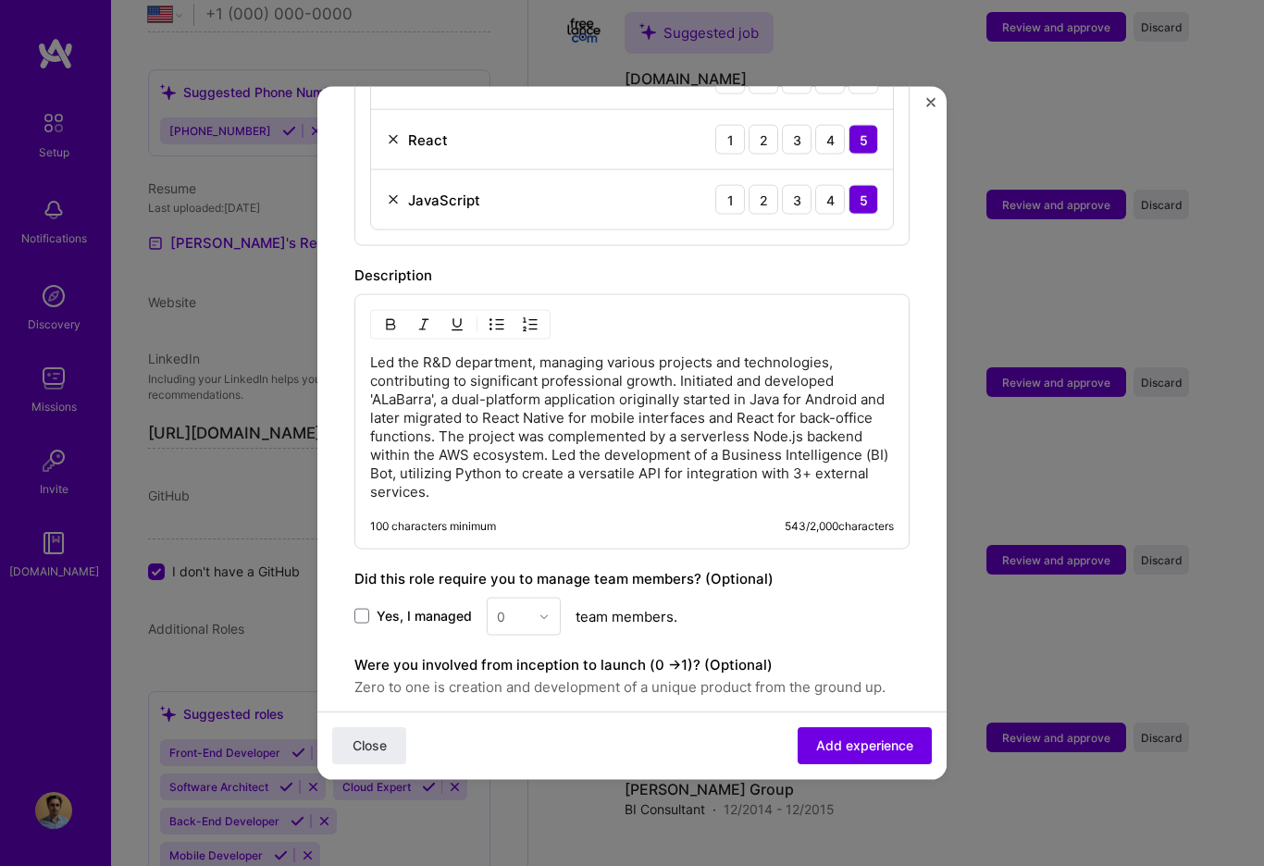
scroll to position [999, 0]
drag, startPoint x: 359, startPoint y: 596, endPoint x: 510, endPoint y: 595, distance: 150.8
click at [359, 607] on span at bounding box center [361, 614] width 15 height 15
click at [0, 0] on input "Yes, I managed" at bounding box center [0, 0] width 0 height 0
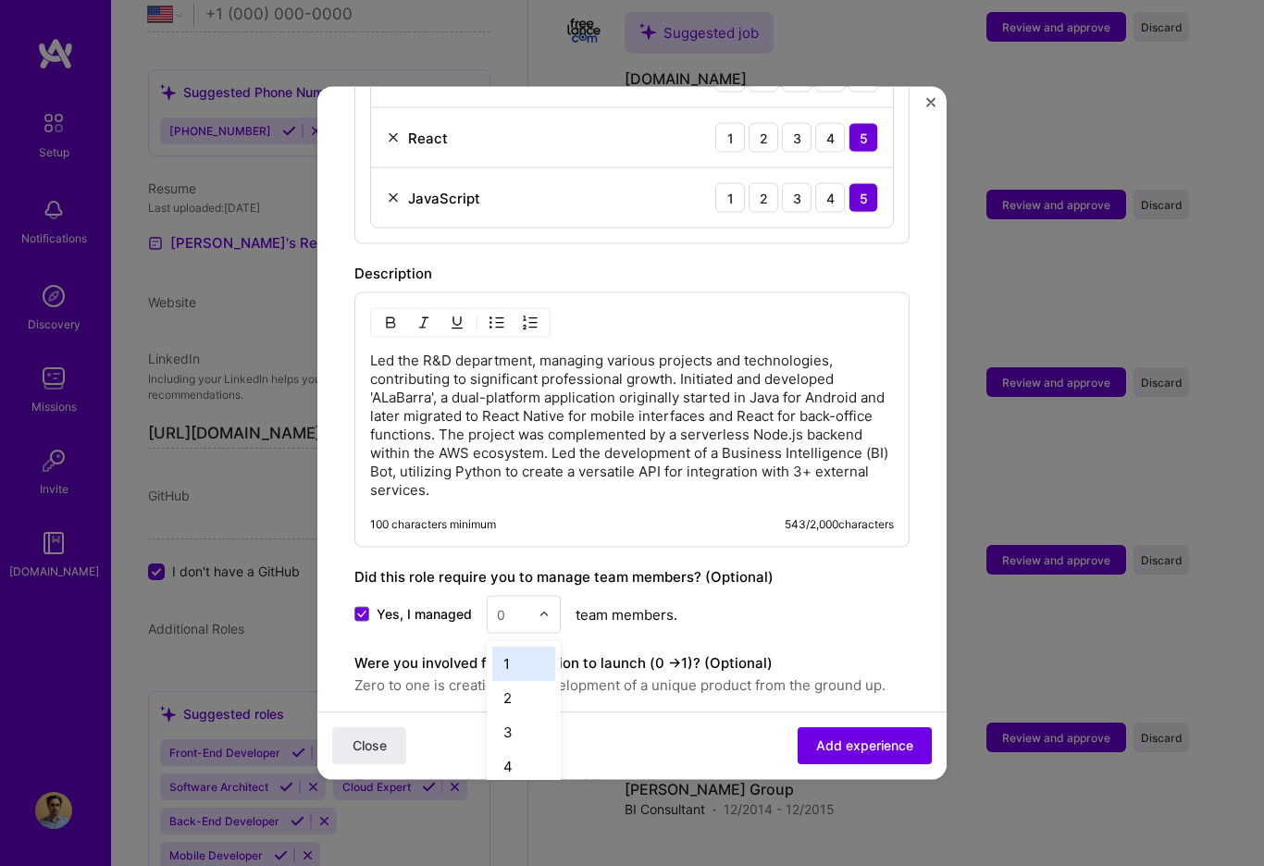
click at [533, 597] on div "0" at bounding box center [512, 615] width 51 height 36
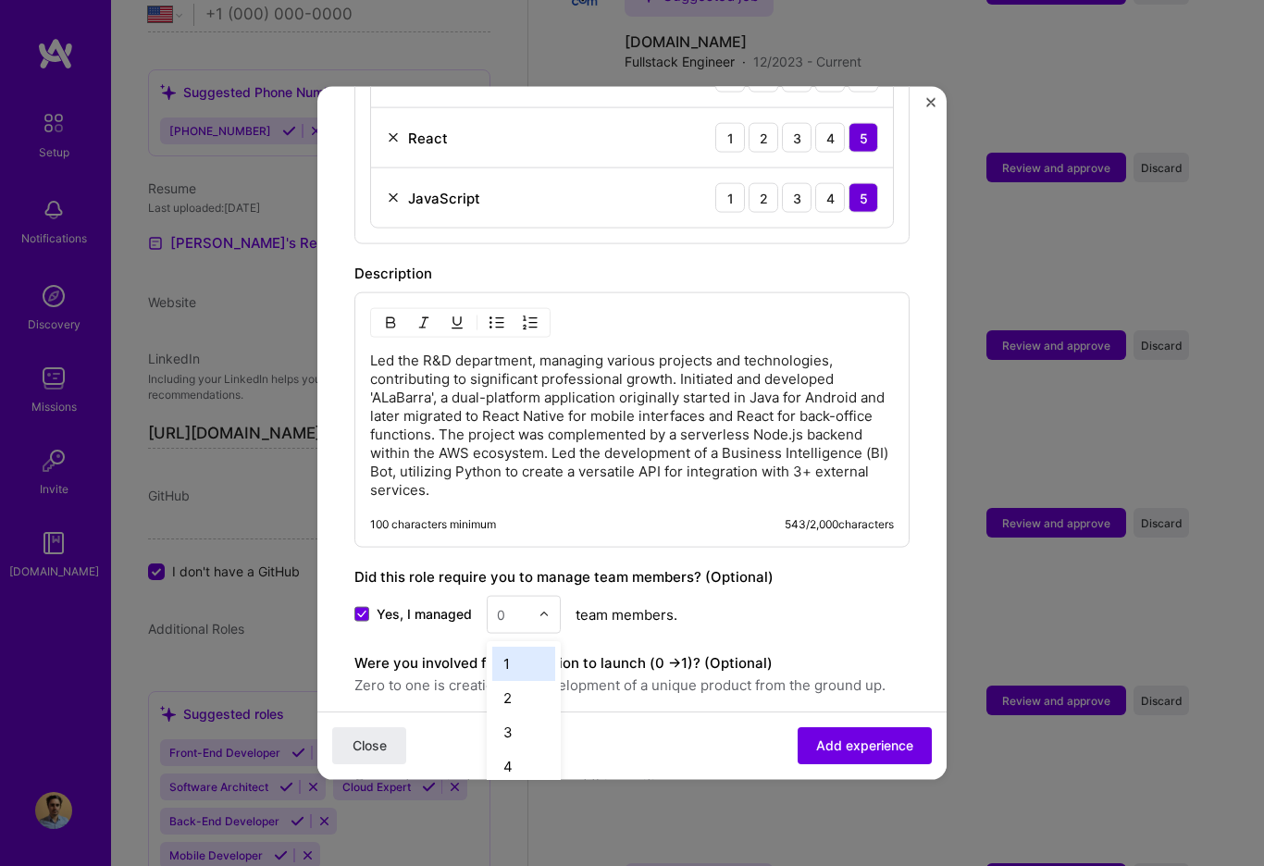
scroll to position [2907, 0]
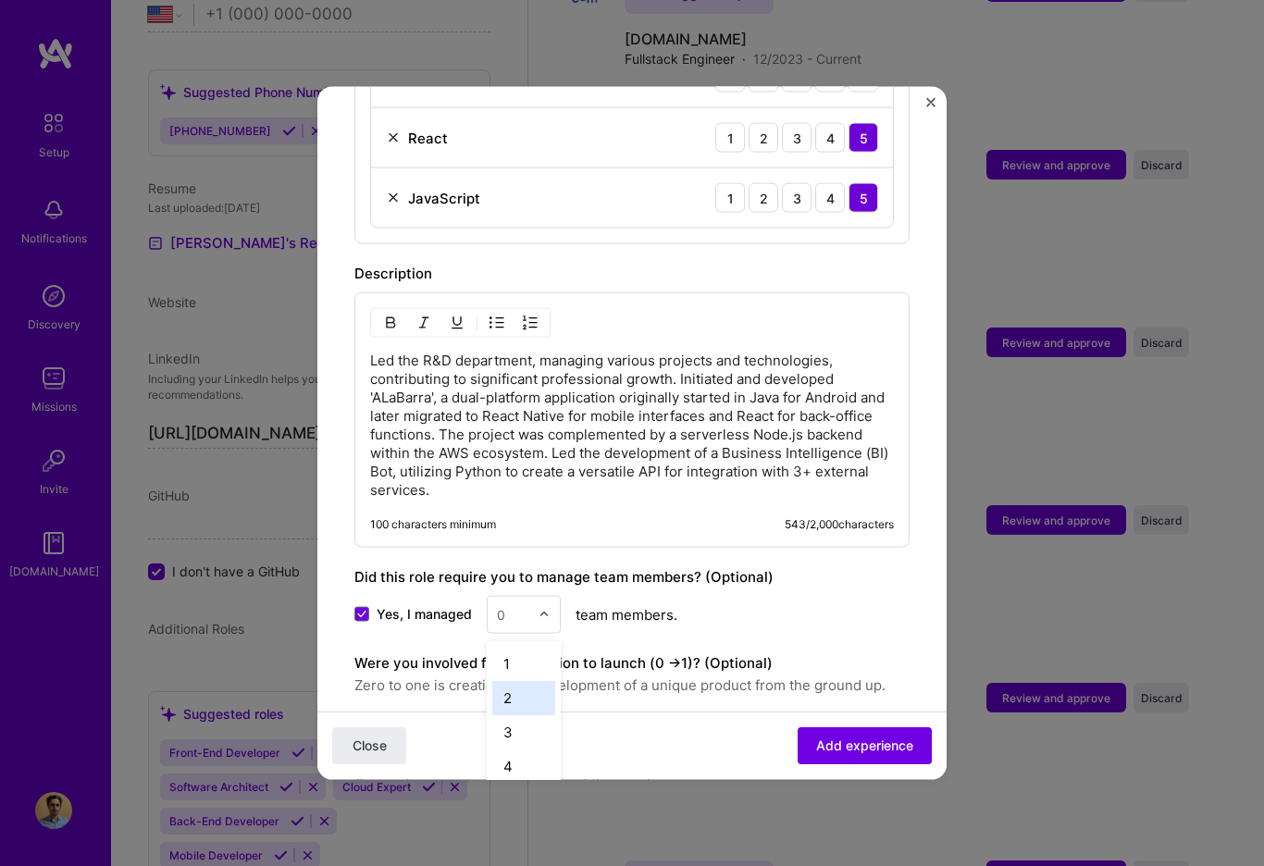
click at [521, 681] on div "2" at bounding box center [523, 698] width 63 height 34
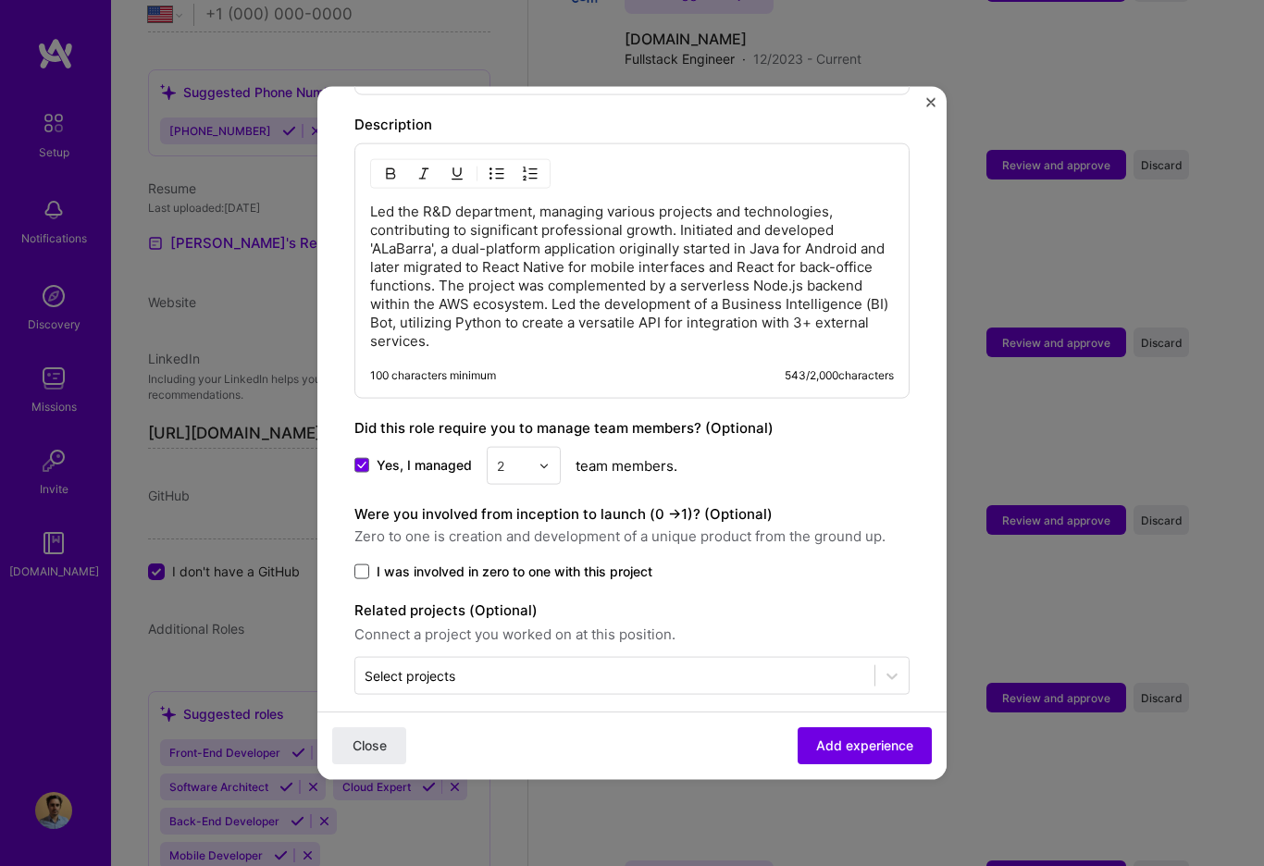
click at [362, 564] on span at bounding box center [361, 571] width 15 height 15
click at [0, 0] on input "I was involved in zero to one with this project" at bounding box center [0, 0] width 0 height 0
click at [884, 748] on span "Add experience" at bounding box center [864, 745] width 97 height 19
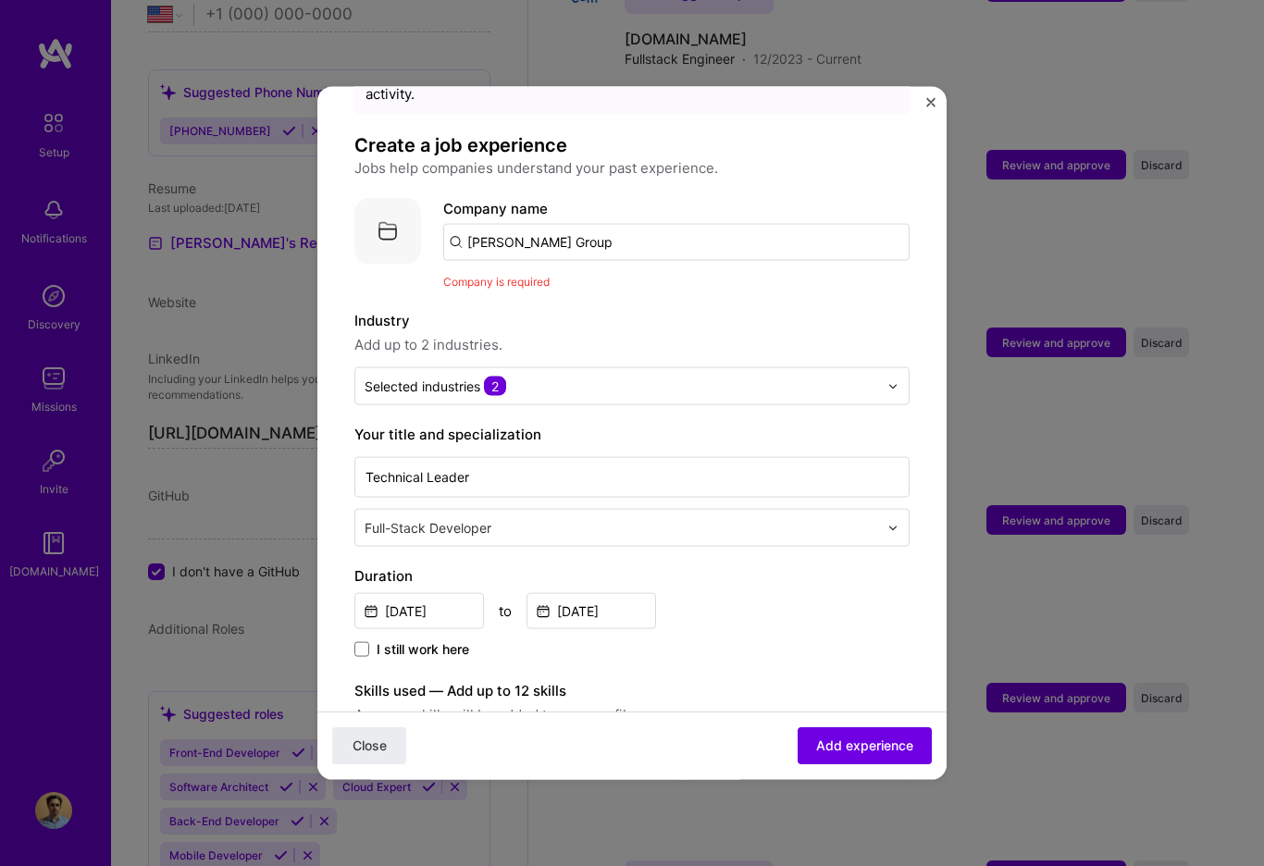
scroll to position [0, 0]
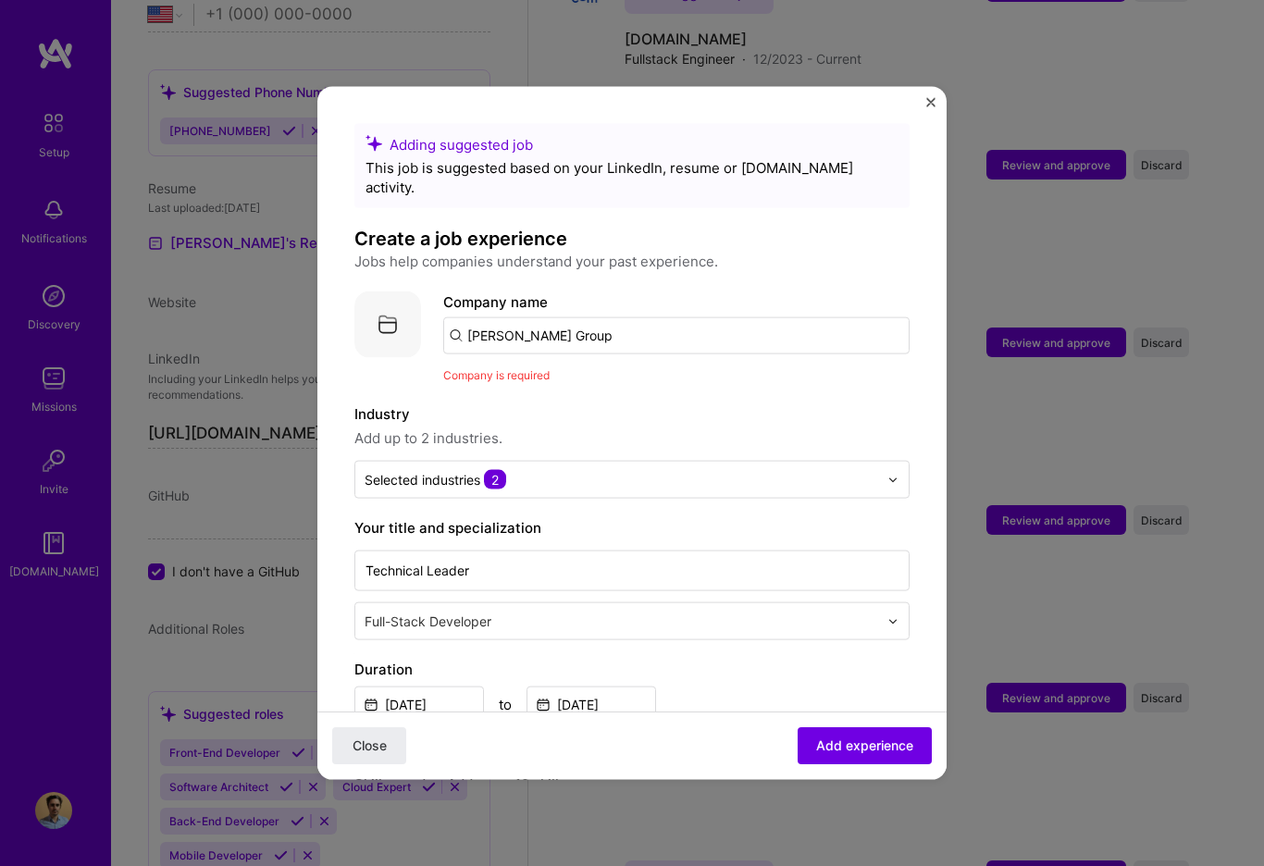
click at [587, 317] on input "[PERSON_NAME] Group" at bounding box center [676, 335] width 466 height 37
click at [586, 317] on input "[PERSON_NAME] Group" at bounding box center [676, 335] width 466 height 37
click at [586, 318] on input "[PERSON_NAME] Group" at bounding box center [676, 335] width 466 height 37
click at [588, 317] on input "text" at bounding box center [676, 335] width 466 height 37
paste input "[PERSON_NAME] Group"
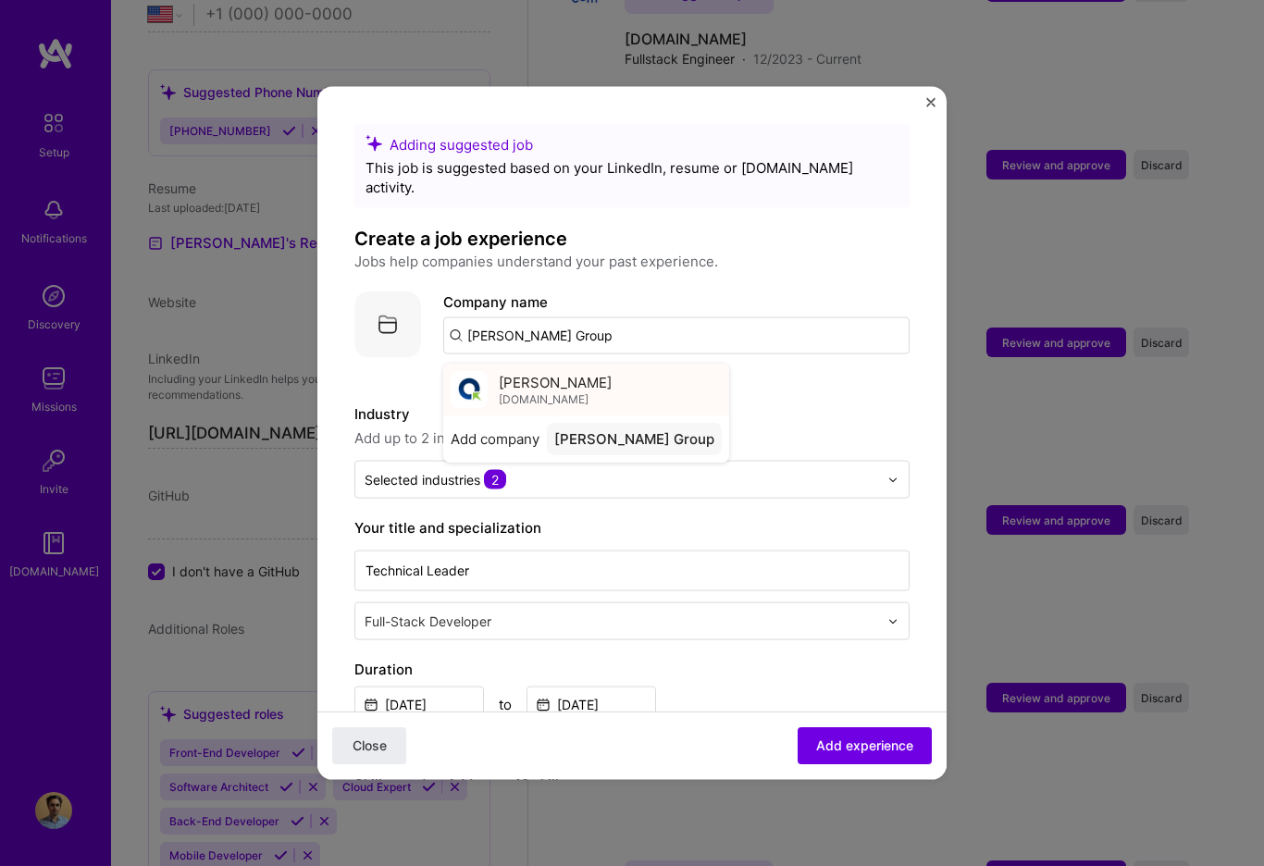
click at [528, 391] on span "[DOMAIN_NAME]" at bounding box center [544, 398] width 90 height 15
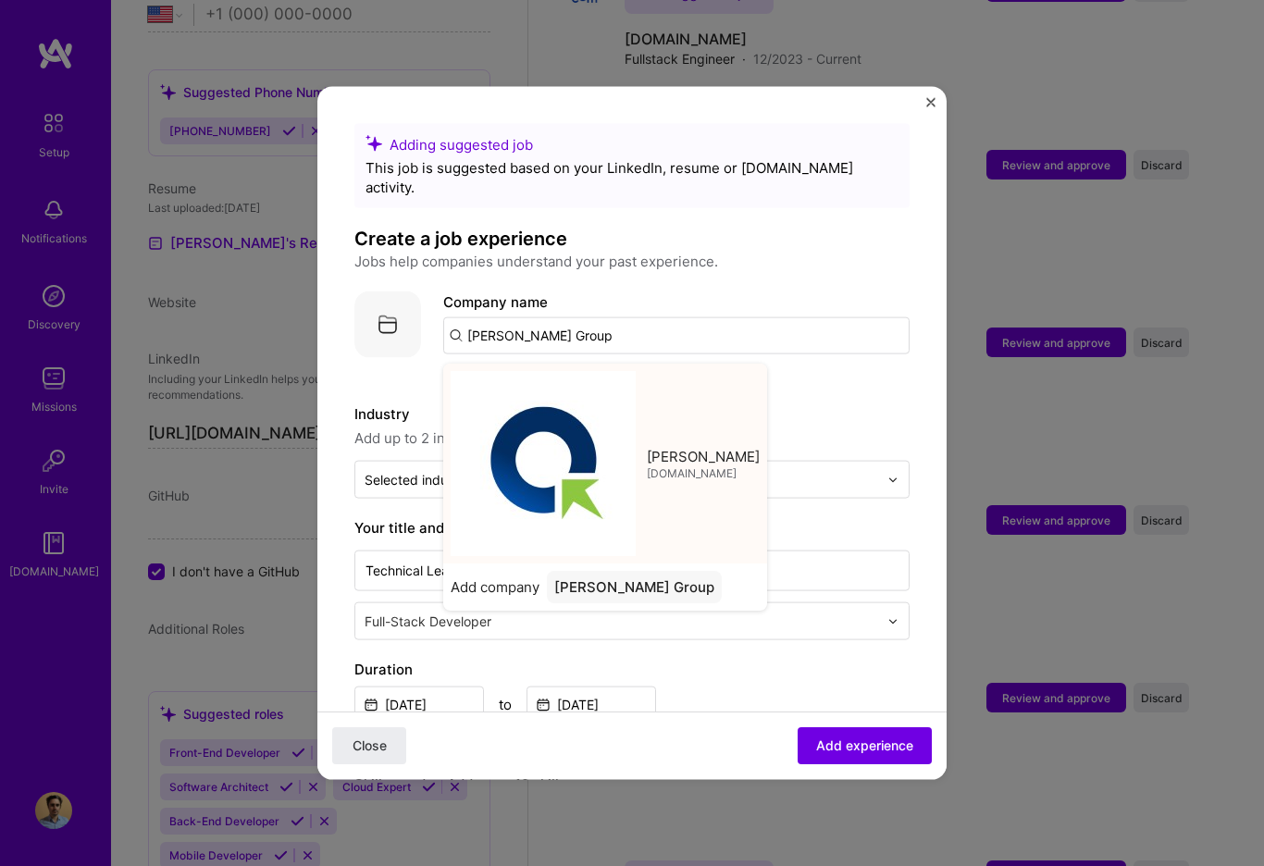
type input "[PERSON_NAME]"
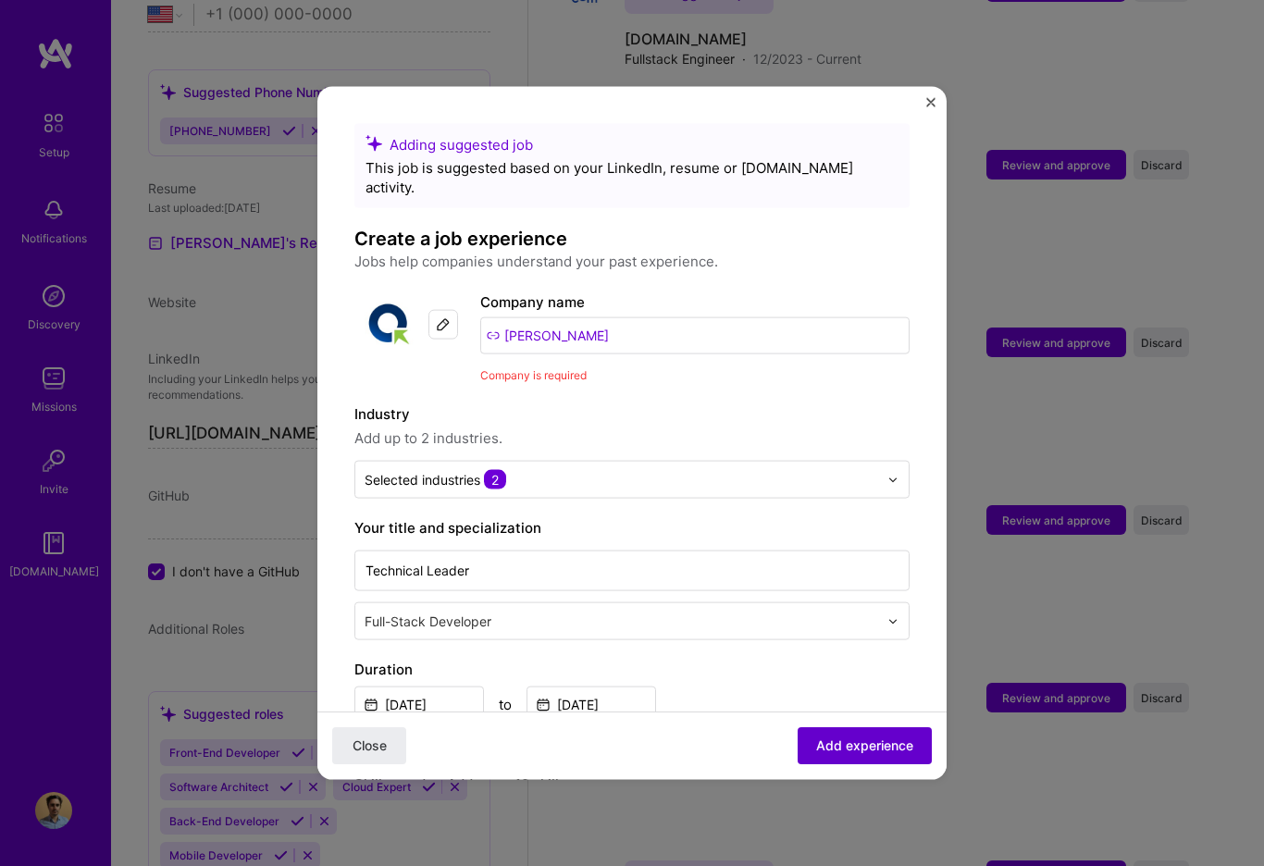
click at [870, 739] on span "Add experience" at bounding box center [864, 745] width 97 height 19
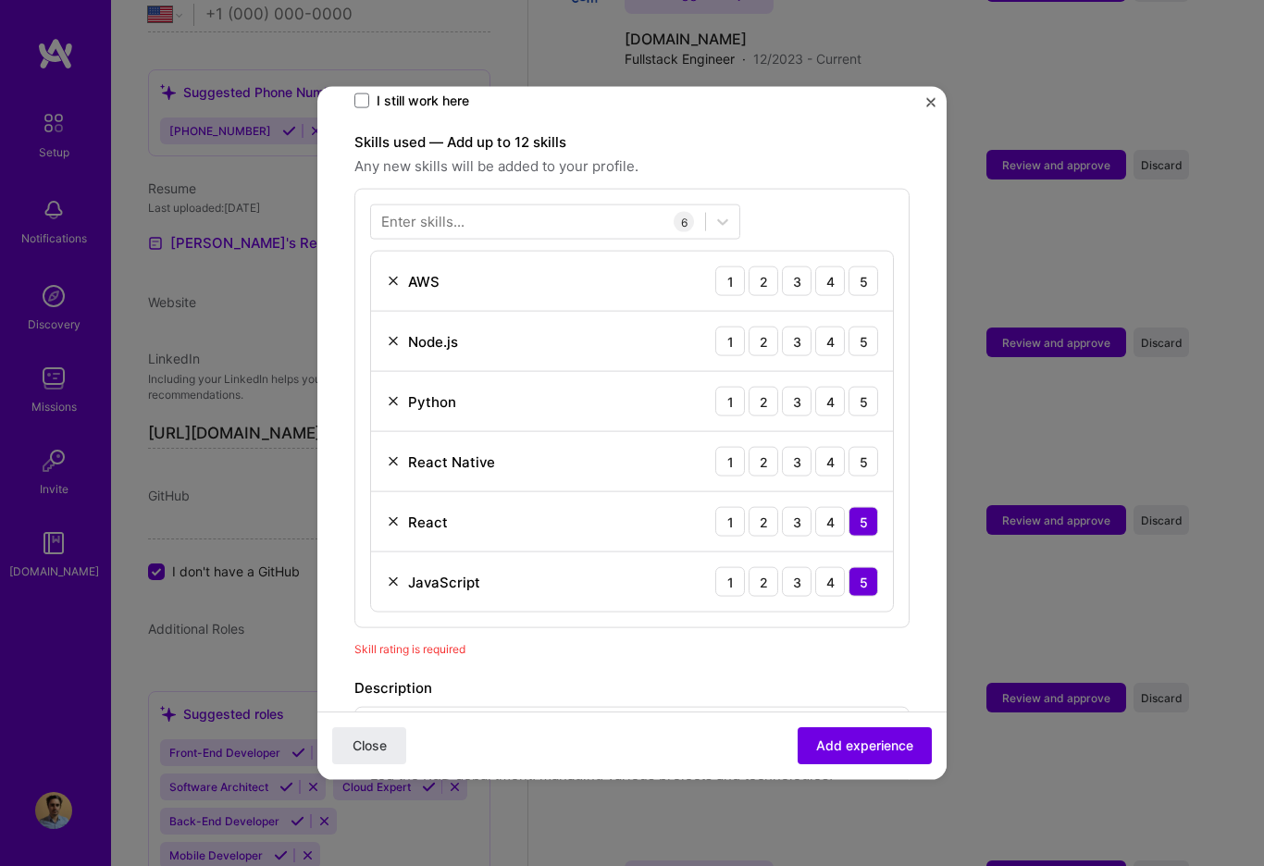
scroll to position [640, 0]
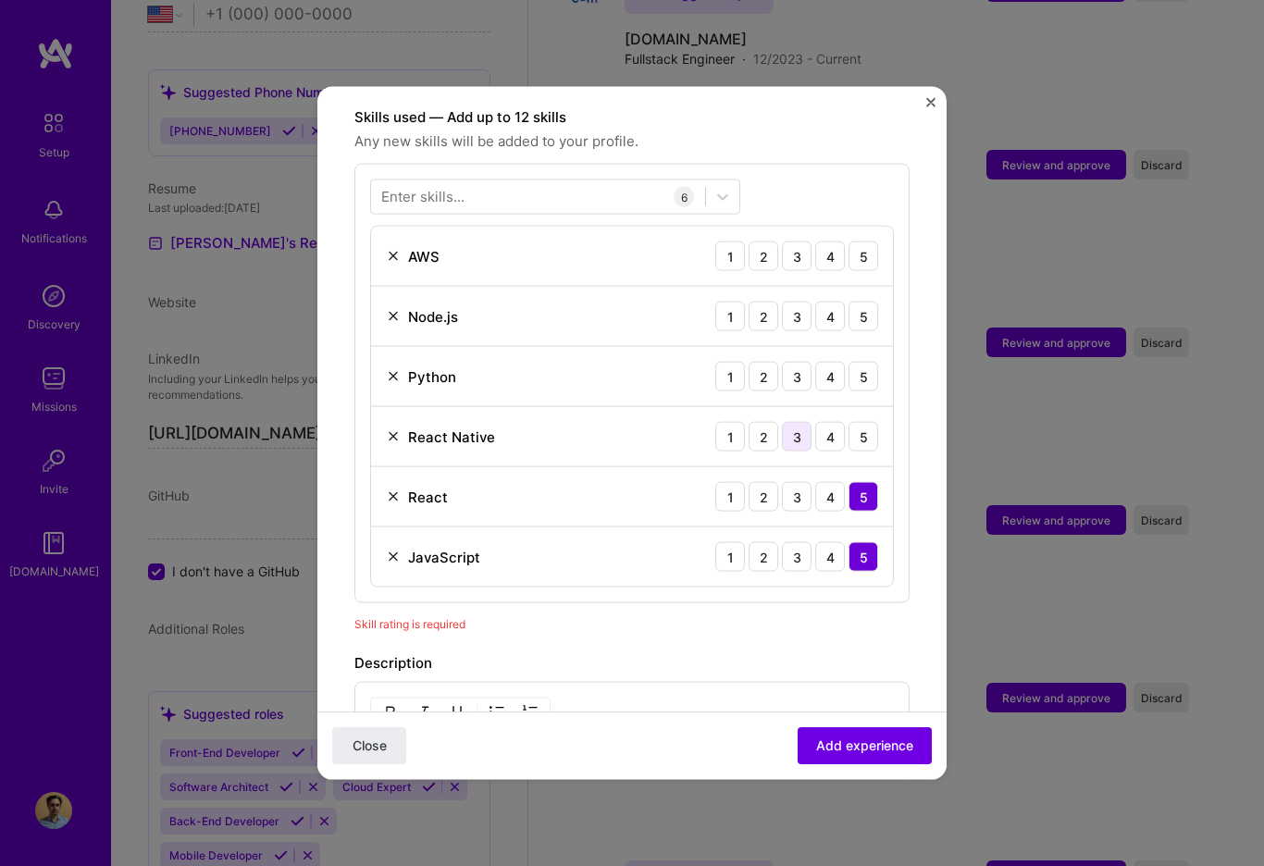
click at [806, 422] on div "3" at bounding box center [797, 437] width 30 height 30
click at [852, 362] on div "5" at bounding box center [863, 377] width 30 height 30
drag, startPoint x: 864, startPoint y: 295, endPoint x: 864, endPoint y: 274, distance: 21.3
click at [864, 302] on div "5" at bounding box center [863, 317] width 30 height 30
click at [823, 241] on div "4" at bounding box center [830, 256] width 30 height 30
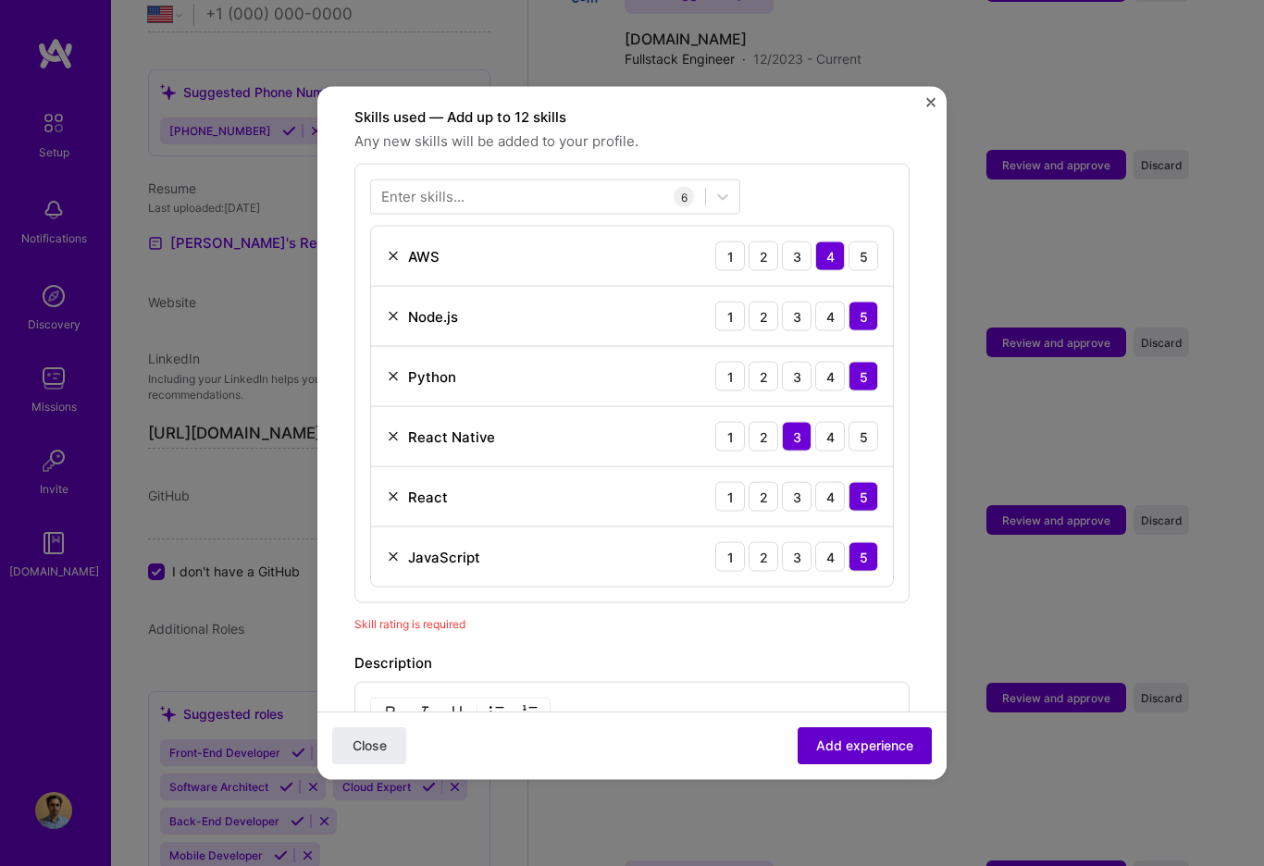
click at [875, 749] on span "Add experience" at bounding box center [864, 745] width 97 height 19
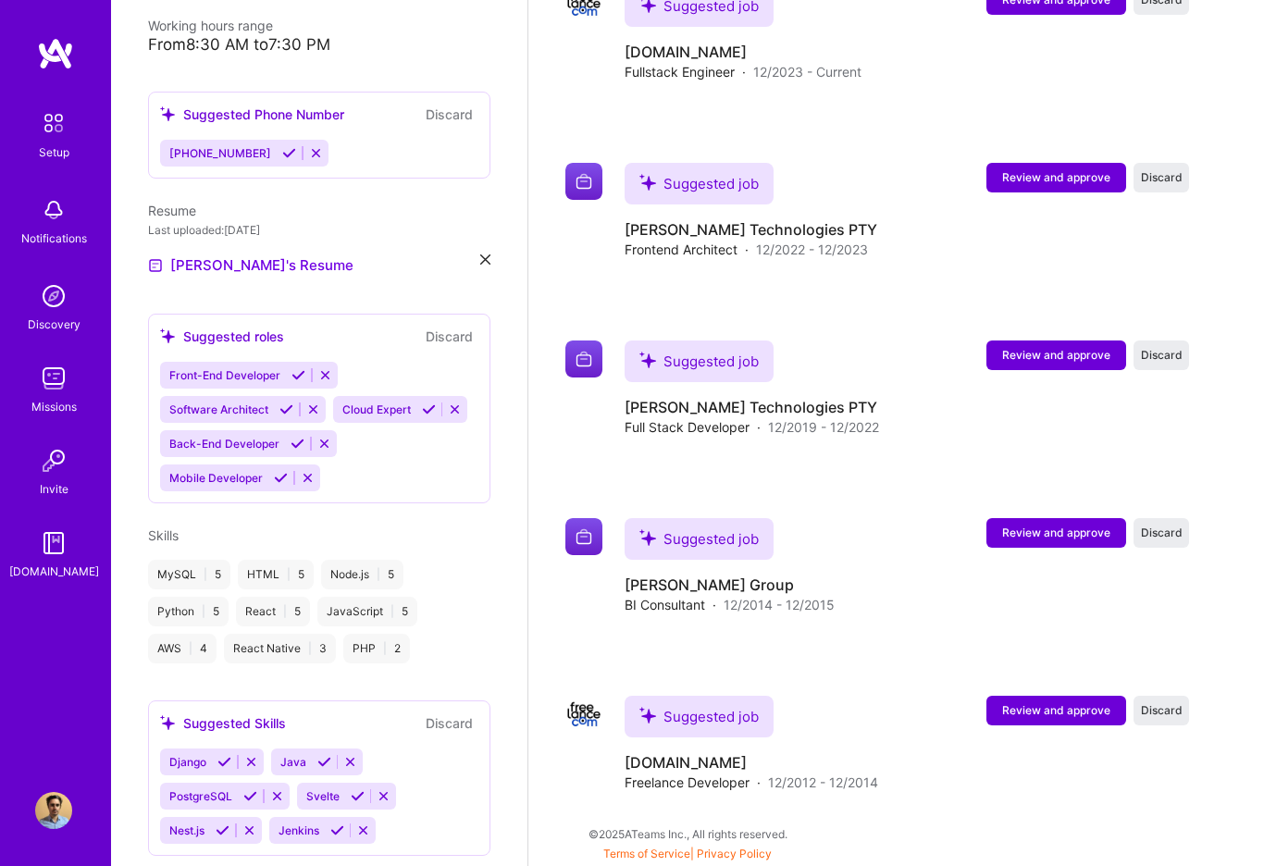
scroll to position [2280, 0]
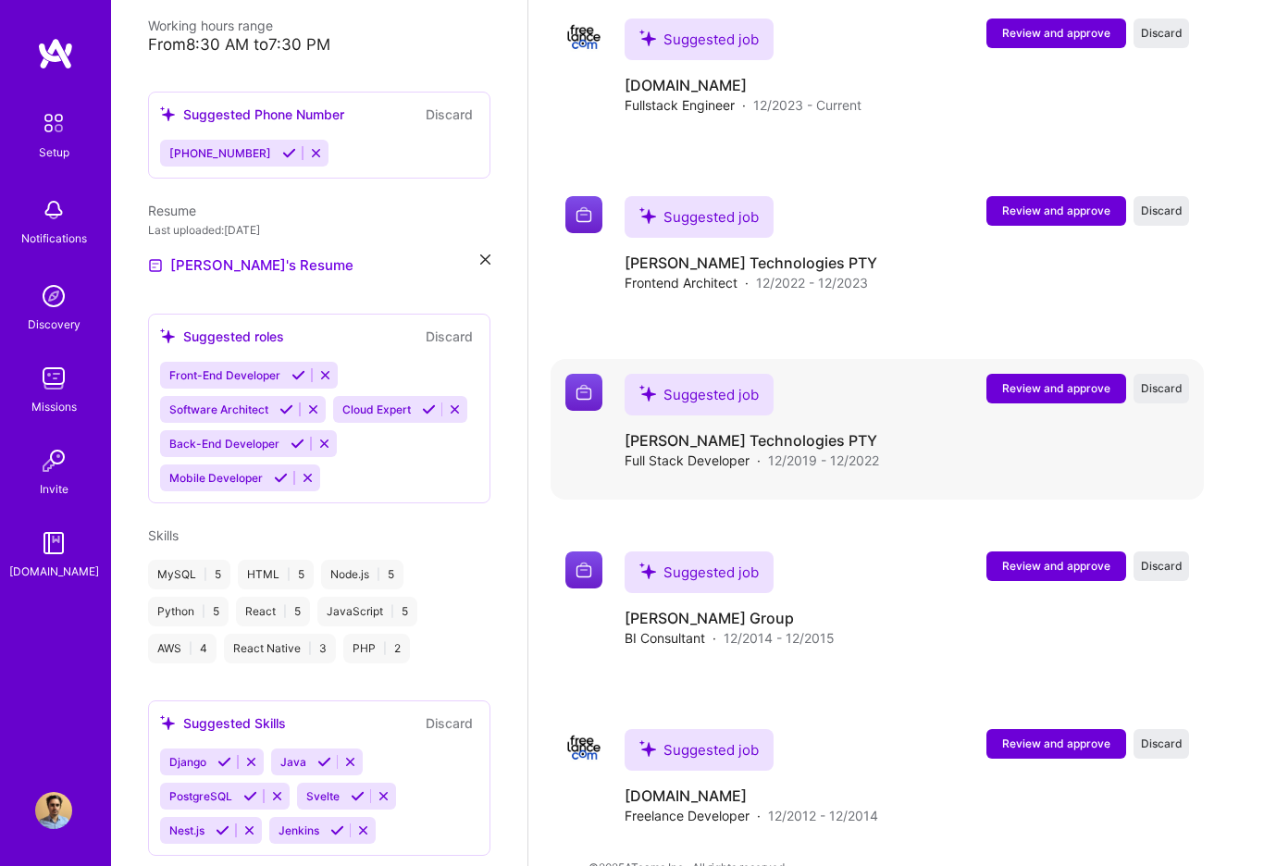
click at [1084, 380] on span "Review and approve" at bounding box center [1056, 388] width 108 height 16
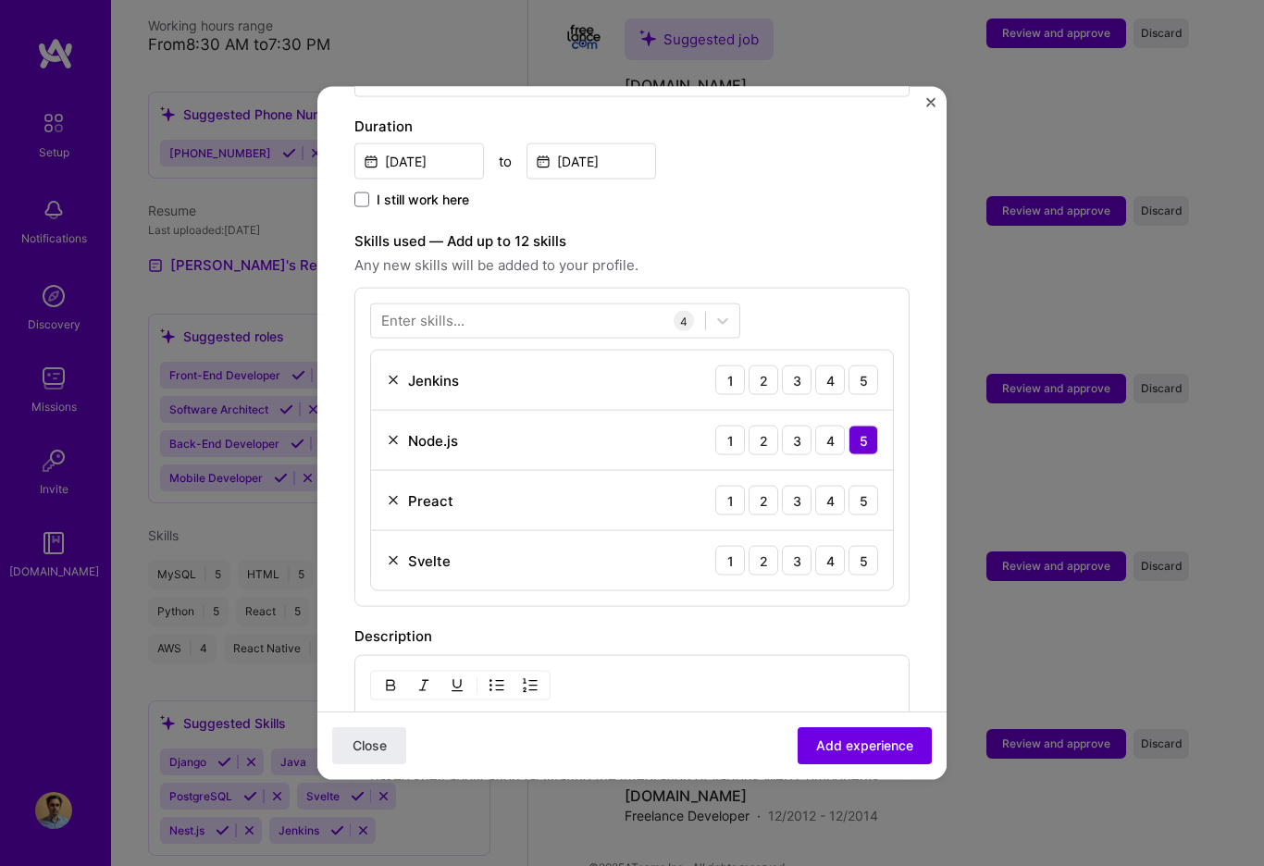
scroll to position [538, 0]
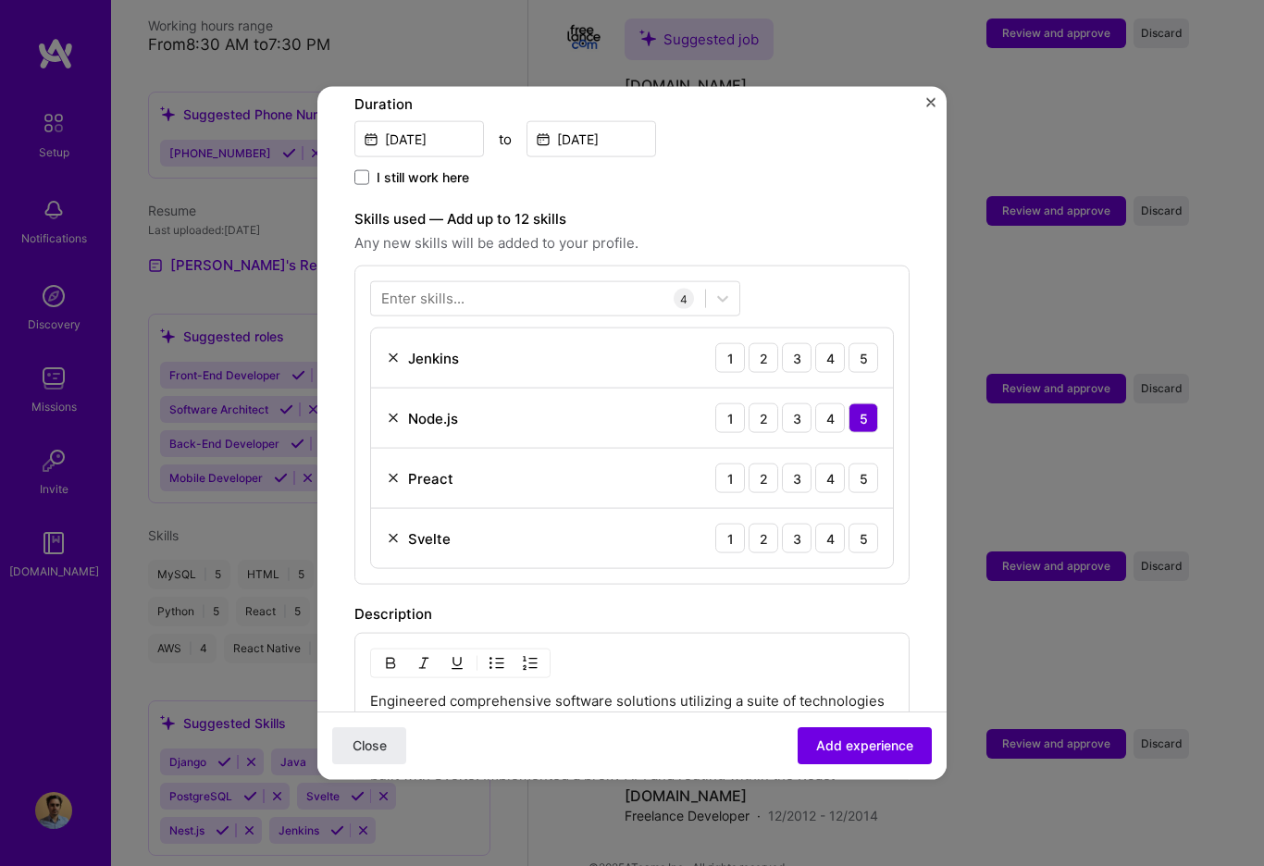
click at [390, 471] on img at bounding box center [393, 478] width 15 height 15
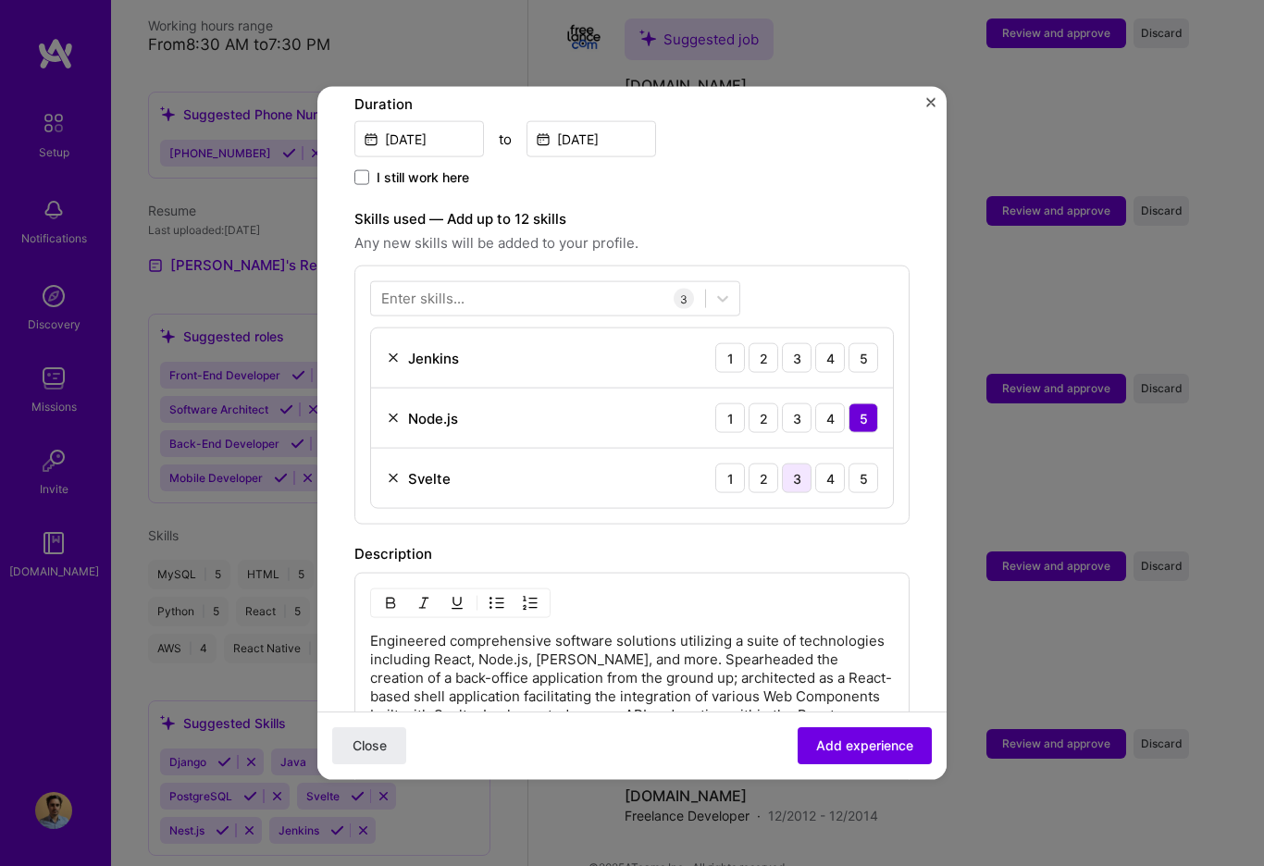
click at [802, 463] on div "3" at bounding box center [797, 478] width 30 height 30
click at [824, 343] on div "4" at bounding box center [830, 358] width 30 height 30
click at [487, 283] on div at bounding box center [538, 298] width 334 height 31
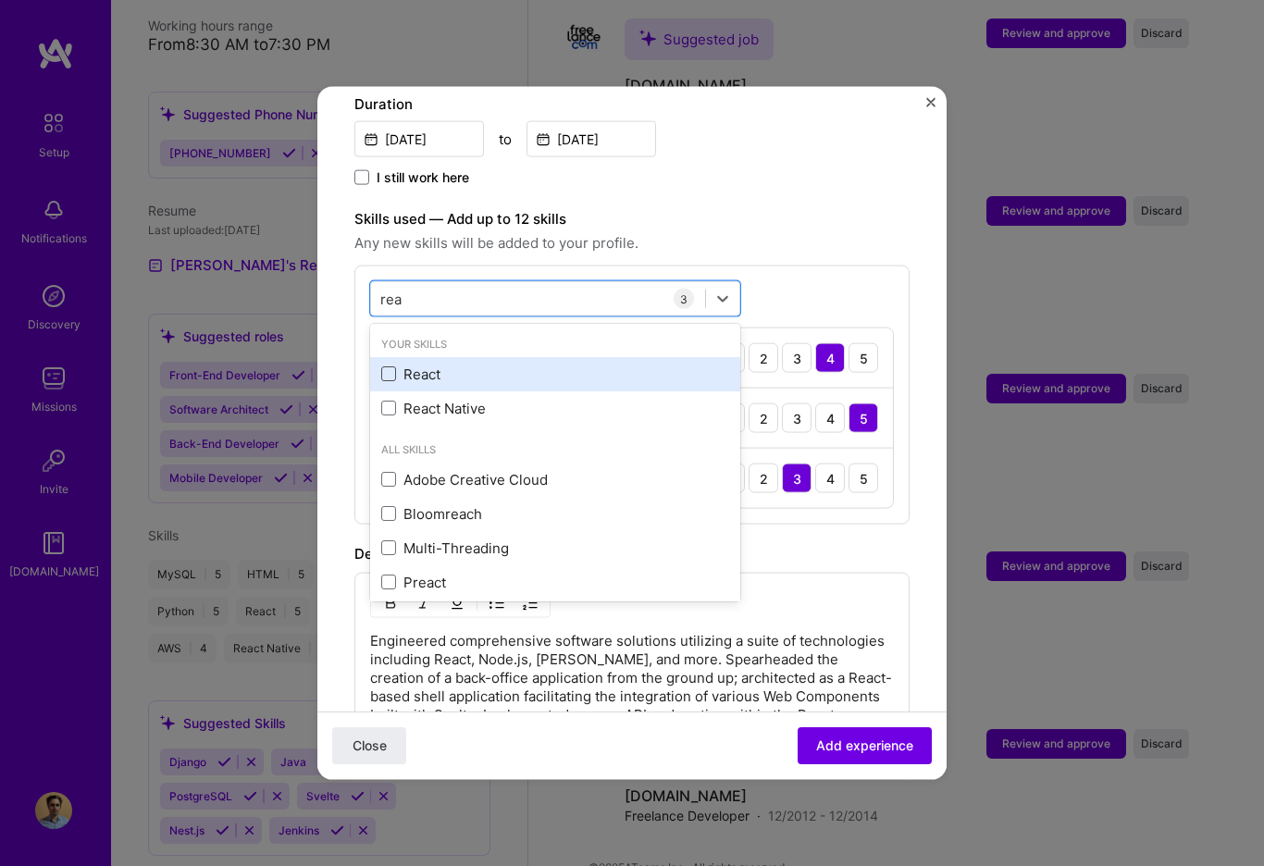
click at [394, 366] on span at bounding box center [388, 373] width 15 height 15
click at [0, 0] on input "checkbox" at bounding box center [0, 0] width 0 height 0
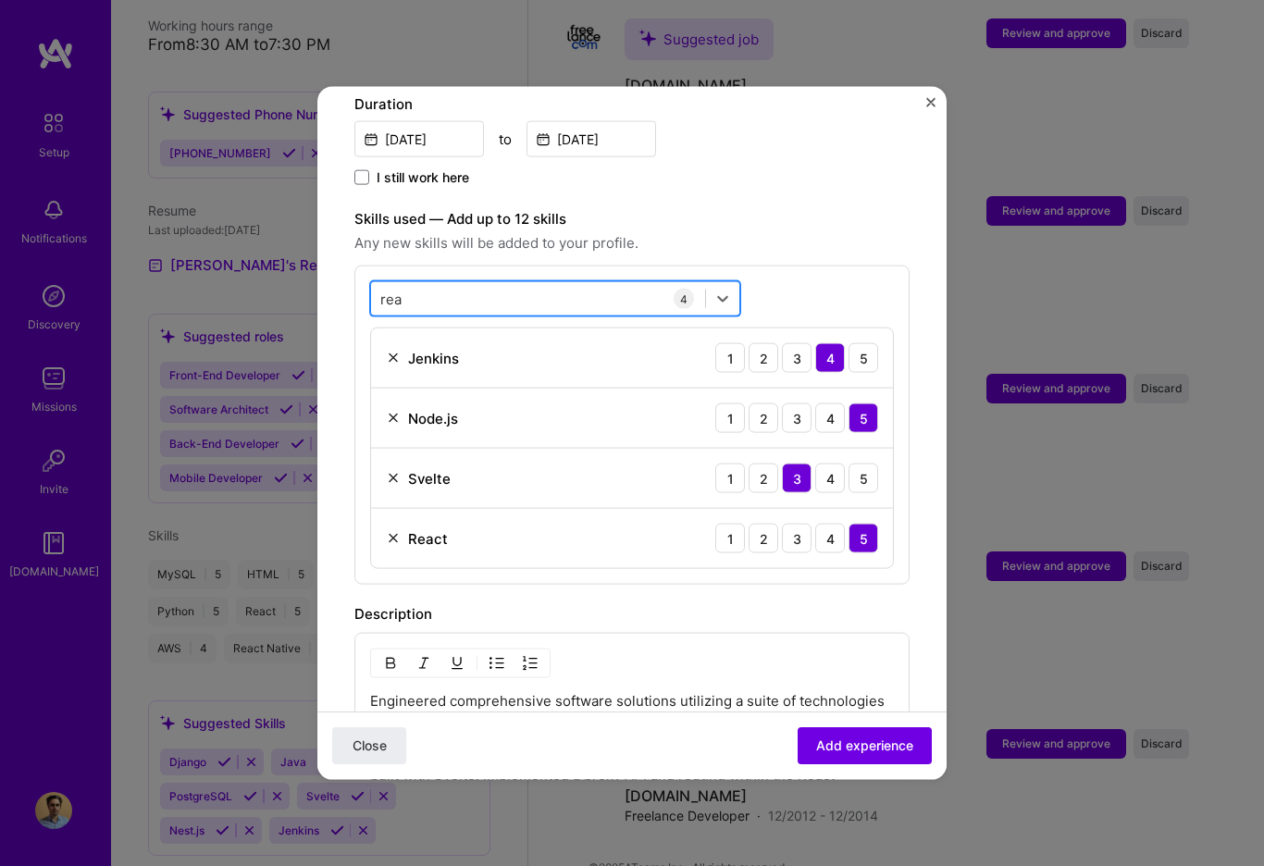
click at [421, 283] on div "[PERSON_NAME]" at bounding box center [538, 298] width 334 height 31
type input "r"
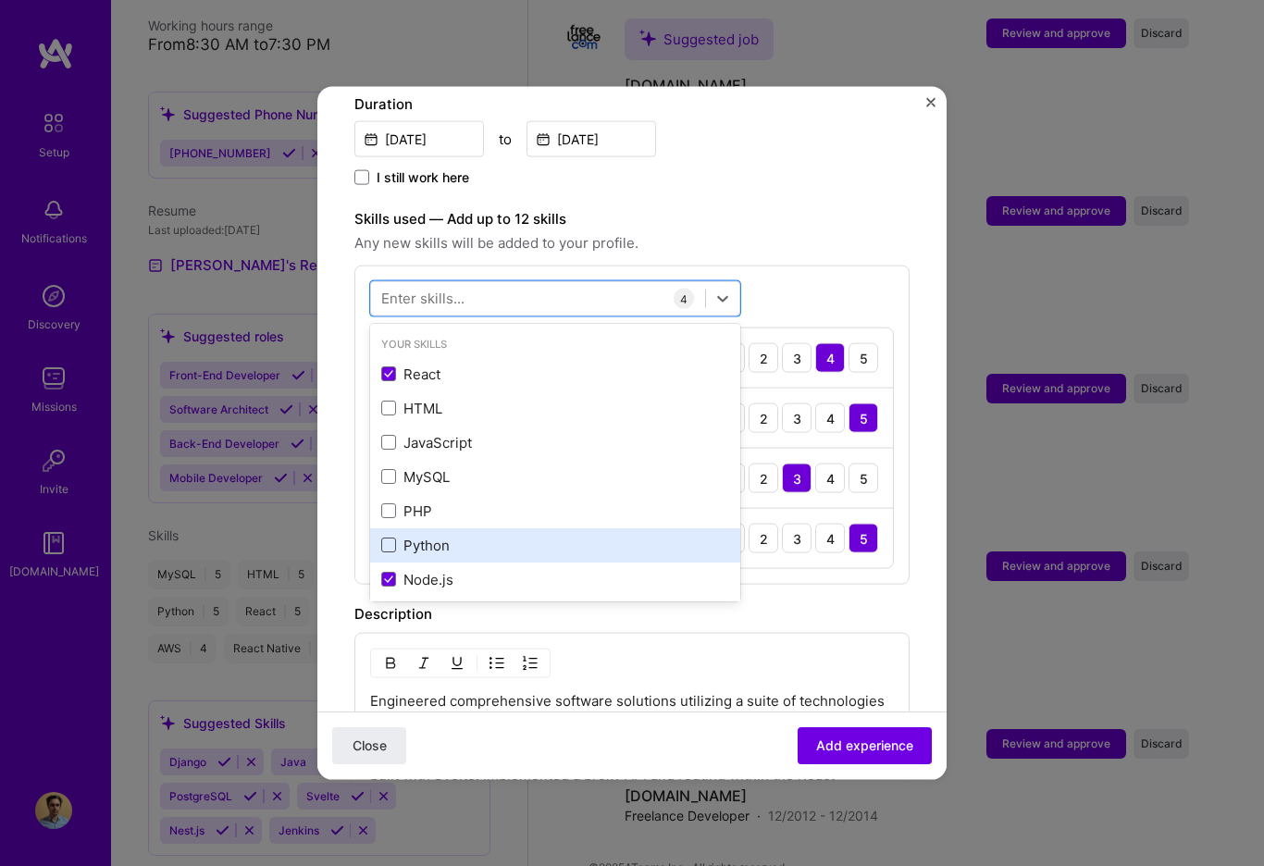
click at [386, 537] on span at bounding box center [388, 544] width 15 height 15
click at [0, 0] on input "checkbox" at bounding box center [0, 0] width 0 height 0
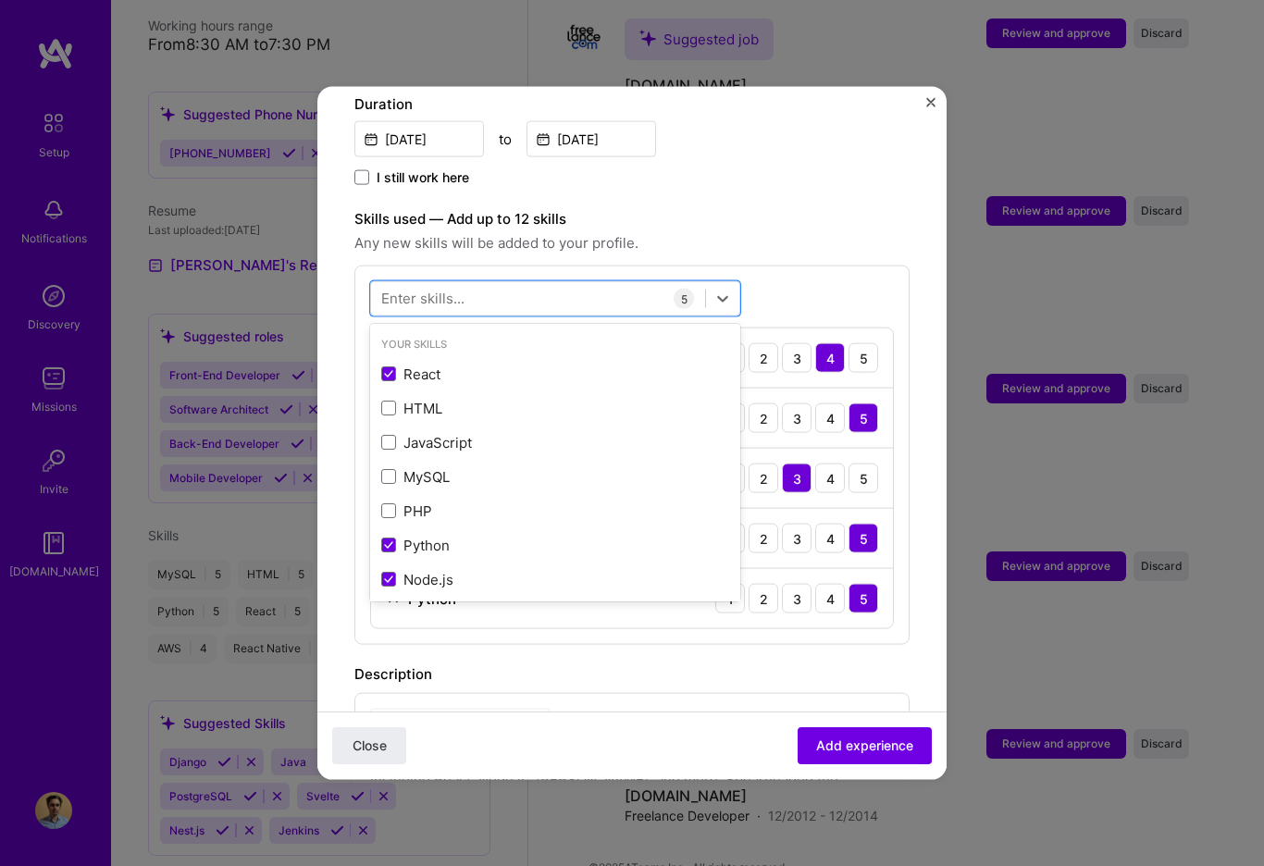
click at [924, 557] on form "Adding suggested job This job is suggested based on your LinkedIn, resume or [D…" at bounding box center [631, 458] width 629 height 1745
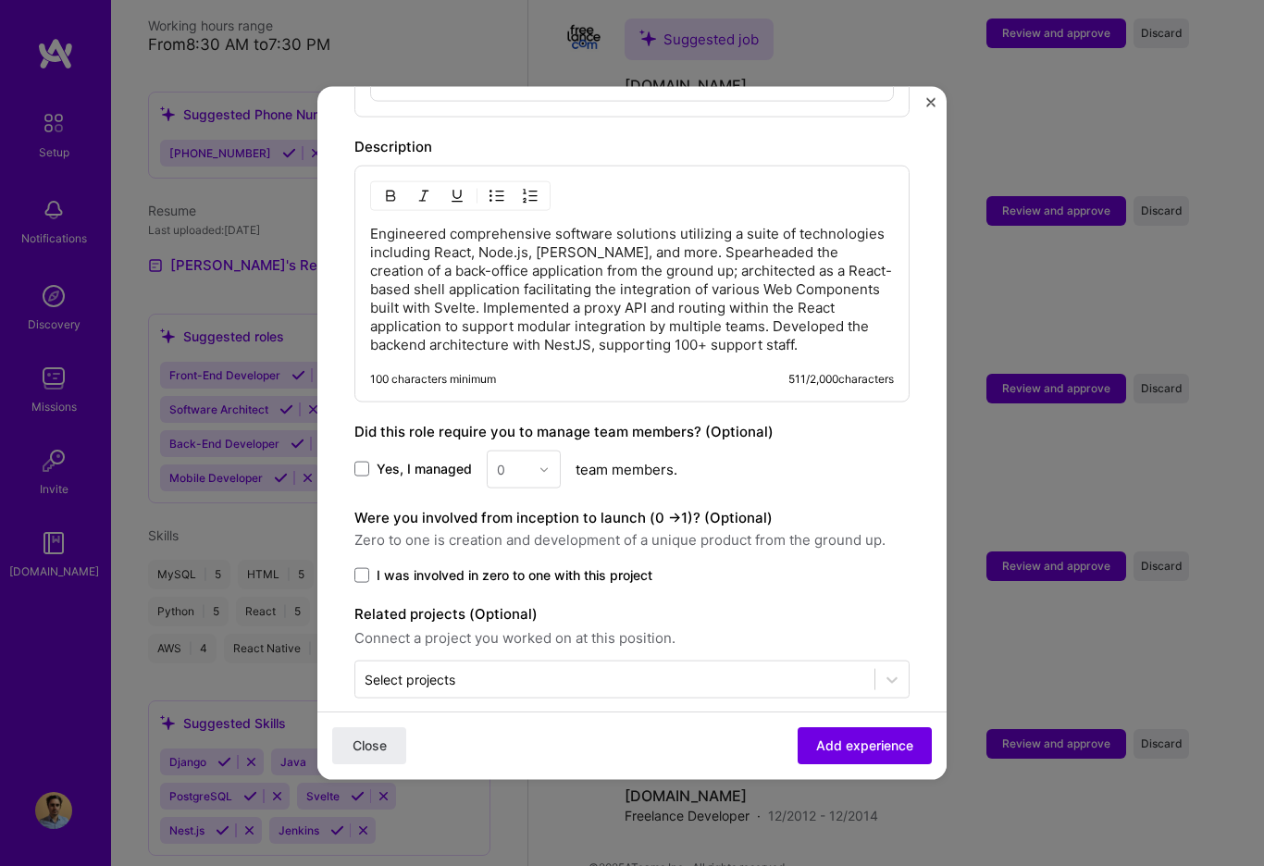
scroll to position [1069, 0]
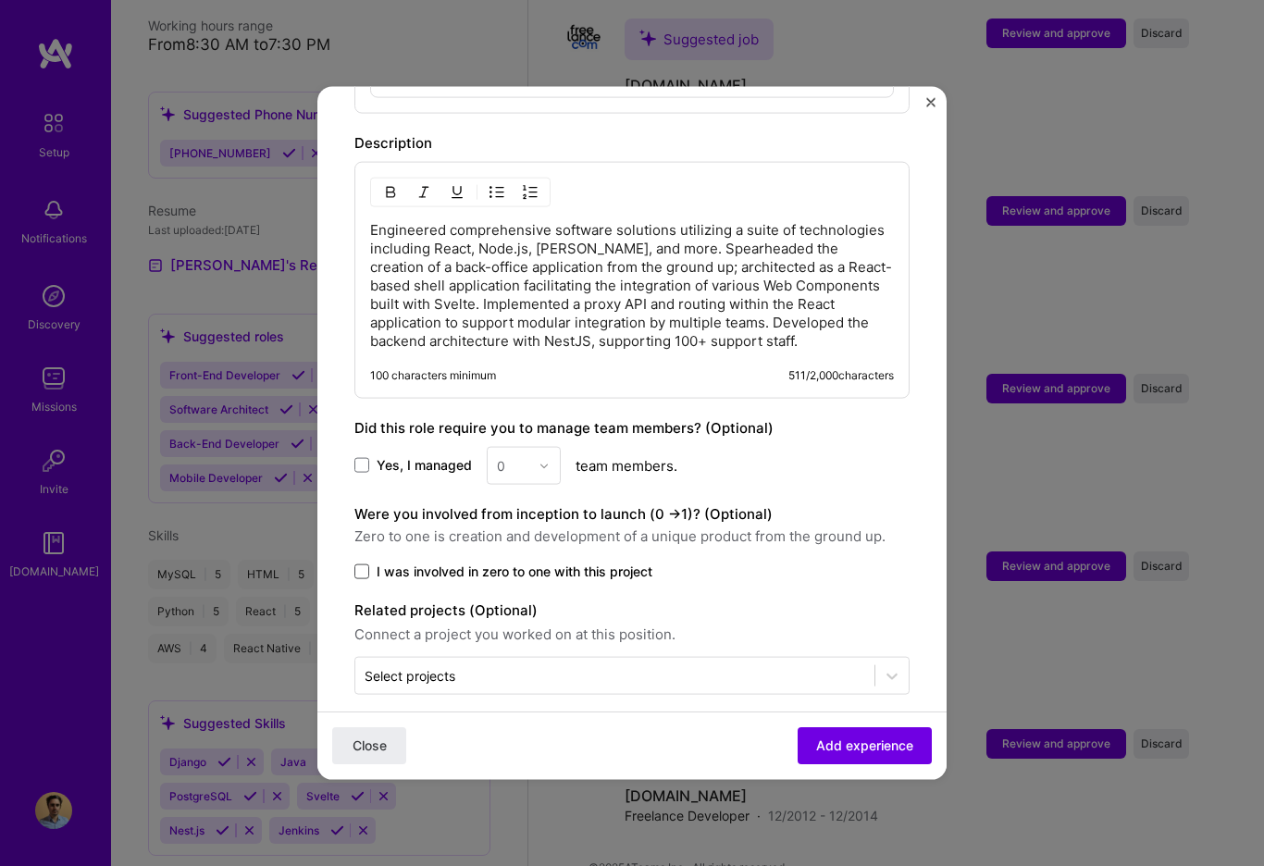
click at [364, 564] on span at bounding box center [361, 571] width 15 height 15
click at [0, 0] on input "I was involved in zero to one with this project" at bounding box center [0, 0] width 0 height 0
click at [872, 745] on span "Add experience" at bounding box center [864, 745] width 97 height 19
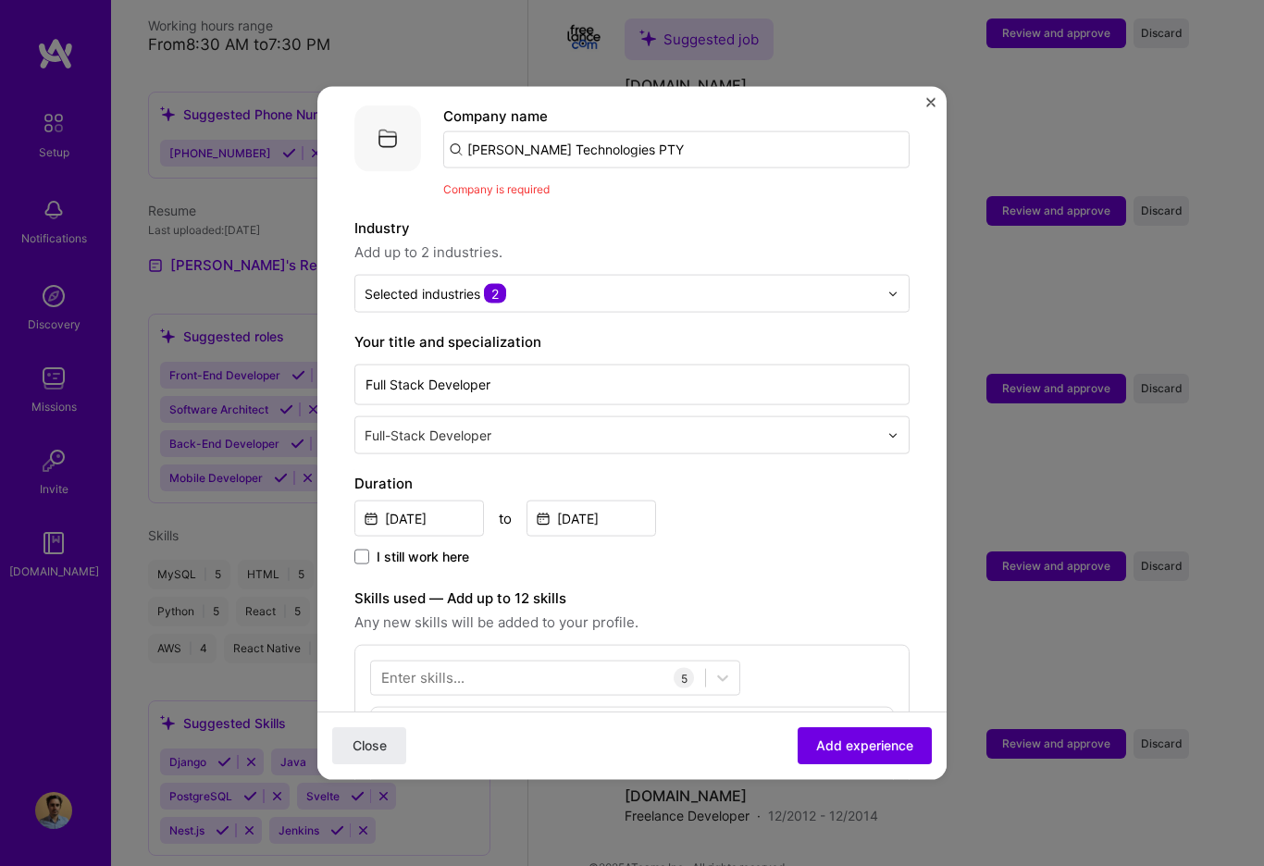
scroll to position [185, 0]
click at [638, 132] on input "[PERSON_NAME] Technologies PTY" at bounding box center [676, 150] width 466 height 37
click at [637, 132] on input "[PERSON_NAME] Technologies PTY" at bounding box center [676, 150] width 466 height 37
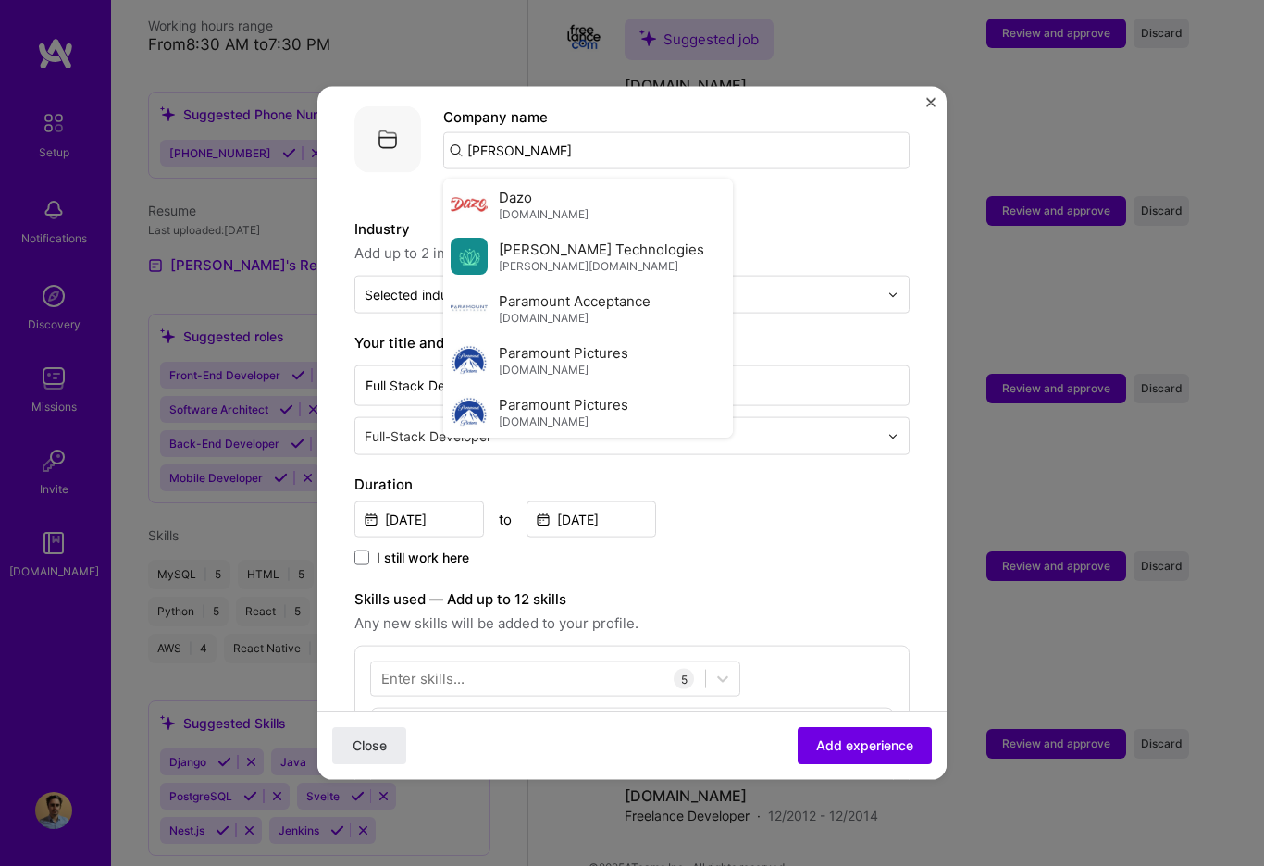
click at [585, 239] on span "[PERSON_NAME] Technologies" at bounding box center [601, 248] width 205 height 19
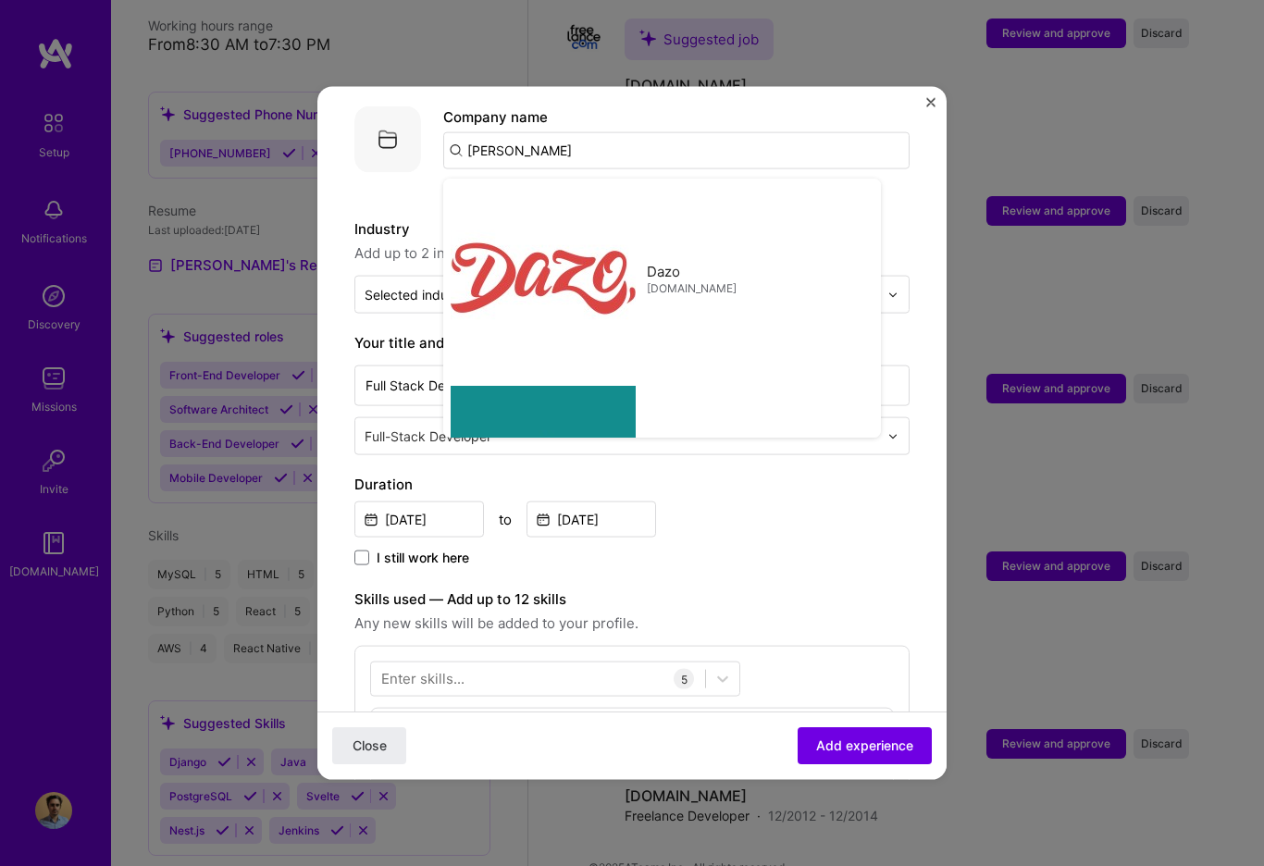
type input "[PERSON_NAME] Technologies"
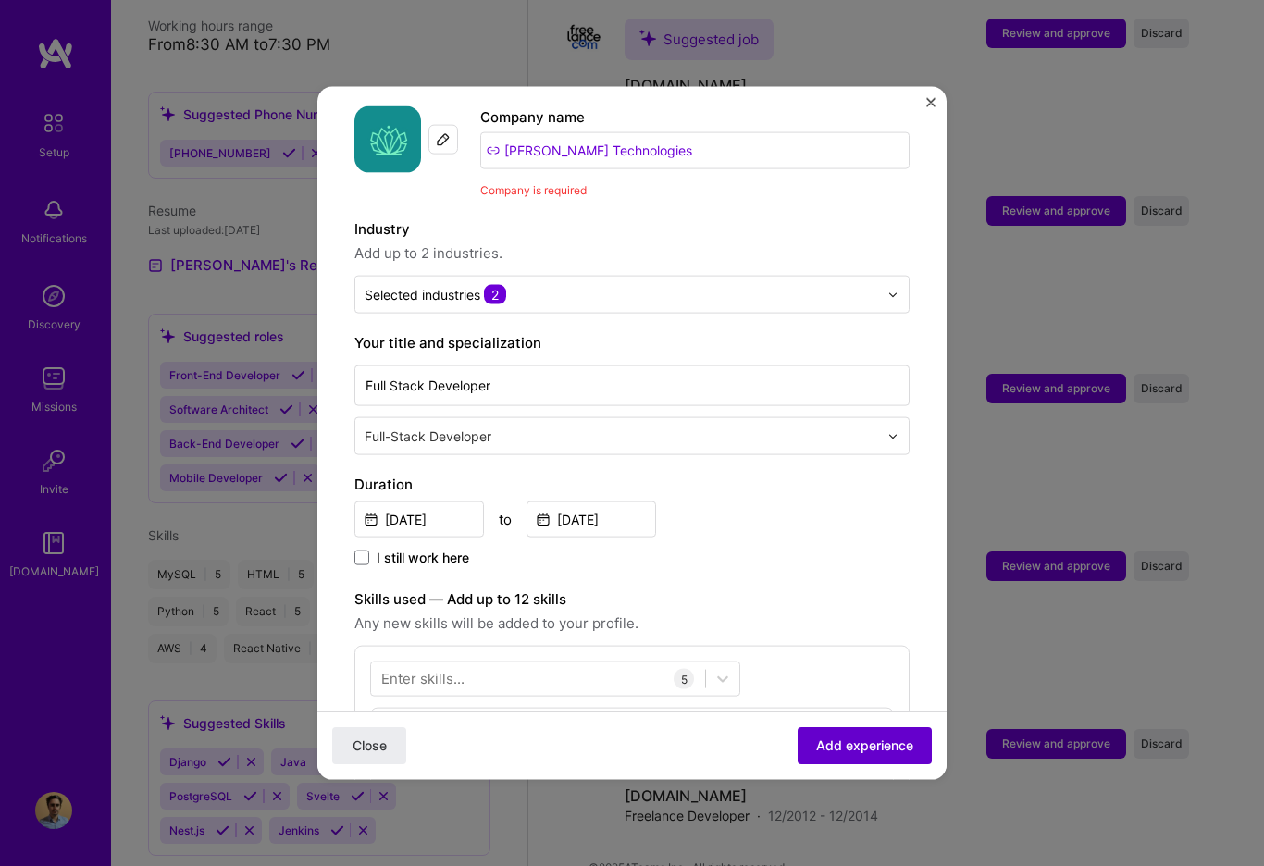
click at [863, 751] on span "Add experience" at bounding box center [864, 745] width 97 height 19
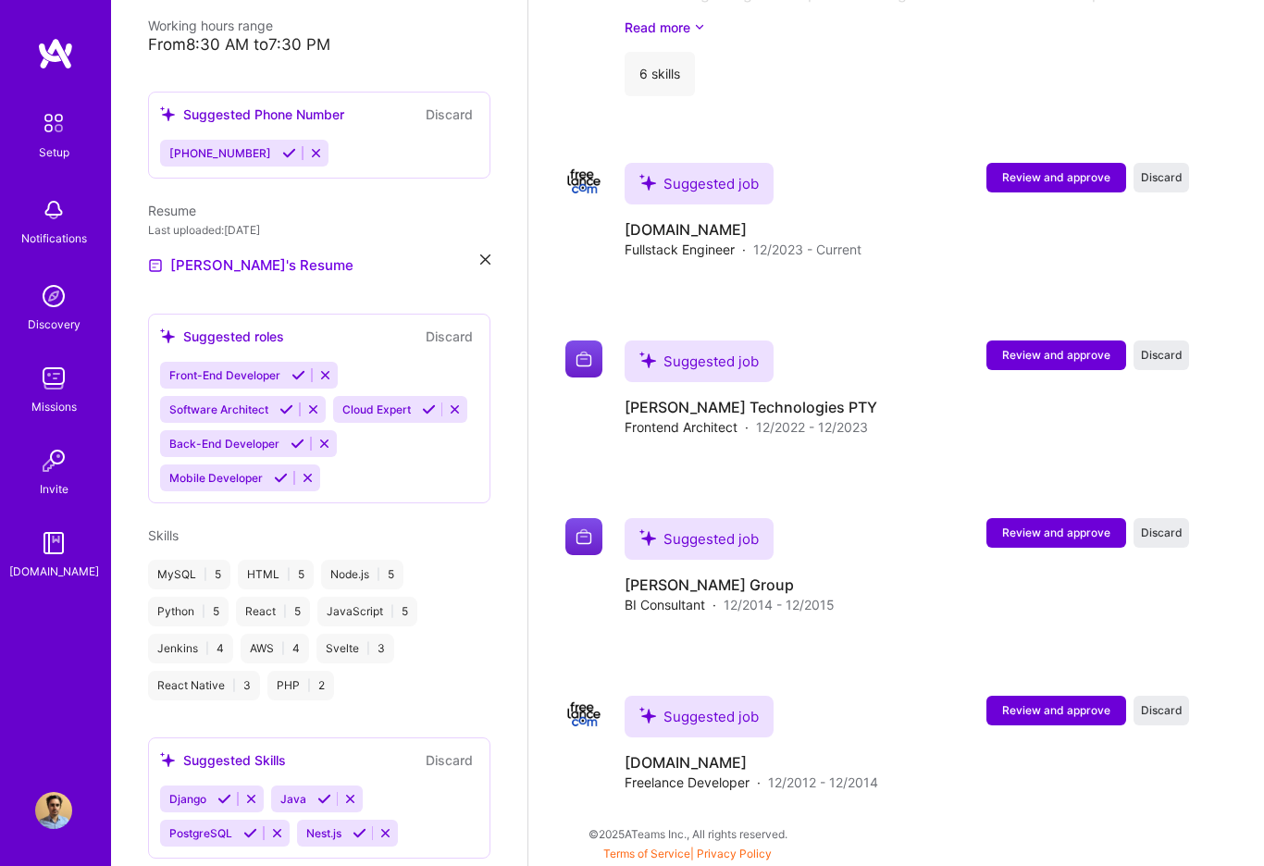
scroll to position [2412, 0]
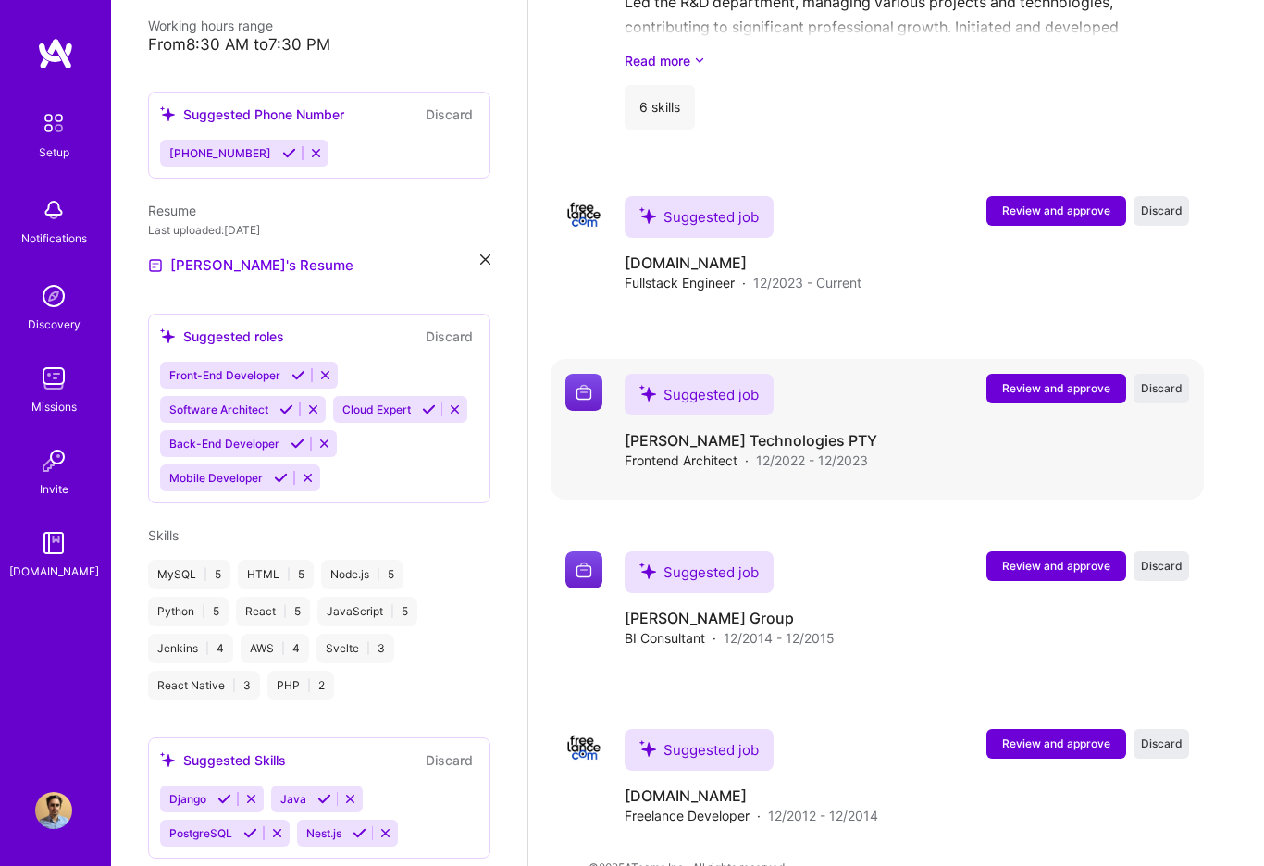
click at [1067, 380] on span "Review and approve" at bounding box center [1056, 388] width 108 height 16
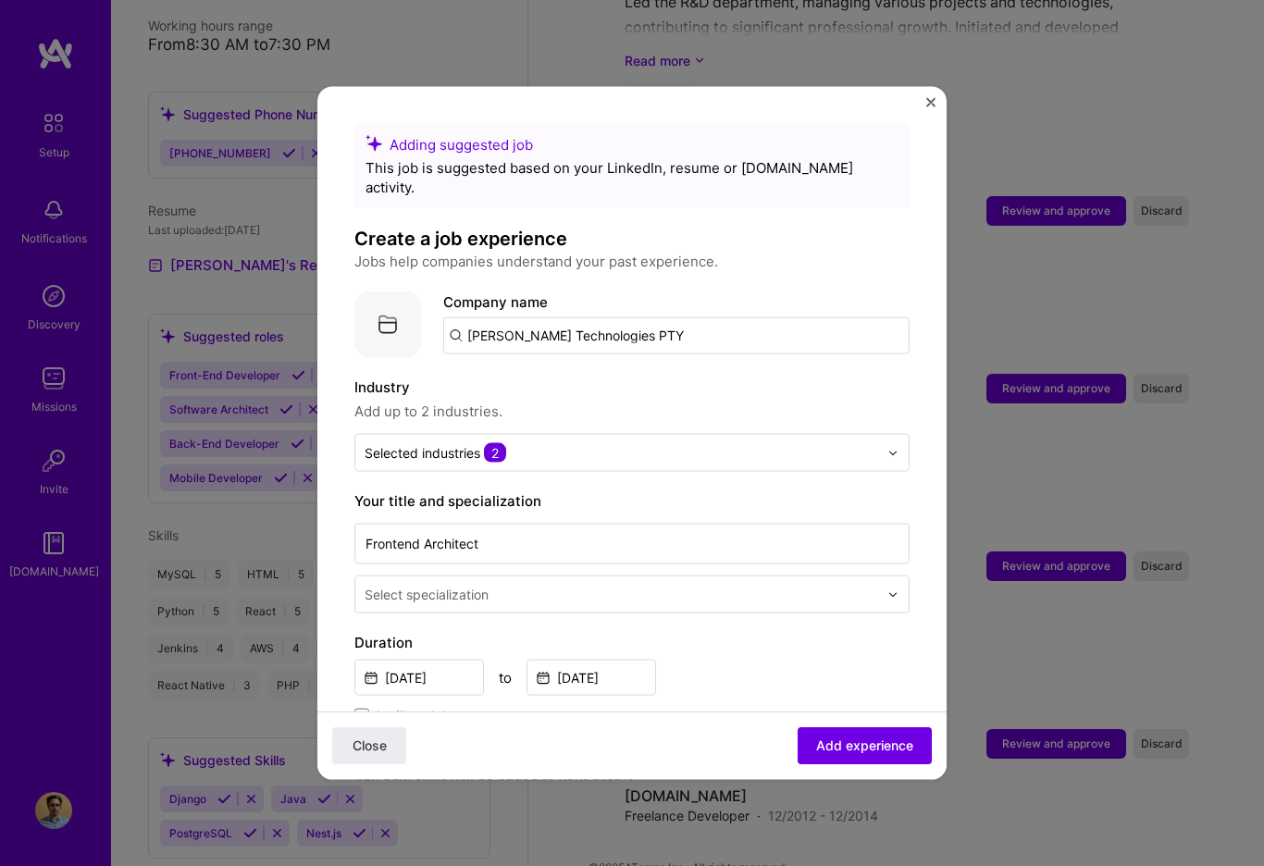
click at [650, 317] on input "[PERSON_NAME] Technologies PTY" at bounding box center [676, 335] width 466 height 37
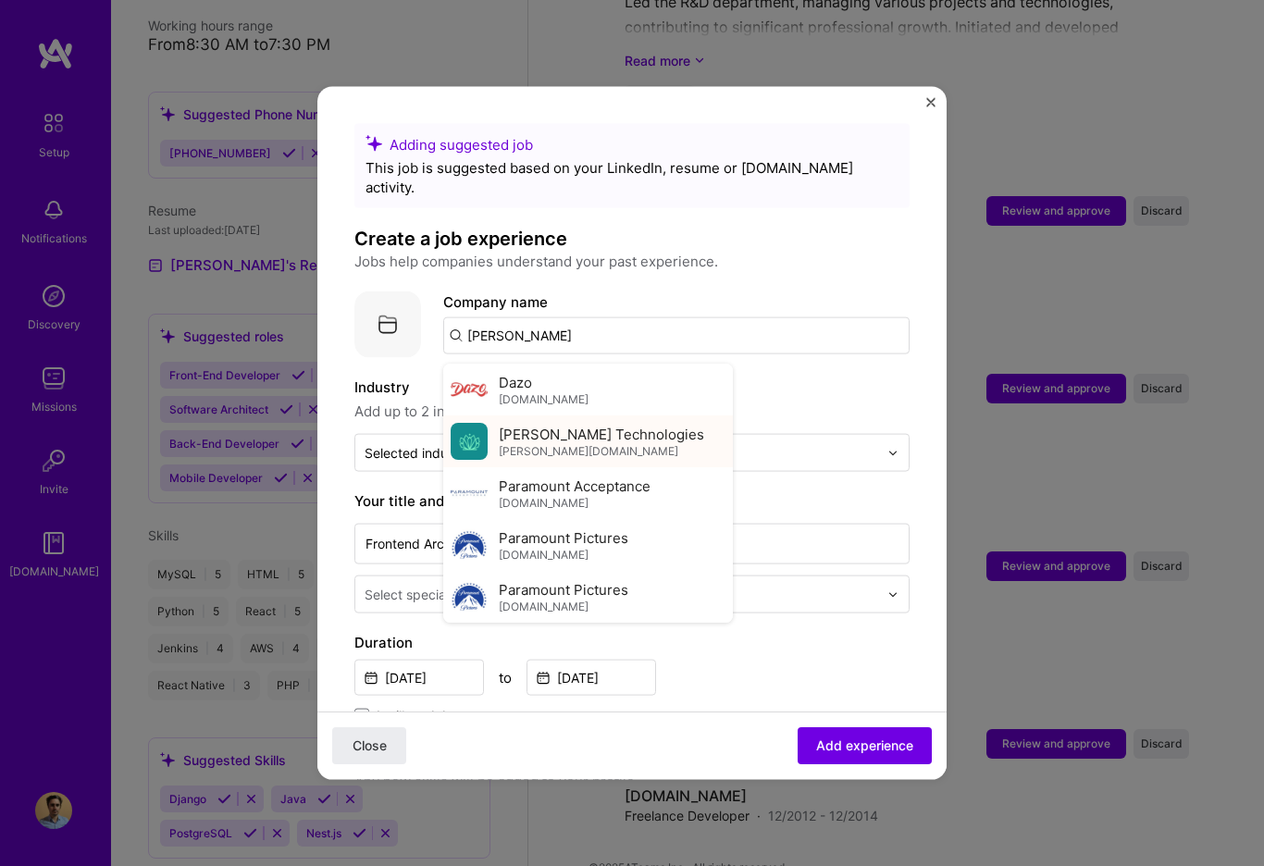
click at [619, 424] on span "[PERSON_NAME] Technologies" at bounding box center [601, 433] width 205 height 19
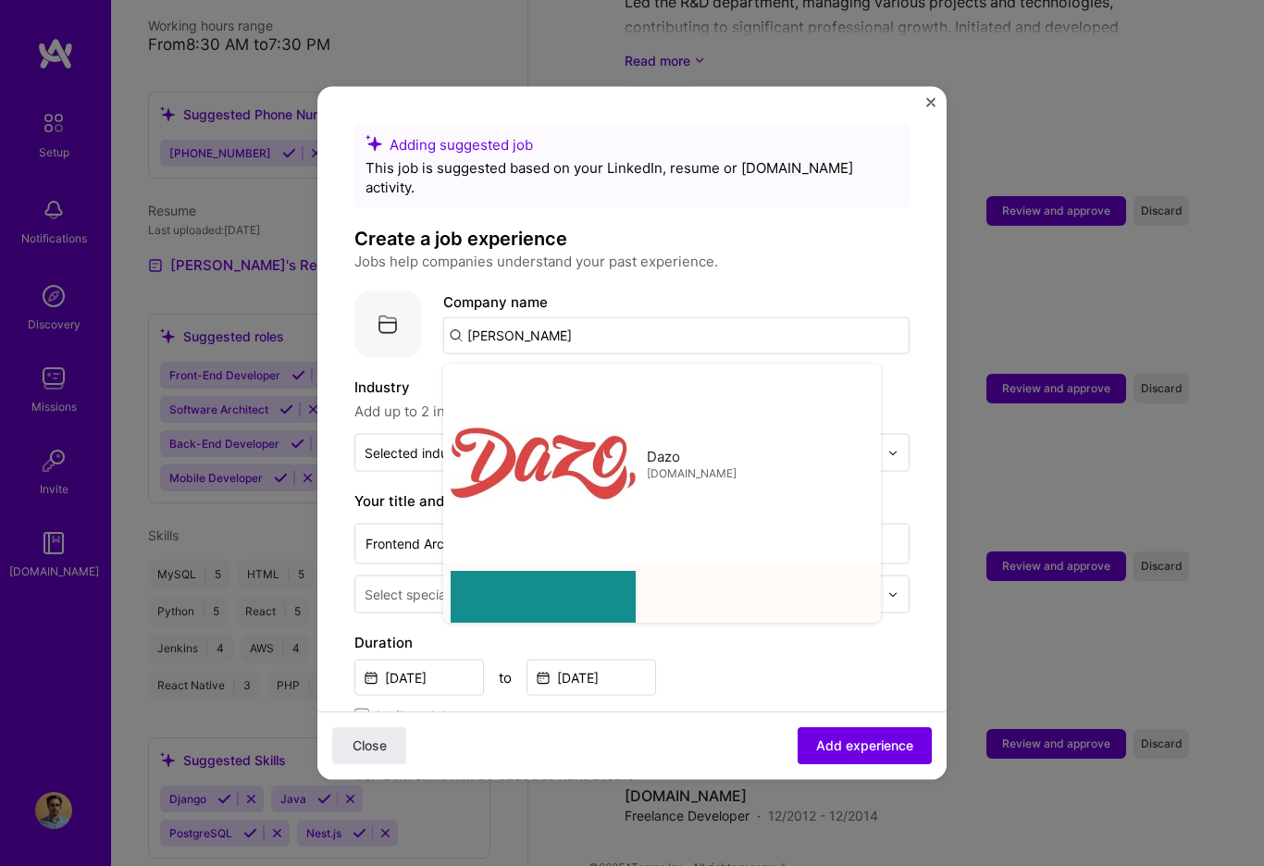
type input "[PERSON_NAME] Technologies"
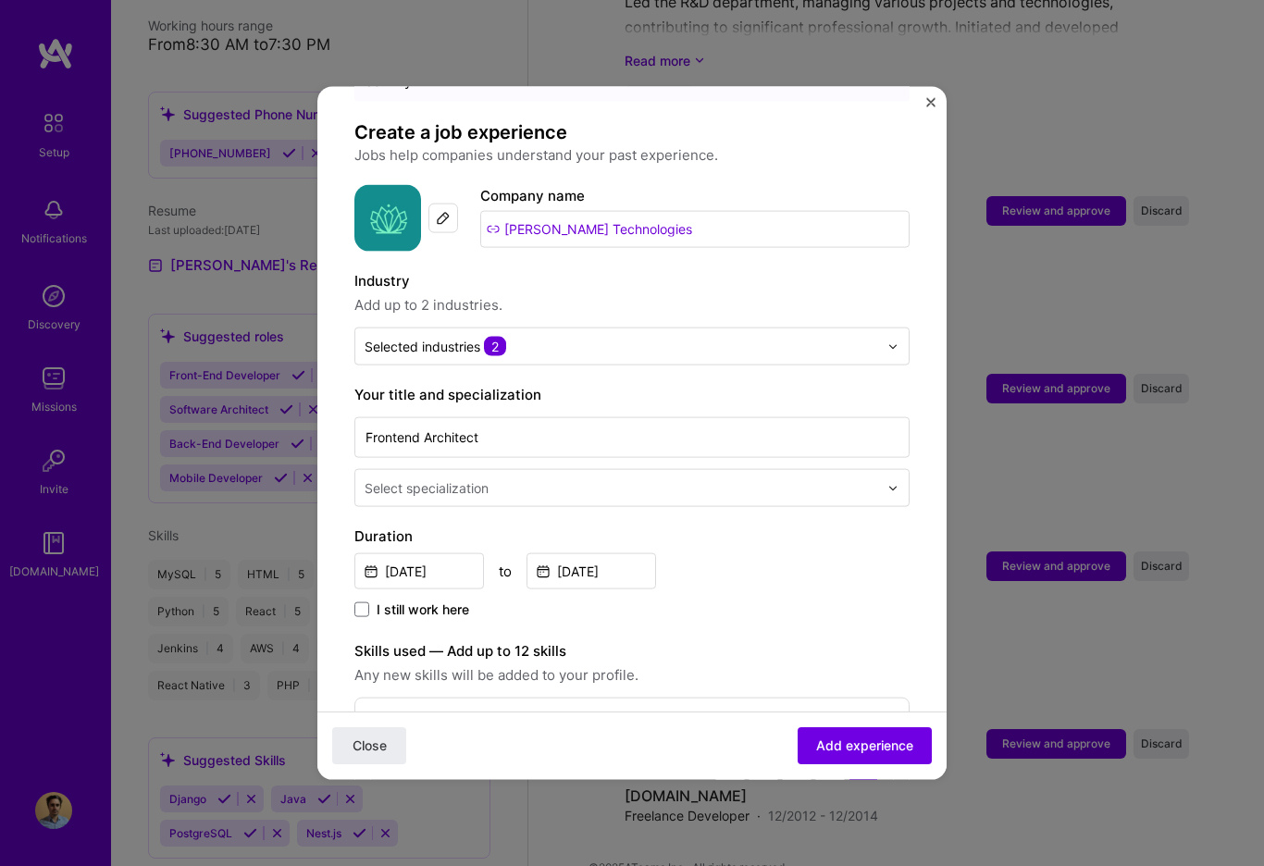
scroll to position [113, 0]
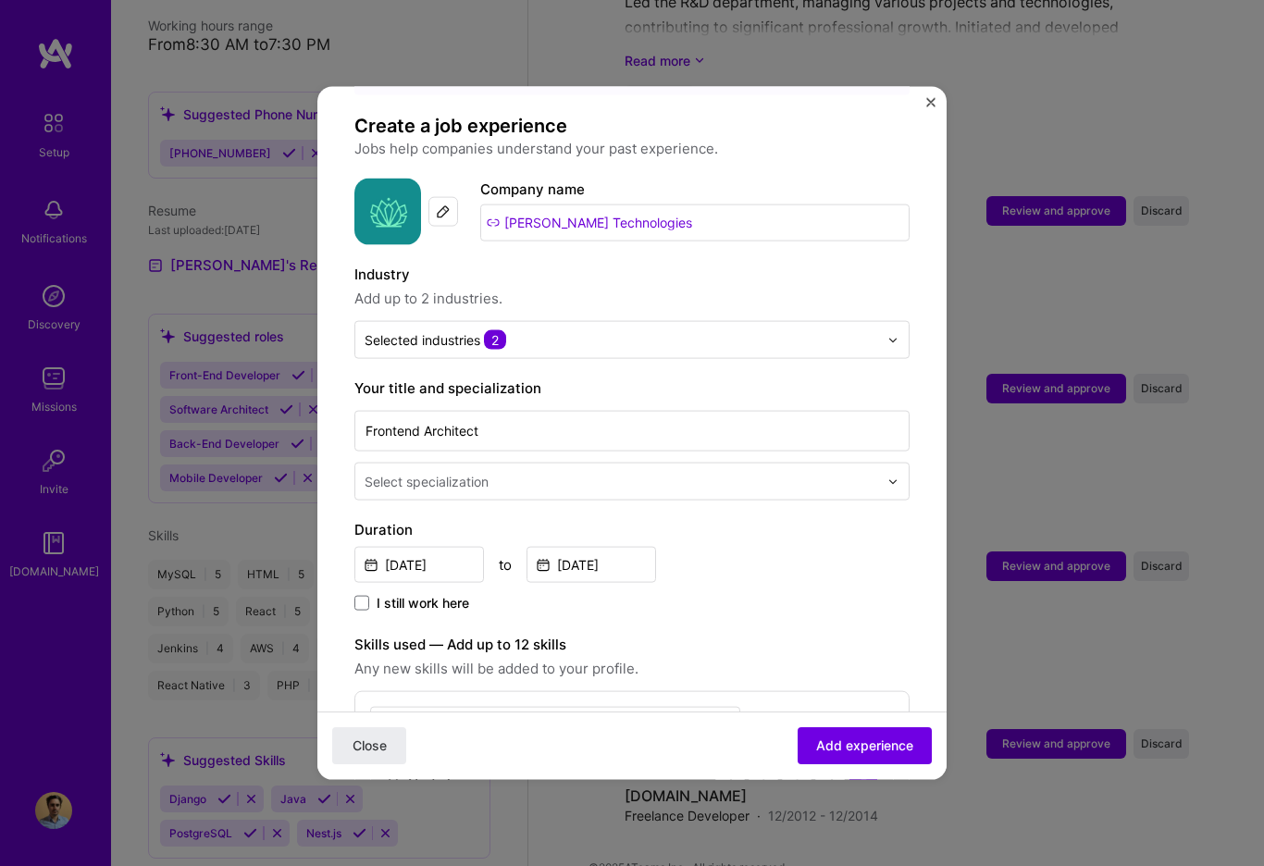
click at [537, 472] on input "text" at bounding box center [622, 481] width 517 height 19
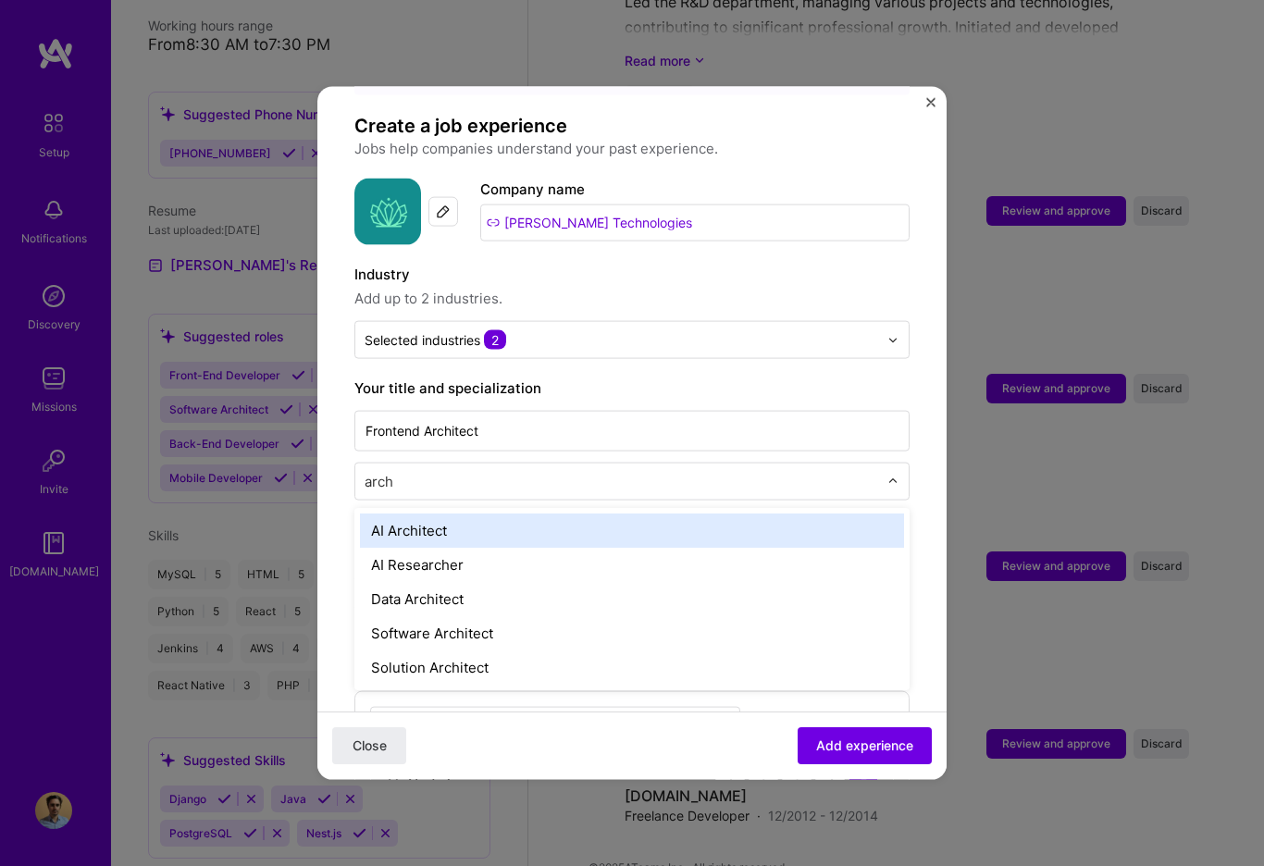
type input "archi"
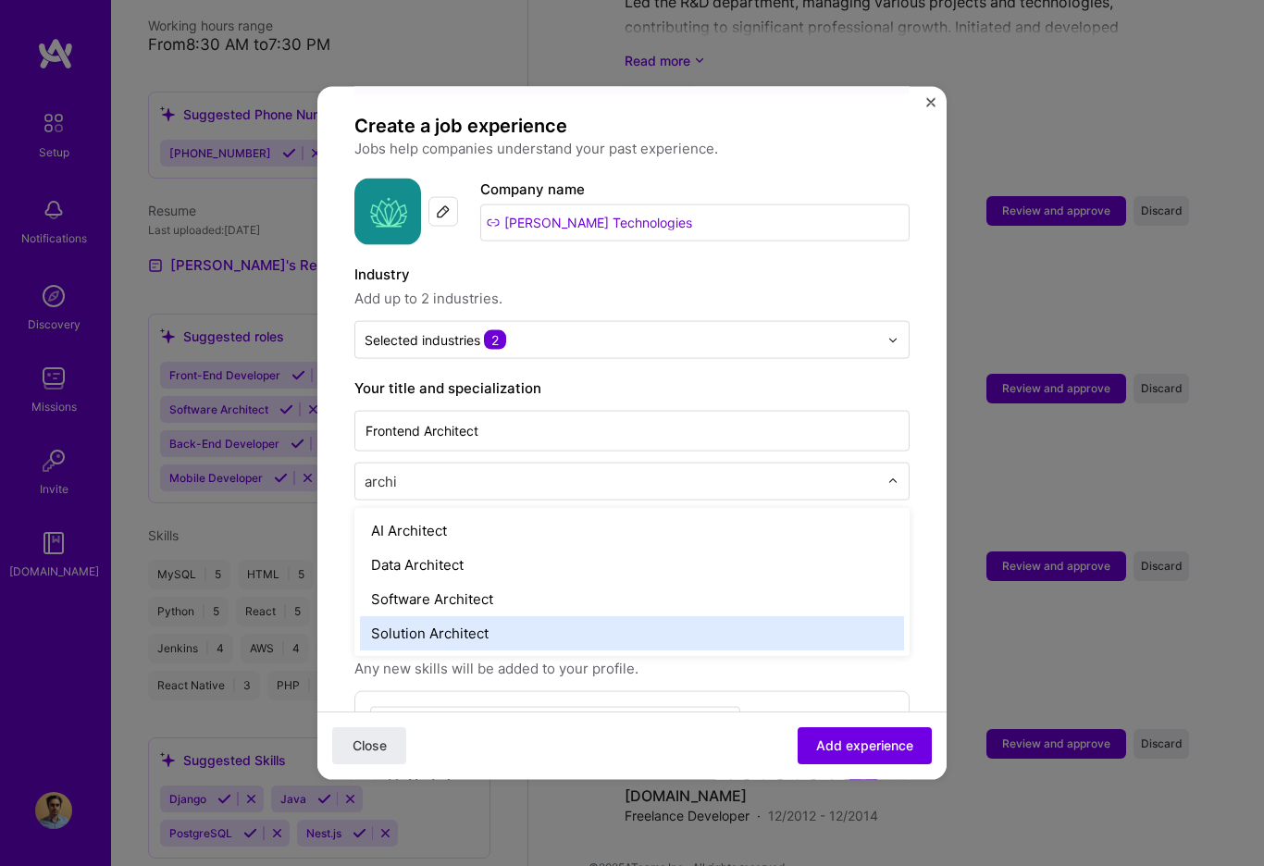
click at [485, 617] on div "Solution Architect" at bounding box center [632, 633] width 544 height 34
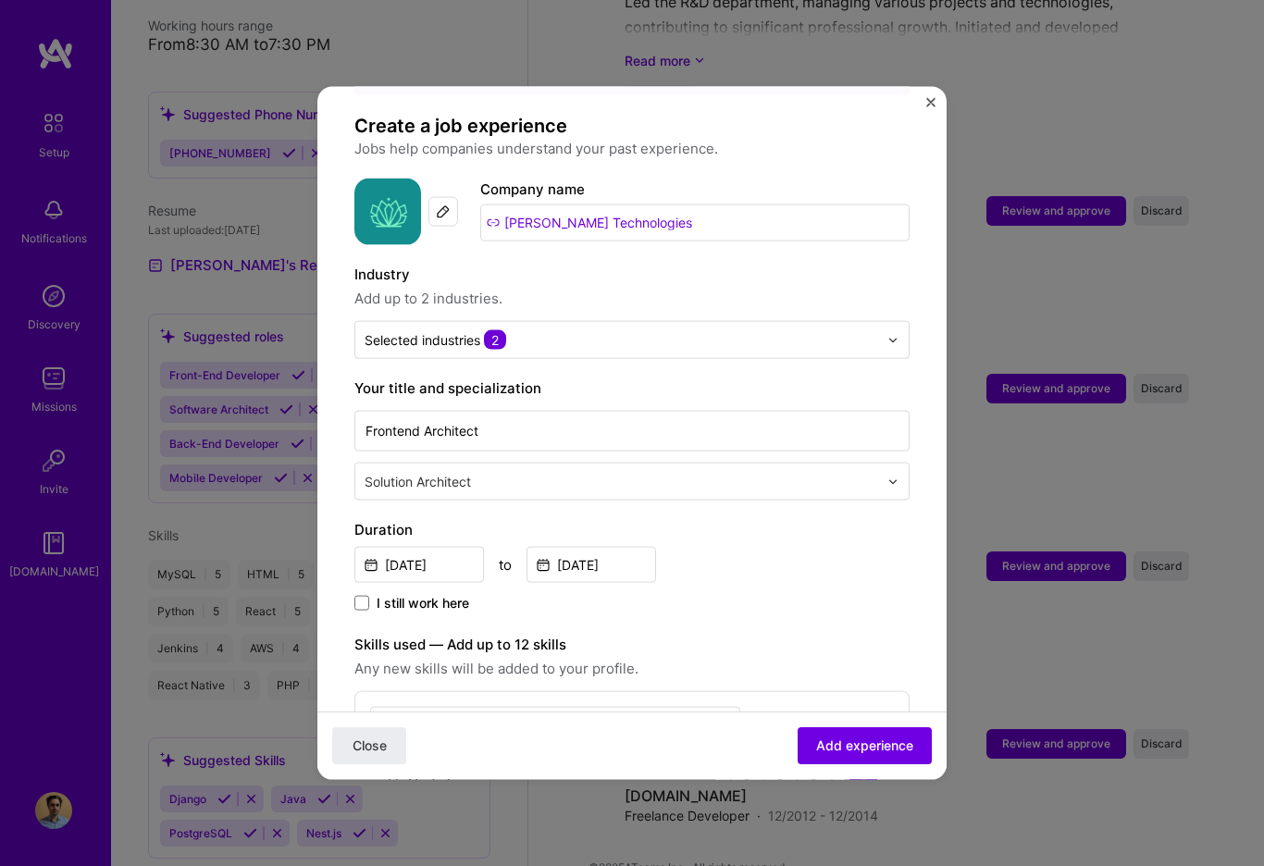
scroll to position [450, 0]
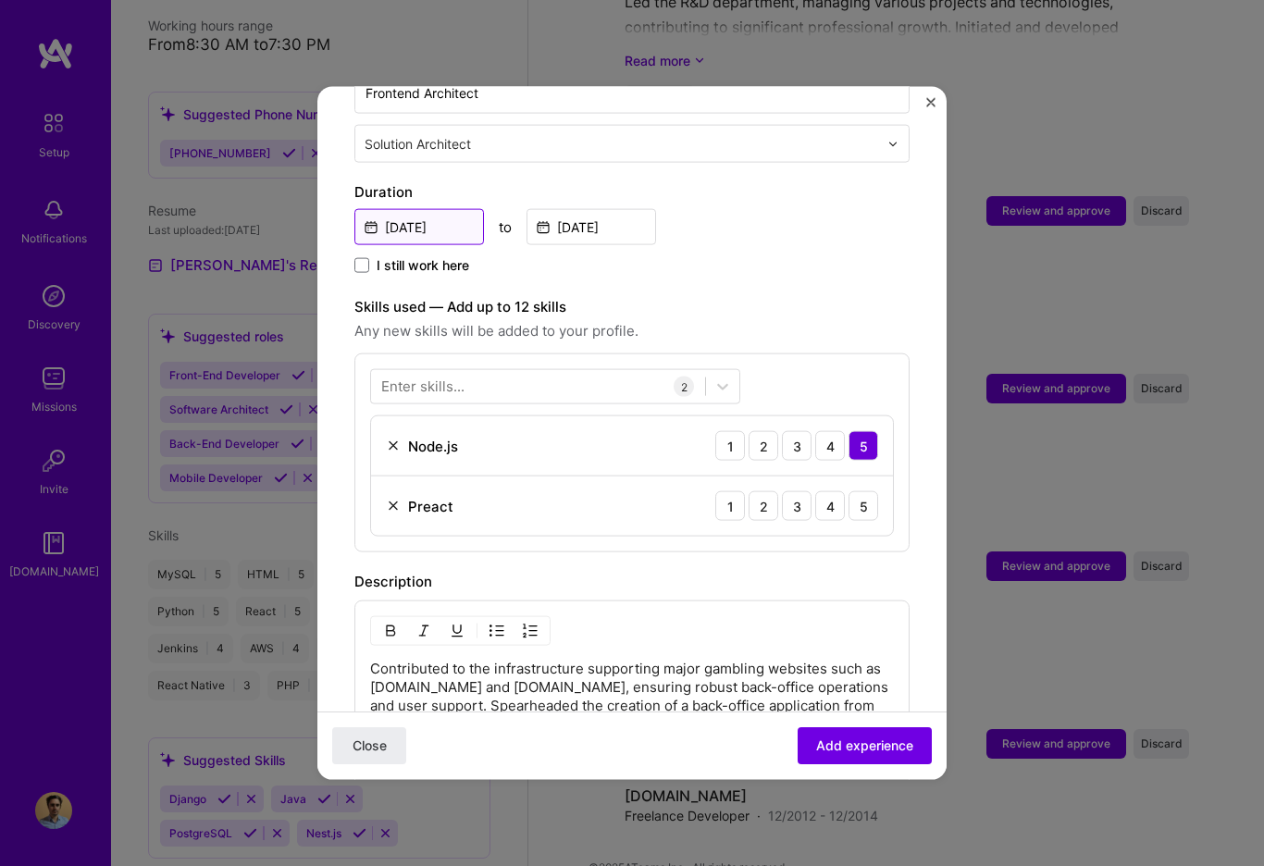
click at [422, 209] on input "[DATE]" at bounding box center [419, 227] width 130 height 36
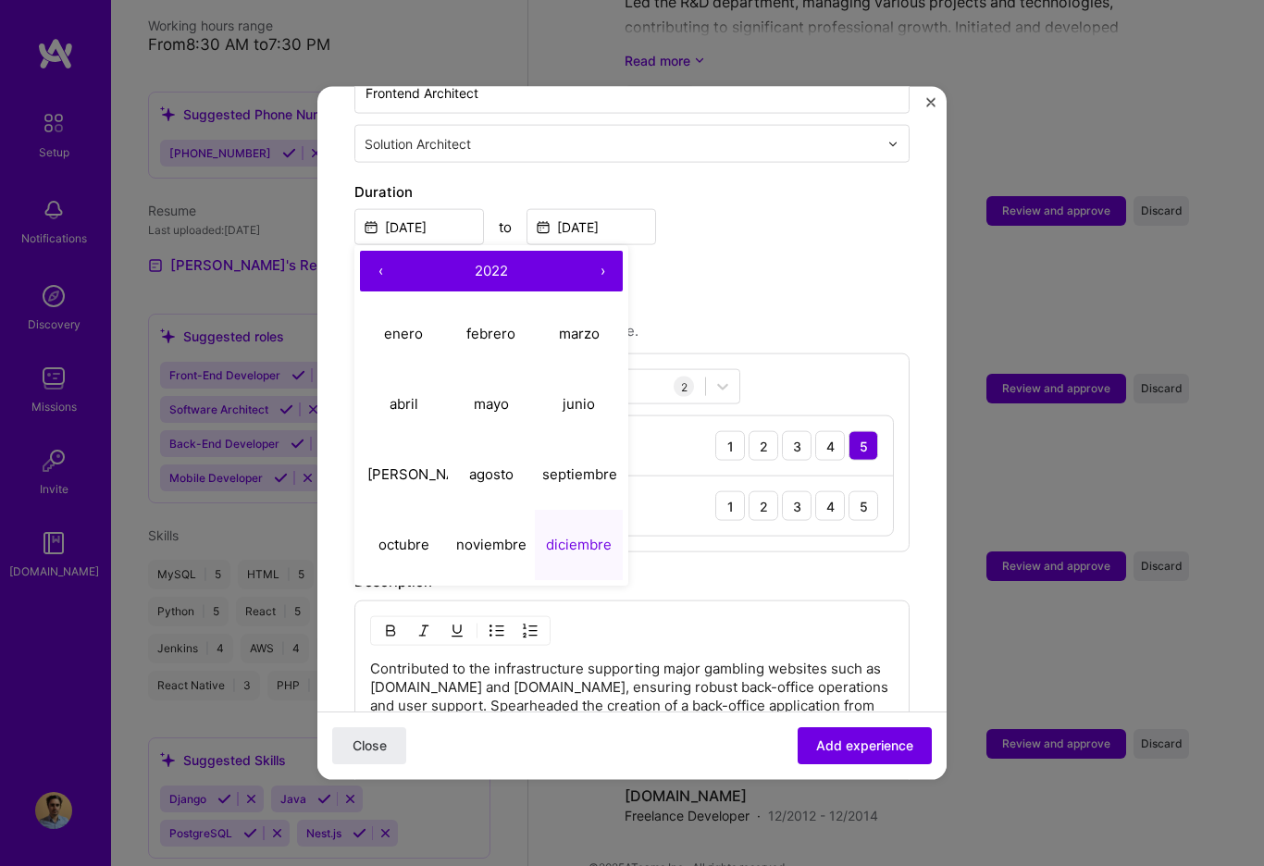
drag, startPoint x: 764, startPoint y: 209, endPoint x: 742, endPoint y: 209, distance: 22.2
click at [763, 209] on div "[DATE] ‹ 2022 › enero febrero marzo [PERSON_NAME] junio [PERSON_NAME] septiembr…" at bounding box center [631, 225] width 555 height 40
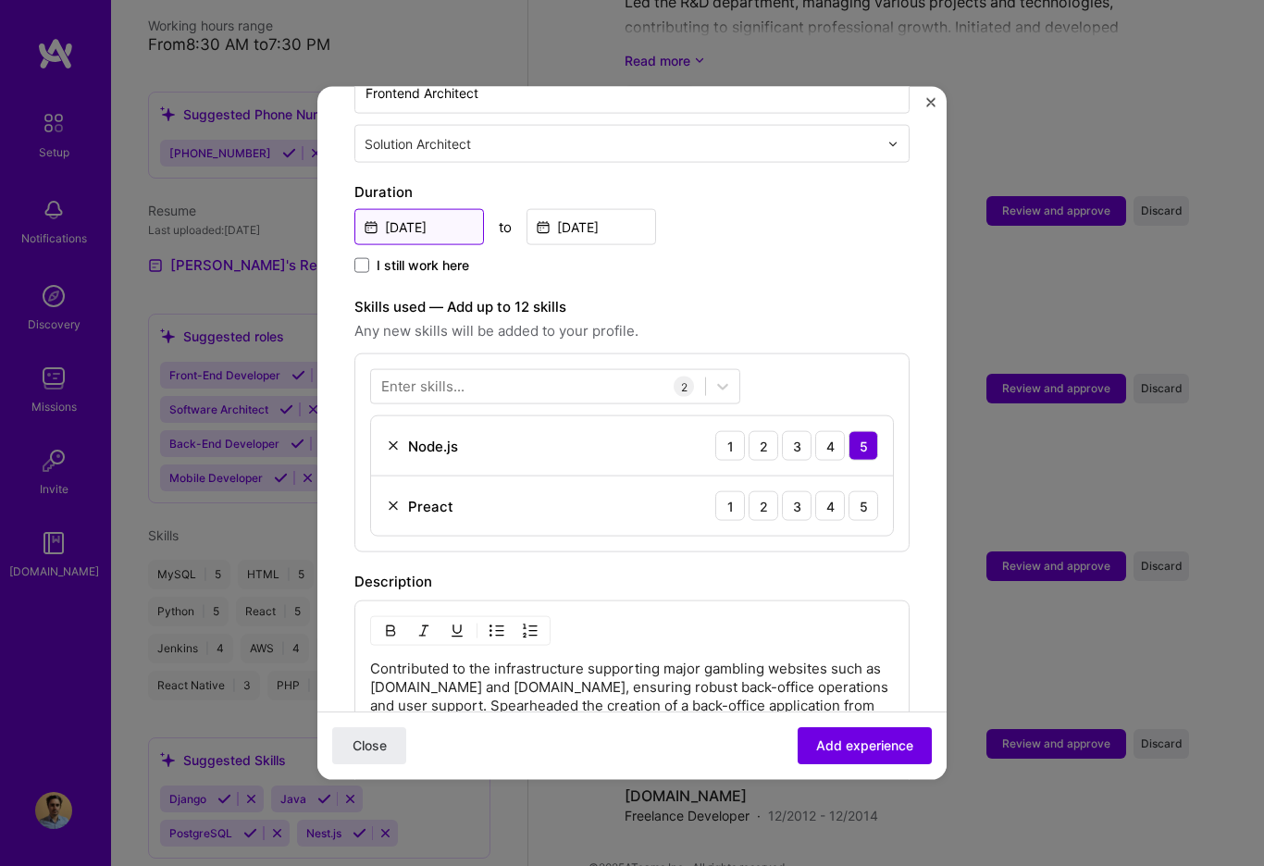
click at [457, 209] on input "[DATE]" at bounding box center [419, 227] width 130 height 36
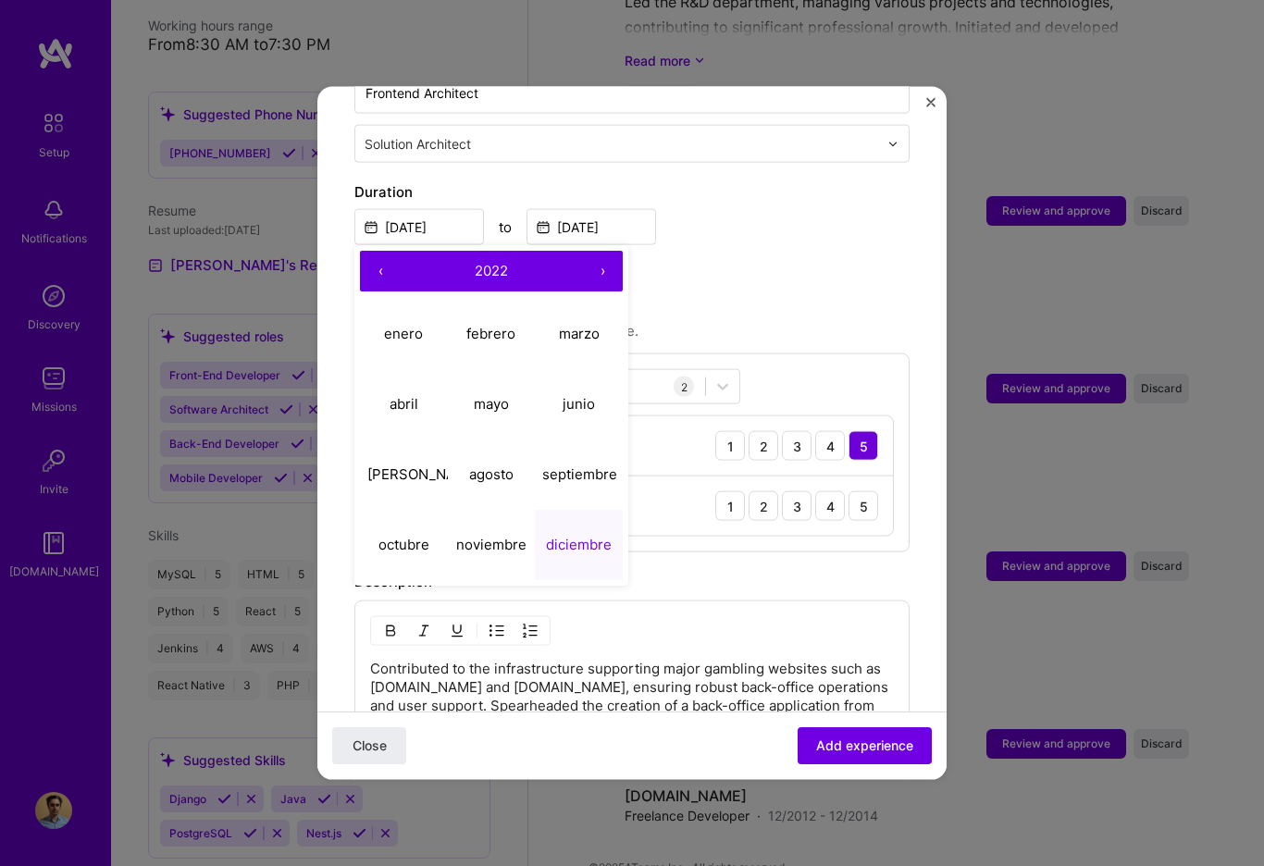
click at [600, 251] on button "›" at bounding box center [602, 271] width 41 height 41
drag, startPoint x: 412, startPoint y: 310, endPoint x: 423, endPoint y: 305, distance: 12.0
click at [412, 324] on abbr "enero" at bounding box center [403, 333] width 39 height 18
type input "[DATE]"
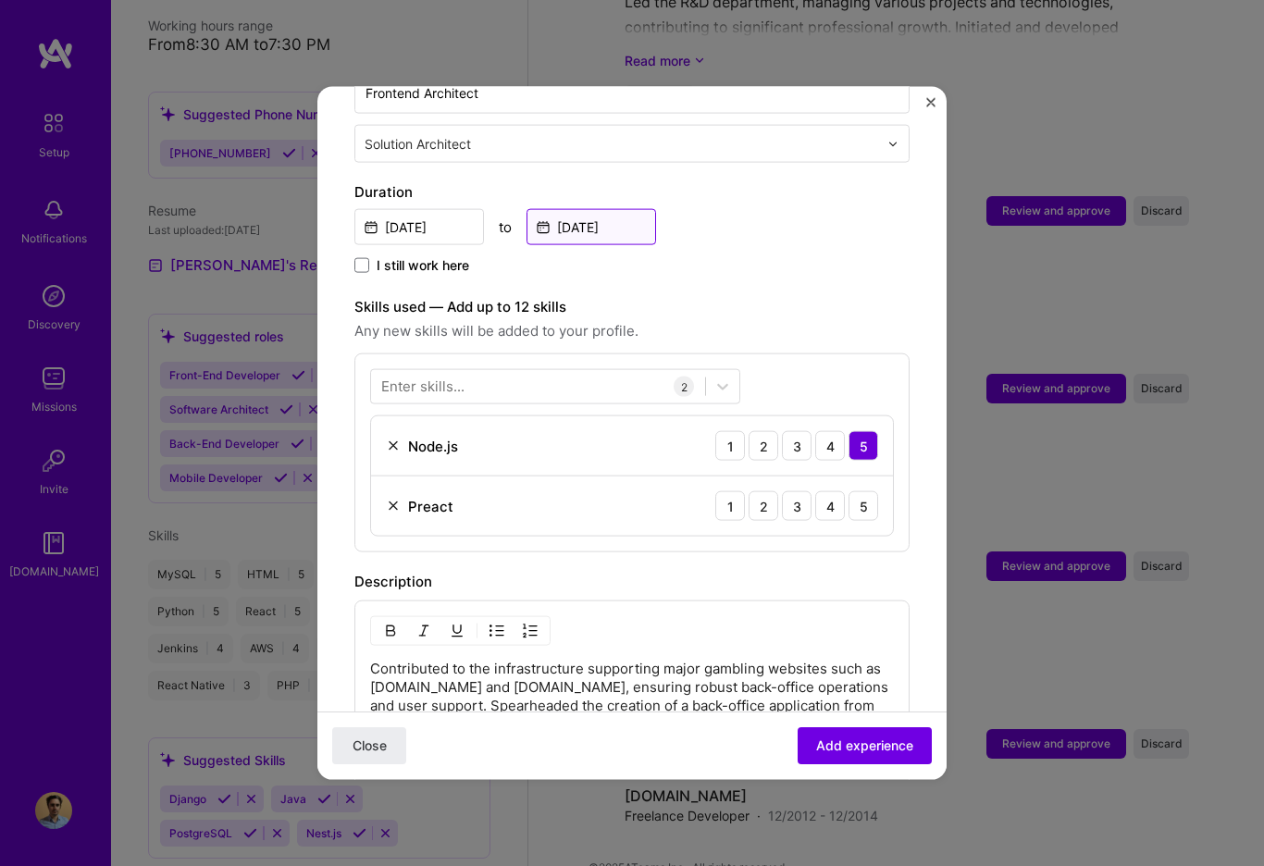
click at [610, 209] on input "[DATE]" at bounding box center [591, 227] width 130 height 36
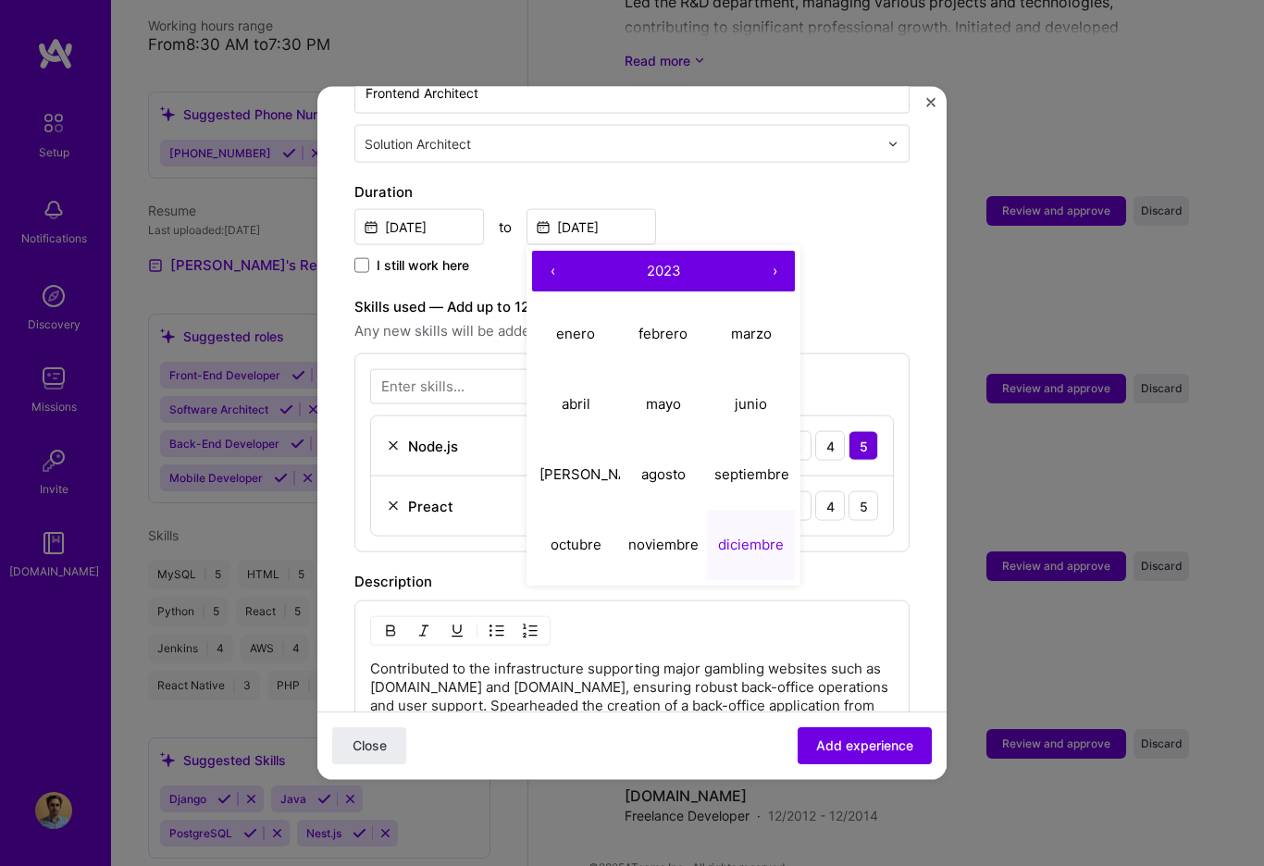
drag, startPoint x: 777, startPoint y: 251, endPoint x: 757, endPoint y: 257, distance: 21.4
click at [776, 251] on button "›" at bounding box center [774, 271] width 41 height 41
click at [736, 324] on abbr "marzo" at bounding box center [751, 333] width 41 height 18
type input "[DATE]"
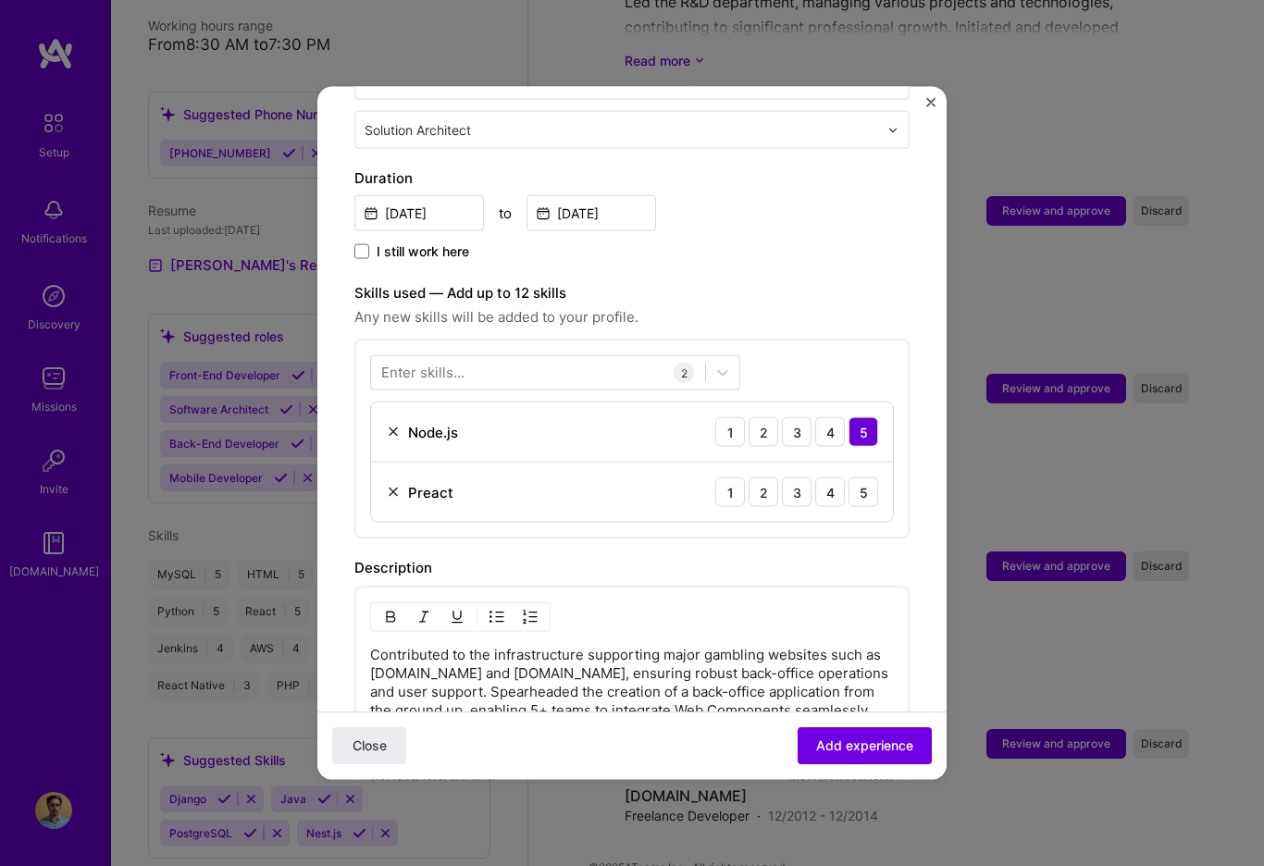
scroll to position [482, 0]
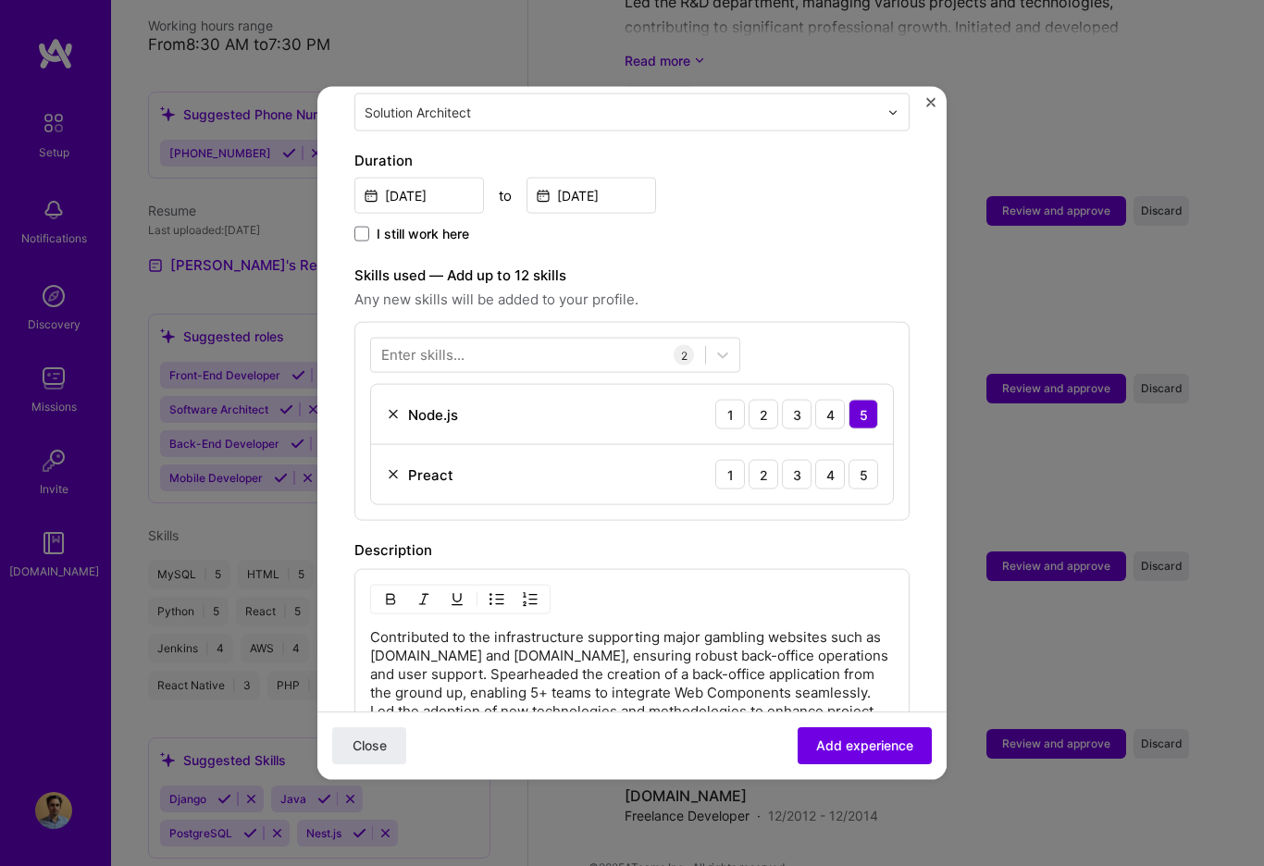
click at [401, 464] on div "Preact" at bounding box center [420, 473] width 68 height 19
drag, startPoint x: 395, startPoint y: 452, endPoint x: 402, endPoint y: 428, distance: 25.2
click at [395, 467] on img at bounding box center [393, 474] width 15 height 15
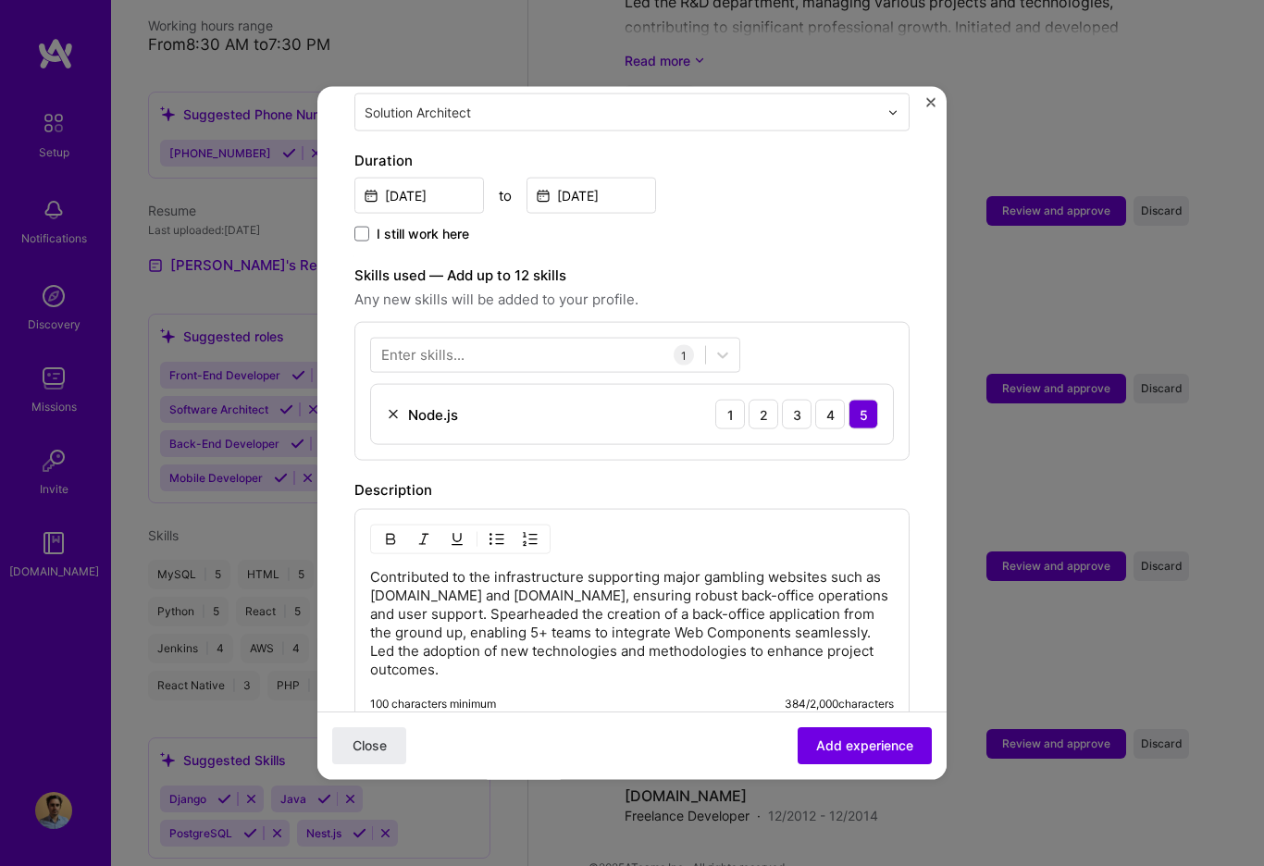
click at [424, 345] on div "Enter skills..." at bounding box center [422, 354] width 83 height 19
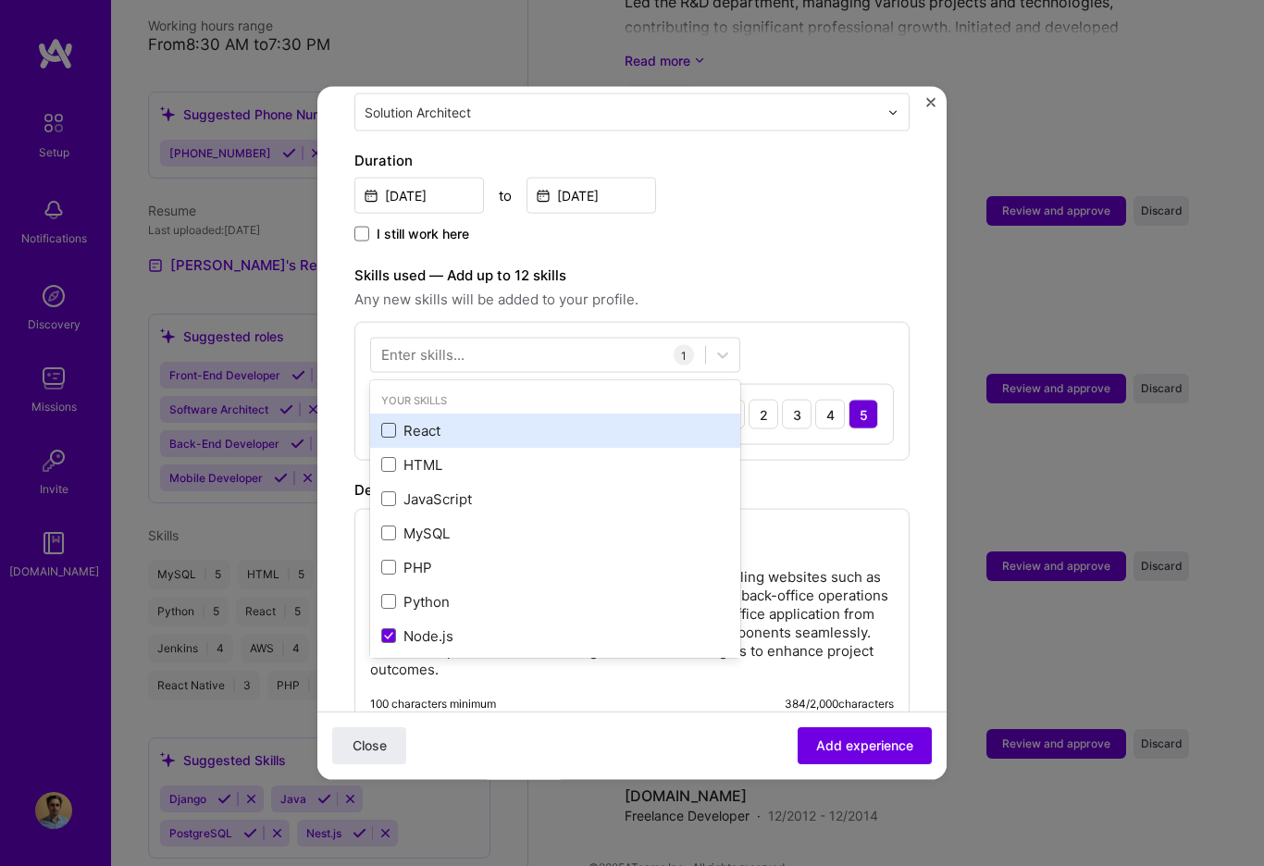
click at [392, 423] on span at bounding box center [388, 430] width 15 height 15
click at [0, 0] on input "checkbox" at bounding box center [0, 0] width 0 height 0
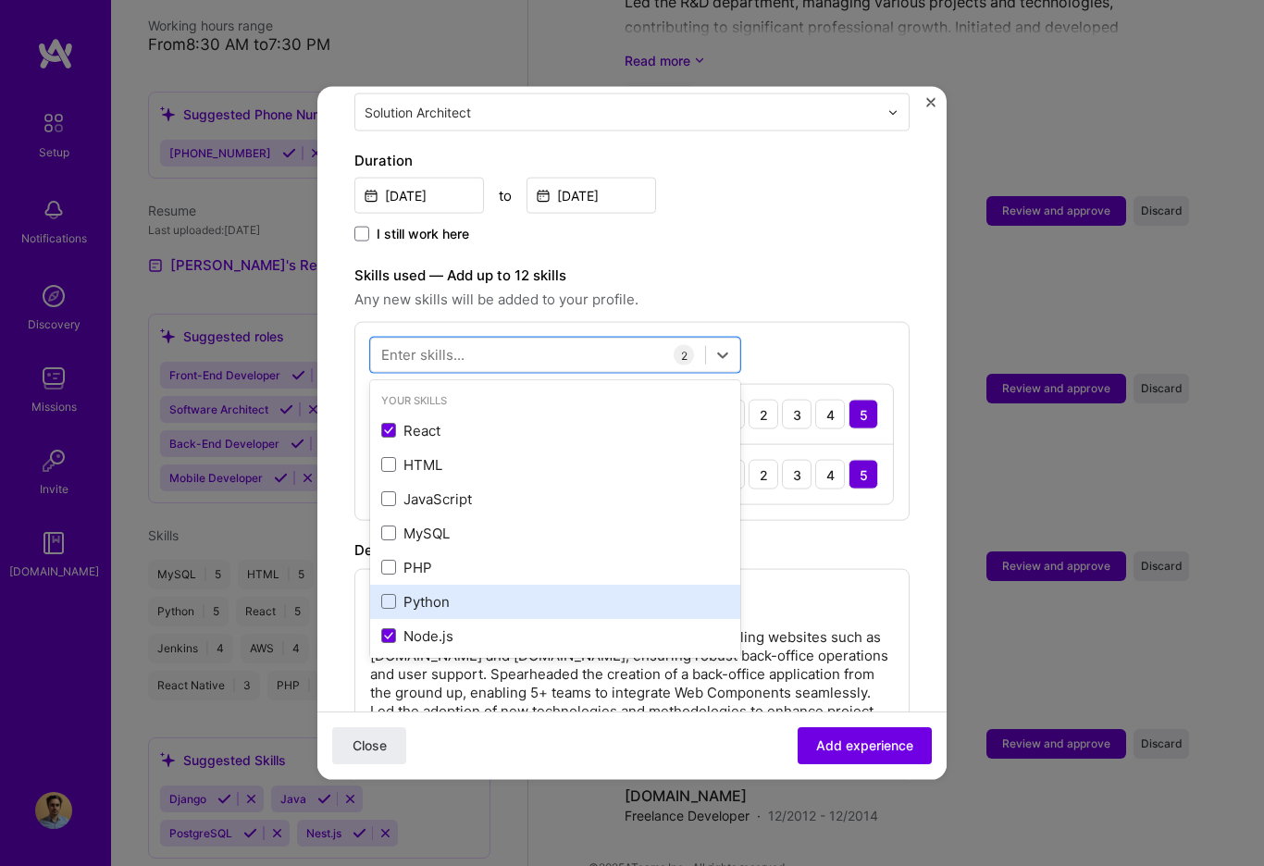
drag, startPoint x: 389, startPoint y: 583, endPoint x: 389, endPoint y: 569, distance: 13.9
click at [389, 594] on span at bounding box center [388, 601] width 15 height 15
click at [0, 0] on input "checkbox" at bounding box center [0, 0] width 0 height 0
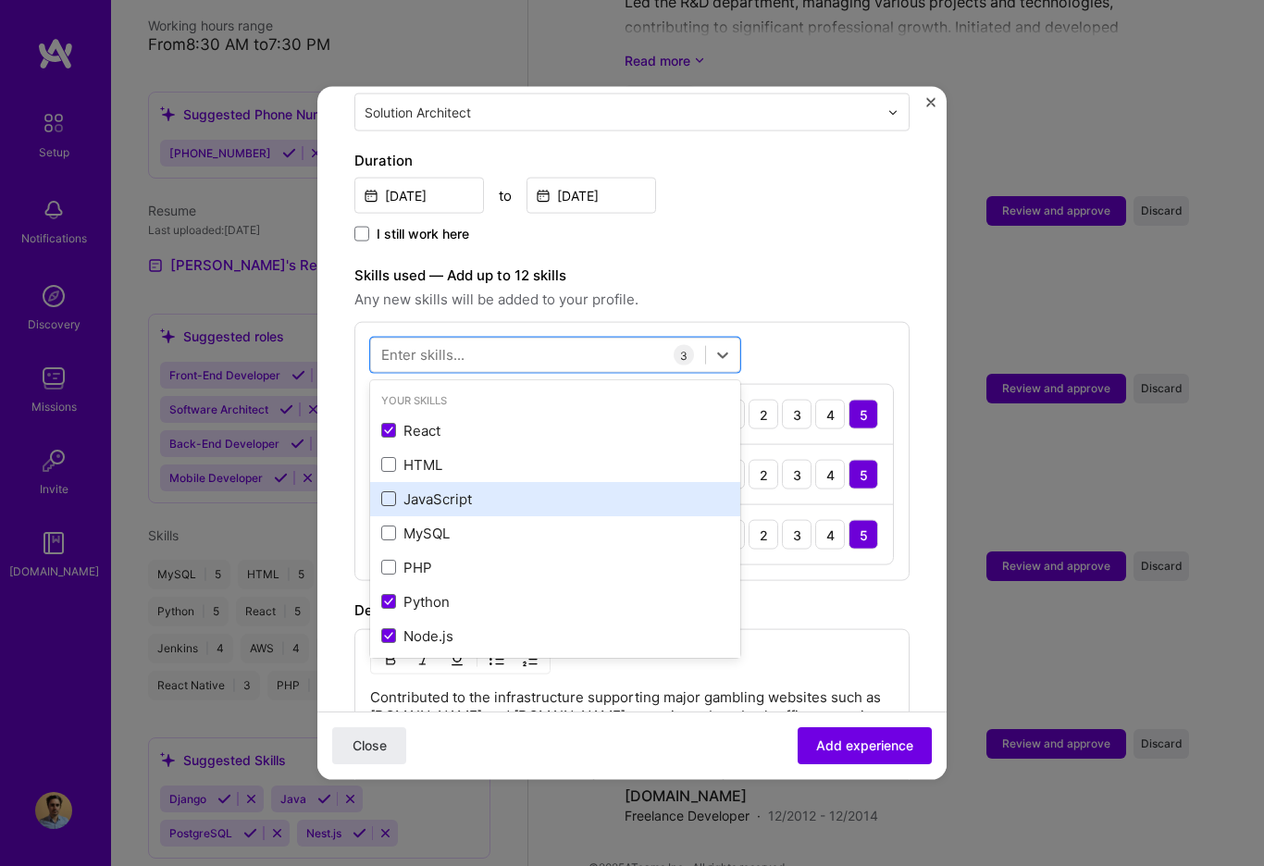
click at [392, 491] on span at bounding box center [388, 498] width 15 height 15
click at [0, 0] on input "checkbox" at bounding box center [0, 0] width 0 height 0
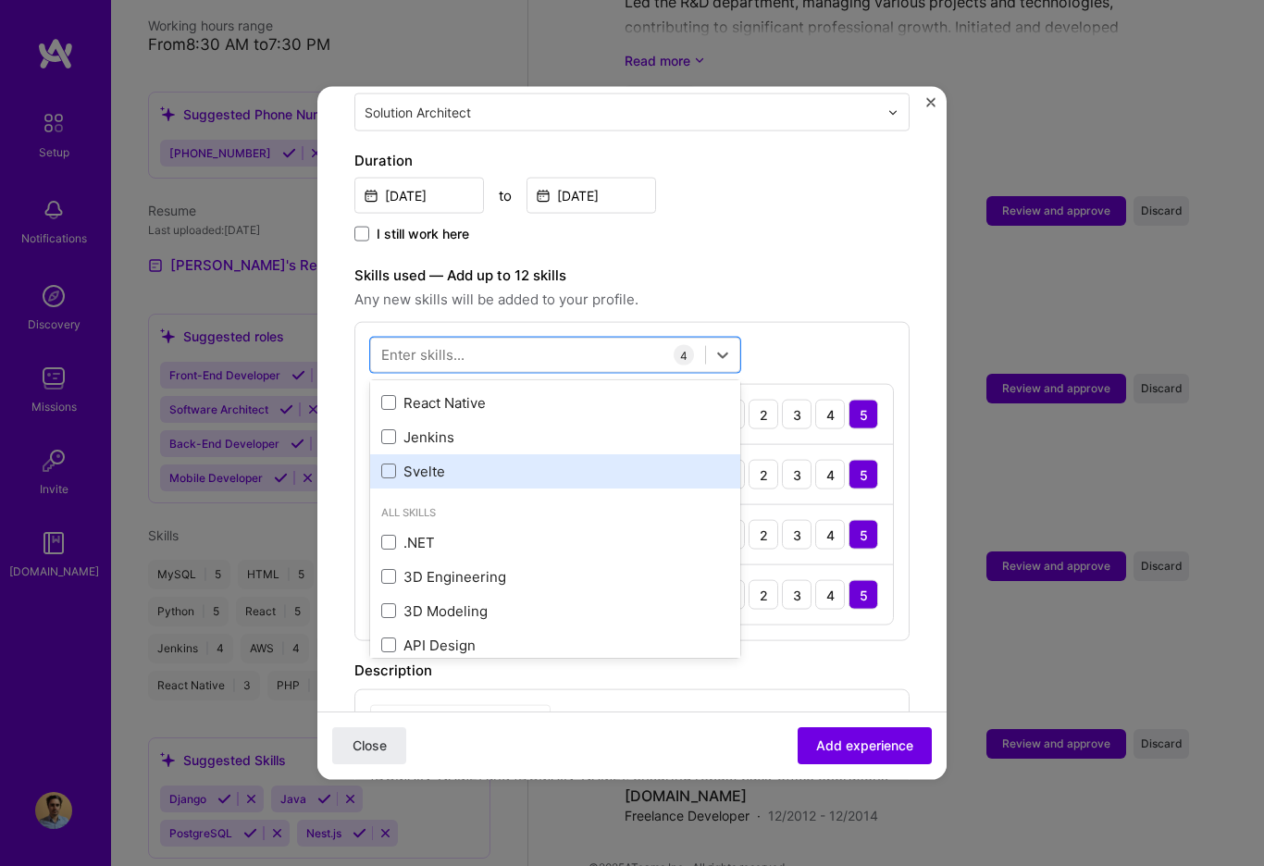
scroll to position [302, 0]
click at [390, 463] on span at bounding box center [388, 470] width 15 height 15
click at [0, 0] on input "checkbox" at bounding box center [0, 0] width 0 height 0
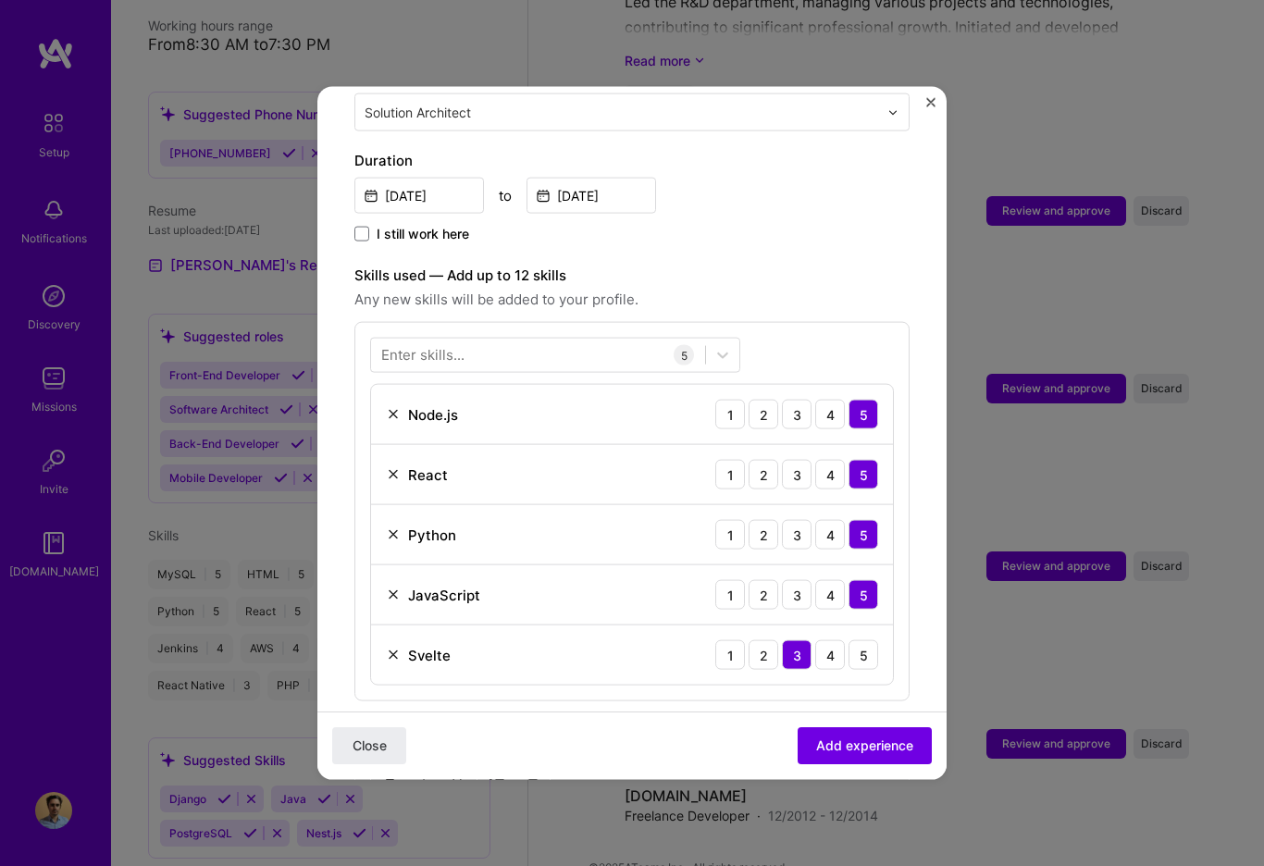
click at [756, 265] on label "Skills used — Add up to 12 skills" at bounding box center [631, 276] width 555 height 22
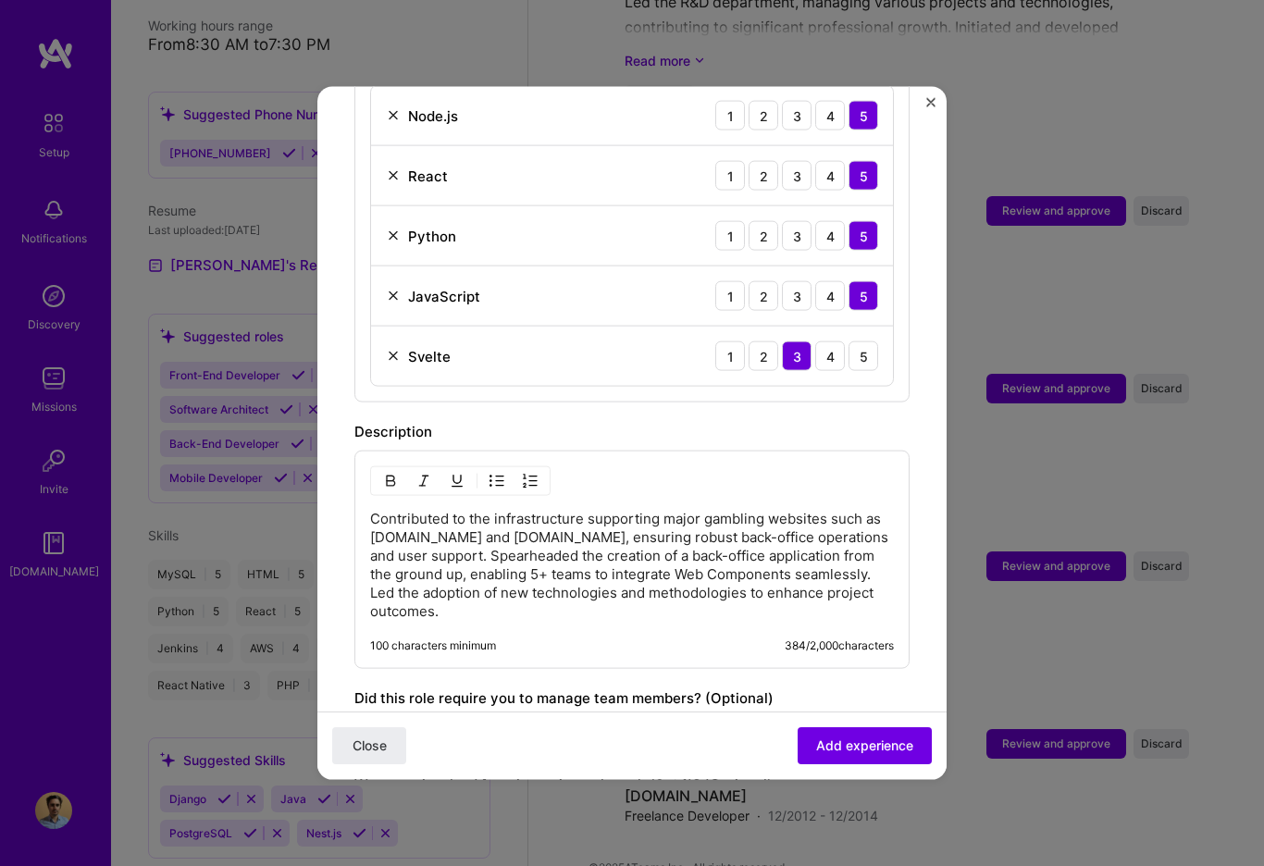
scroll to position [1051, 0]
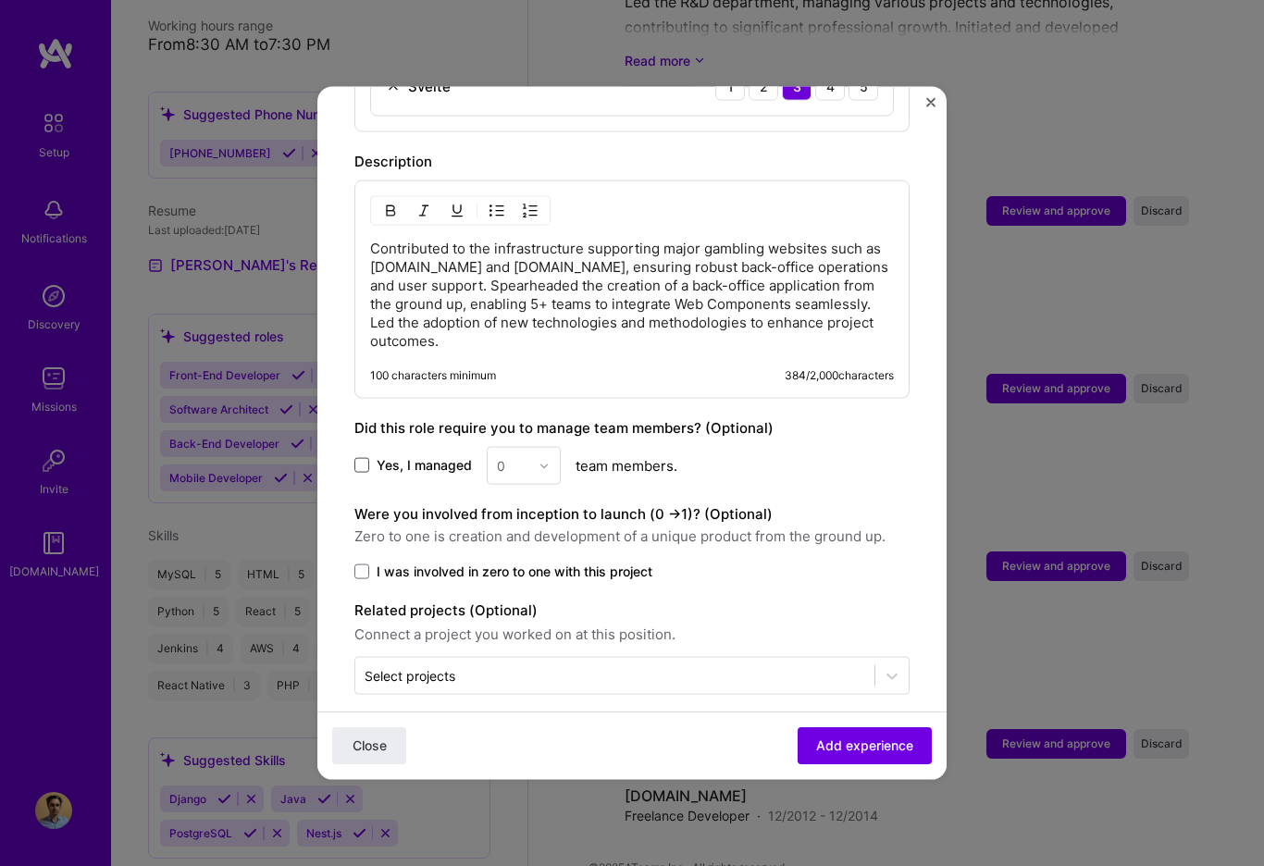
click at [362, 458] on span at bounding box center [361, 465] width 15 height 15
click at [0, 0] on input "Yes, I managed" at bounding box center [0, 0] width 0 height 0
click at [526, 456] on input "text" at bounding box center [513, 465] width 32 height 19
type input "4"
click at [799, 457] on div "Yes, I managed 0 team members." at bounding box center [631, 466] width 555 height 38
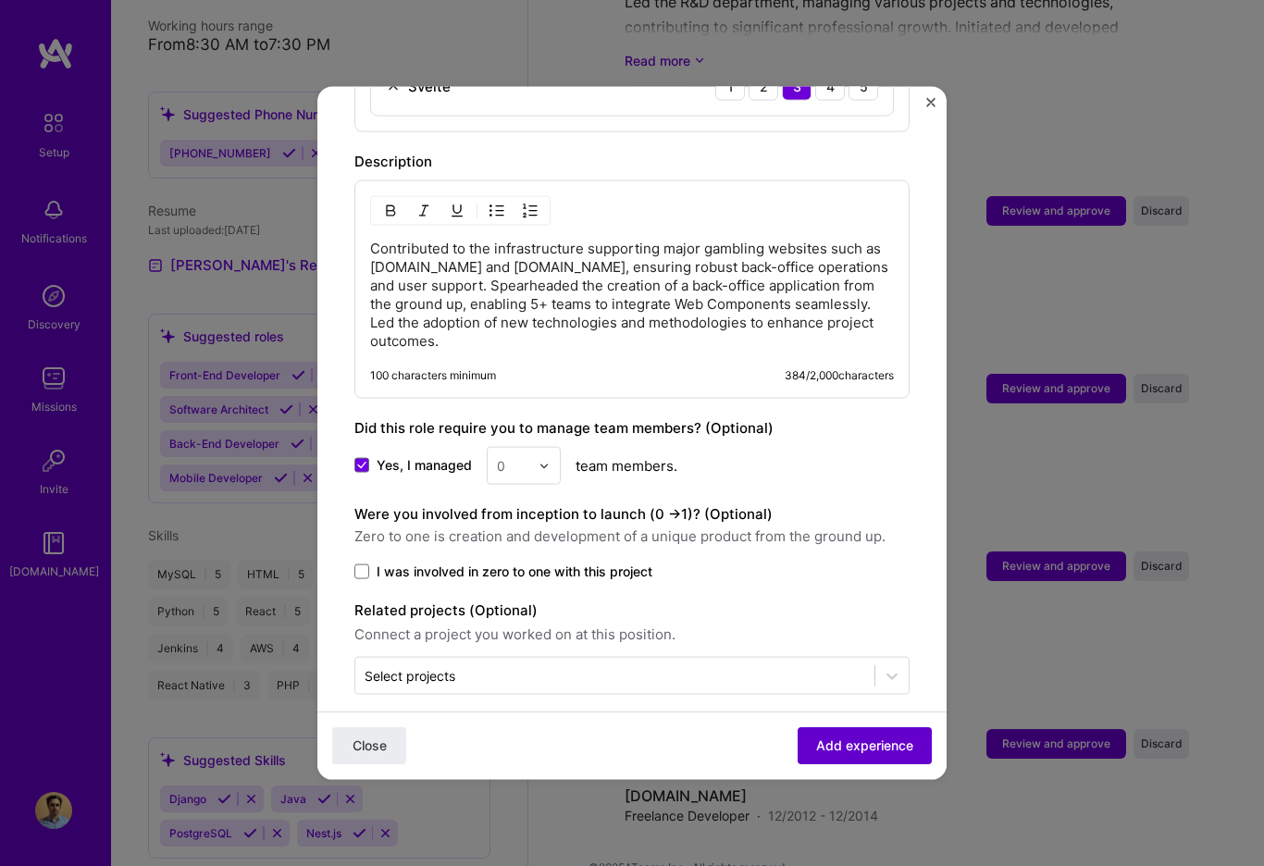
click at [881, 757] on button "Add experience" at bounding box center [864, 745] width 134 height 37
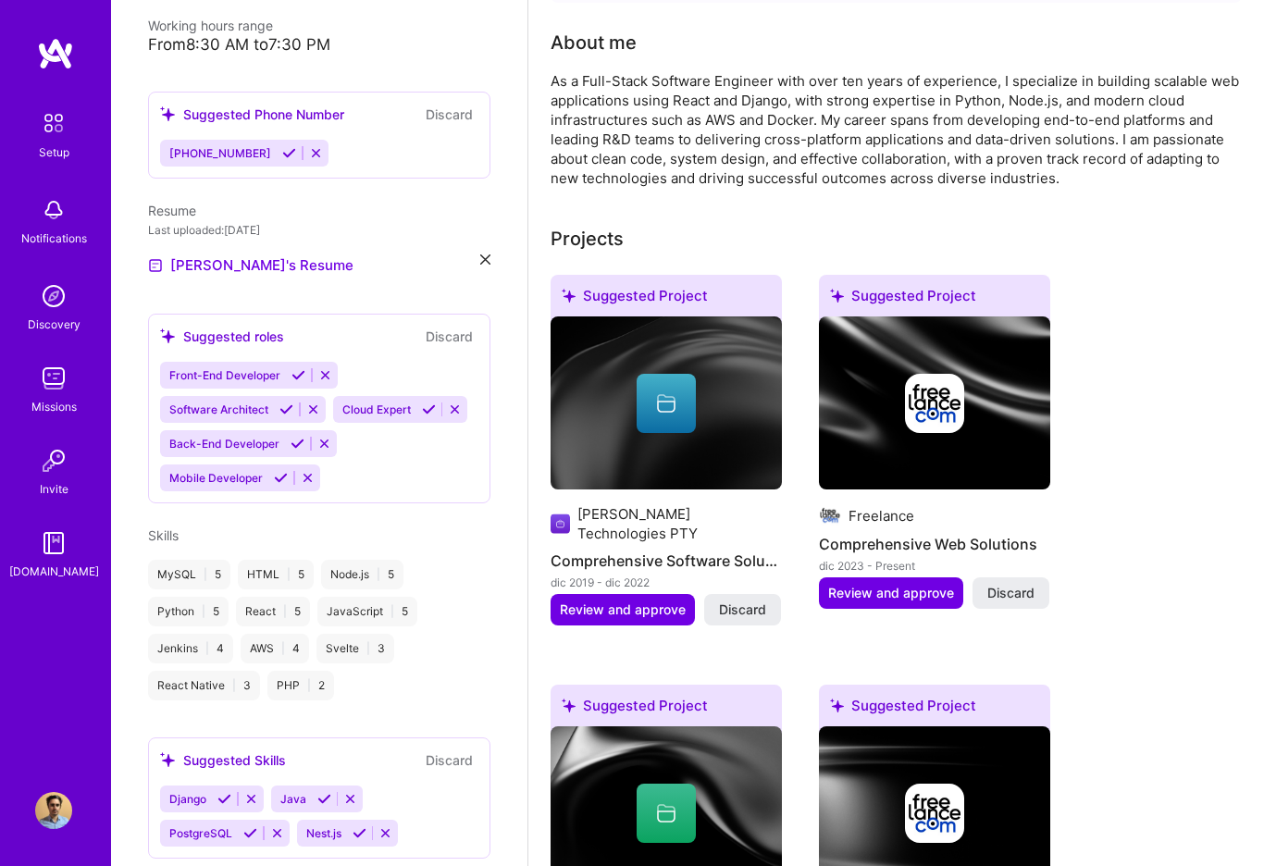
scroll to position [0, 0]
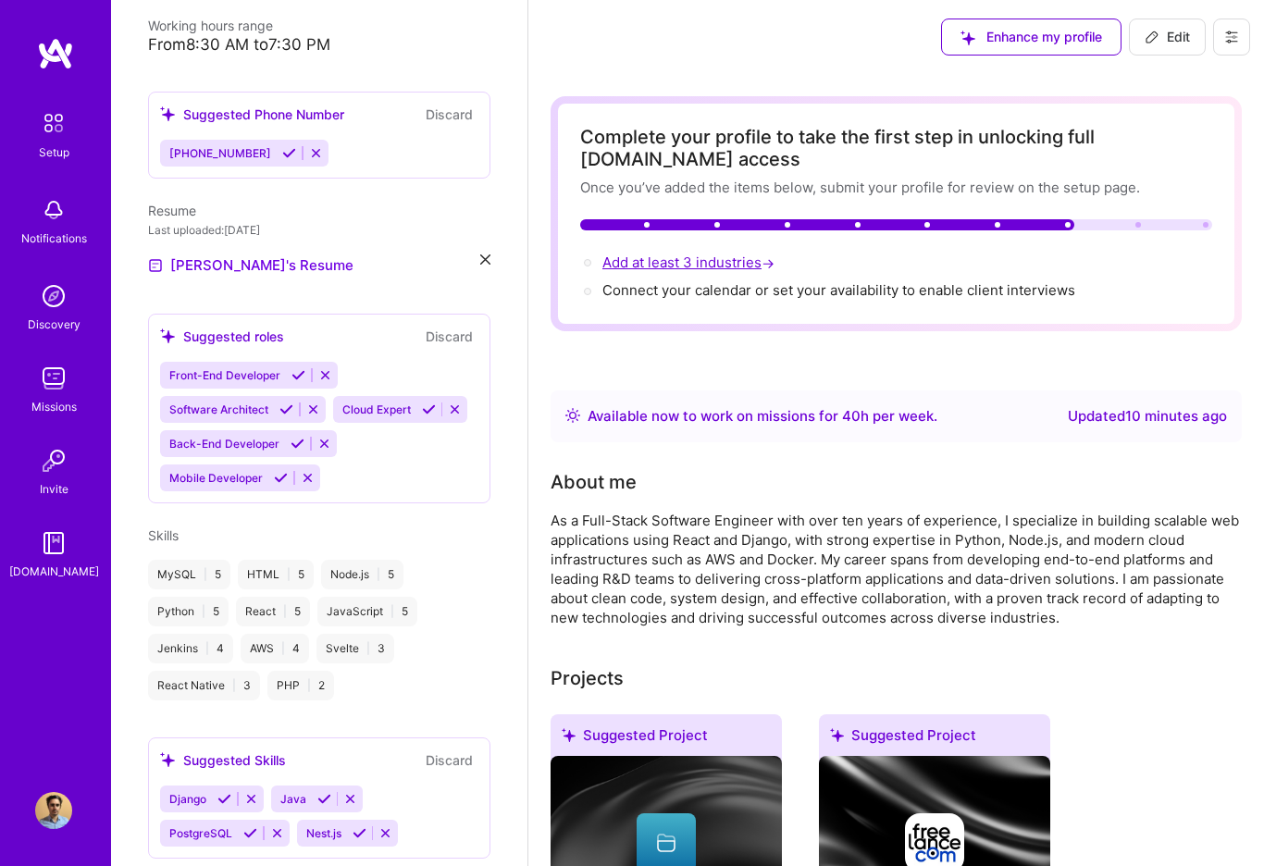
click at [705, 260] on span "Add at least 3 industries →" at bounding box center [690, 262] width 176 height 18
select select "US"
select select "Right Now"
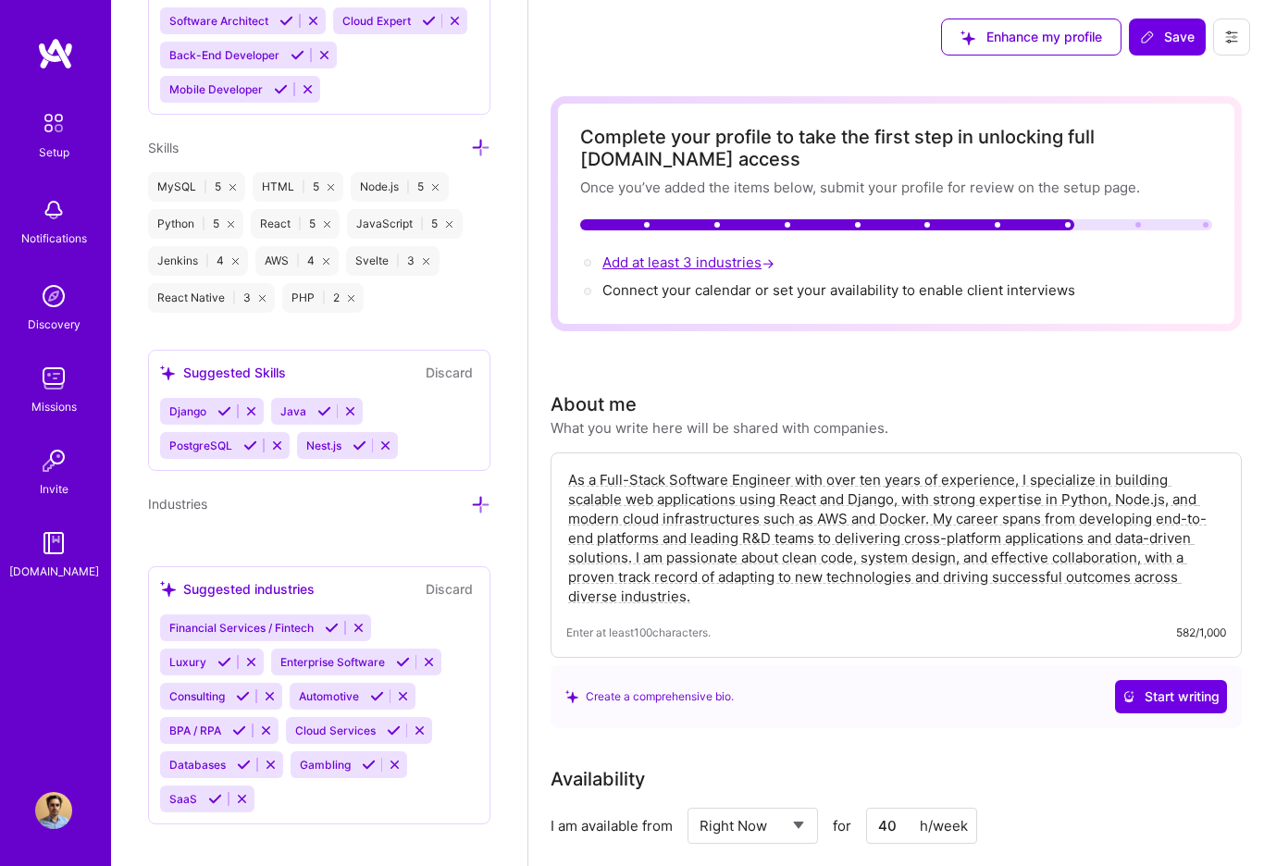
scroll to position [1540, 0]
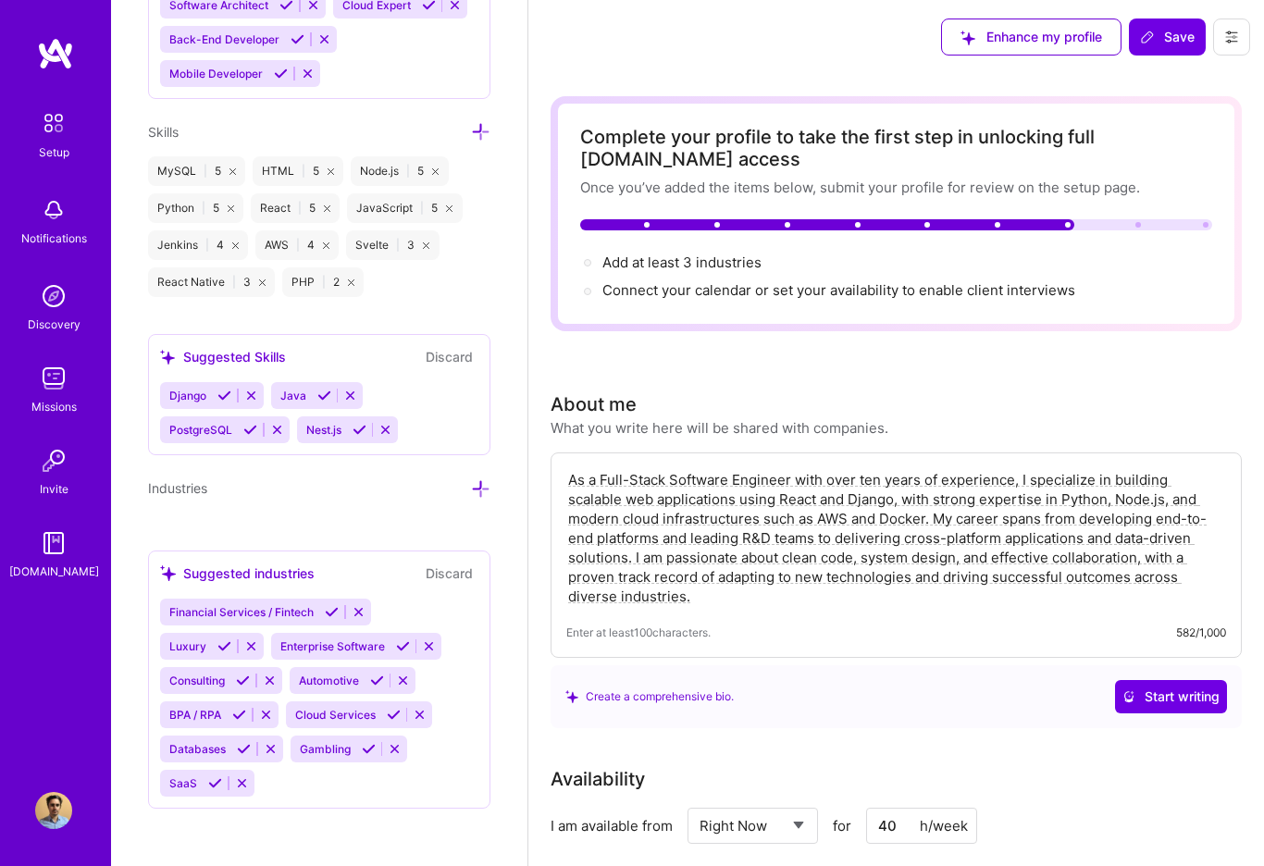
click at [238, 676] on icon at bounding box center [243, 680] width 14 height 14
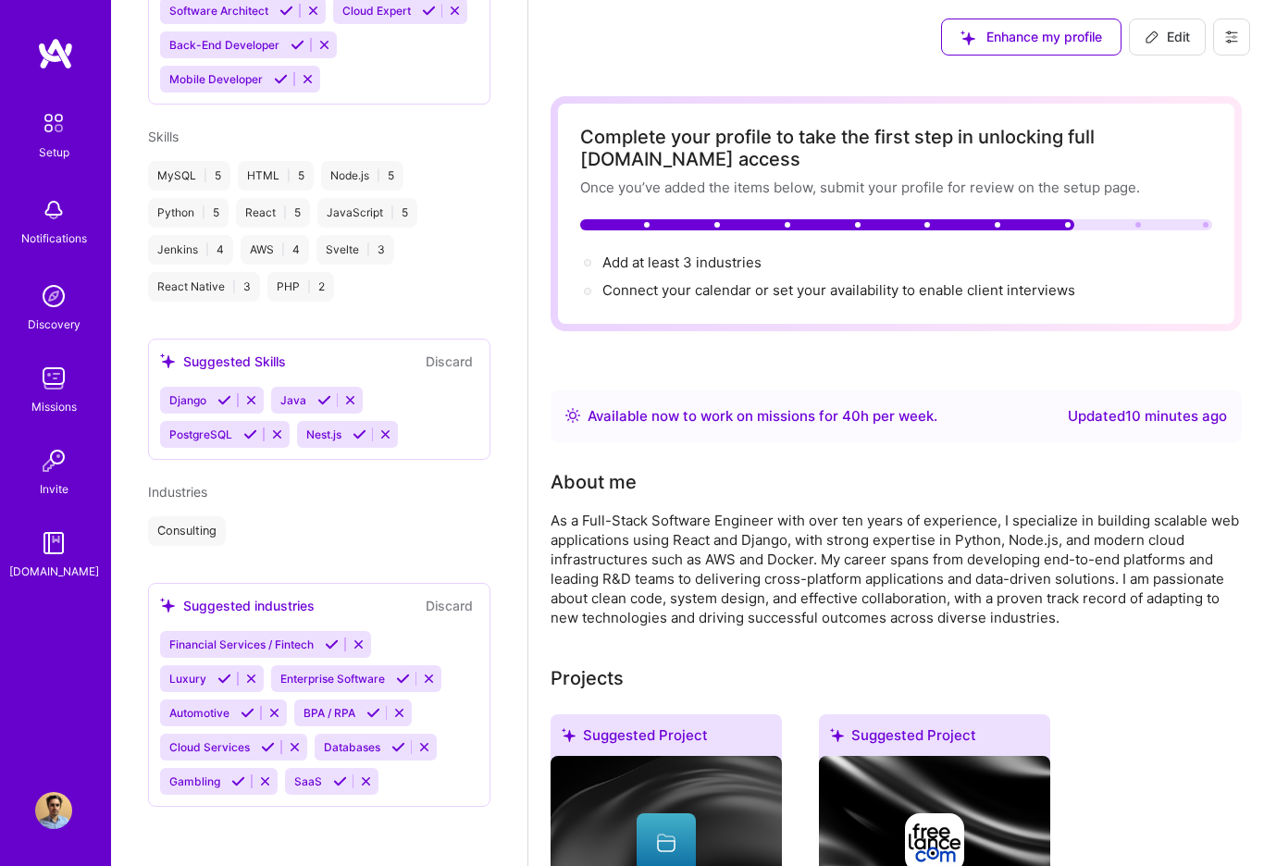
scroll to position [815, 0]
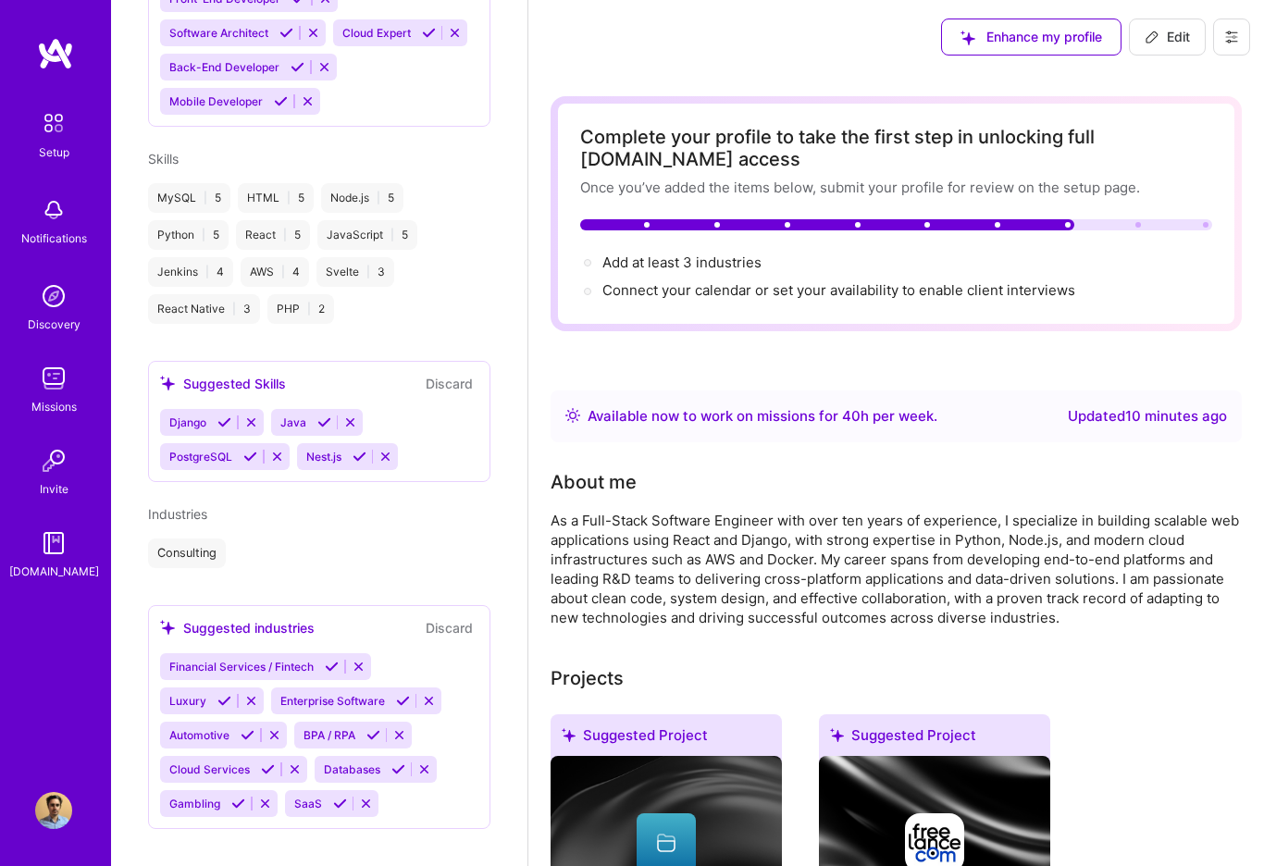
click at [392, 762] on icon at bounding box center [398, 769] width 14 height 14
click at [382, 756] on div "Databases" at bounding box center [350, 769] width 71 height 27
click at [380, 761] on button at bounding box center [392, 769] width 25 height 16
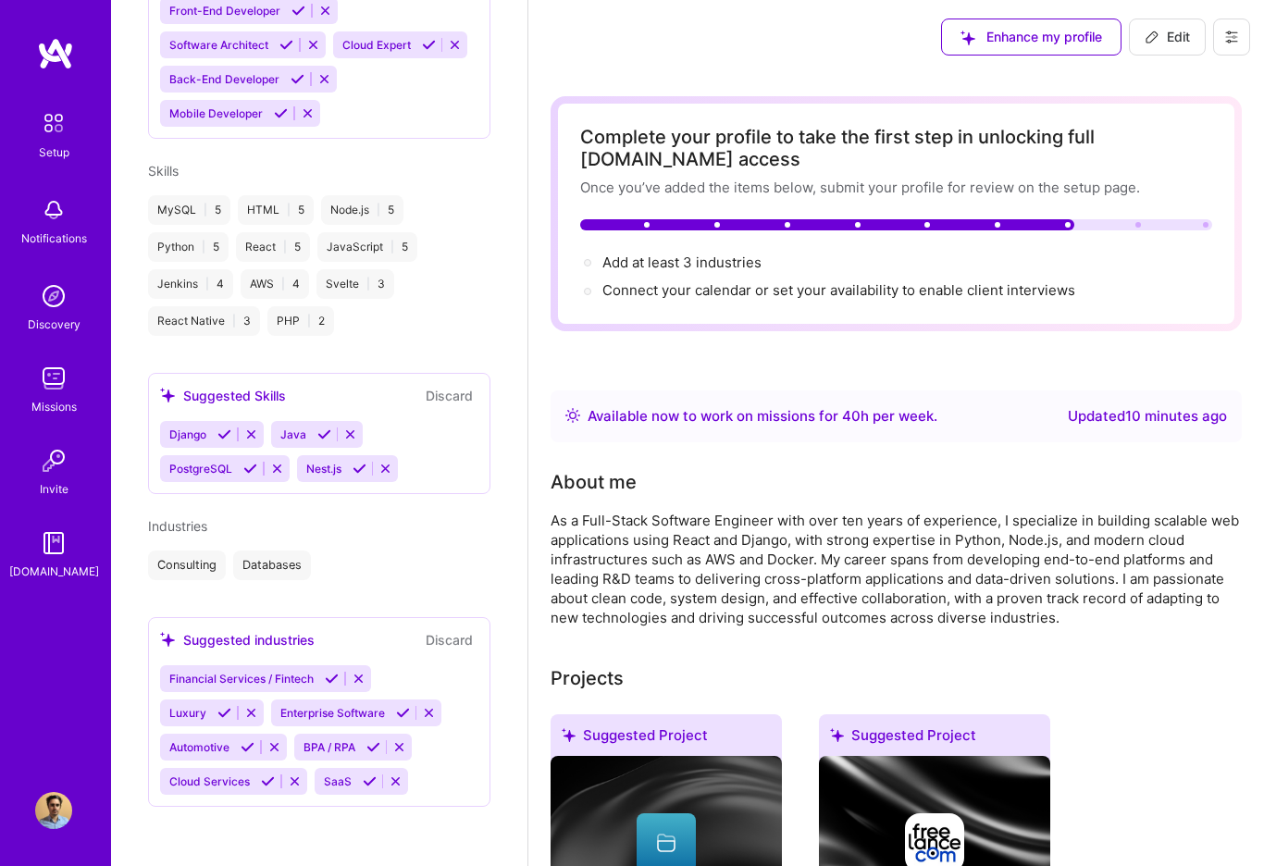
scroll to position [781, 0]
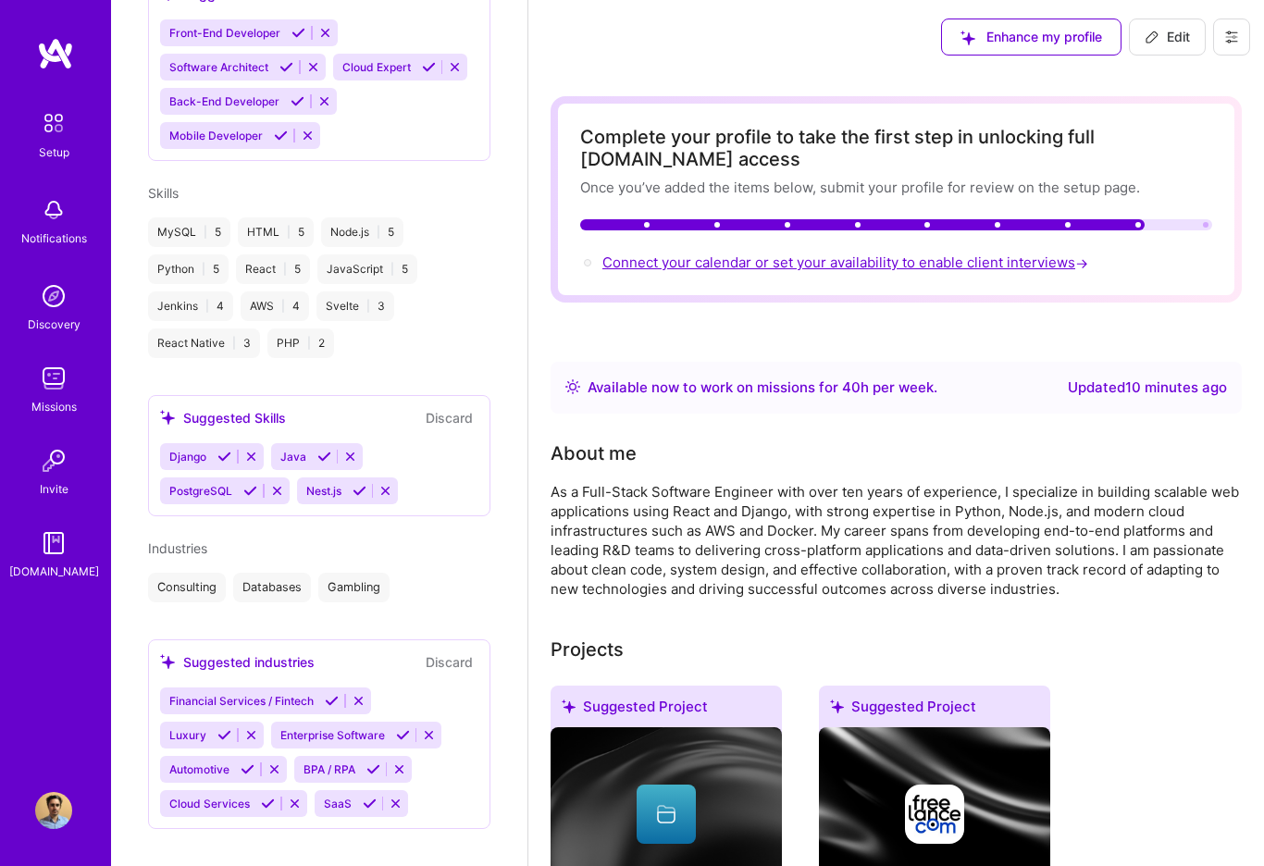
click at [925, 265] on span "Connect your calendar or set your availability to enable client interviews →" at bounding box center [846, 262] width 489 height 18
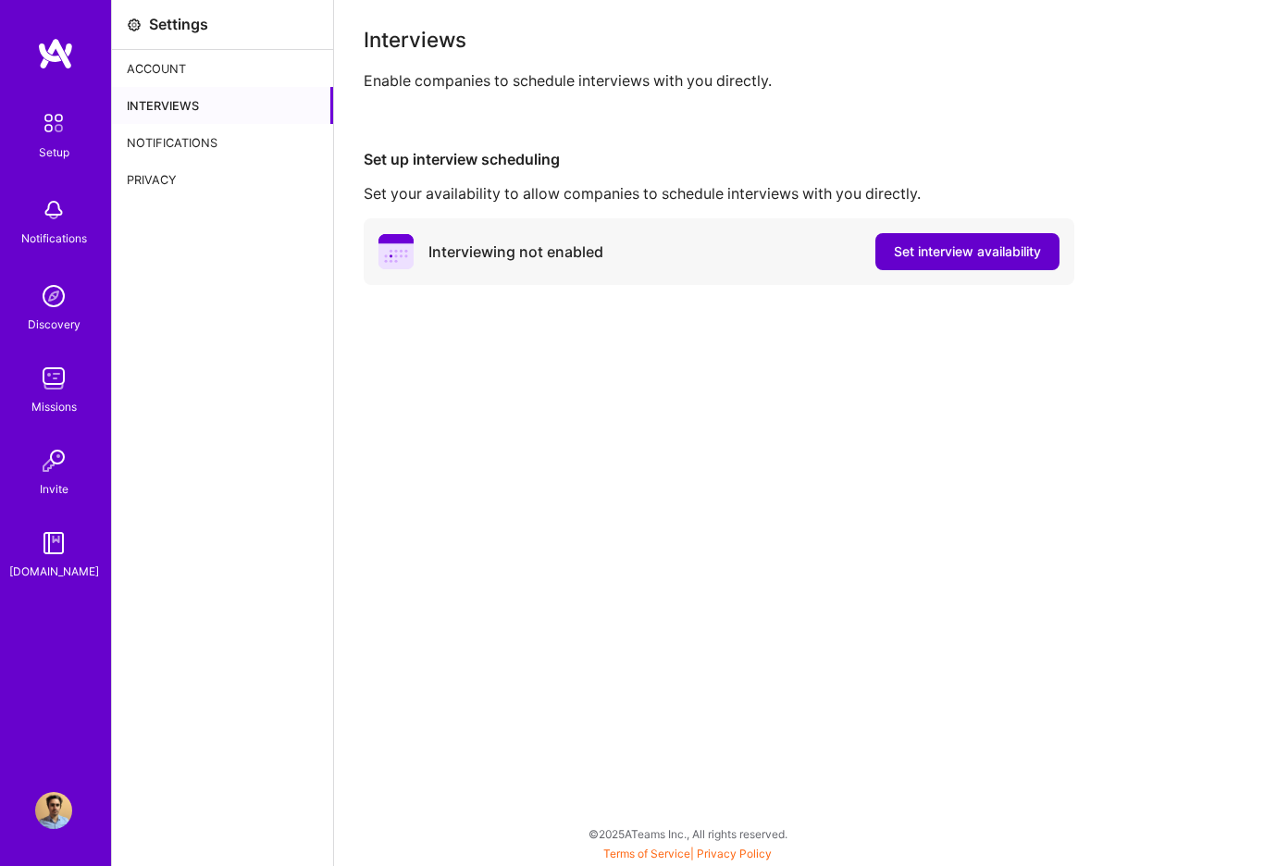
click at [991, 253] on span "Set interview availability" at bounding box center [967, 251] width 147 height 19
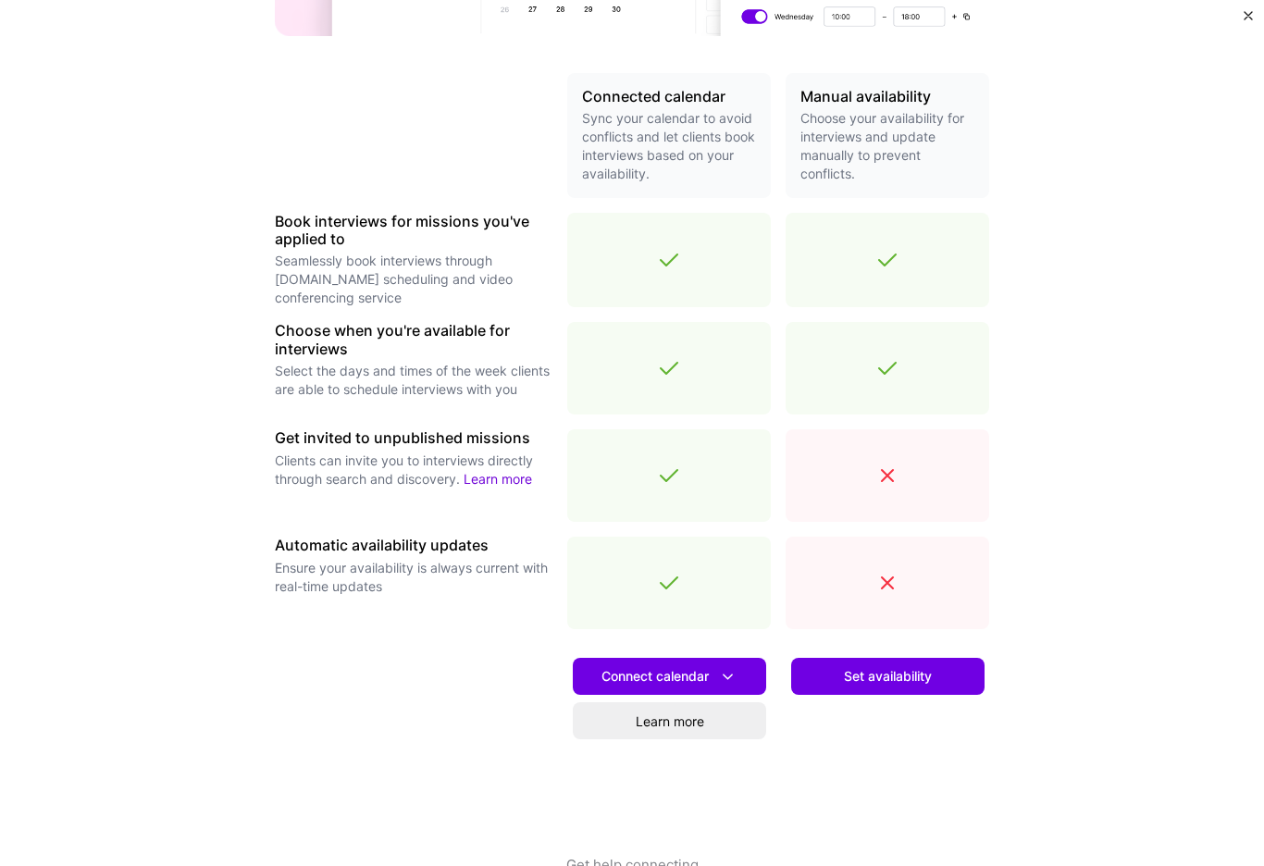
scroll to position [389, 0]
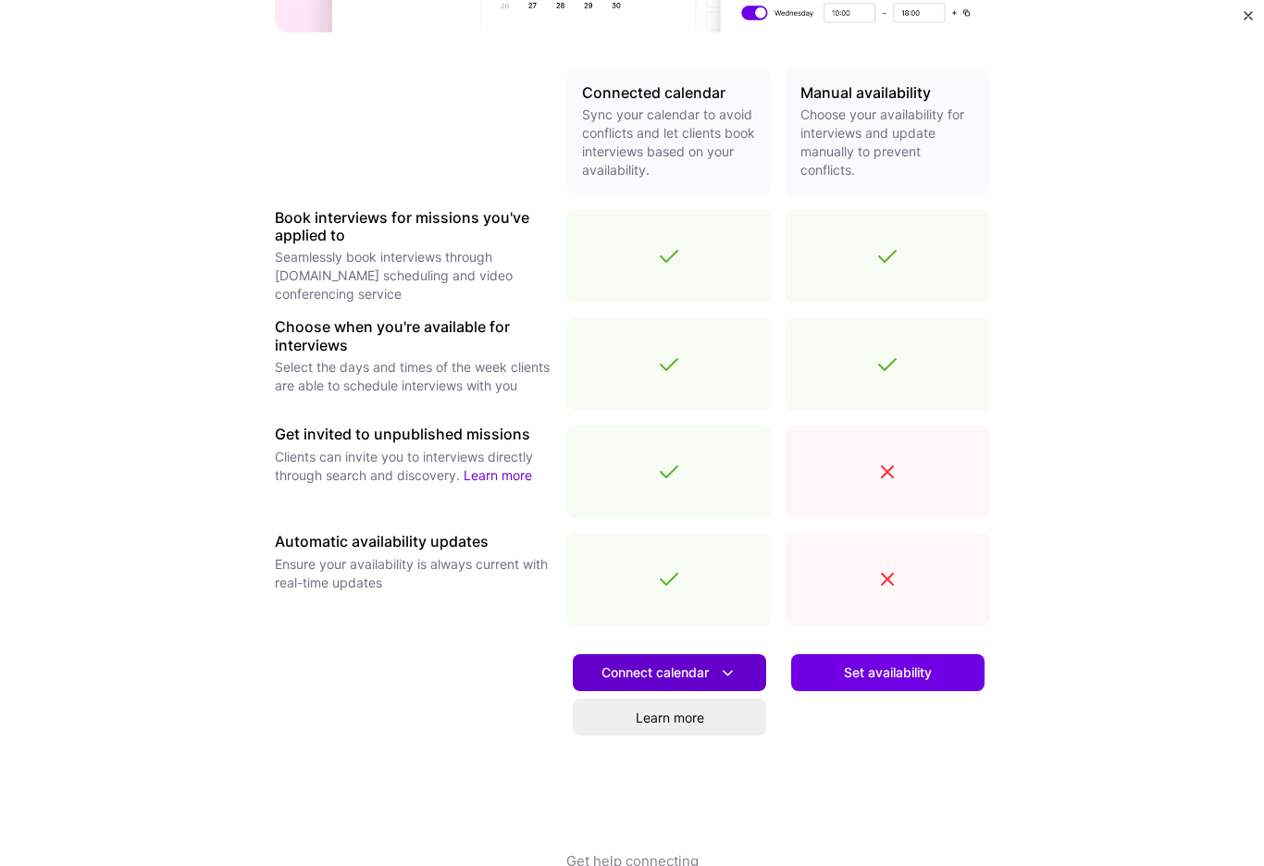
click at [688, 665] on span "Connect calendar" at bounding box center [669, 672] width 136 height 19
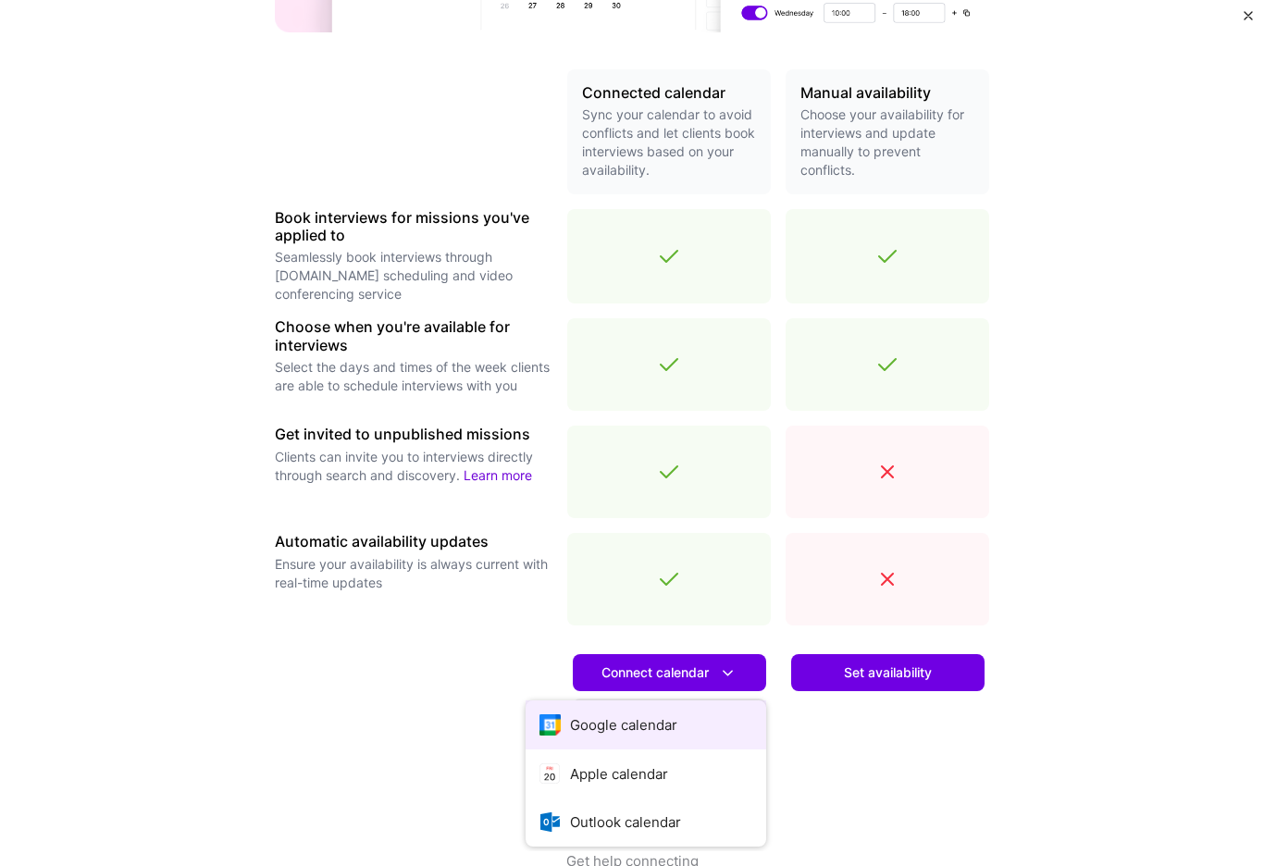
click at [665, 727] on button "Google calendar" at bounding box center [645, 724] width 241 height 49
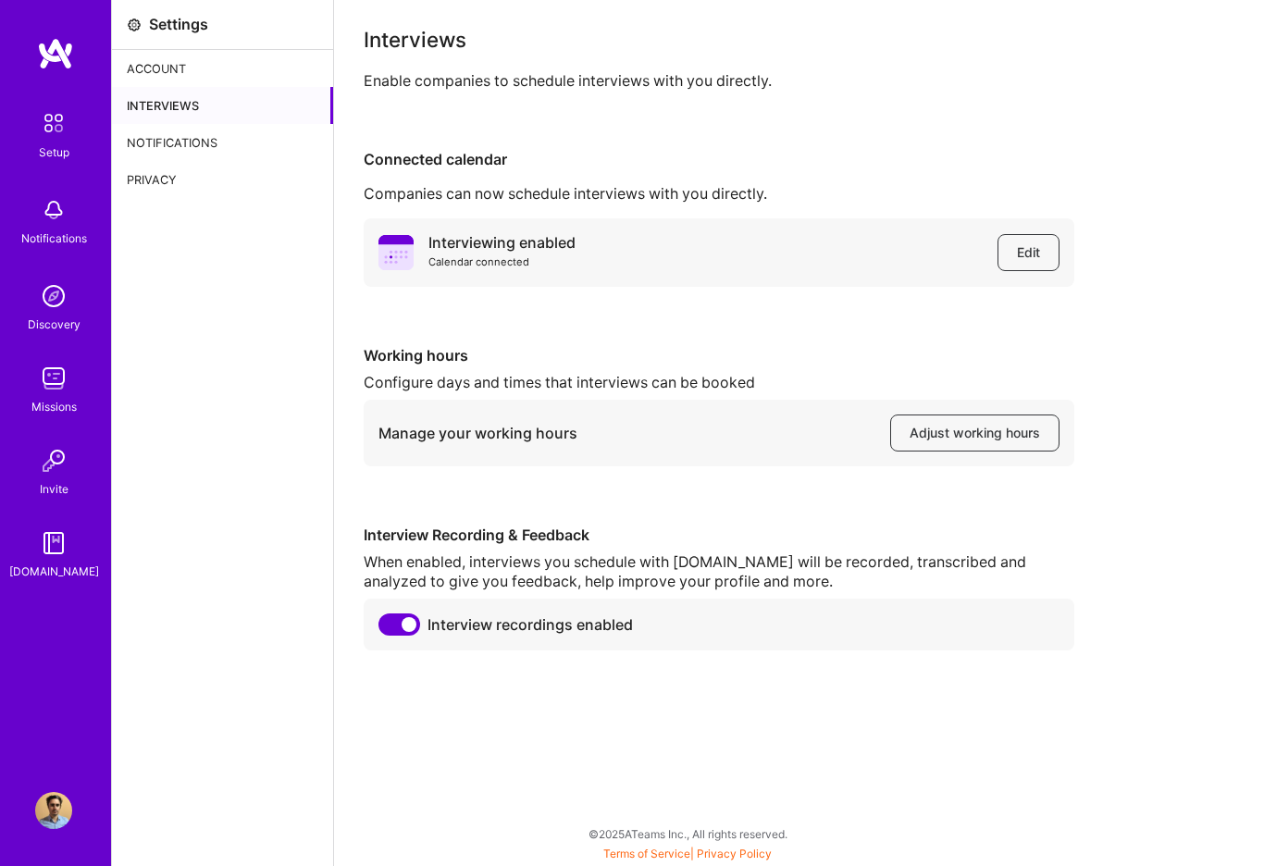
click at [167, 71] on div "Account" at bounding box center [222, 68] width 221 height 37
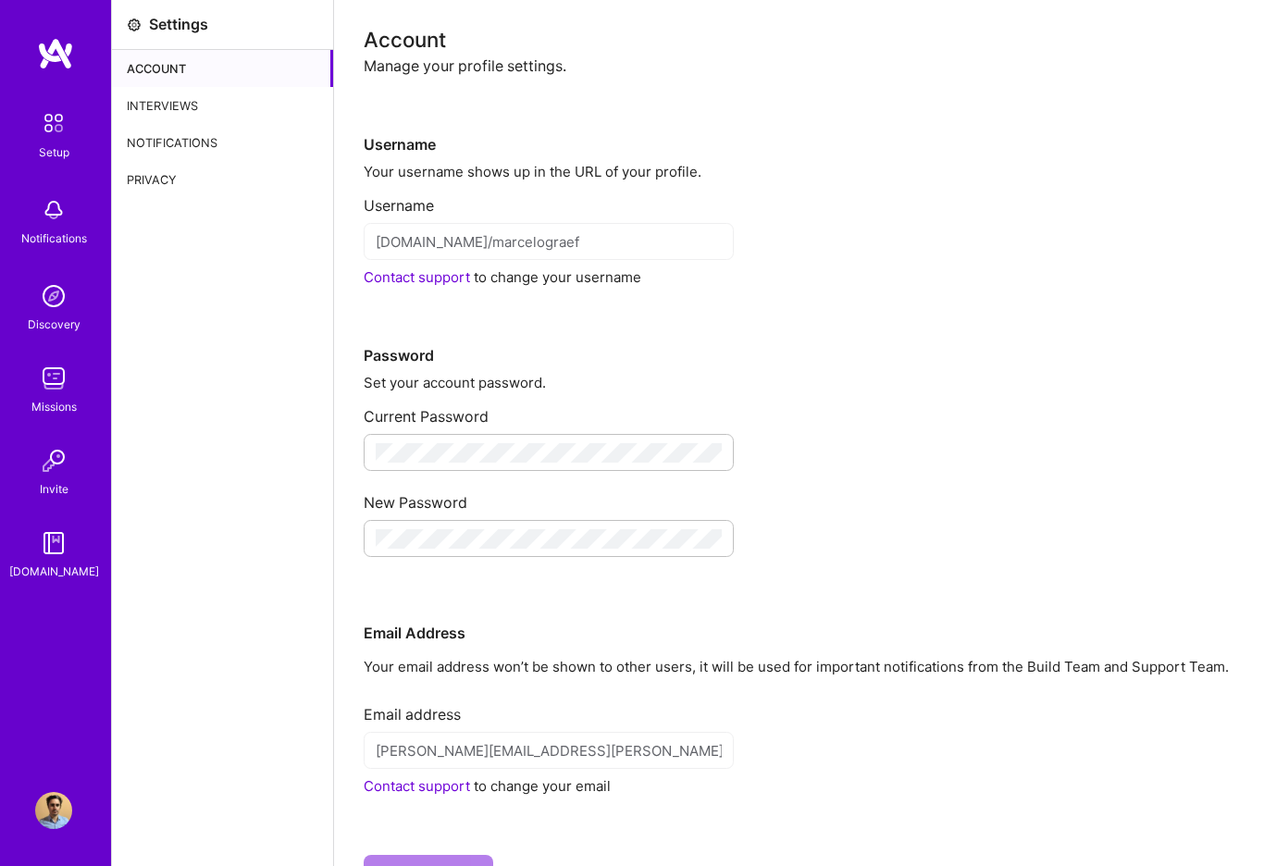
click at [170, 103] on div "Interviews" at bounding box center [222, 105] width 221 height 37
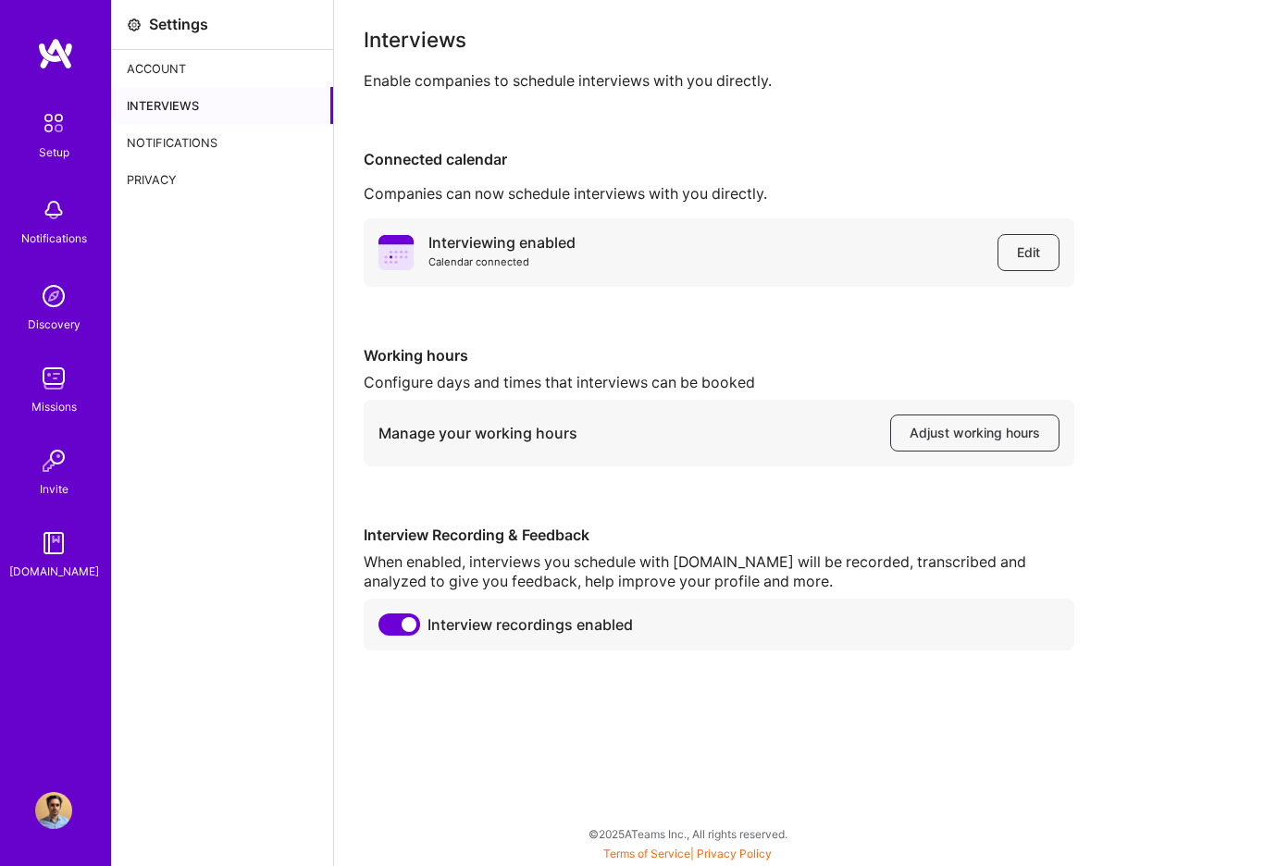
click at [56, 291] on img at bounding box center [53, 296] width 37 height 37
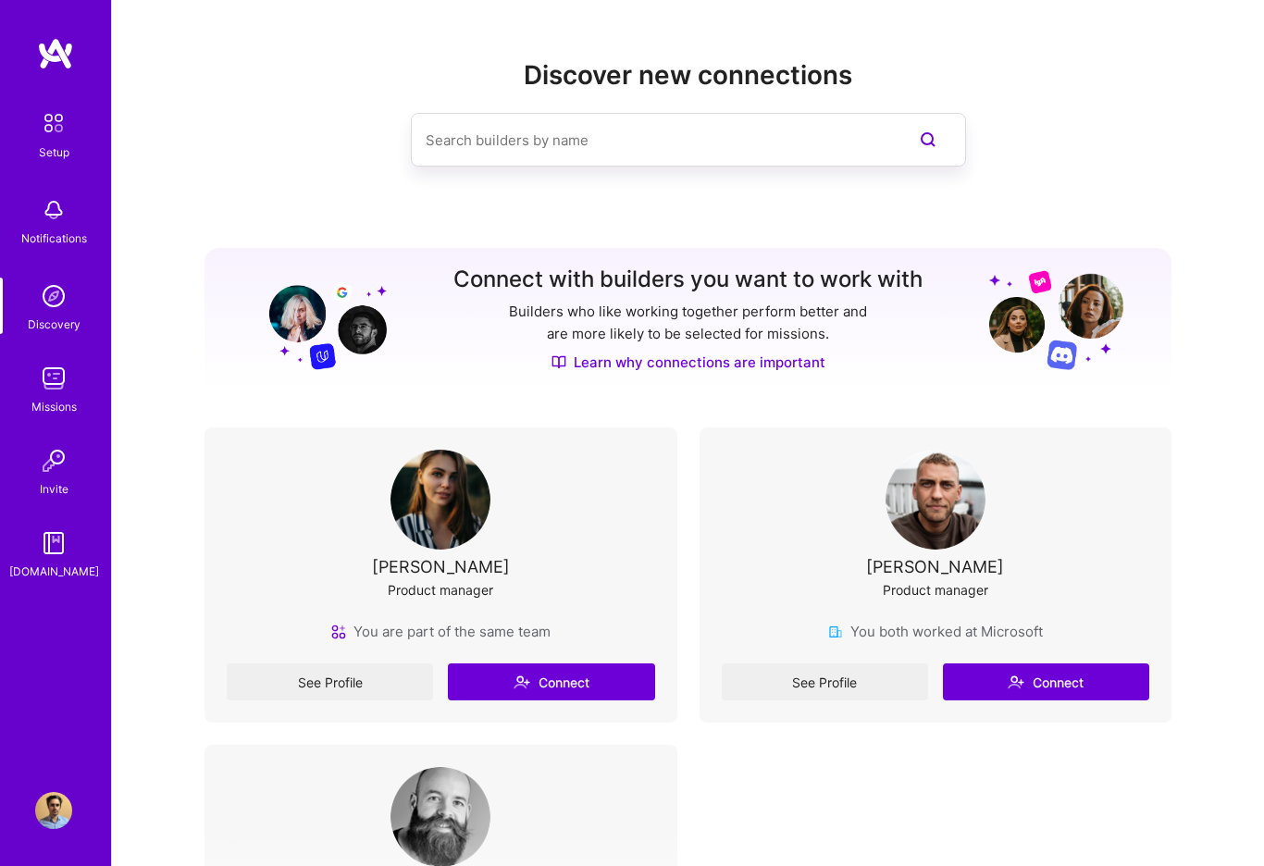
click at [54, 384] on img at bounding box center [53, 378] width 37 height 37
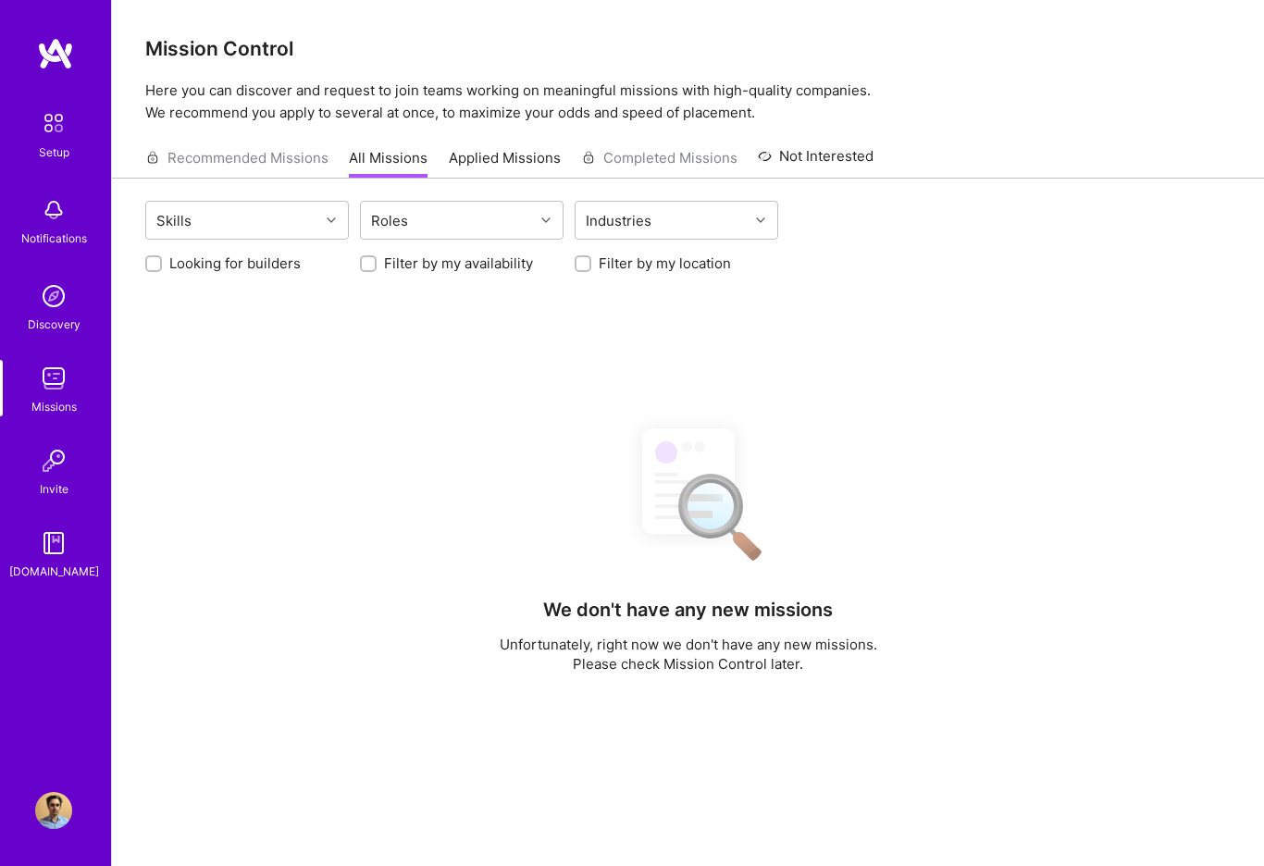
click at [331, 215] on div at bounding box center [333, 220] width 29 height 24
click at [330, 220] on icon at bounding box center [331, 220] width 9 height 9
click at [283, 154] on div "Recommended Missions All Missions Applied Missions Completed Missions Not Inter…" at bounding box center [509, 158] width 728 height 40
click at [393, 161] on link "All Missions" at bounding box center [388, 163] width 79 height 31
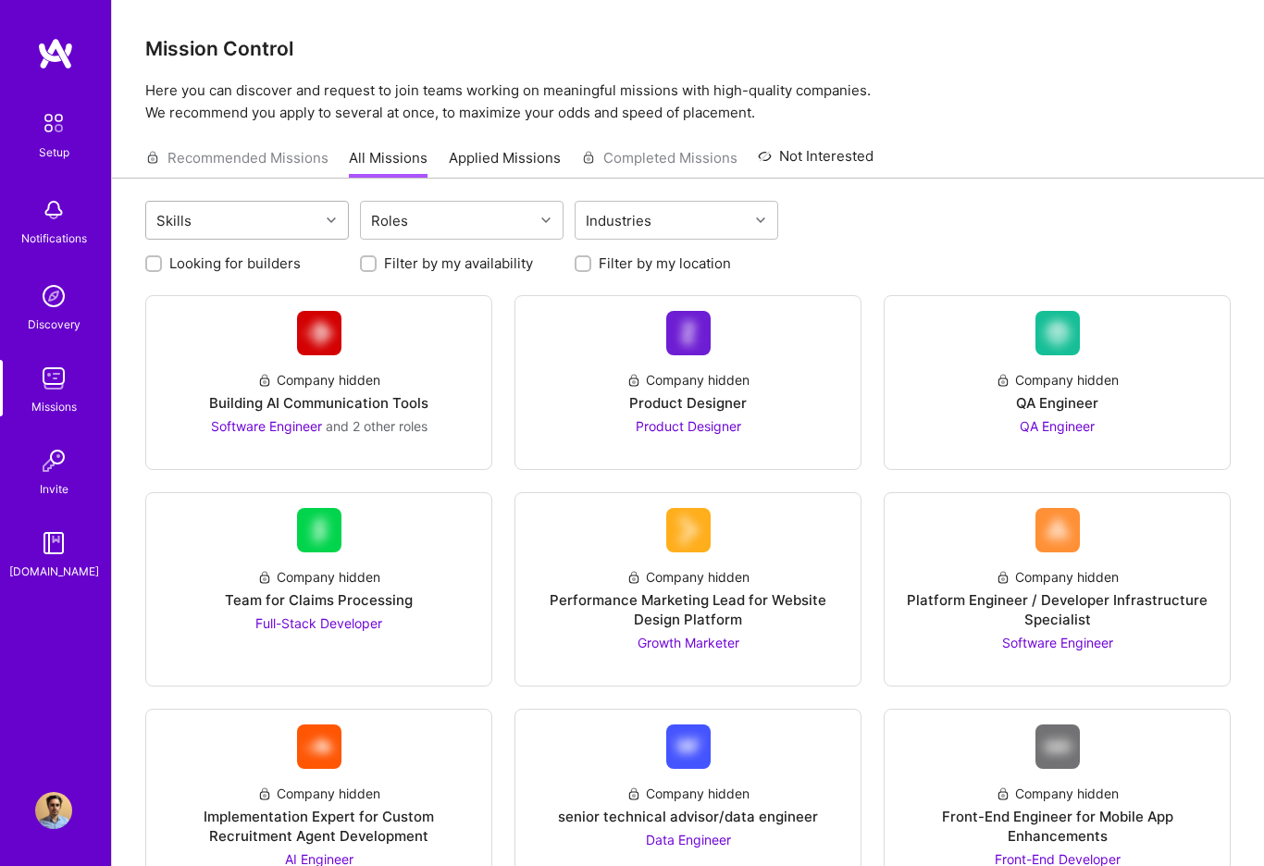
click at [333, 219] on icon at bounding box center [331, 220] width 9 height 9
type input "f"
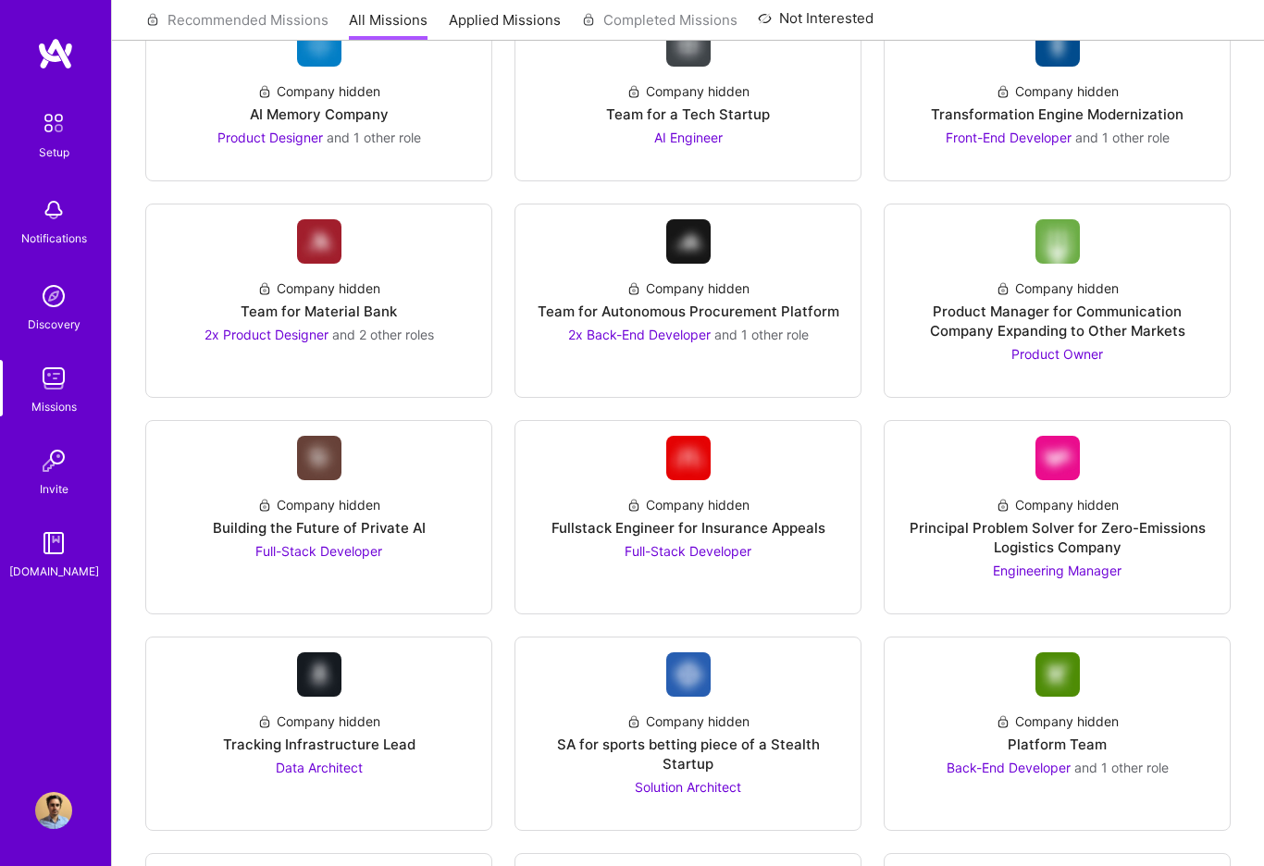
scroll to position [1822, 0]
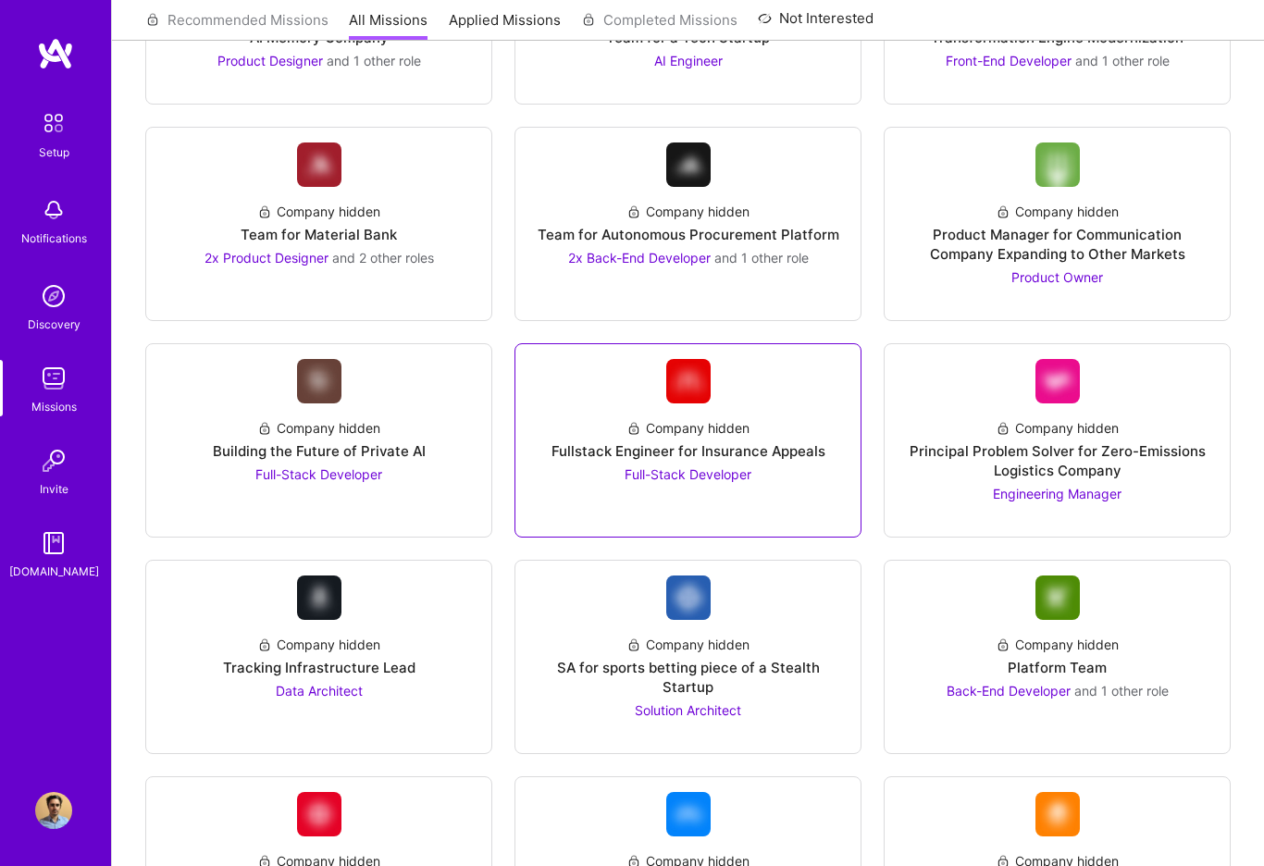
click at [684, 450] on div "Fullstack Engineer for Insurance Appeals" at bounding box center [688, 450] width 274 height 19
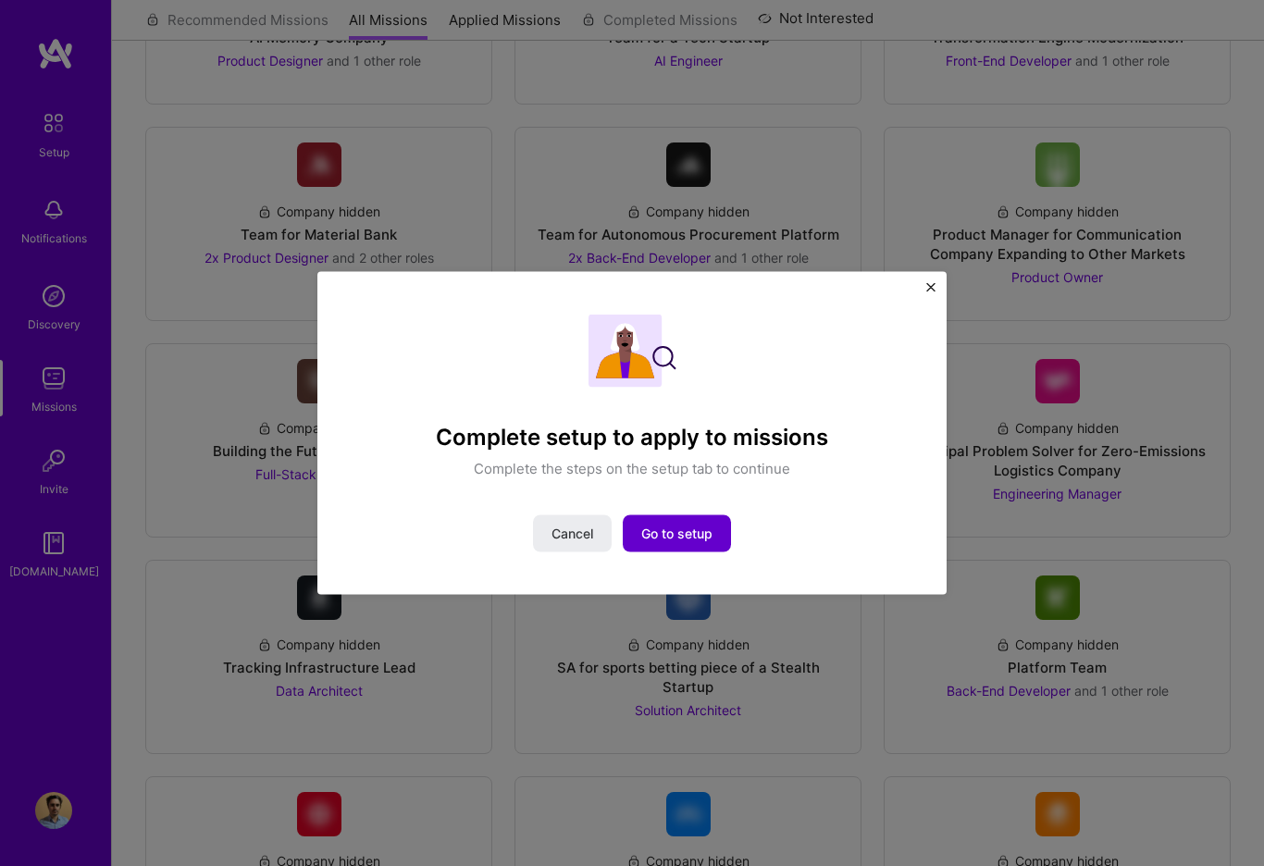
click at [699, 524] on span "Go to setup" at bounding box center [676, 533] width 71 height 19
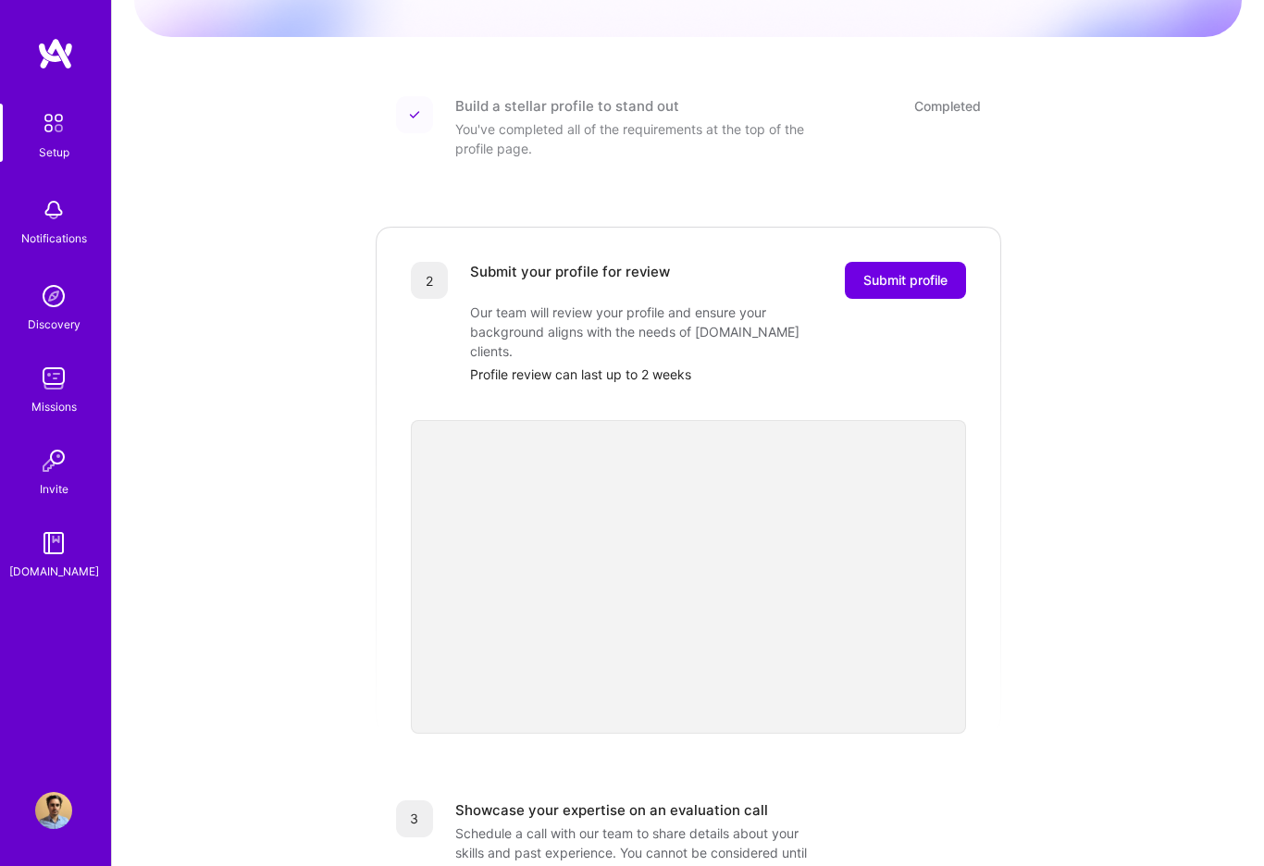
scroll to position [204, 0]
click at [904, 270] on span "Submit profile" at bounding box center [905, 279] width 84 height 19
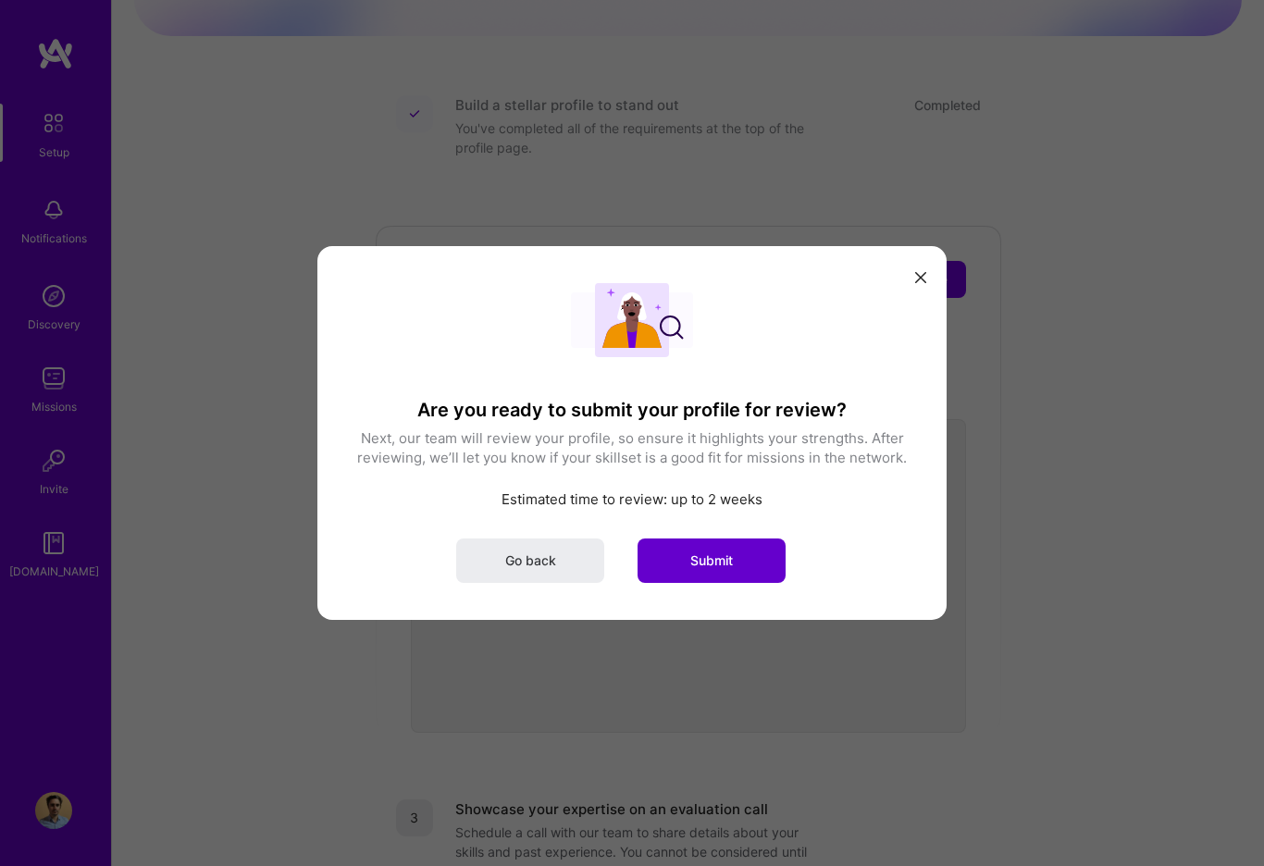
click at [727, 559] on span "Submit" at bounding box center [711, 560] width 43 height 19
